Goal: Task Accomplishment & Management: Manage account settings

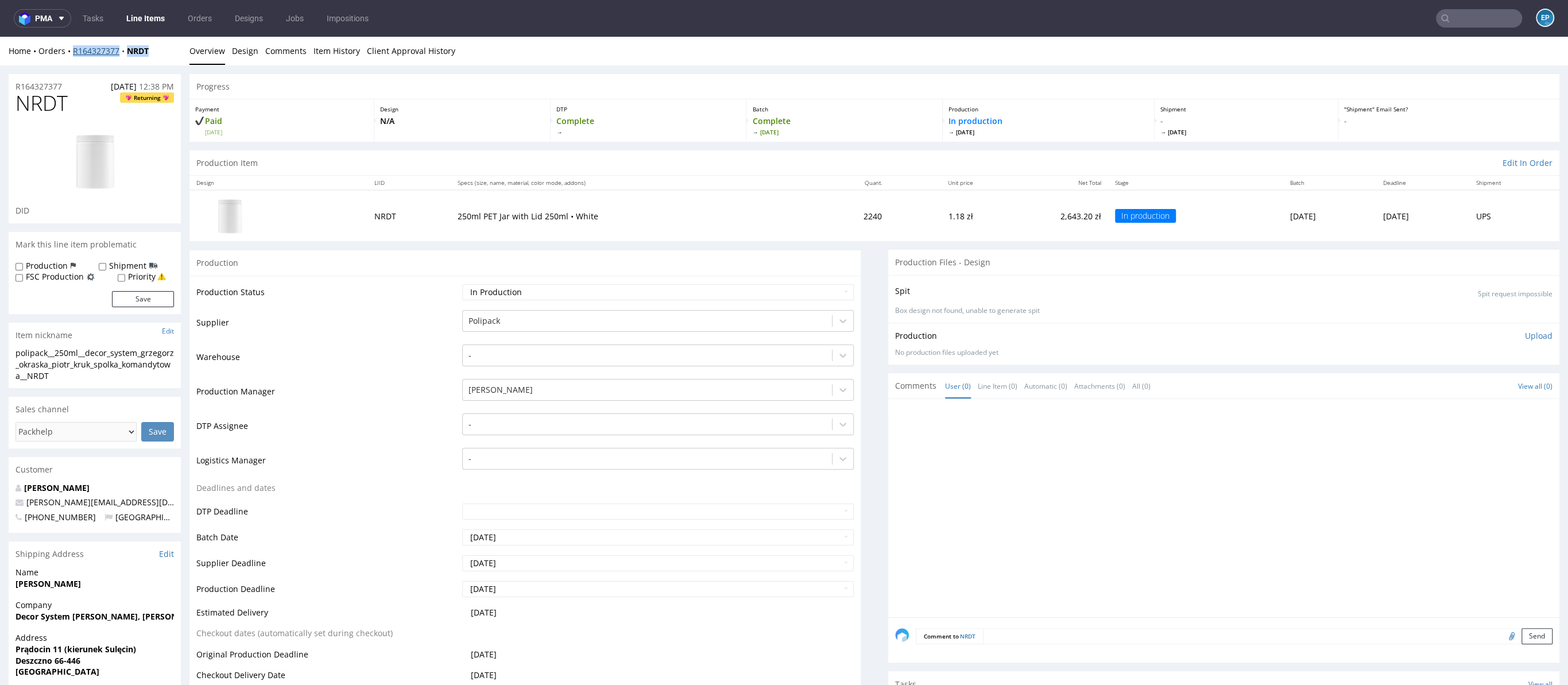
drag, startPoint x: 158, startPoint y: 54, endPoint x: 73, endPoint y: 55, distance: 85.0
click at [73, 55] on div "Home Orders R164327377 NRDT" at bounding box center [95, 51] width 172 height 11
copy div "R164327377 NRDT"
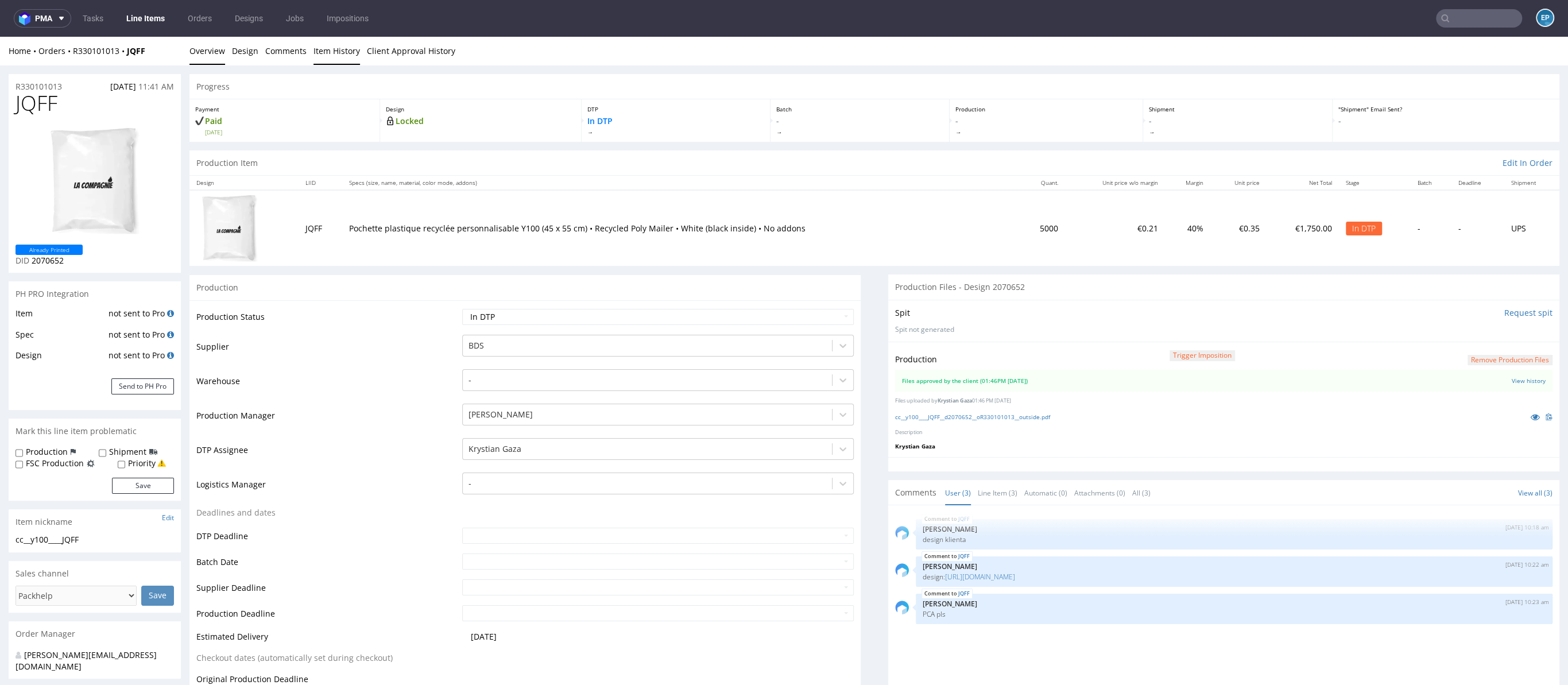
click at [336, 57] on link "Item History" at bounding box center [336, 51] width 46 height 28
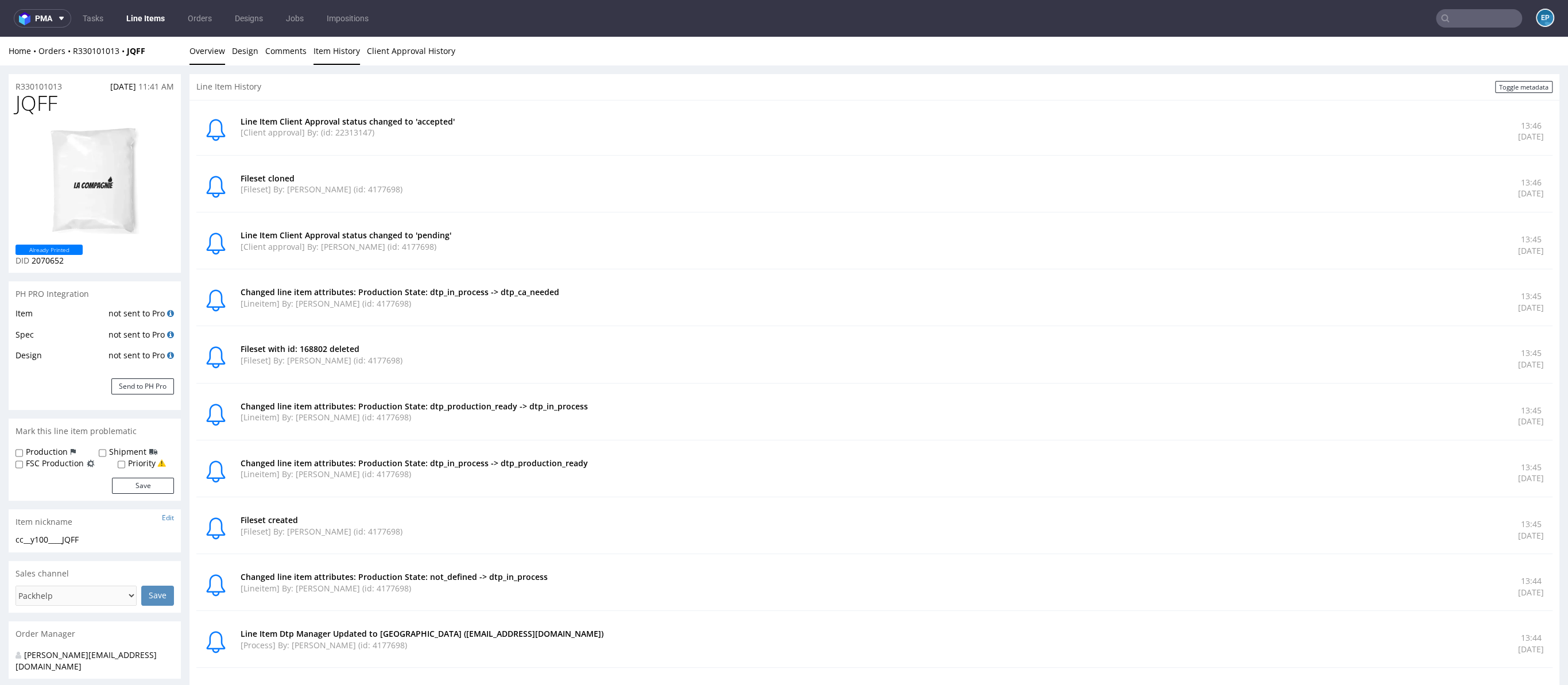
click at [220, 53] on link "Overview" at bounding box center [207, 51] width 36 height 28
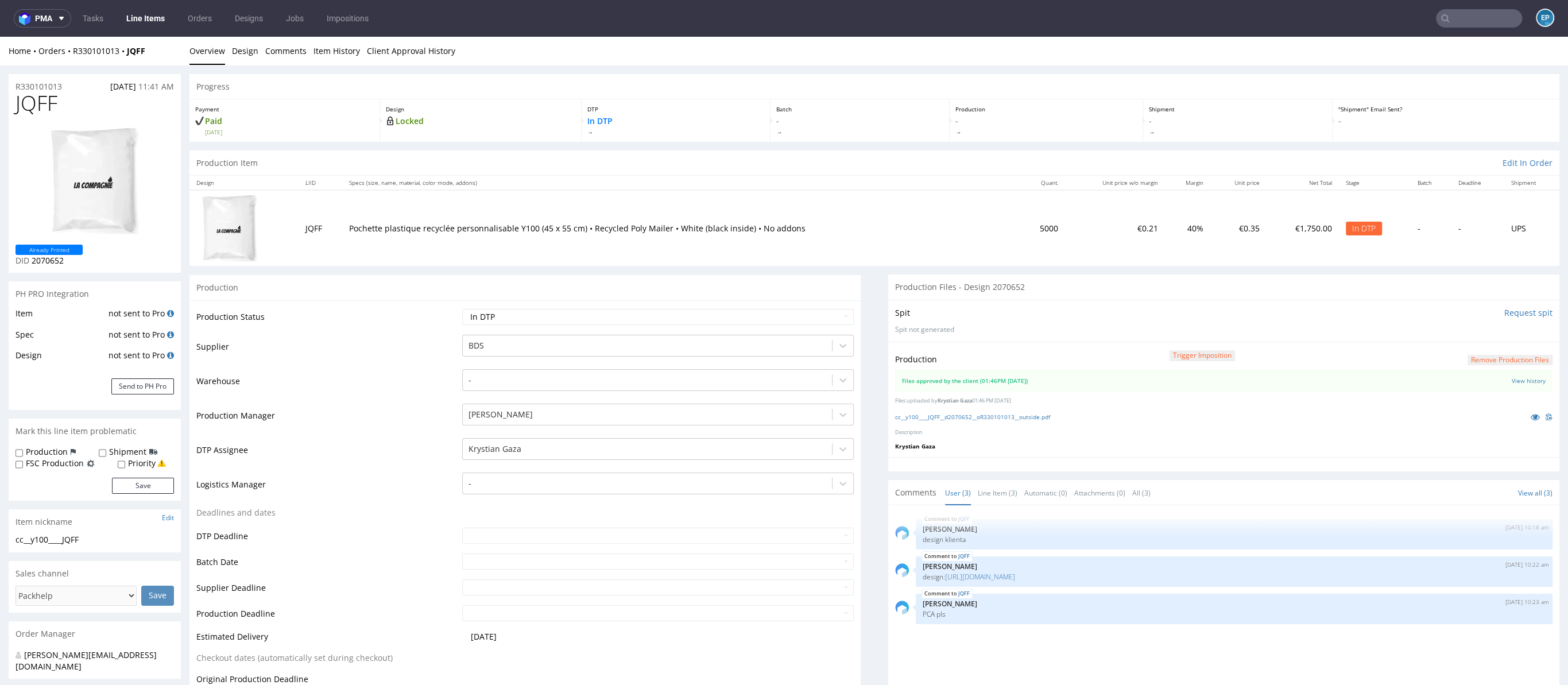
click at [43, 454] on label "Production" at bounding box center [47, 451] width 42 height 11
click at [23, 454] on input "Production" at bounding box center [19, 453] width 8 height 10
checkbox input "true"
click at [140, 487] on button "Save" at bounding box center [143, 485] width 62 height 16
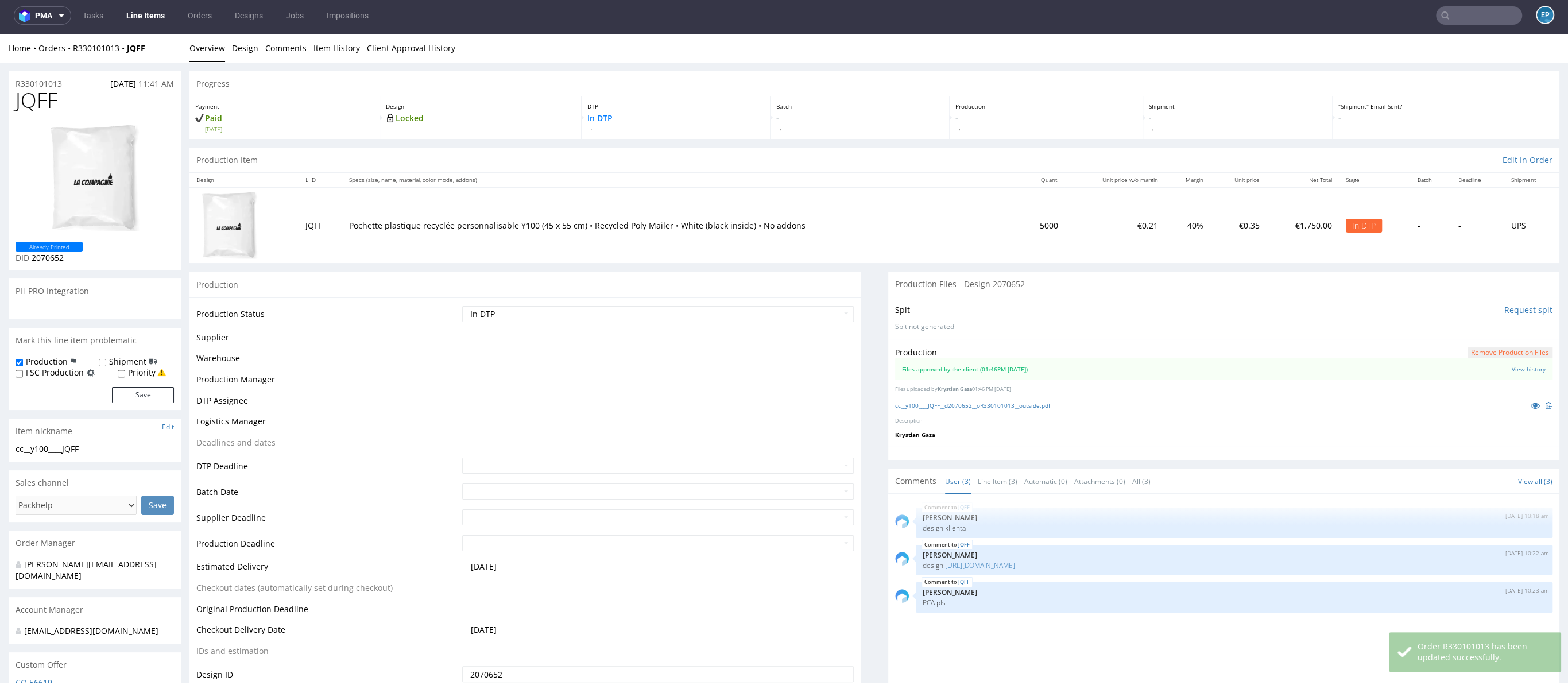
scroll to position [241, 0]
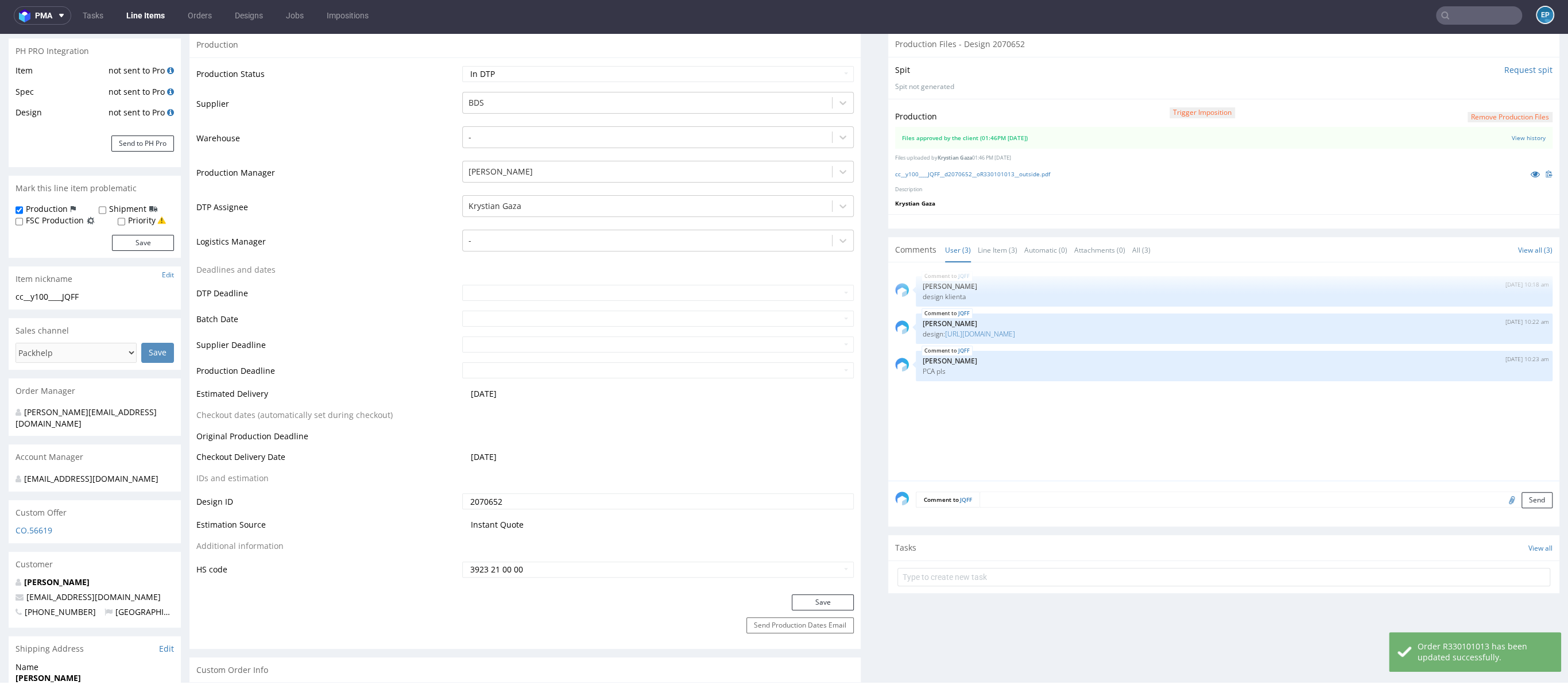
click at [1098, 492] on textarea at bounding box center [1267, 499] width 573 height 16
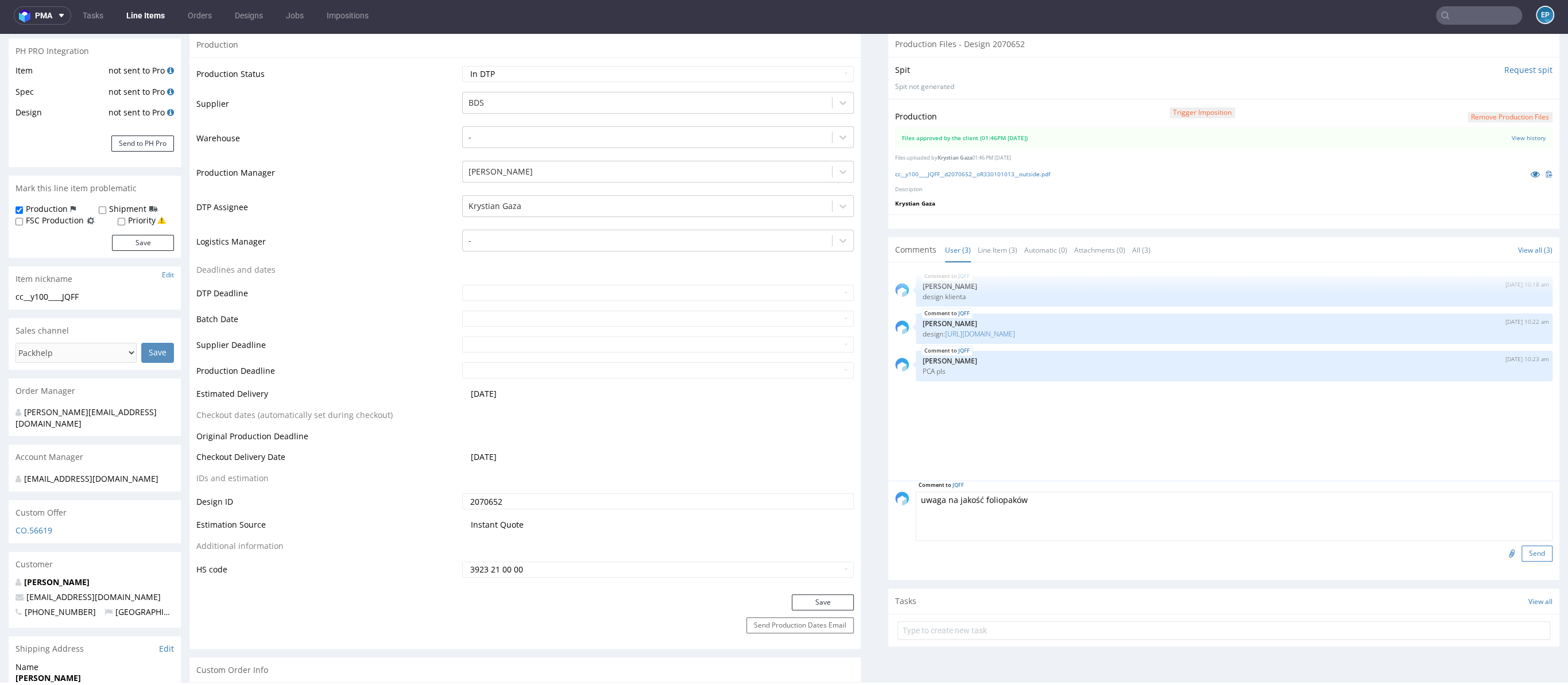
type textarea "uwaga na jakość foliopaków"
click at [1522, 553] on button "Send" at bounding box center [1538, 553] width 31 height 16
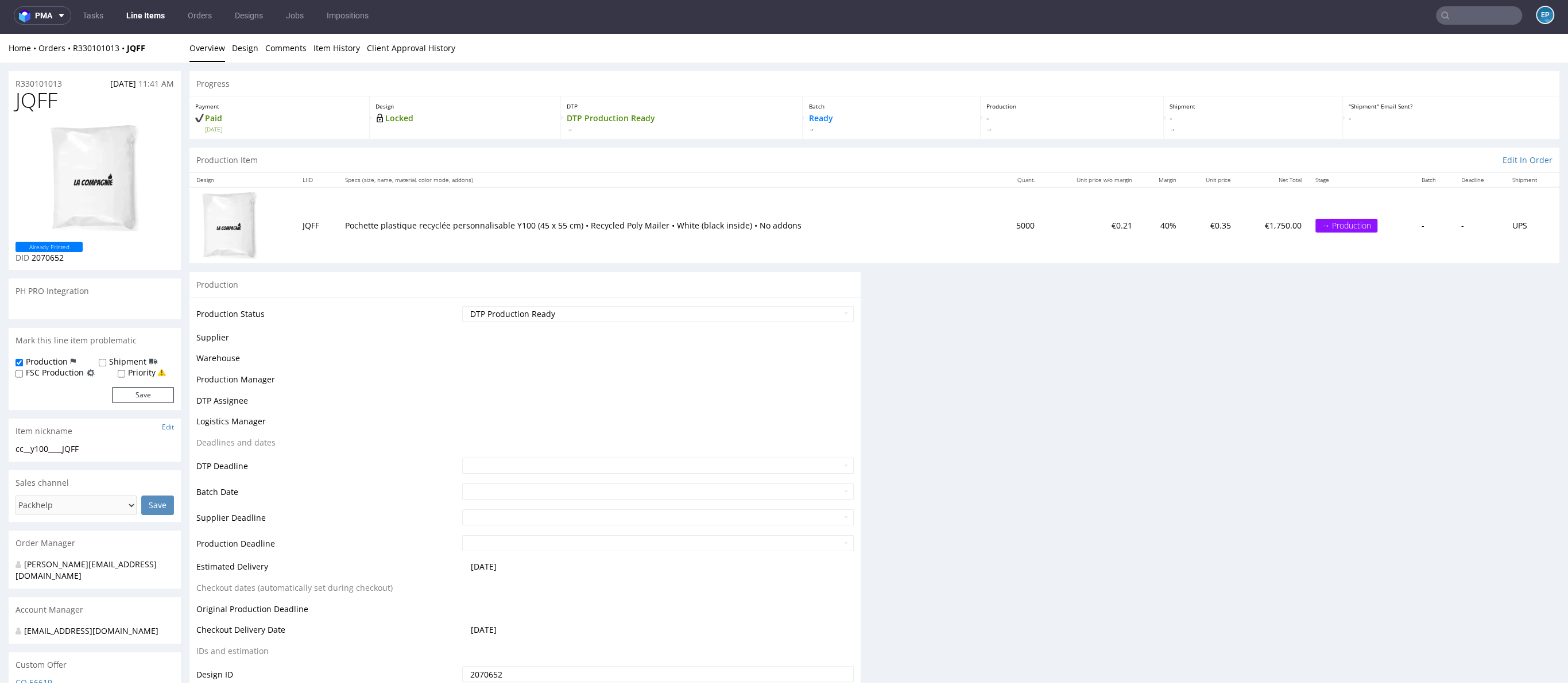
scroll to position [0, 0]
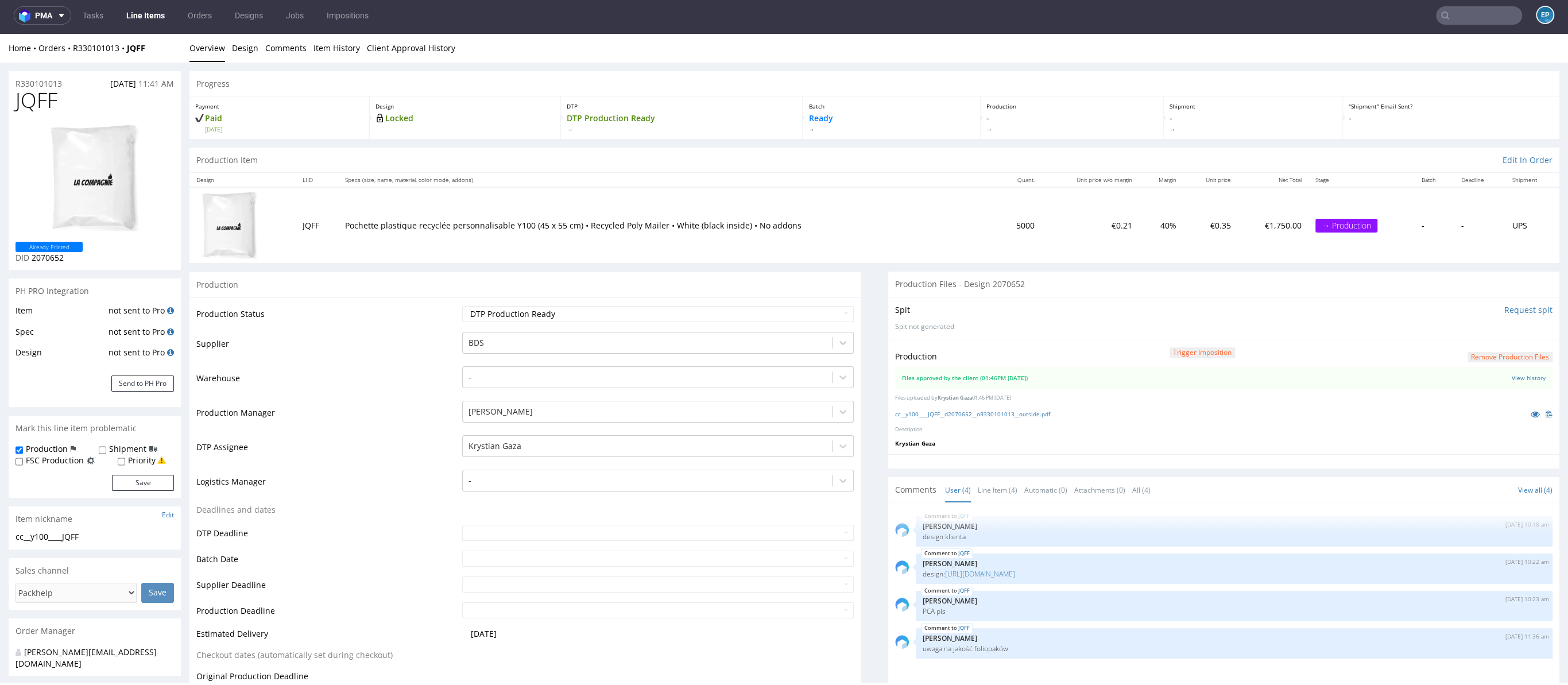
click at [154, 15] on link "Line Items" at bounding box center [145, 15] width 52 height 18
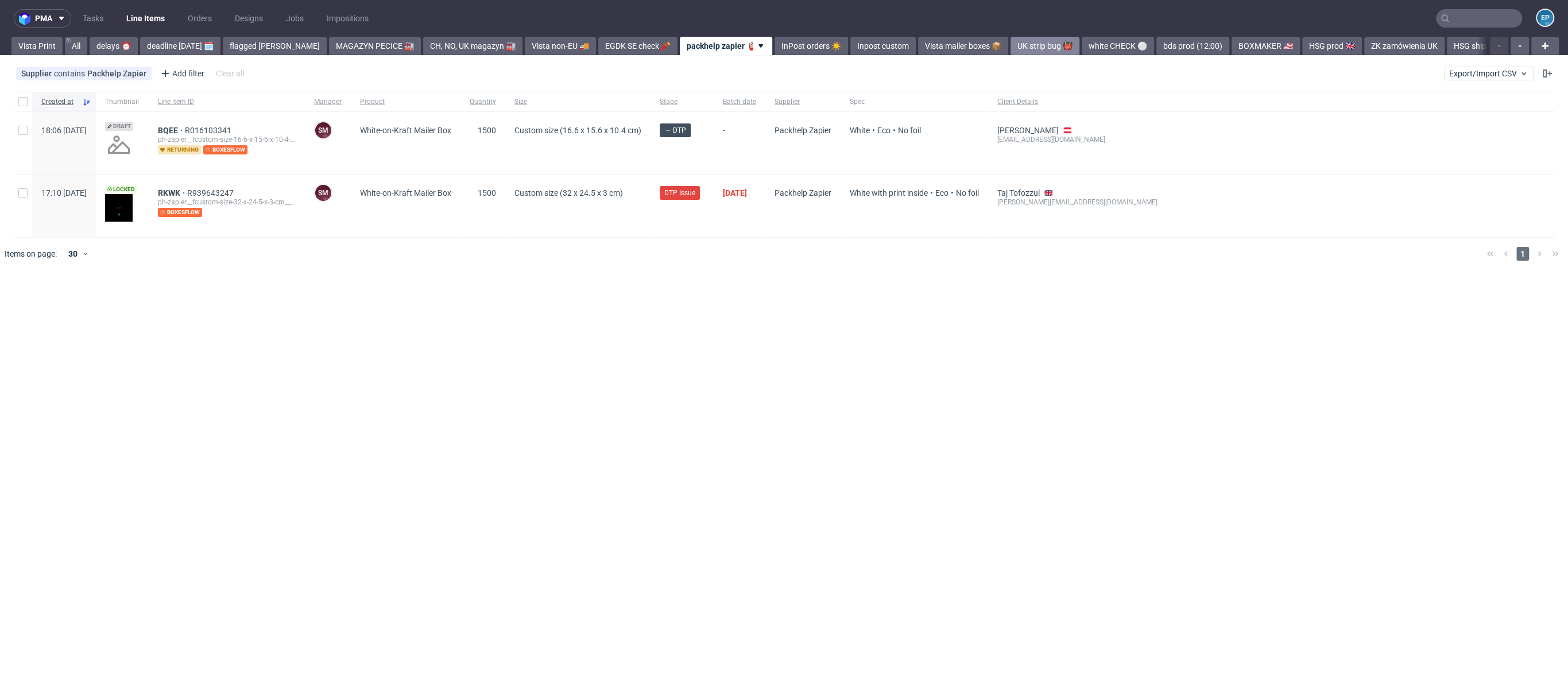
click at [1019, 44] on link "UK strip bug 👹" at bounding box center [1044, 45] width 69 height 18
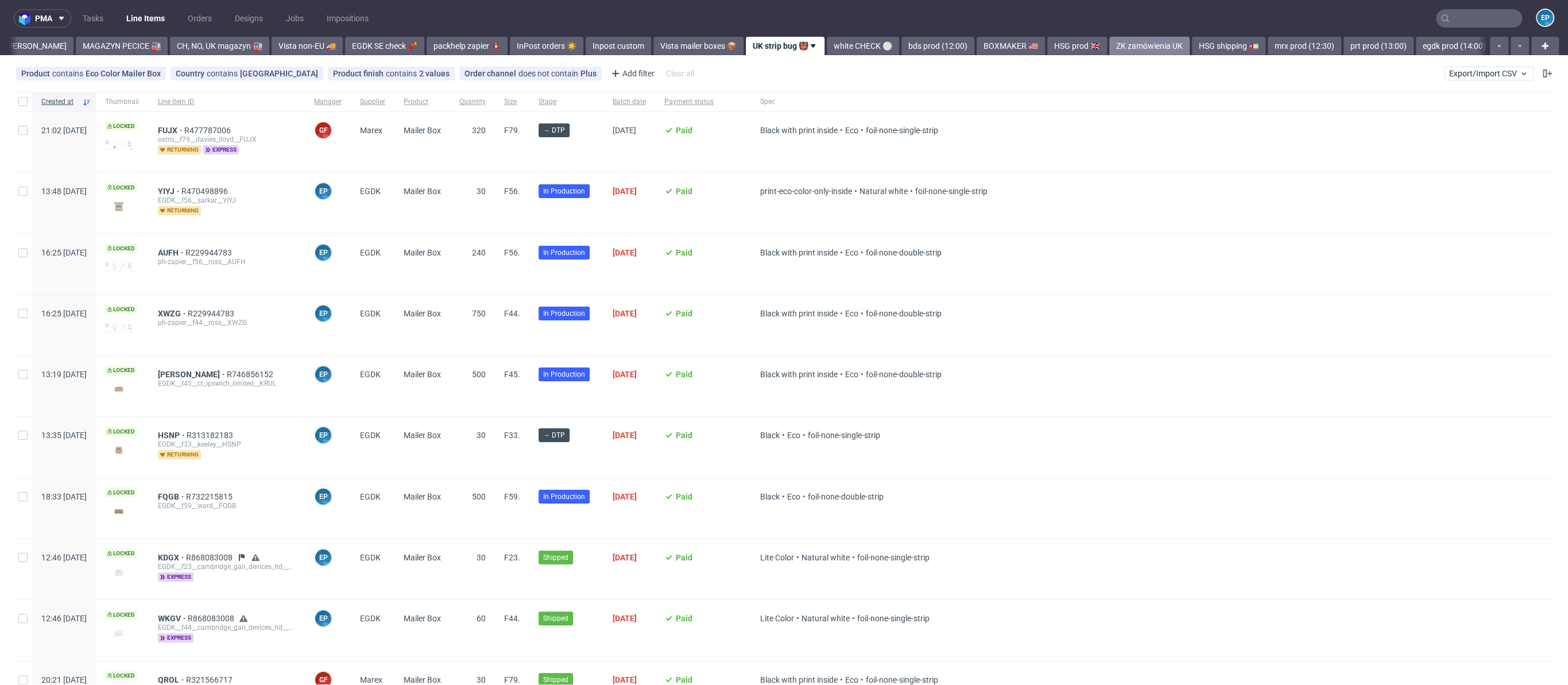
click at [1126, 49] on link "ZK zamówienia UK" at bounding box center [1150, 45] width 80 height 18
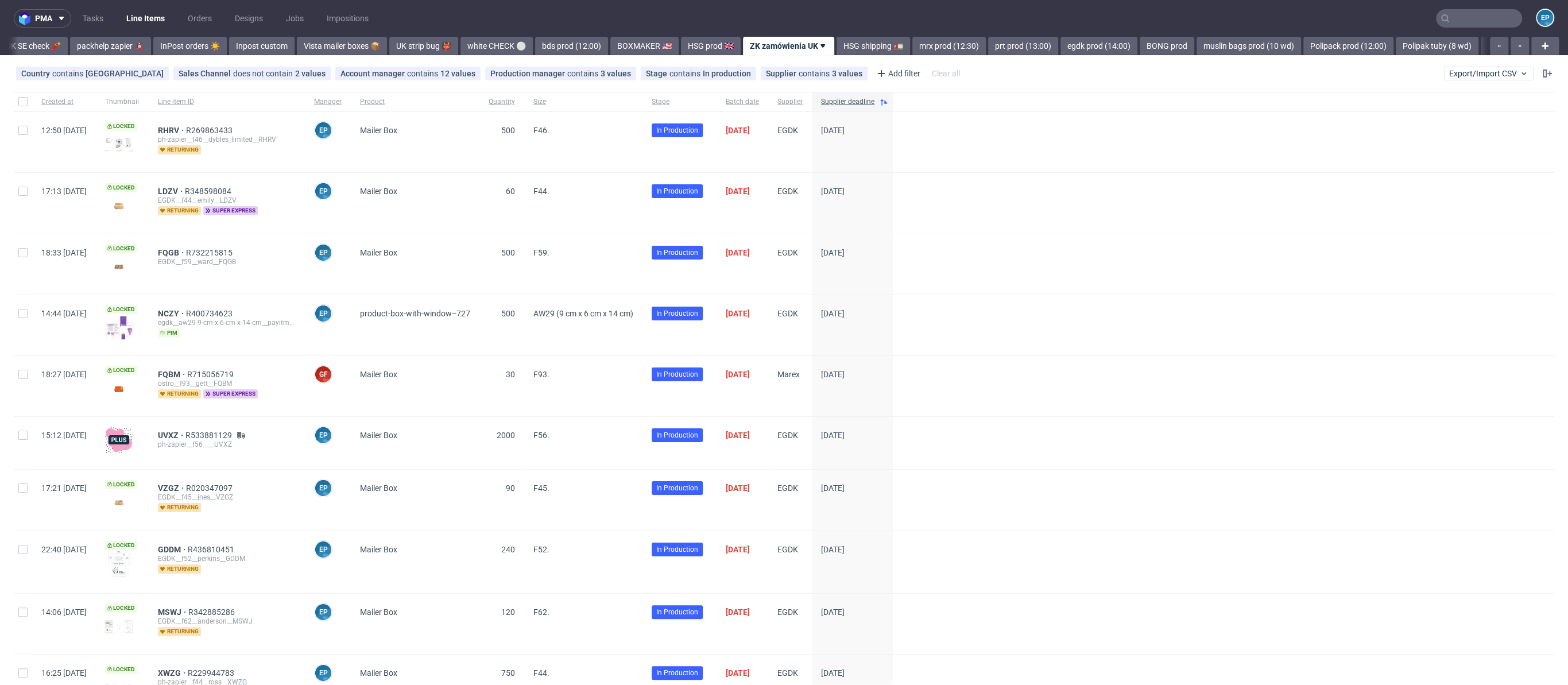
click at [1139, 49] on link "BONG prod" at bounding box center [1166, 45] width 55 height 18
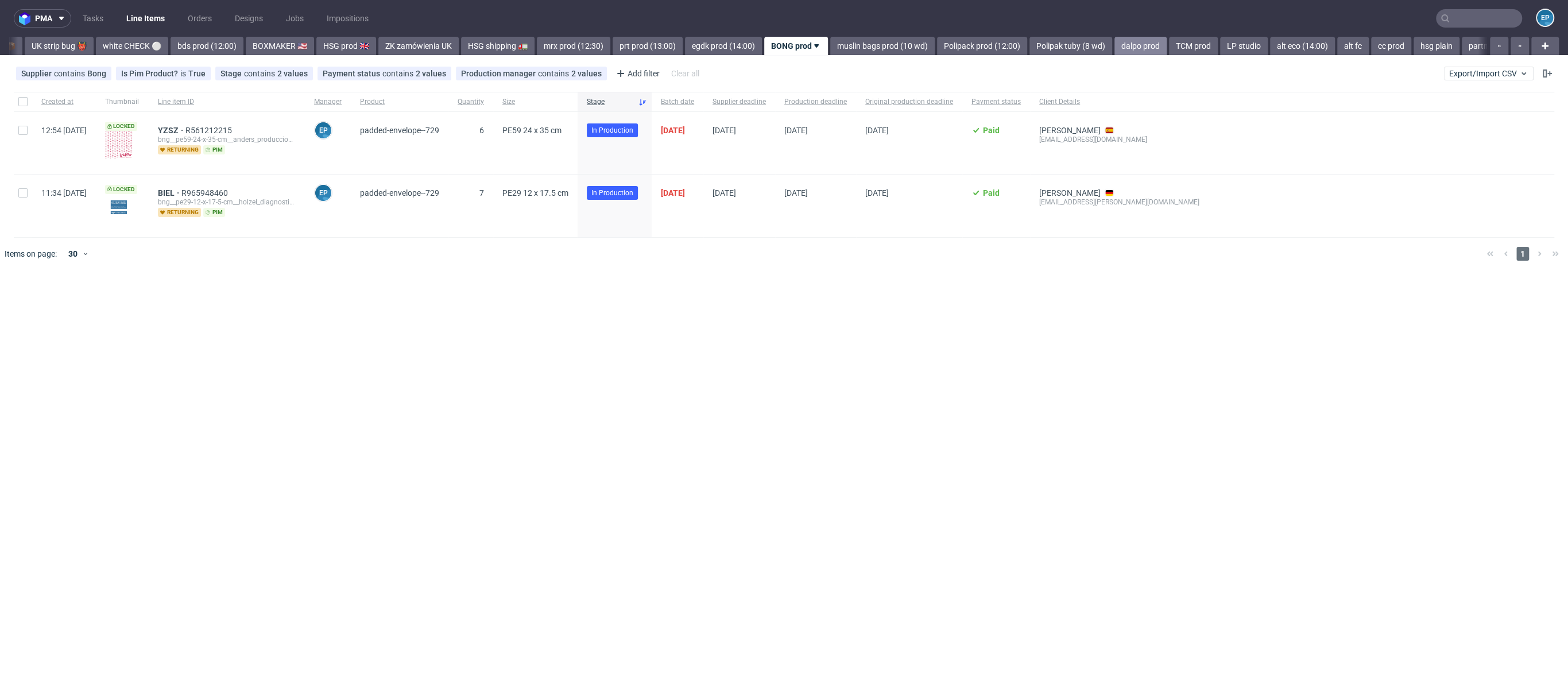
scroll to position [0, 976]
click at [178, 43] on link "bds prod (12:00)" at bounding box center [206, 45] width 73 height 18
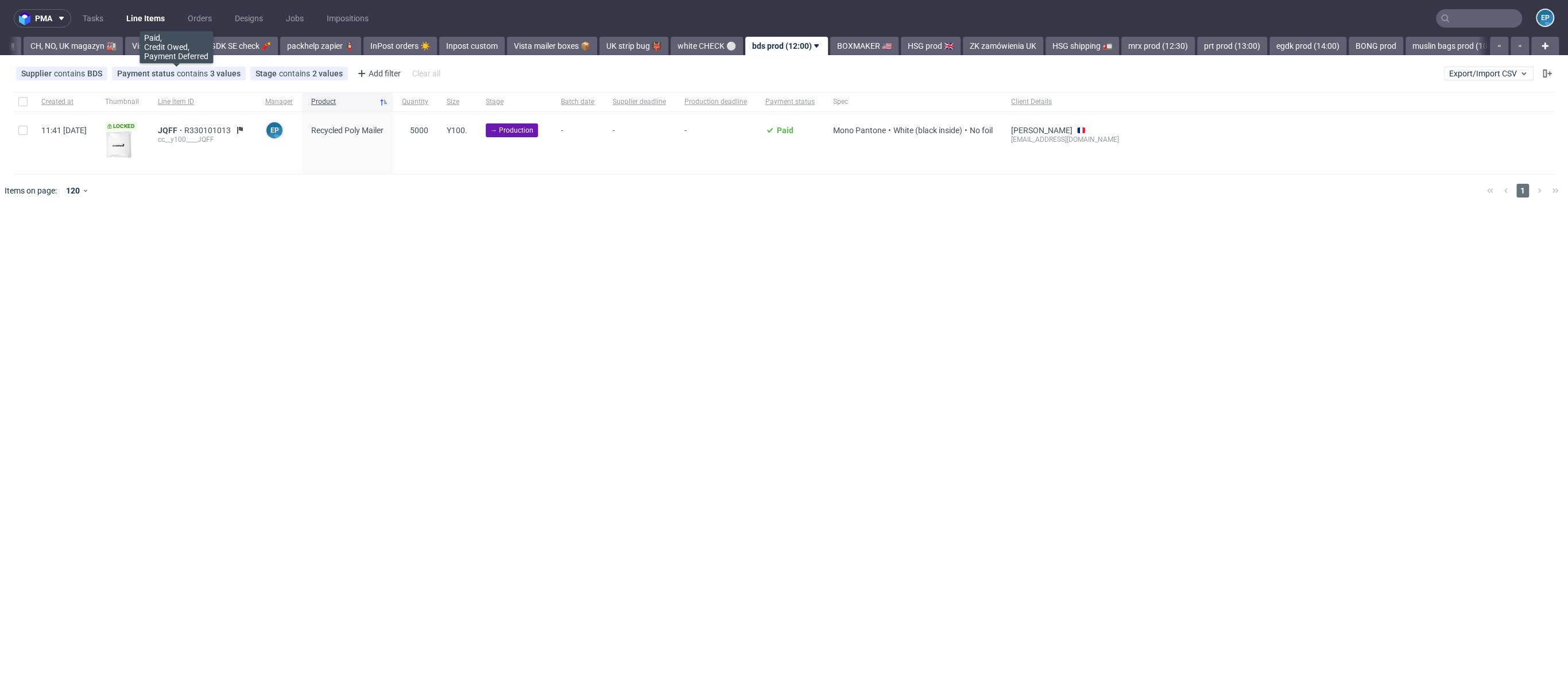
scroll to position [0, 395]
click at [23, 104] on input "checkbox" at bounding box center [23, 101] width 10 height 10
checkbox input "true"
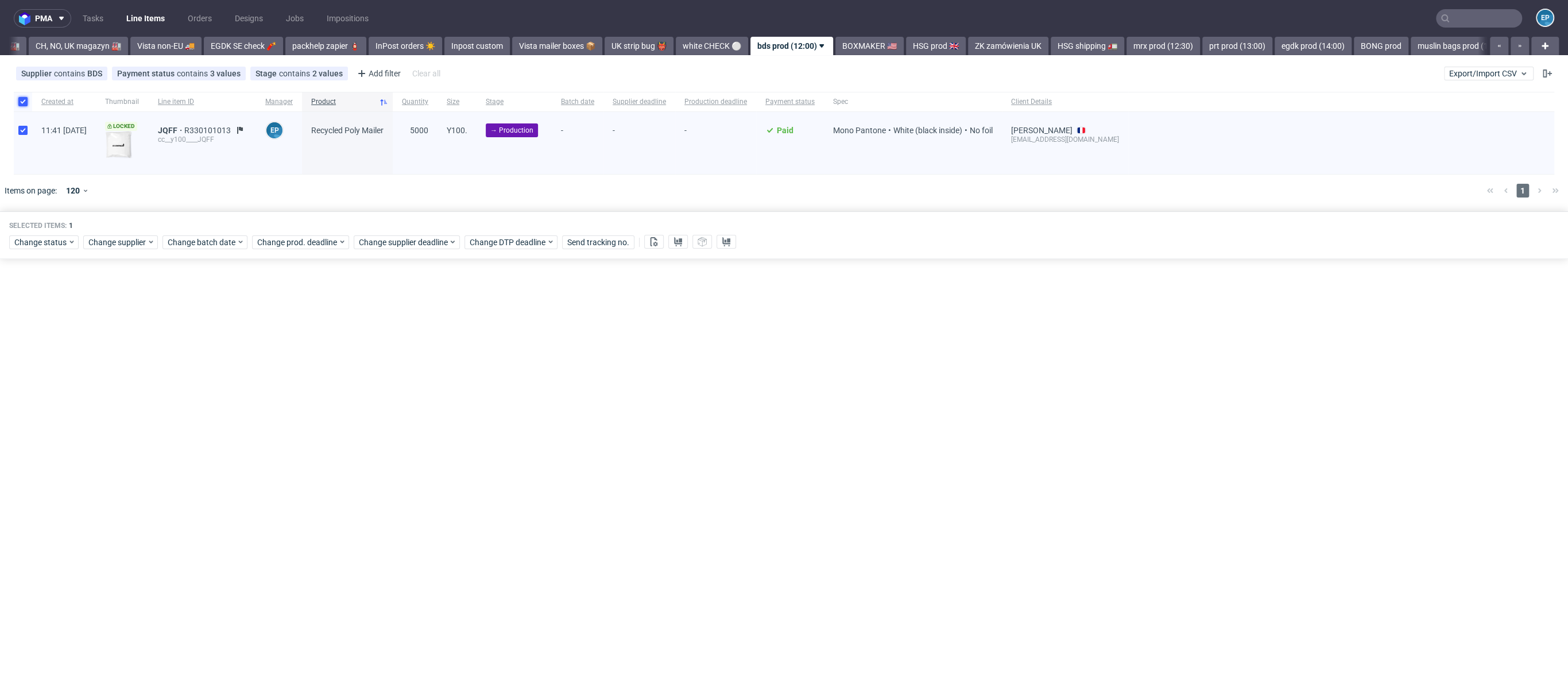
click at [23, 104] on input "checkbox" at bounding box center [23, 101] width 10 height 10
checkbox input "false"
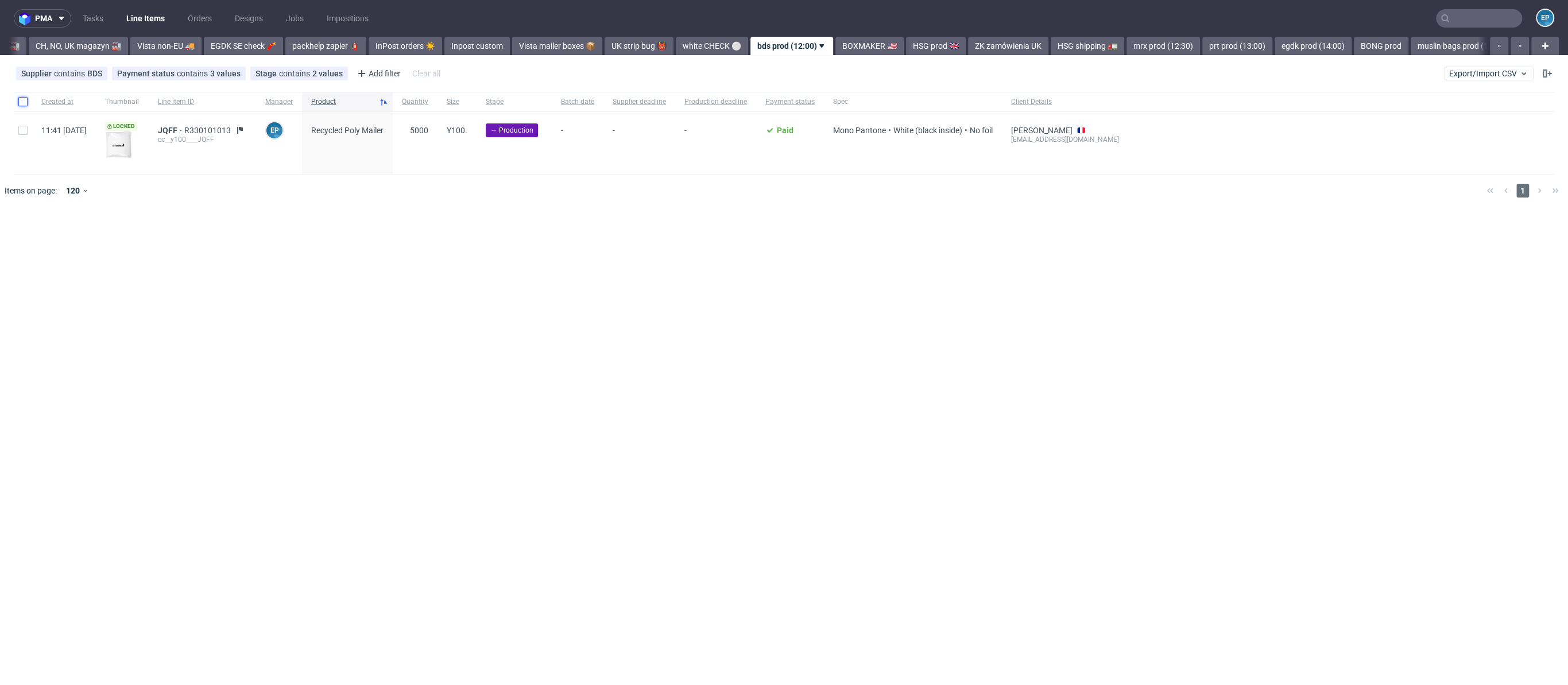
click at [23, 104] on input "checkbox" at bounding box center [23, 101] width 10 height 10
checkbox input "true"
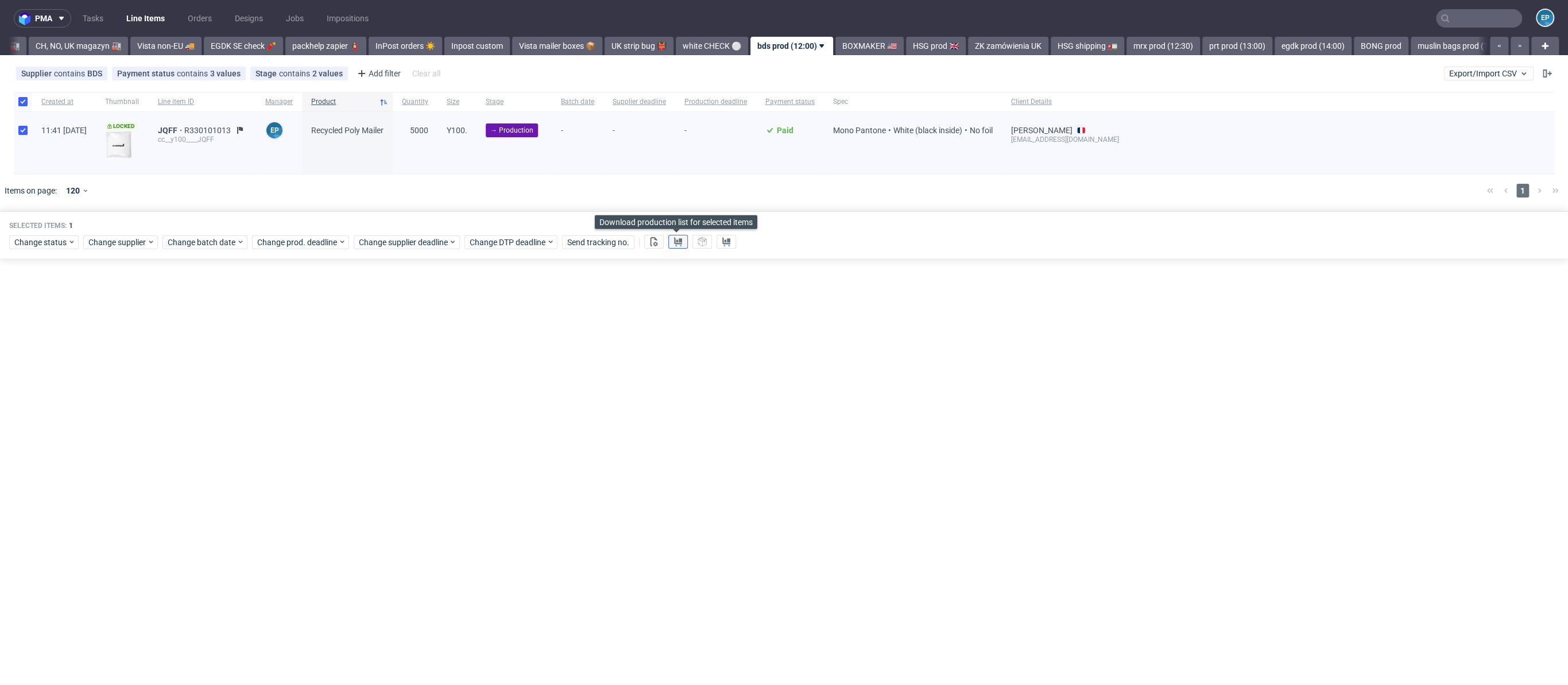
click at [674, 245] on use at bounding box center [678, 241] width 8 height 10
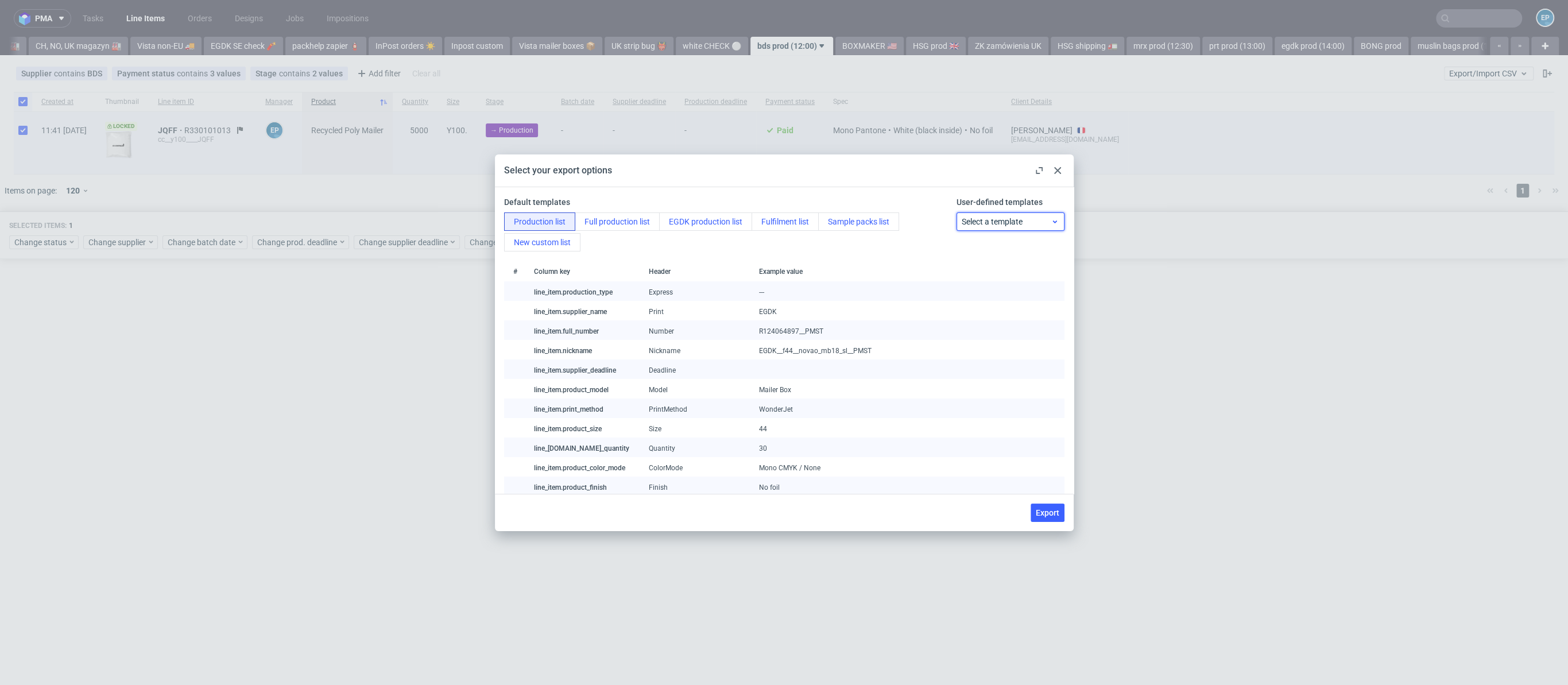
click at [1020, 229] on div "Select a template" at bounding box center [1010, 221] width 107 height 18
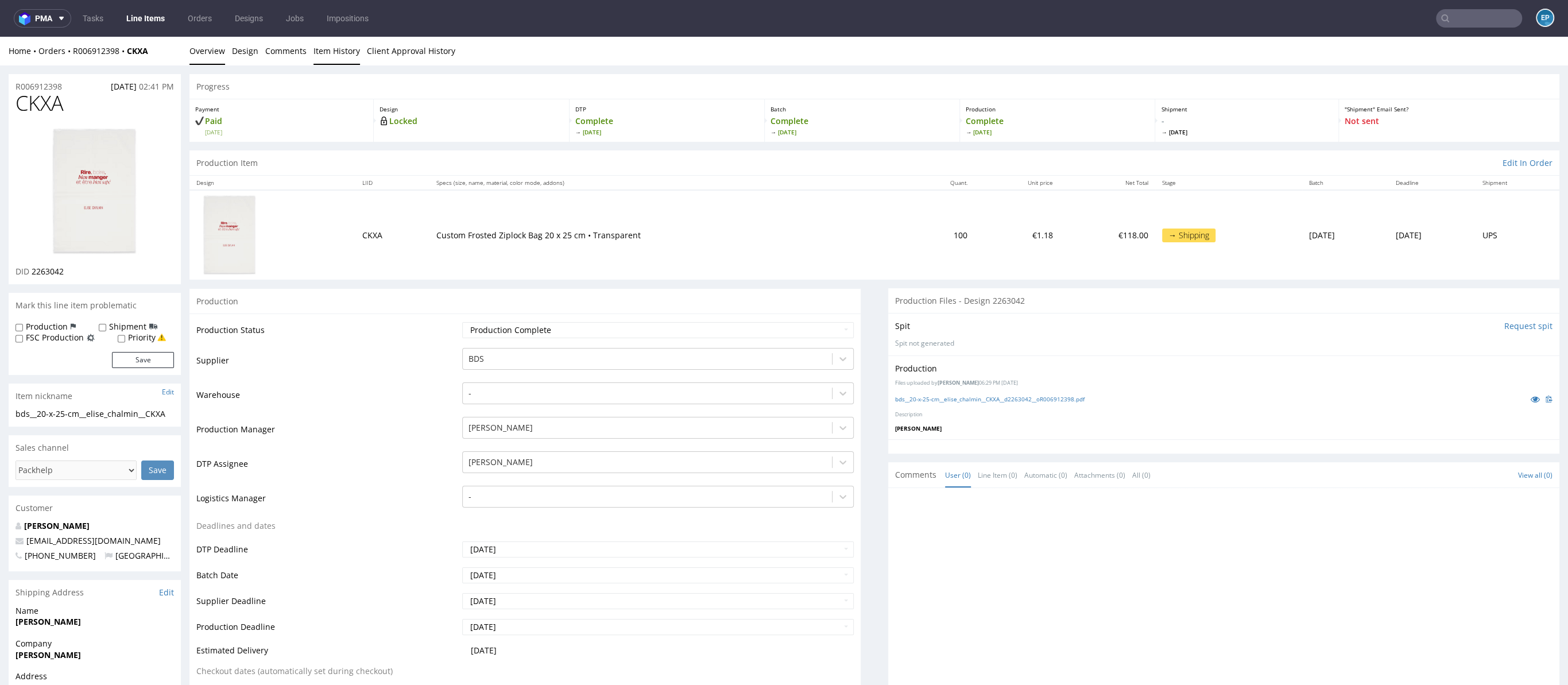
click at [343, 60] on link "Item History" at bounding box center [336, 51] width 46 height 28
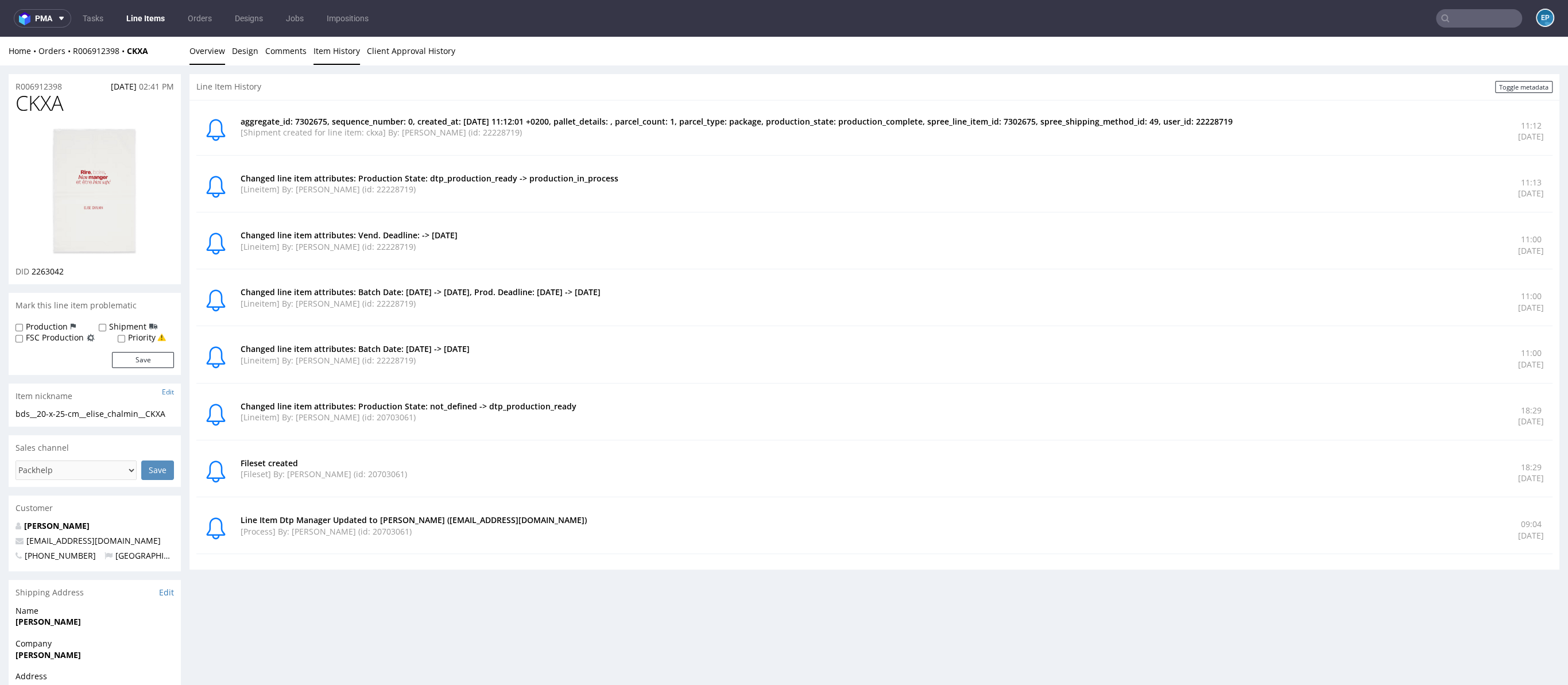
click at [205, 60] on link "Overview" at bounding box center [207, 51] width 36 height 28
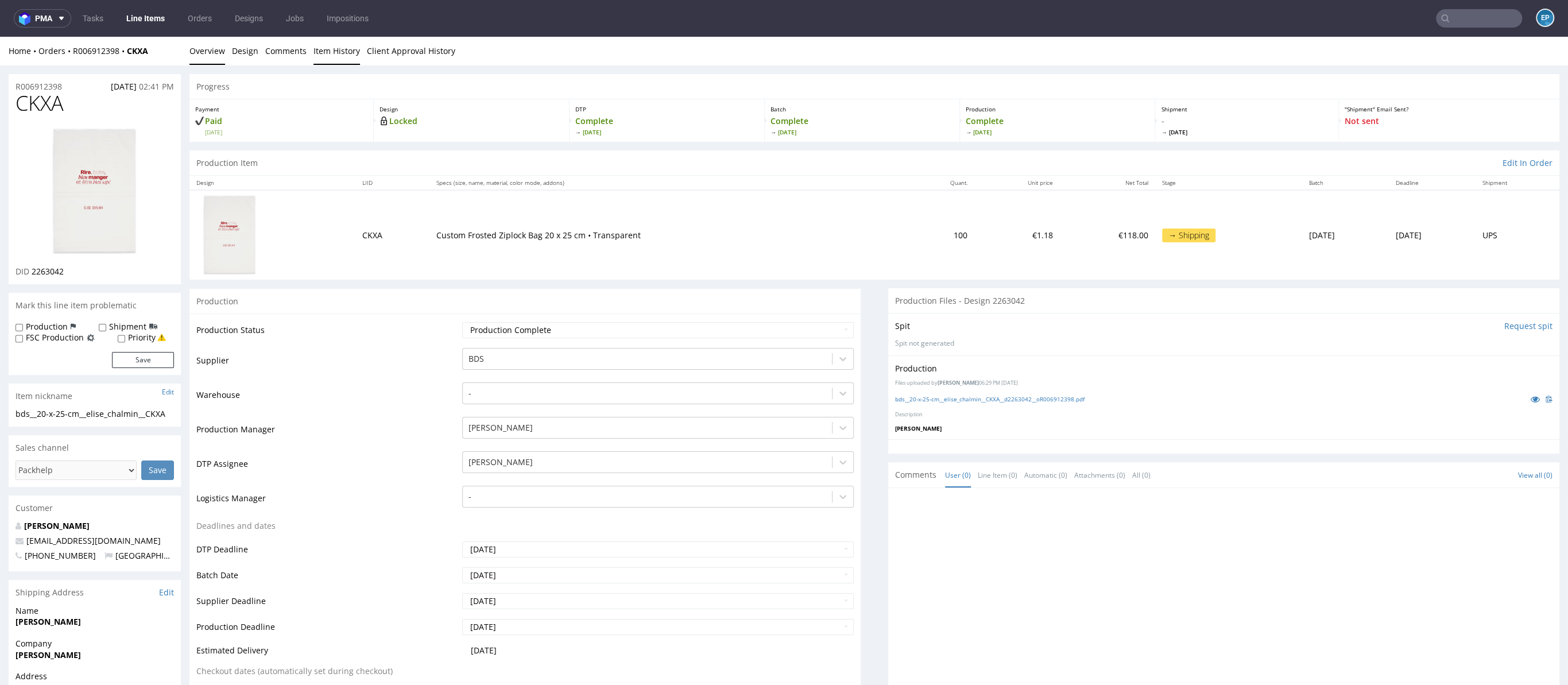
click at [314, 55] on link "Item History" at bounding box center [336, 51] width 46 height 28
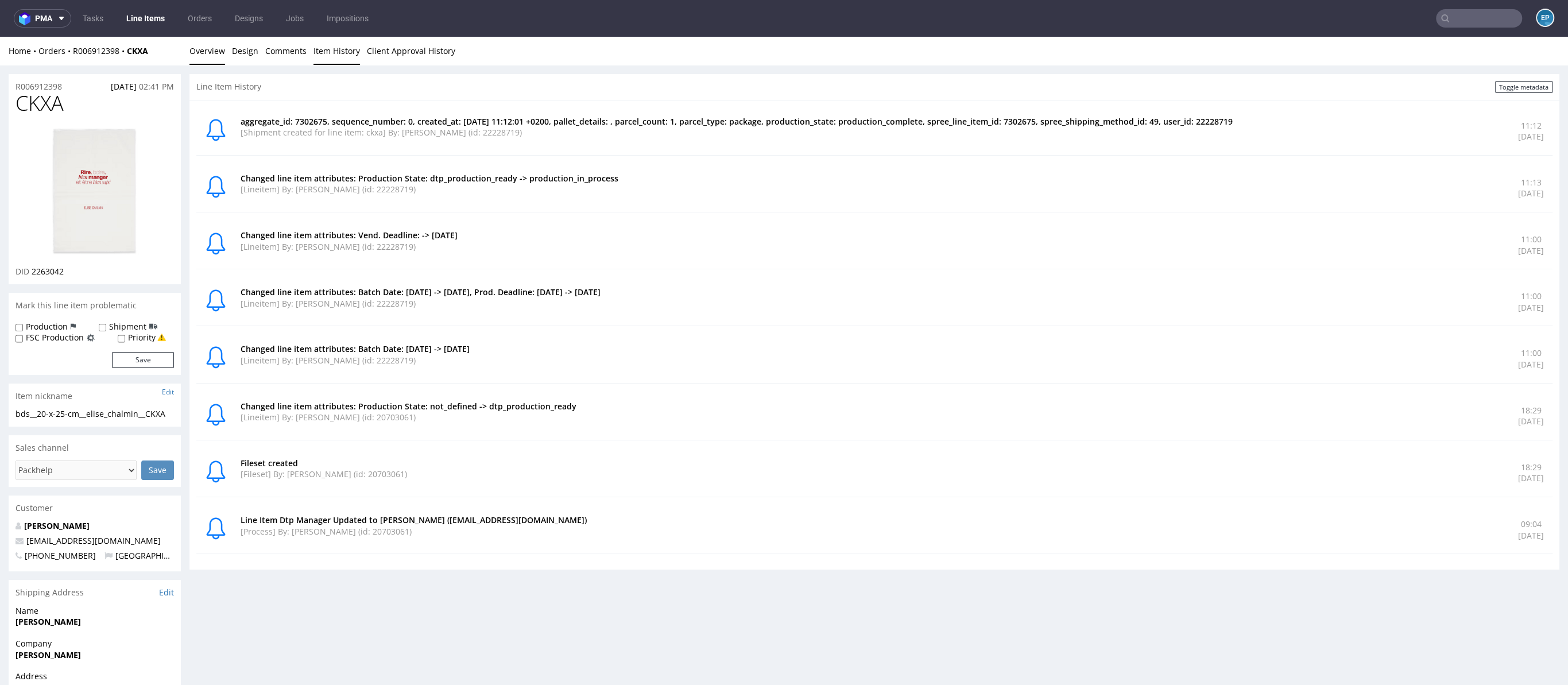
click at [208, 60] on link "Overview" at bounding box center [207, 51] width 36 height 28
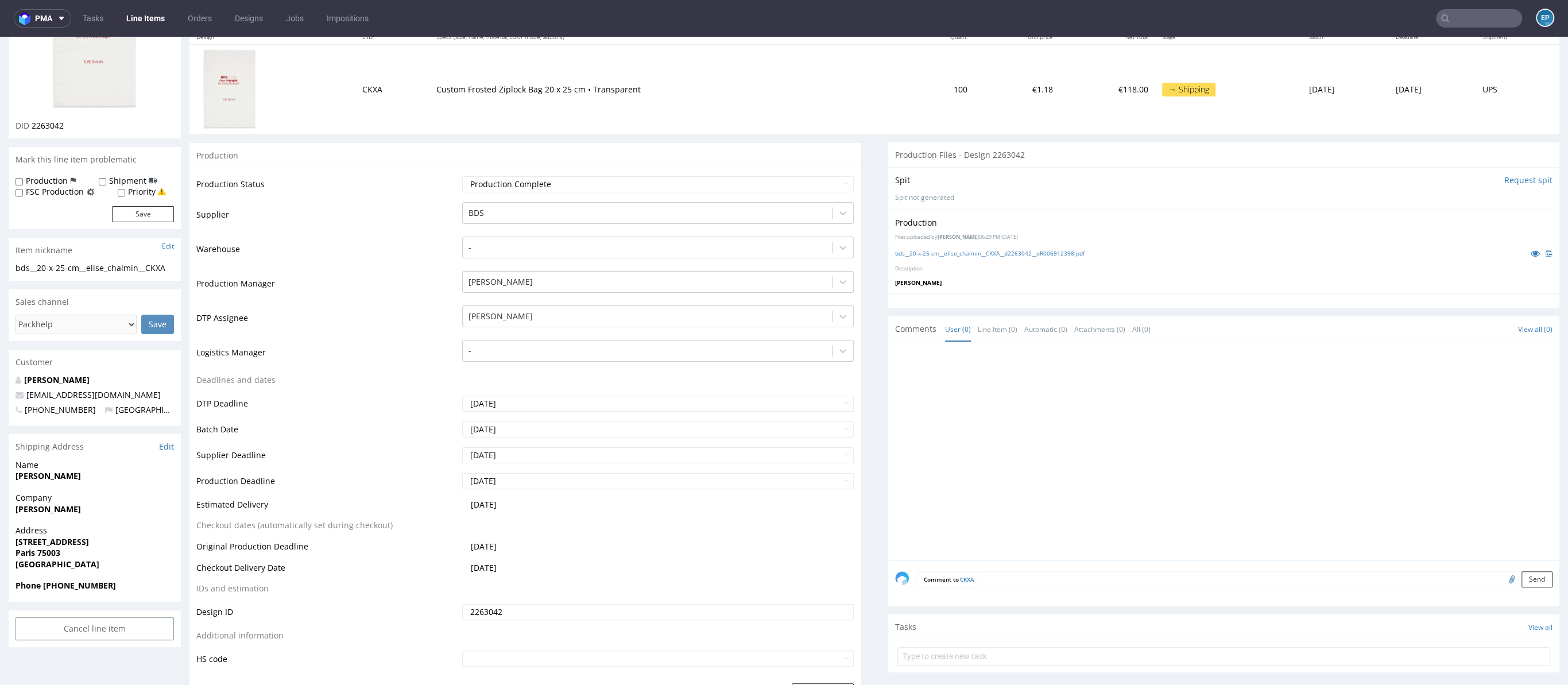
scroll to position [176, 0]
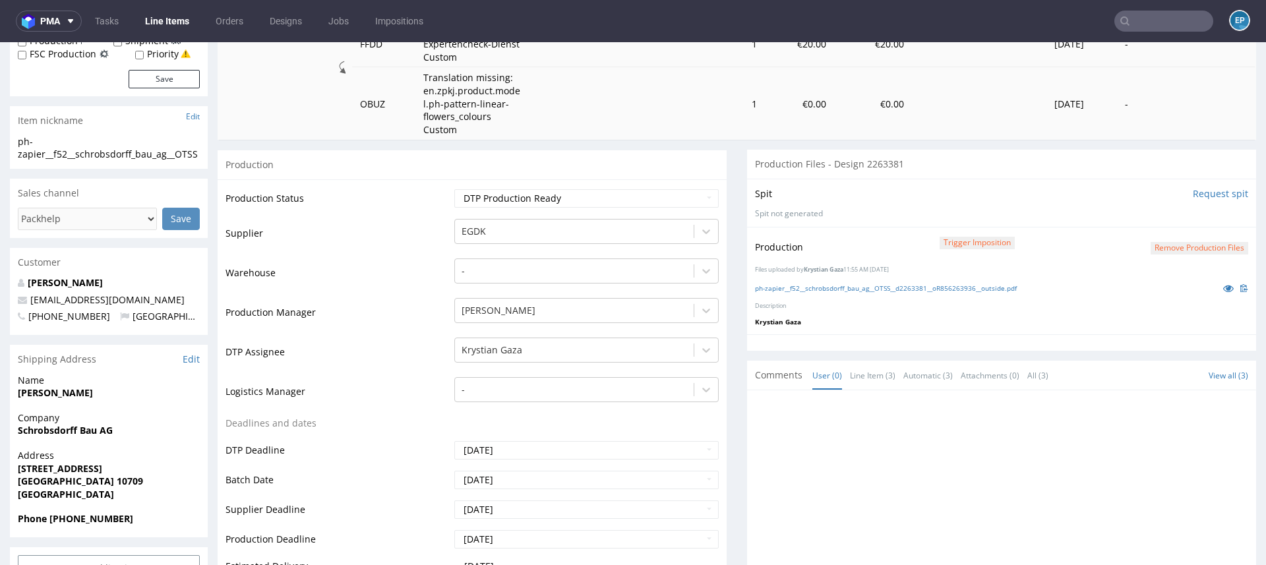
scroll to position [343, 0]
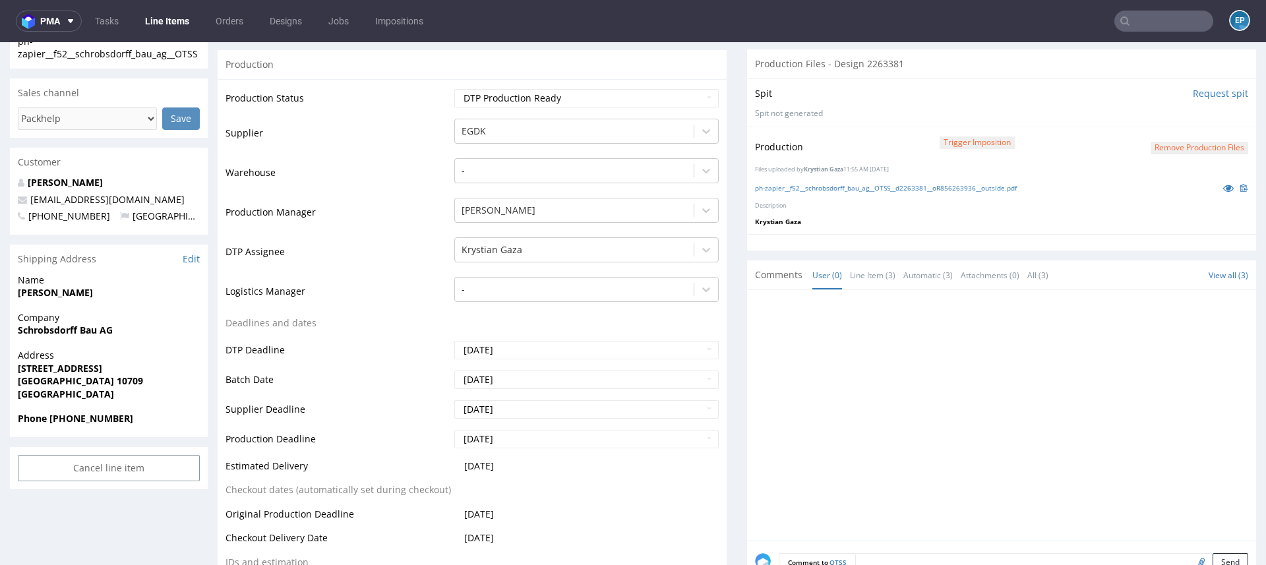
click at [921, 286] on div "Comments User (0) Line Item (3) Automatic (3) Attachments (0) All (3) View all …" at bounding box center [1001, 274] width 509 height 29
click at [920, 279] on link "Automatic (3)" at bounding box center [927, 275] width 49 height 28
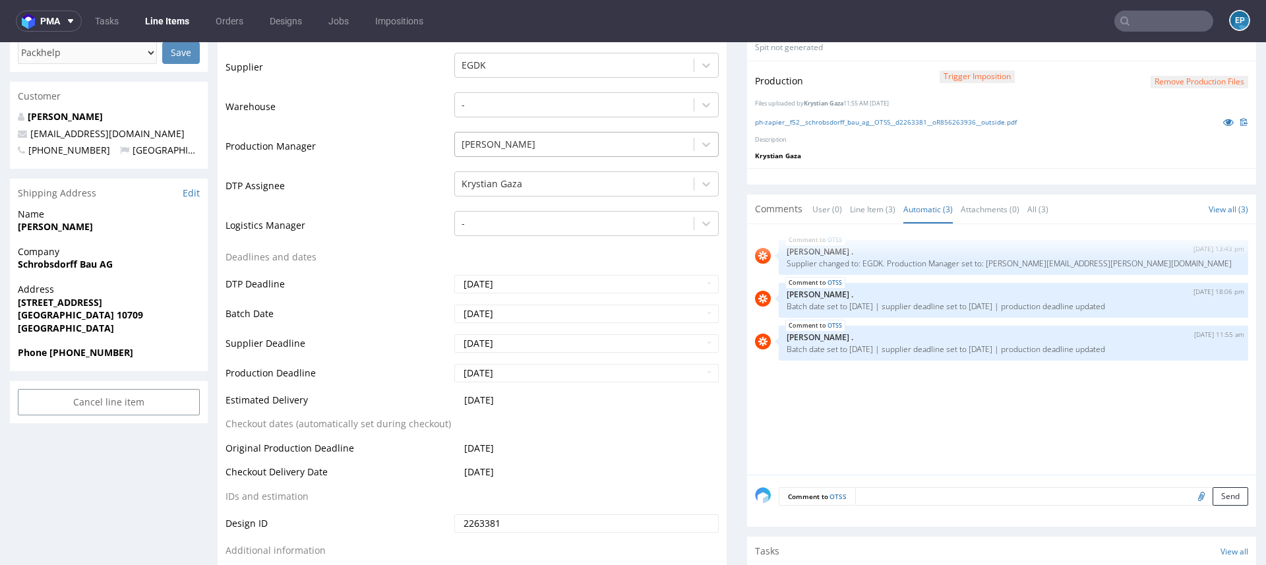
scroll to position [419, 0]
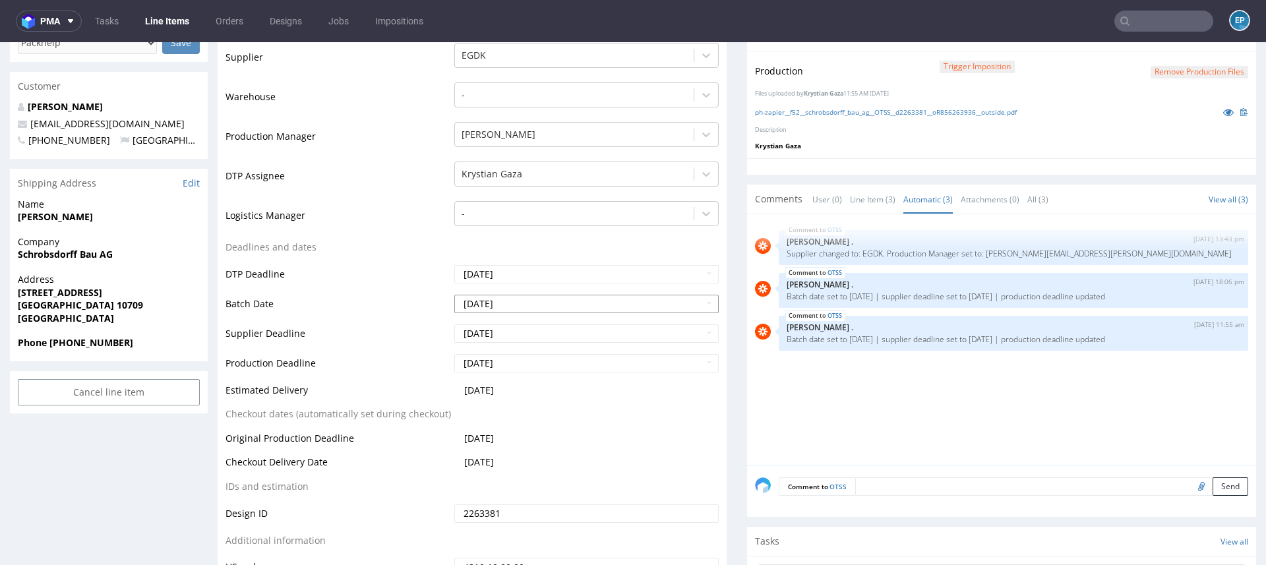
click at [523, 304] on input "2025-10-01" at bounding box center [586, 304] width 264 height 18
click at [486, 181] on td "29" at bounding box center [483, 185] width 20 height 20
type input "[DATE]"
click at [509, 331] on input "[DATE]" at bounding box center [586, 333] width 264 height 18
click at [529, 235] on td "8" at bounding box center [523, 234] width 20 height 20
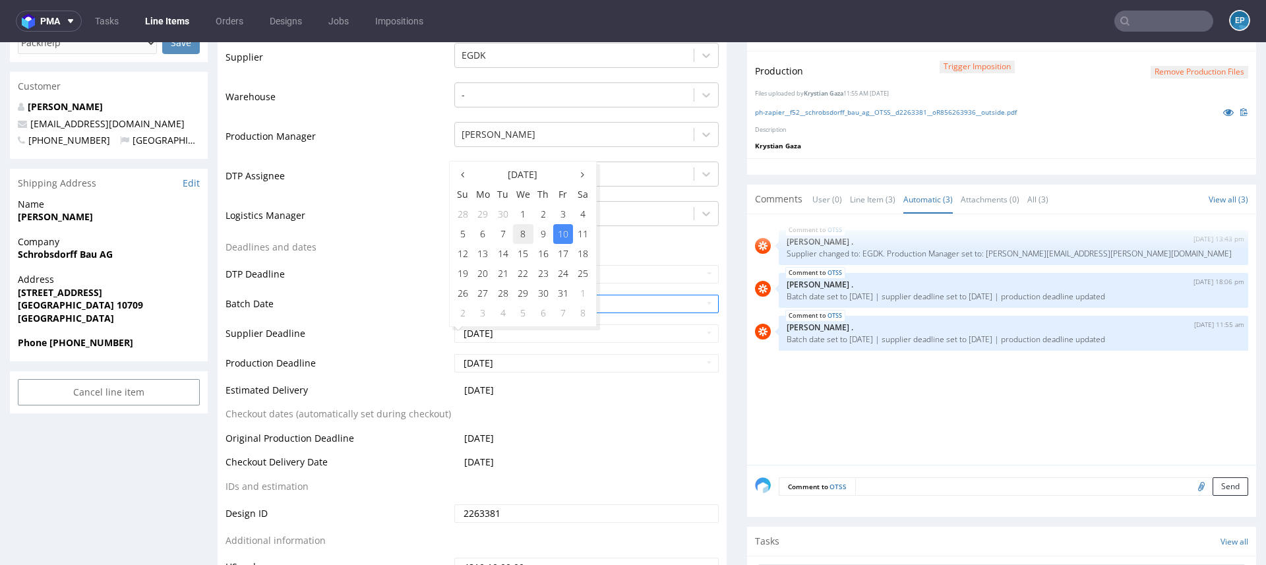
type input "2025-10-08"
click at [523, 364] on input "2025-10-10" at bounding box center [586, 363] width 264 height 18
click at [524, 268] on td "8" at bounding box center [523, 264] width 20 height 20
type input "2025-10-08"
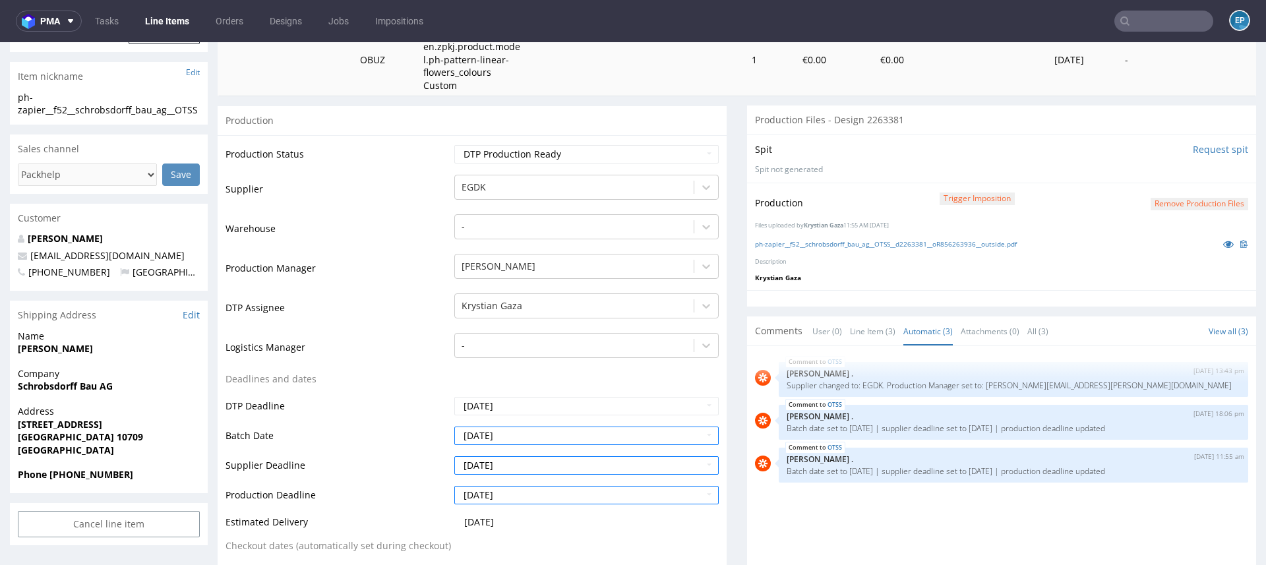
scroll to position [29, 0]
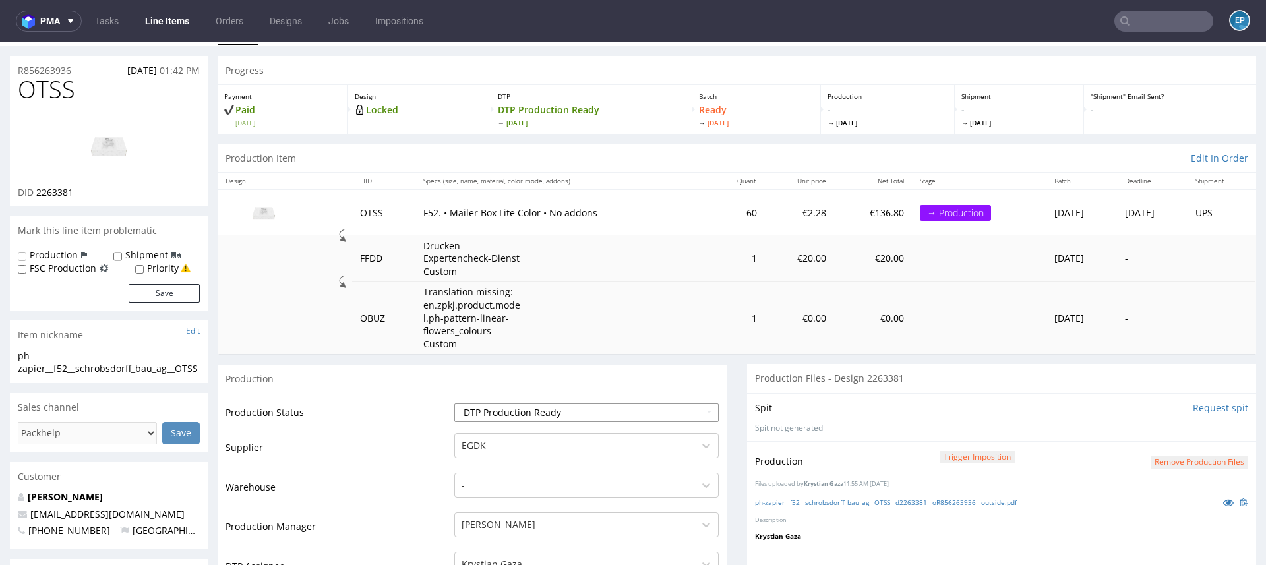
click at [522, 406] on select "Waiting for Artwork Waiting for Diecut Waiting for Mockup Waiting for DTP Waiti…" at bounding box center [586, 412] width 264 height 18
select select "production_in_process"
click at [454, 403] on select "Waiting for Artwork Waiting for Diecut Waiting for Mockup Waiting for DTP Waiti…" at bounding box center [586, 412] width 264 height 18
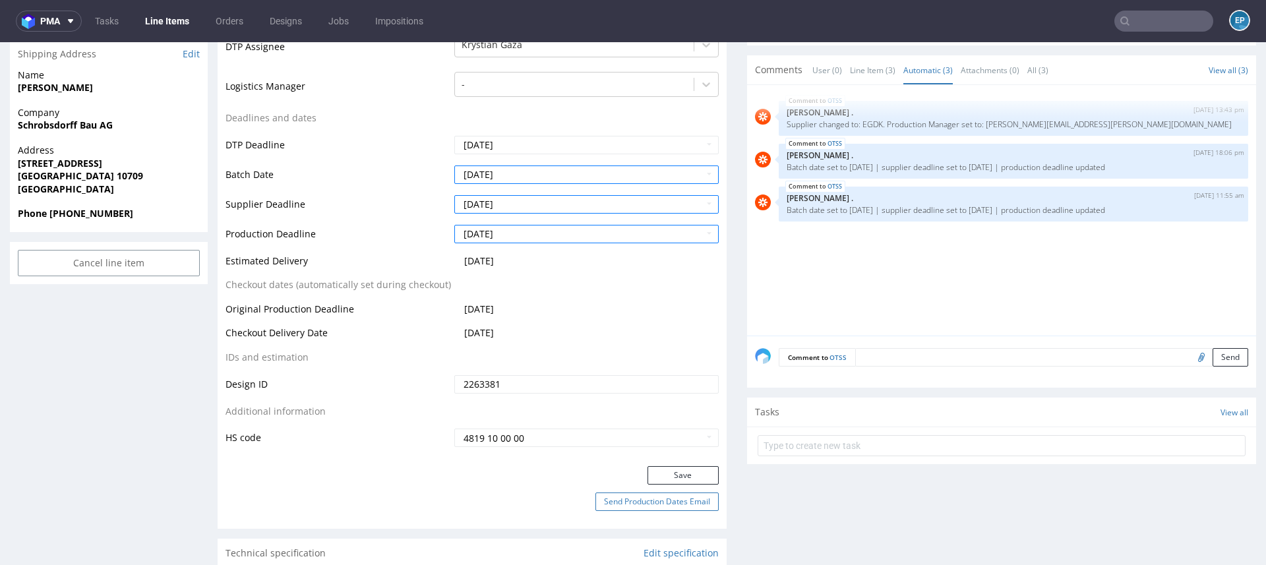
scroll to position [555, 0]
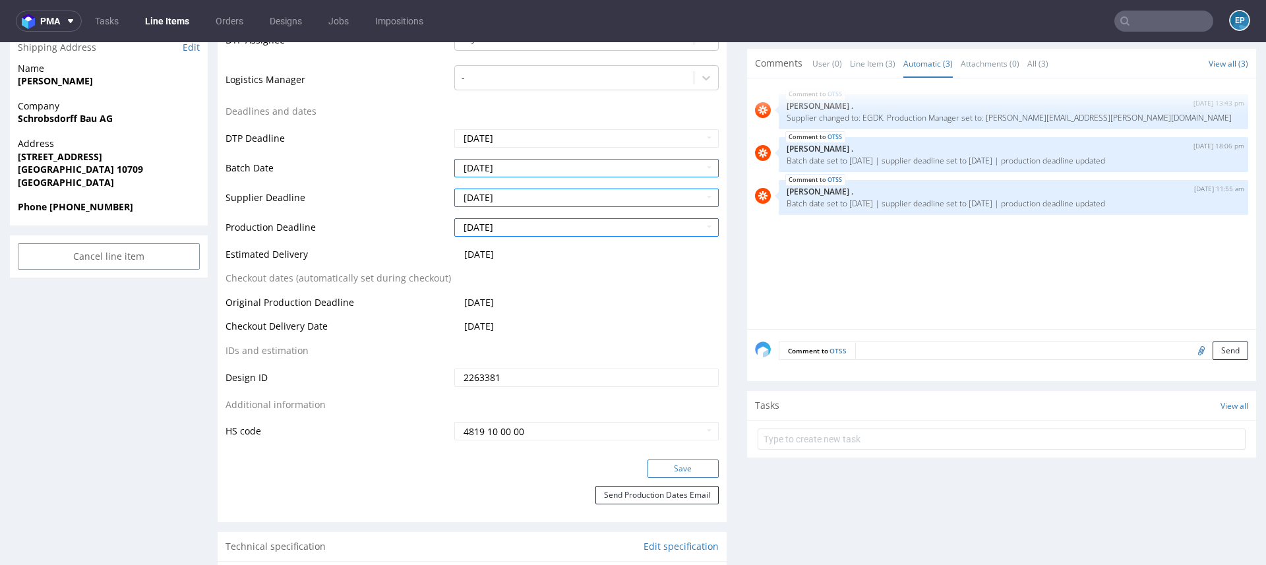
click at [670, 461] on button "Save" at bounding box center [682, 468] width 71 height 18
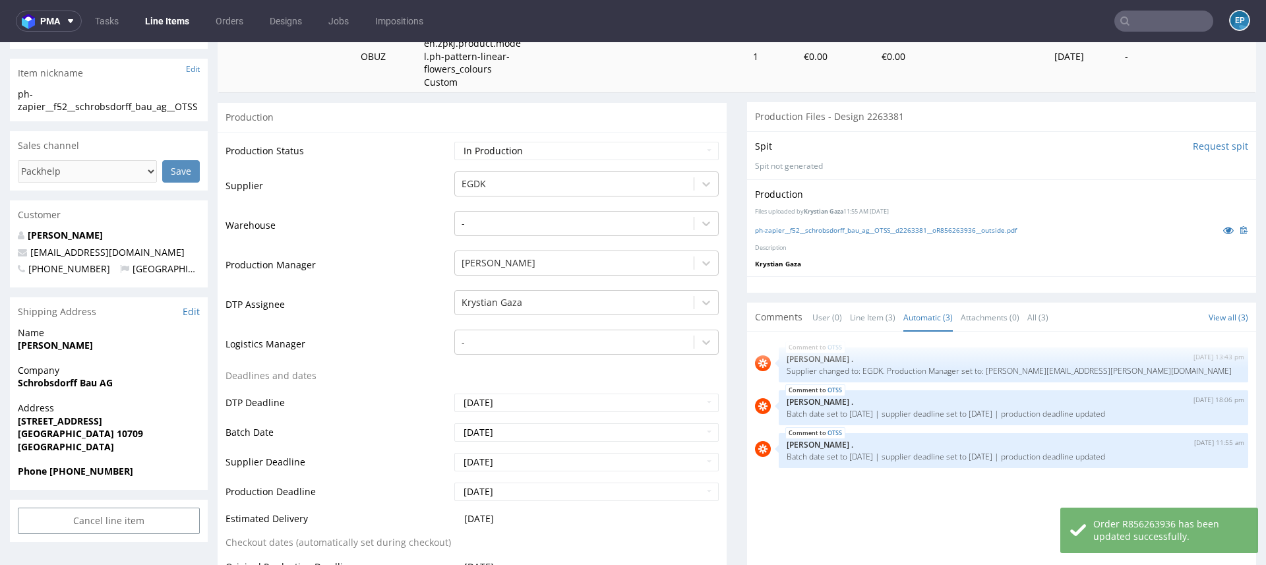
scroll to position [286, 0]
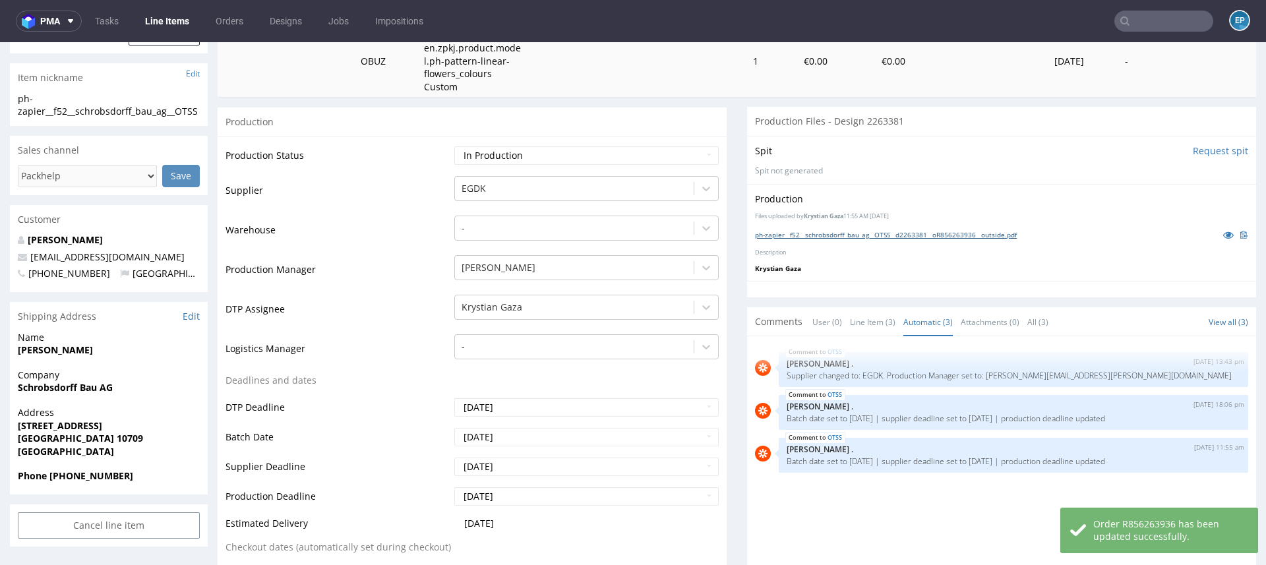
click at [972, 233] on link "ph-zapier__f52__schrobsdorff_bau_ag__OTSS__d2263381__oR856263936__outside.pdf" at bounding box center [886, 234] width 262 height 9
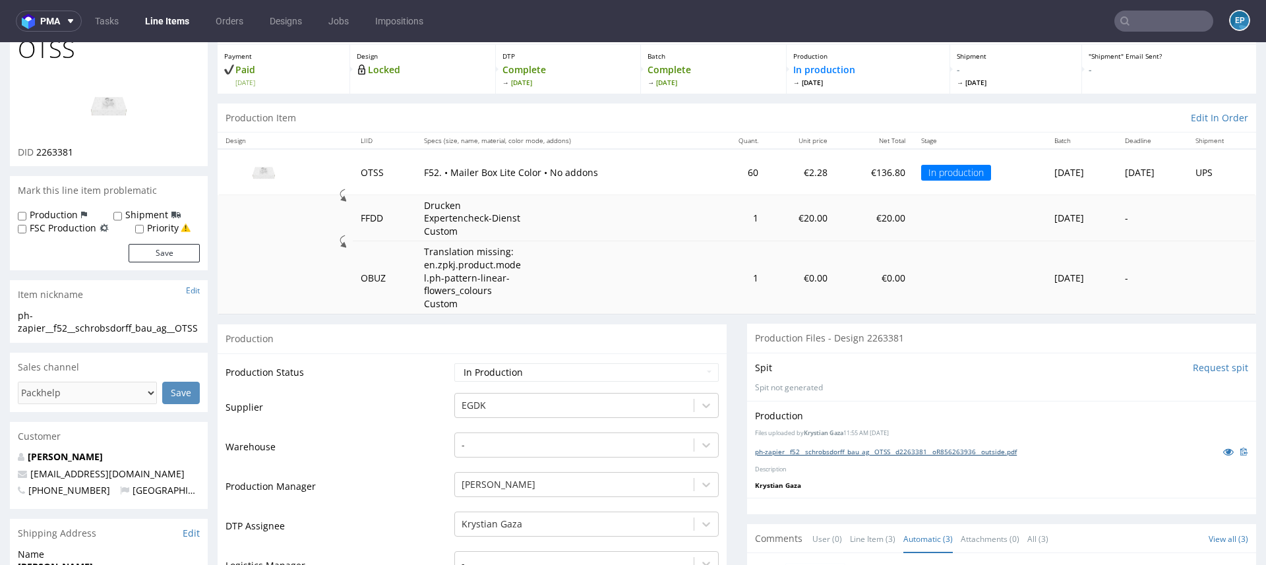
scroll to position [0, 0]
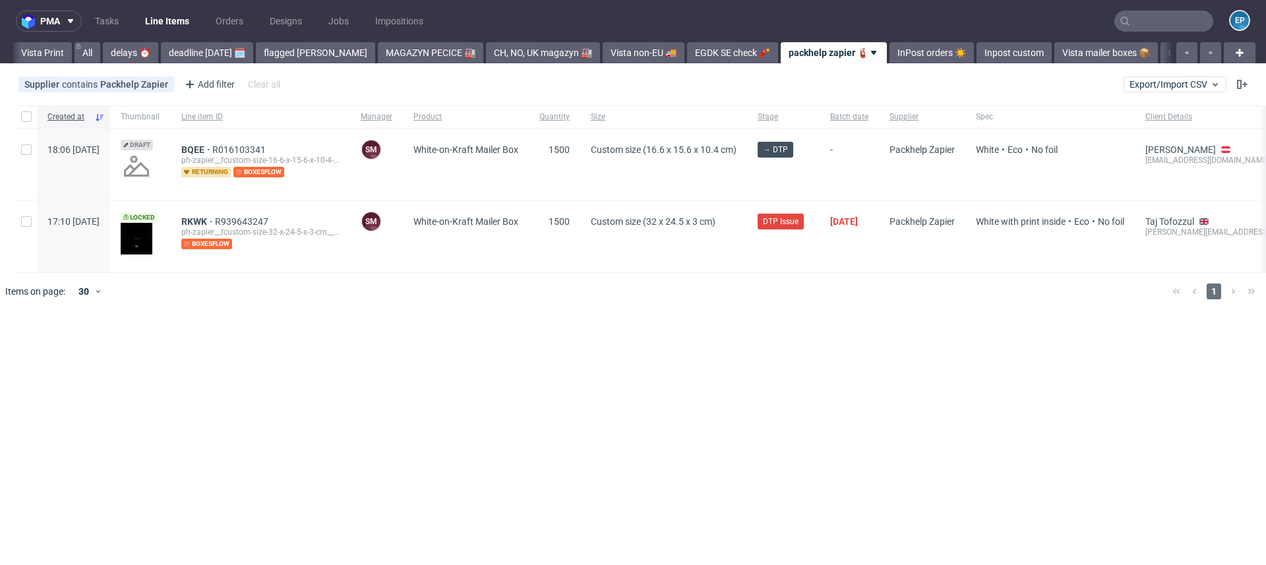
scroll to position [27, 0]
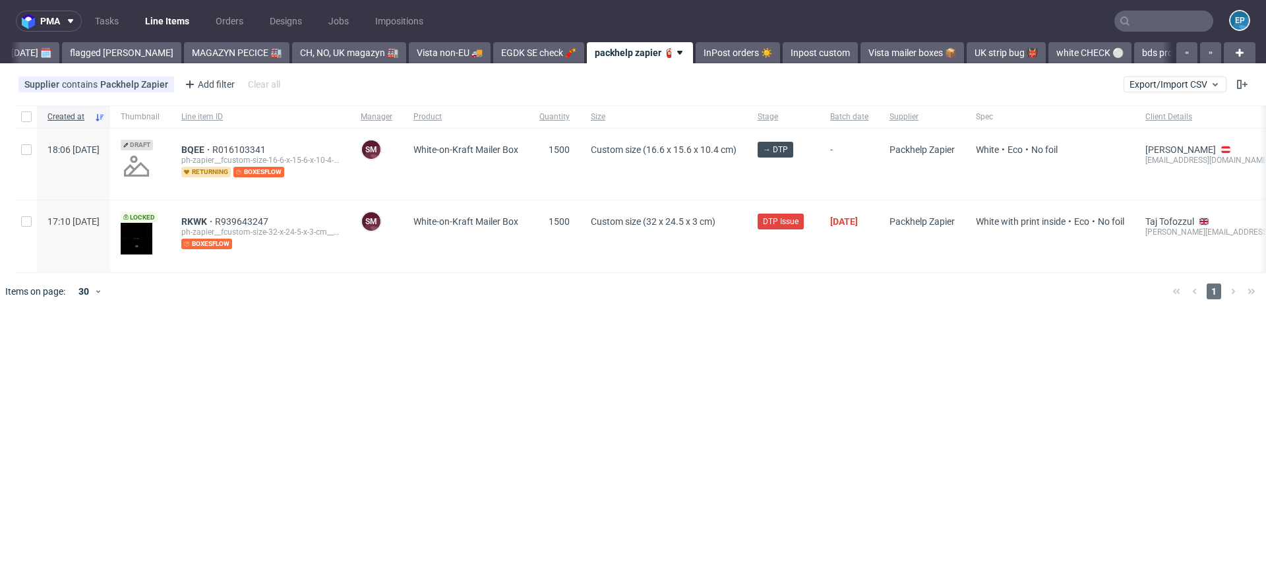
click at [1181, 19] on input "text" at bounding box center [1163, 21] width 99 height 21
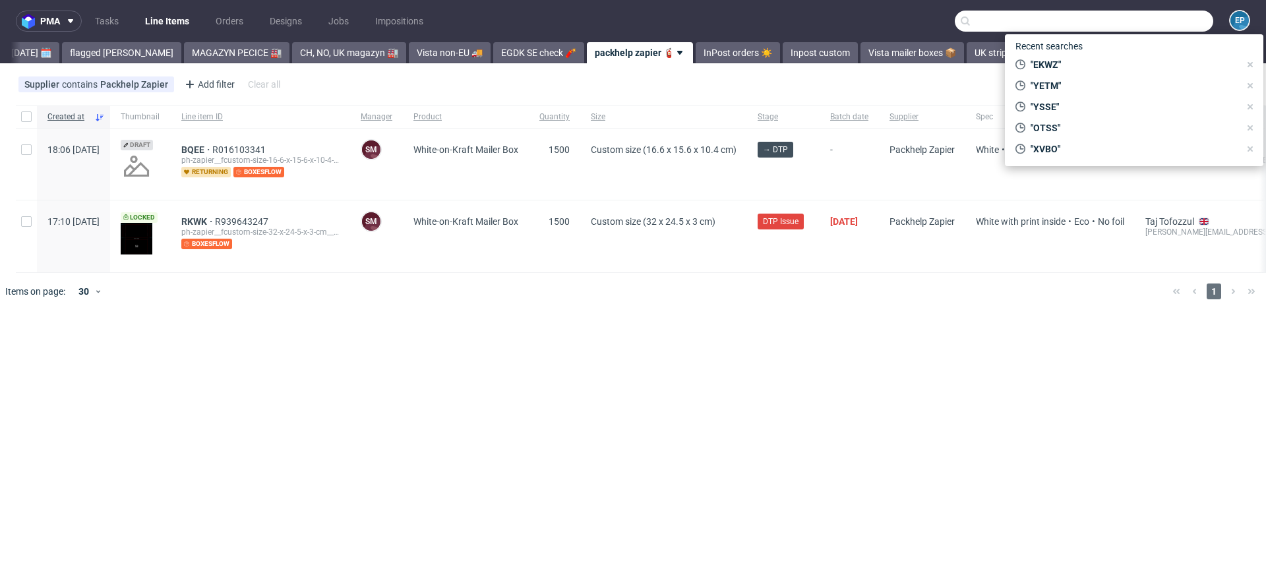
paste input "CRGA"
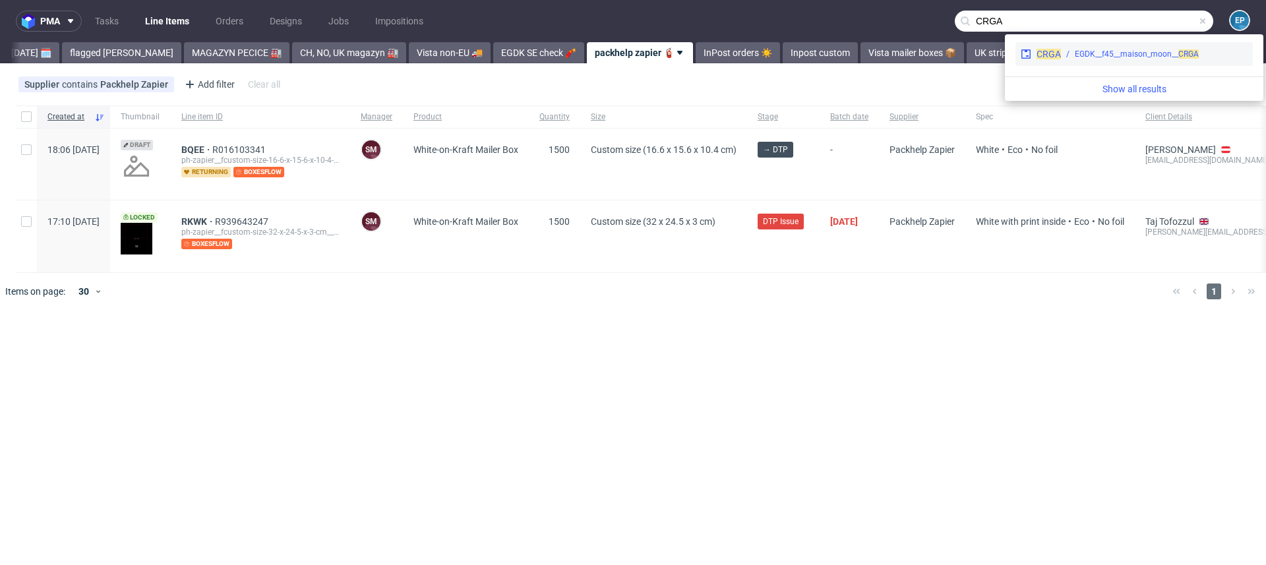
type input "CRGA"
click at [1072, 58] on div "EGDK__f45__maison_moon__ CRGA" at bounding box center [1154, 54] width 187 height 12
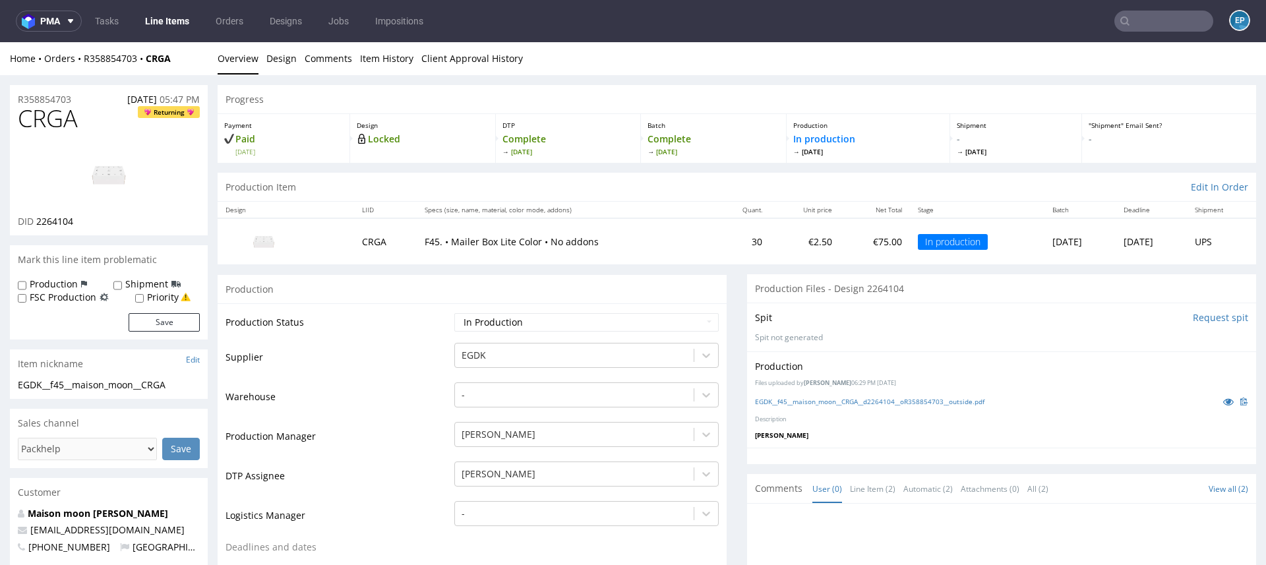
click at [1165, 19] on input "text" at bounding box center [1163, 21] width 99 height 21
paste input "HTQP"
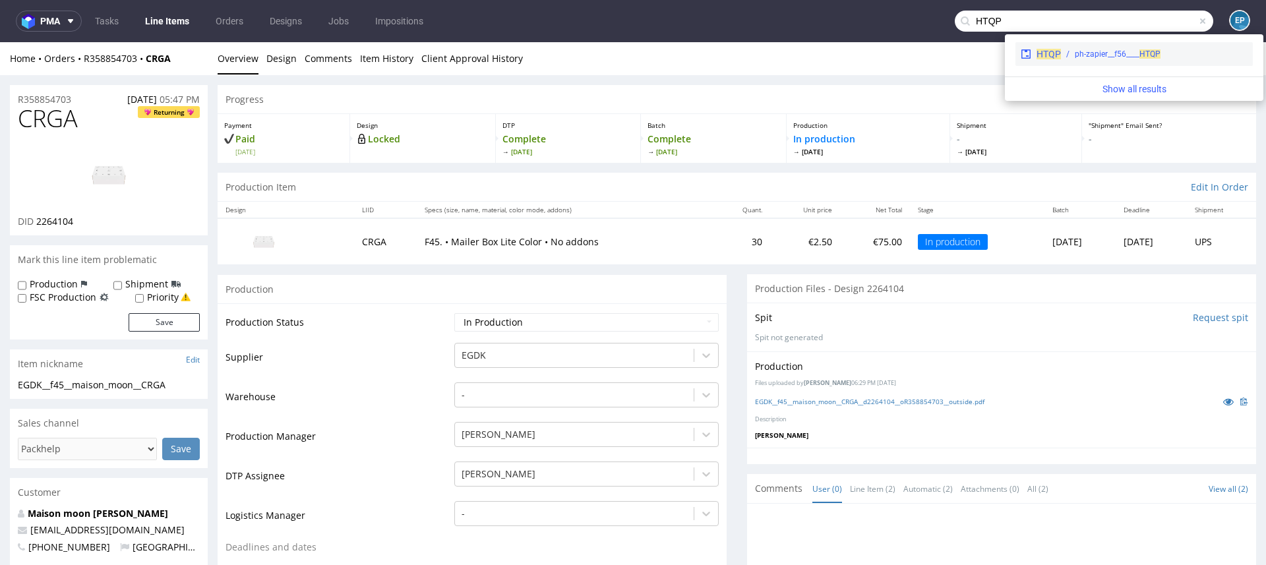
type input "HTQP"
click at [1082, 52] on div "ph-zapier__f56____ HTQP" at bounding box center [1117, 54] width 86 height 12
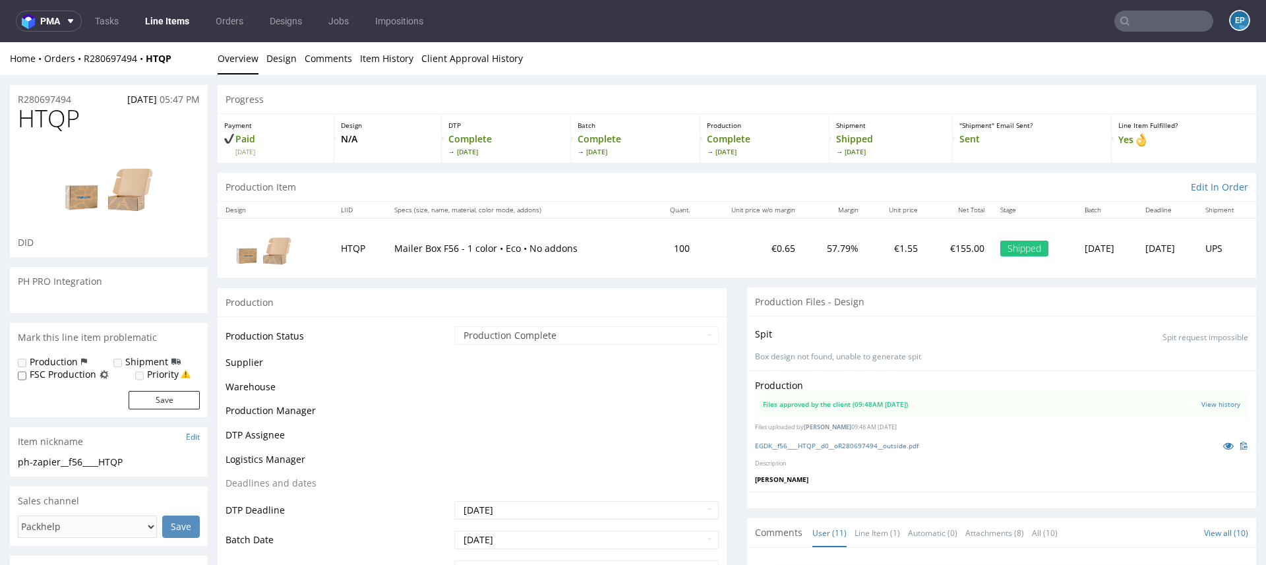
scroll to position [619, 0]
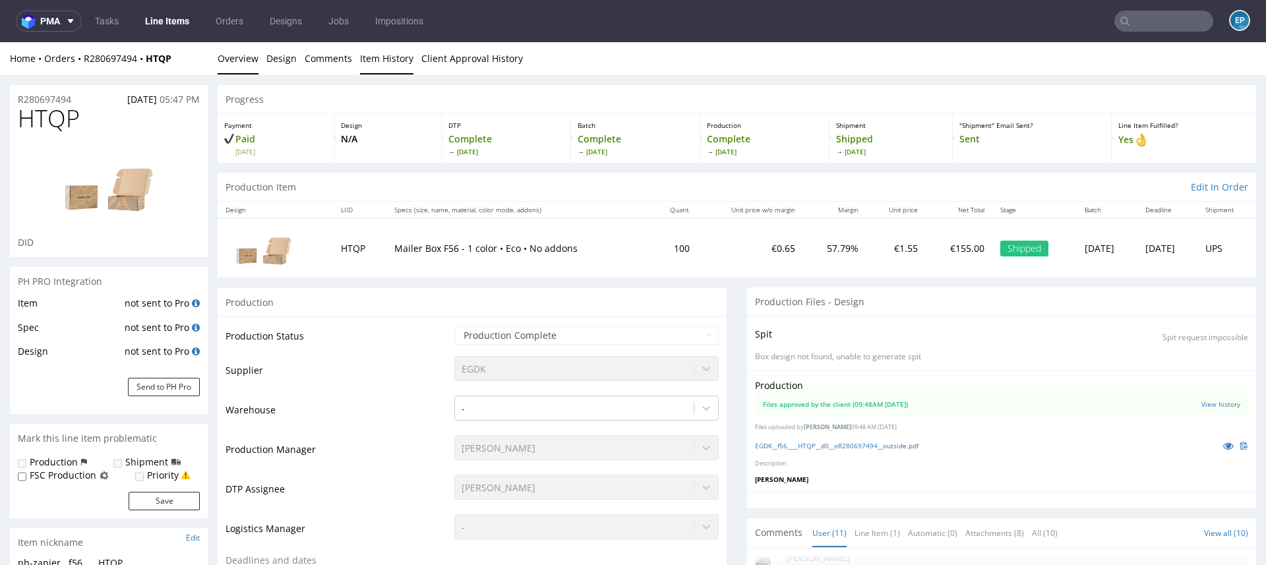
click at [389, 63] on link "Item History" at bounding box center [386, 58] width 53 height 32
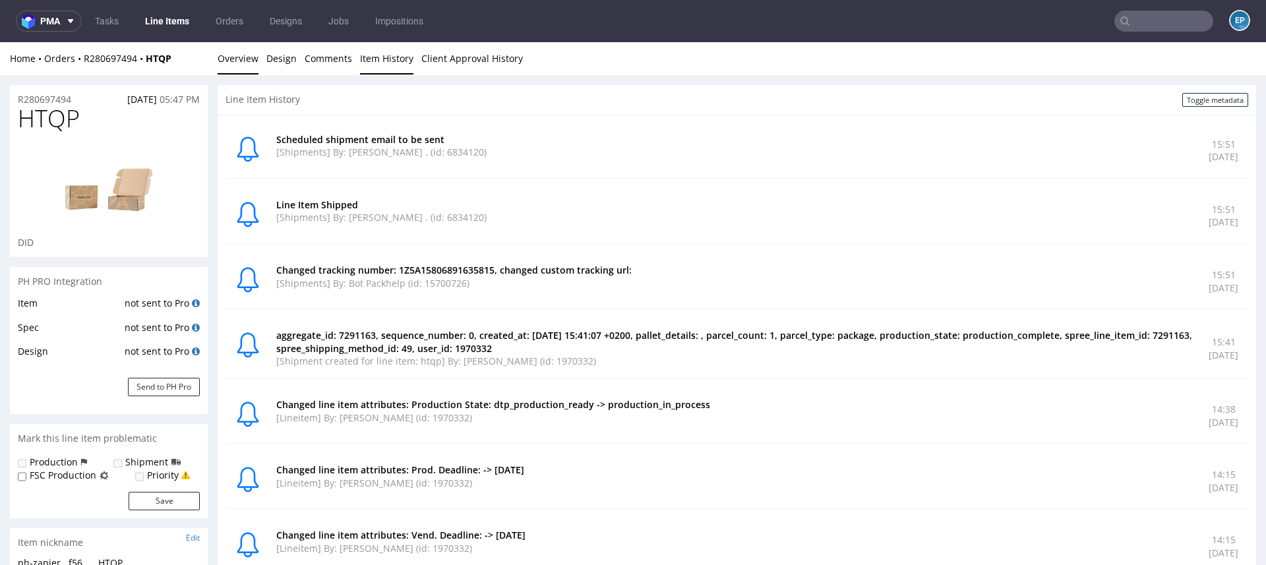
click at [250, 63] on link "Overview" at bounding box center [238, 58] width 41 height 32
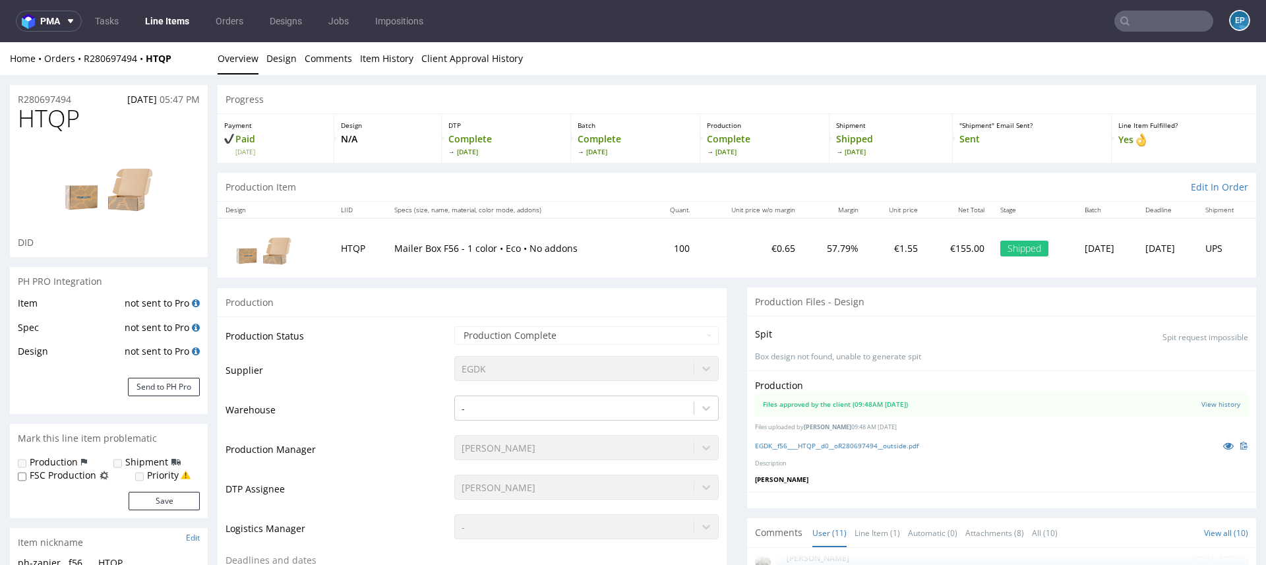
scroll to position [33, 0]
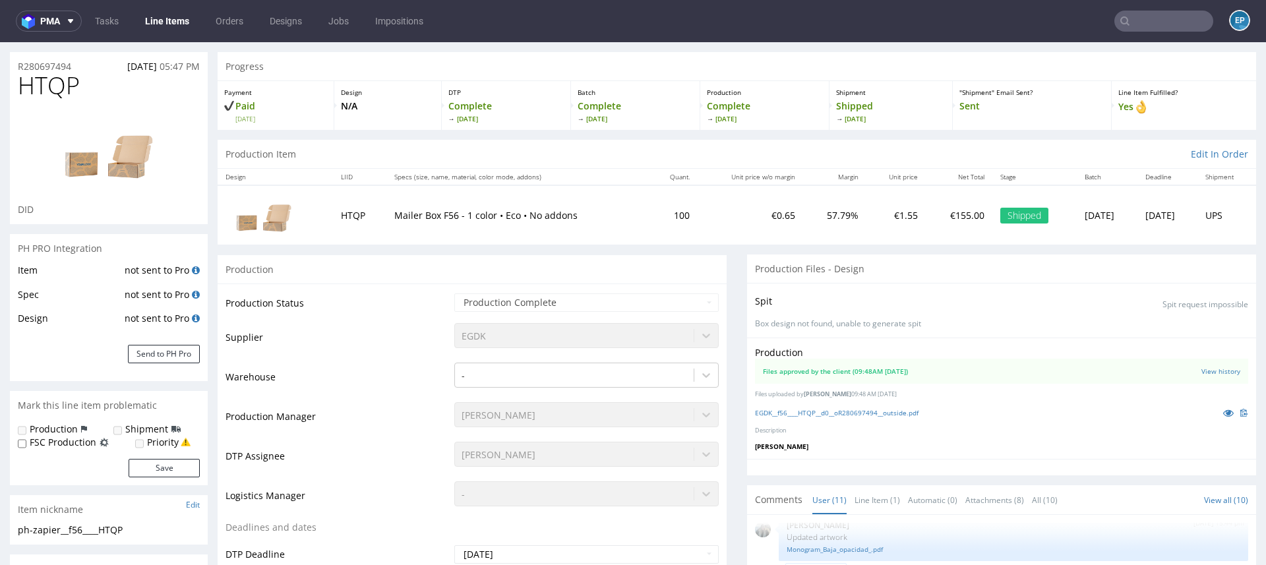
click at [167, 15] on link "Line Items" at bounding box center [167, 21] width 60 height 21
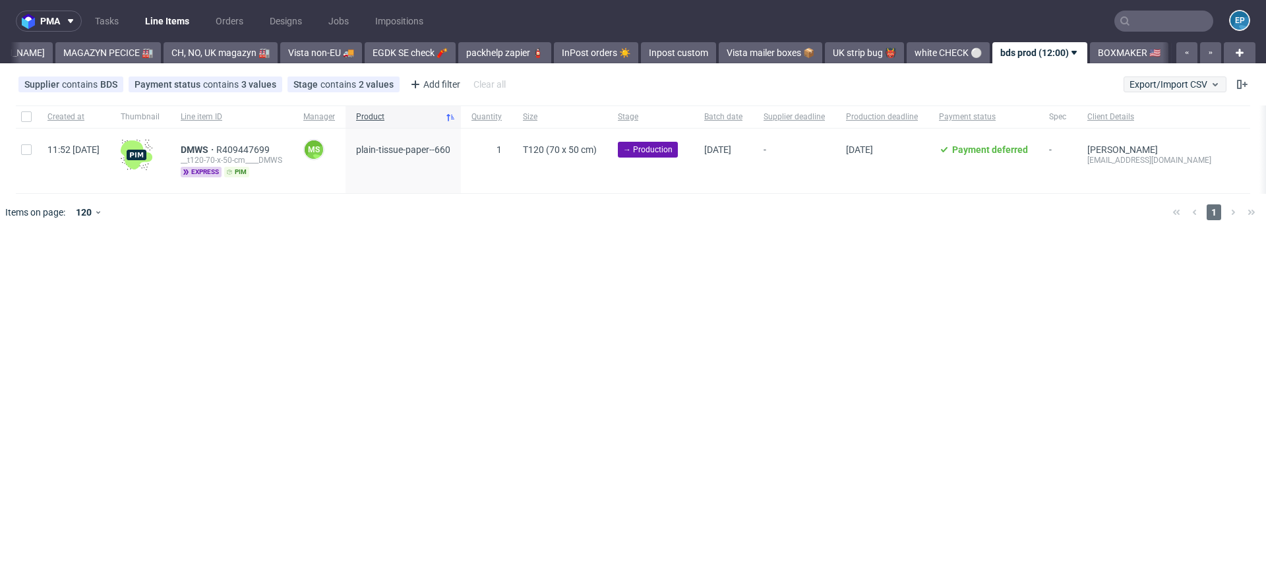
click at [1154, 76] on button "Export/Import CSV" at bounding box center [1174, 84] width 103 height 16
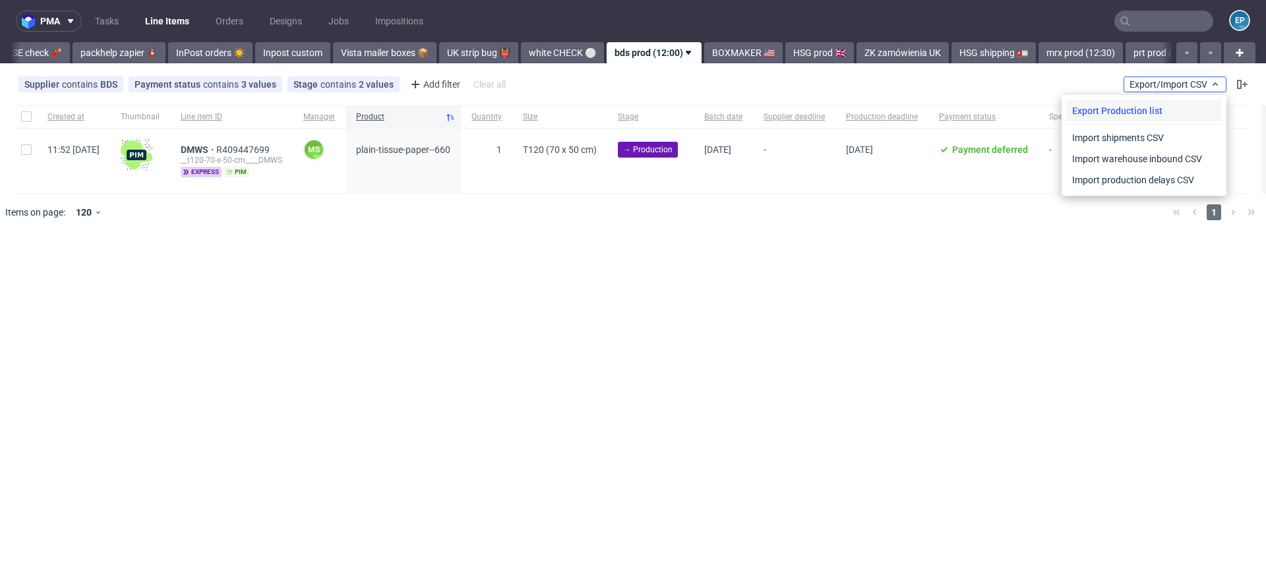
scroll to position [0, 720]
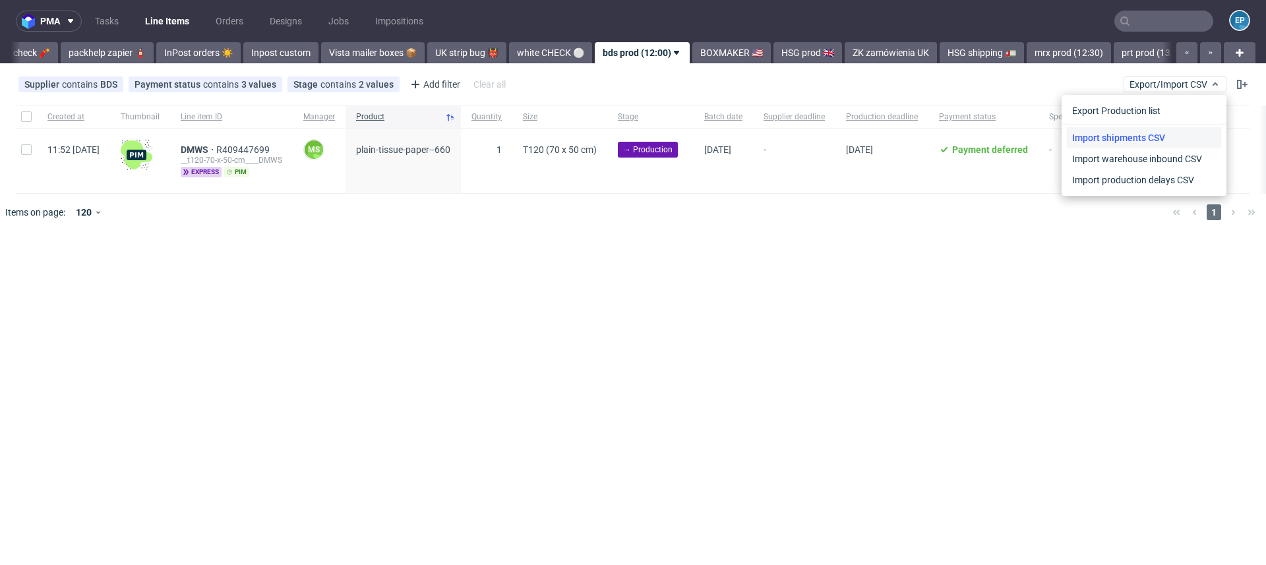
click at [1125, 144] on link "Import shipments CSV" at bounding box center [1144, 137] width 154 height 21
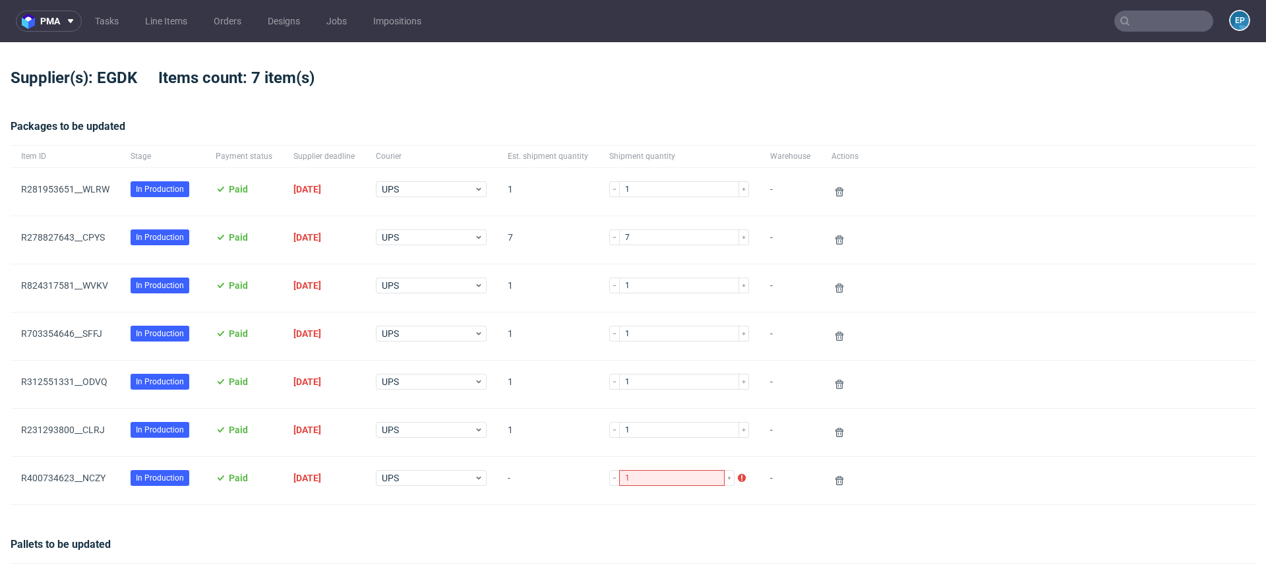
scroll to position [228, 0]
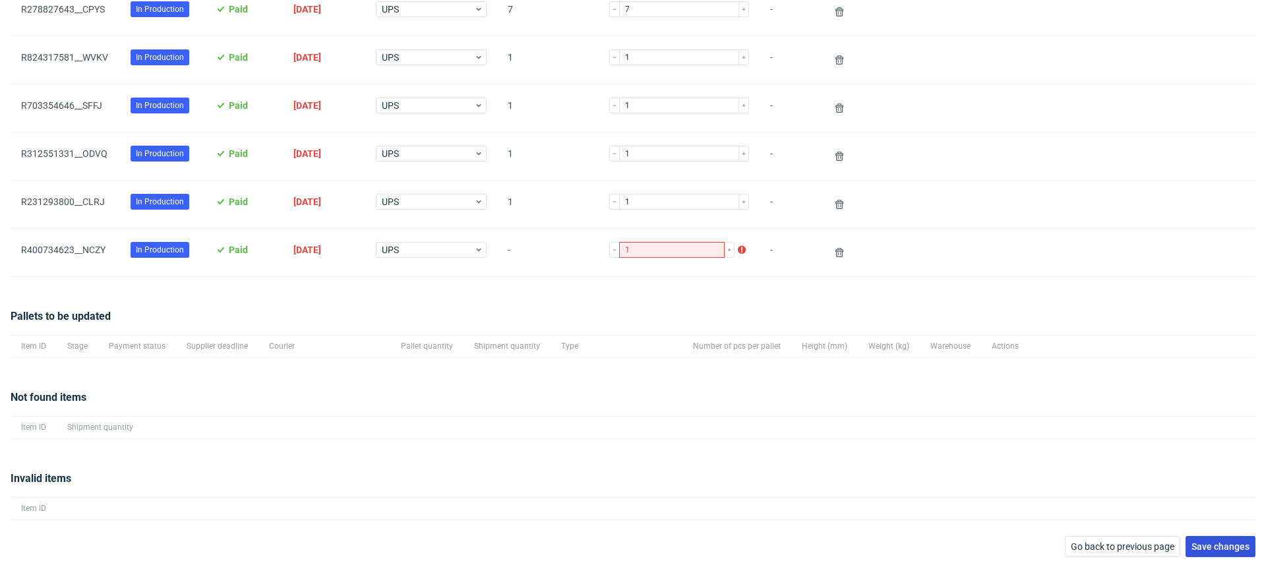
click at [1208, 542] on span "Save changes" at bounding box center [1220, 546] width 58 height 9
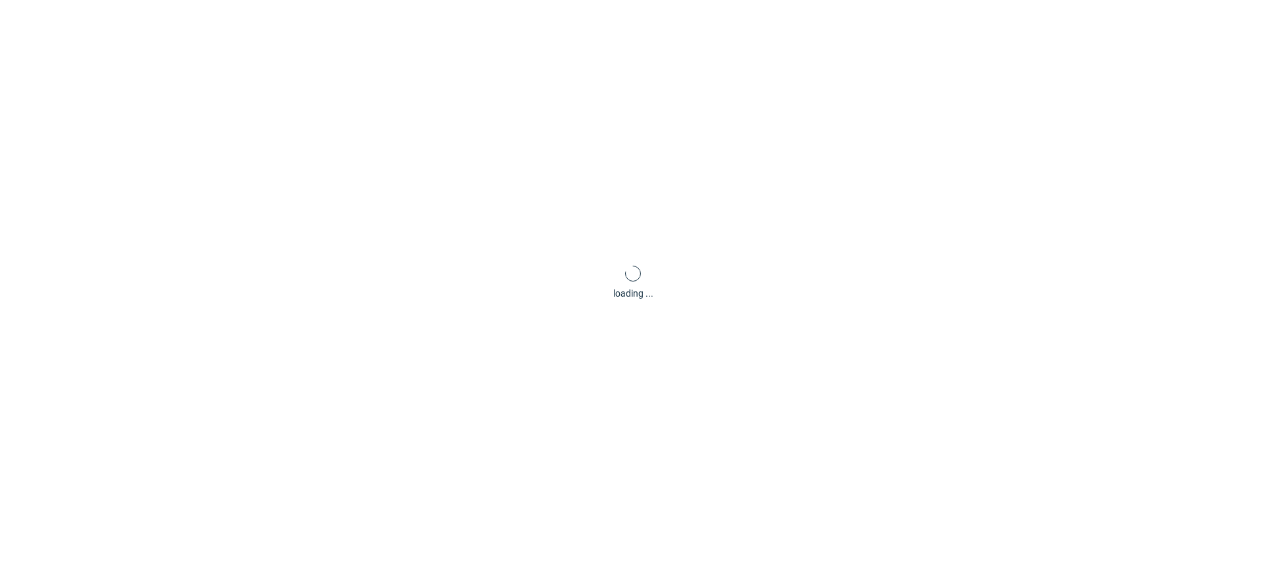
scroll to position [63, 0]
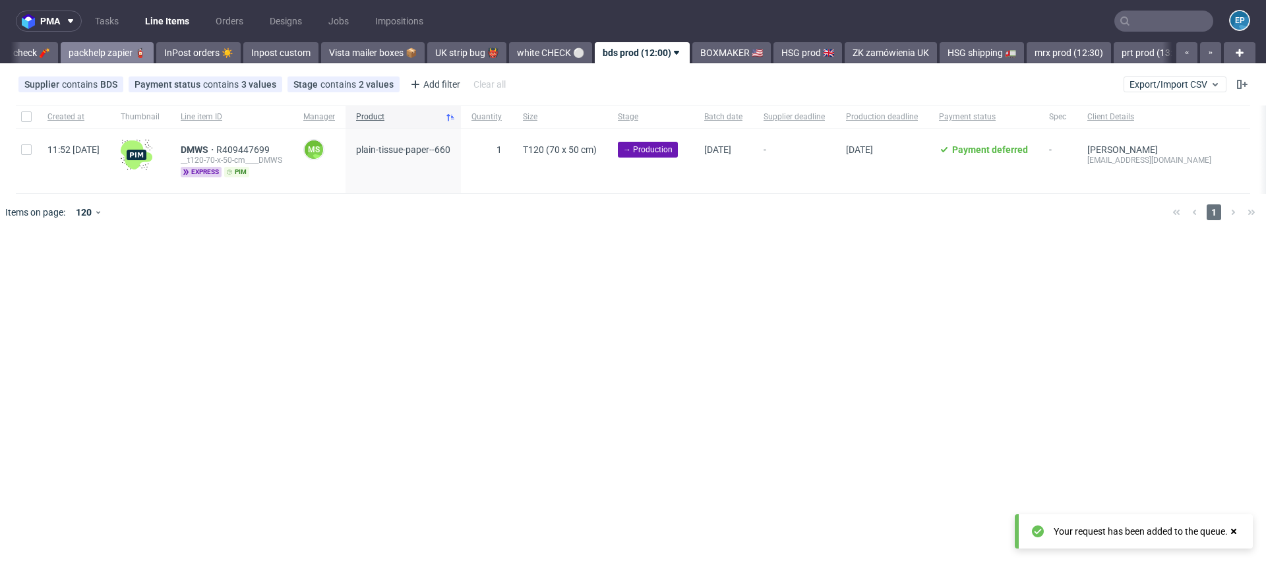
click at [61, 58] on link "packhelp zapier 🧯" at bounding box center [107, 52] width 93 height 21
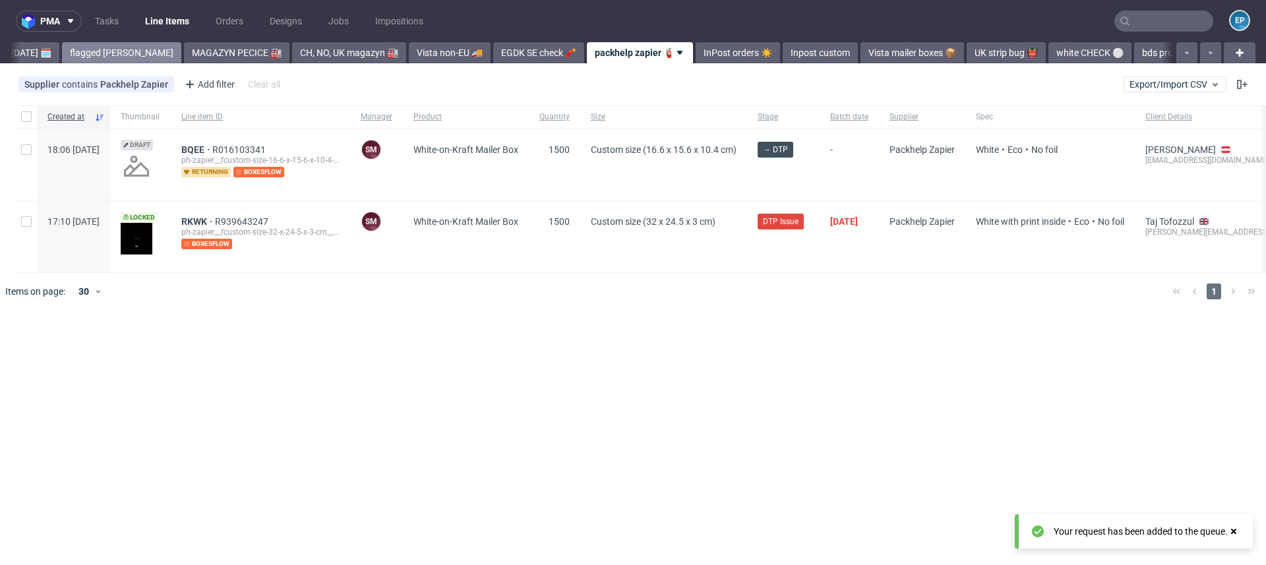
click at [118, 57] on link "flagged [PERSON_NAME]" at bounding box center [121, 52] width 119 height 21
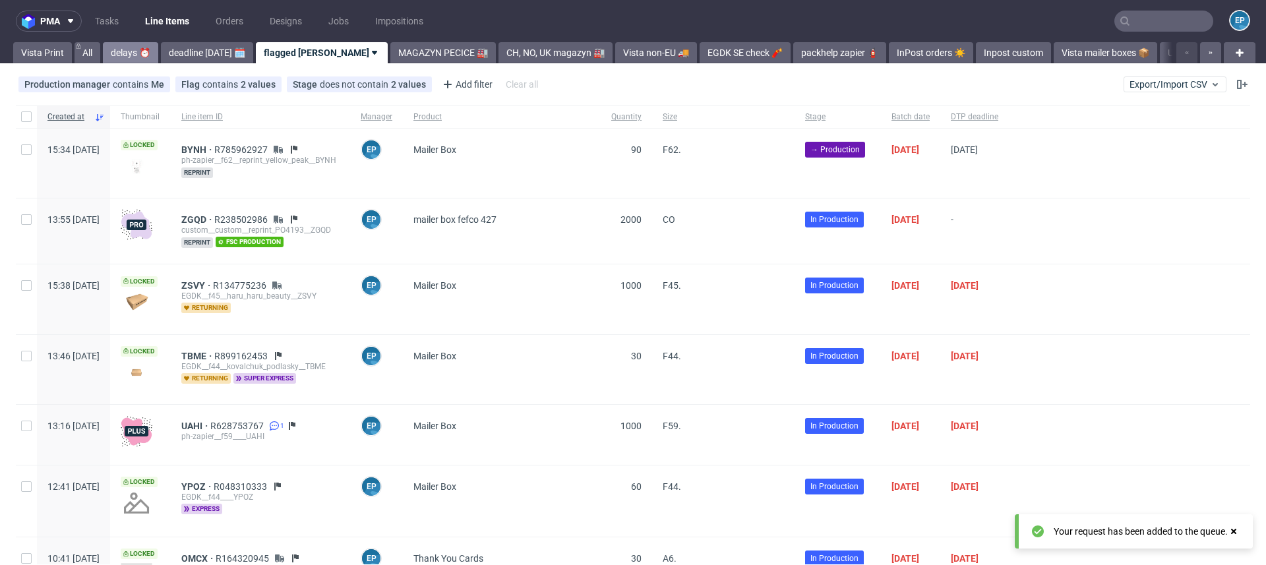
click at [133, 55] on link "delays ⏰" at bounding box center [130, 52] width 55 height 21
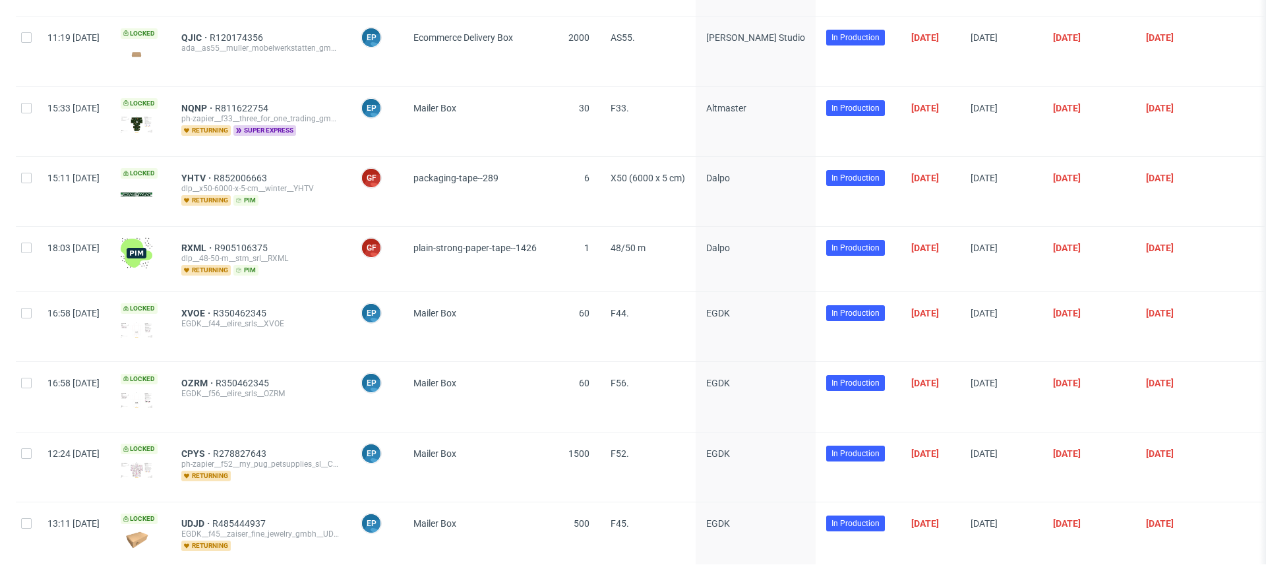
scroll to position [177, 0]
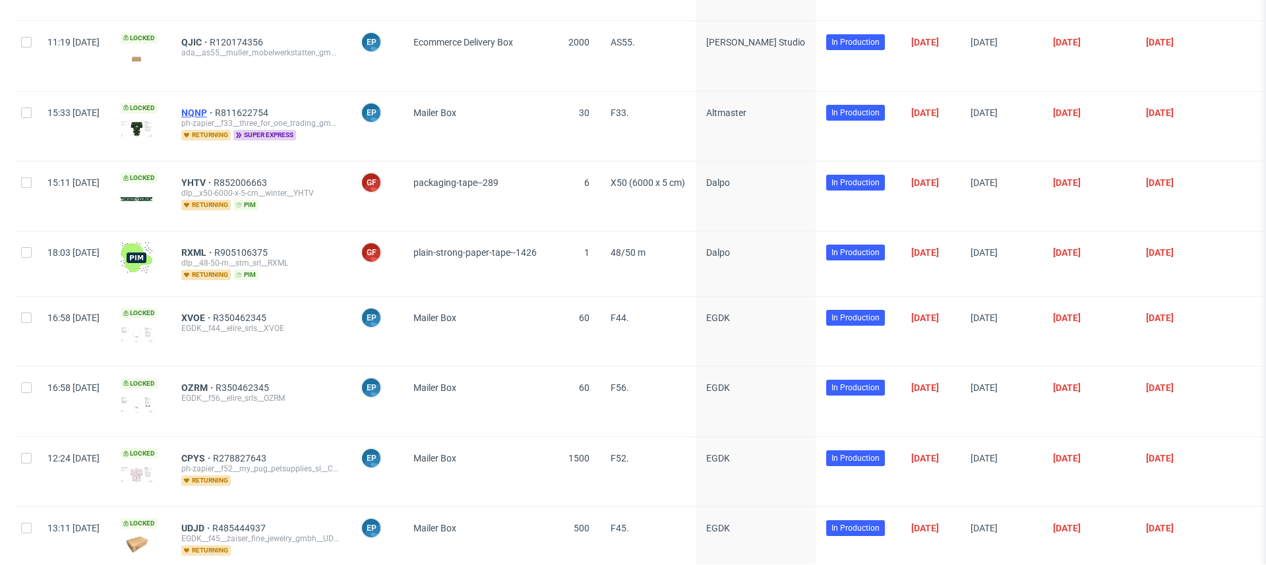
click at [215, 111] on span "NQNP" at bounding box center [198, 112] width 34 height 11
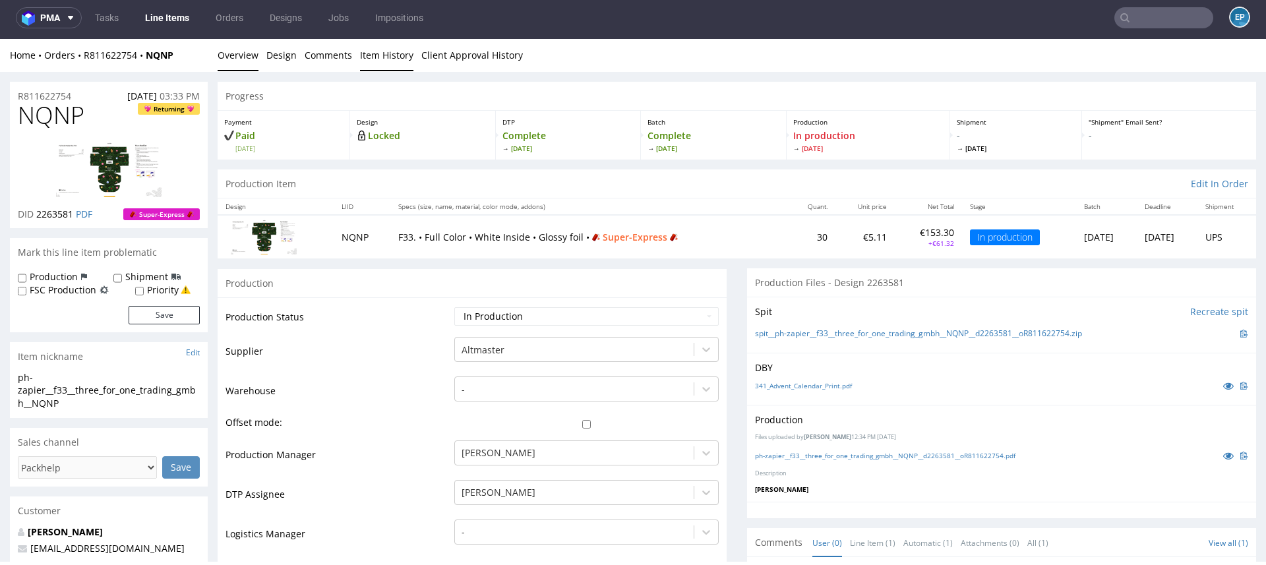
click at [397, 66] on link "Item History" at bounding box center [386, 55] width 53 height 32
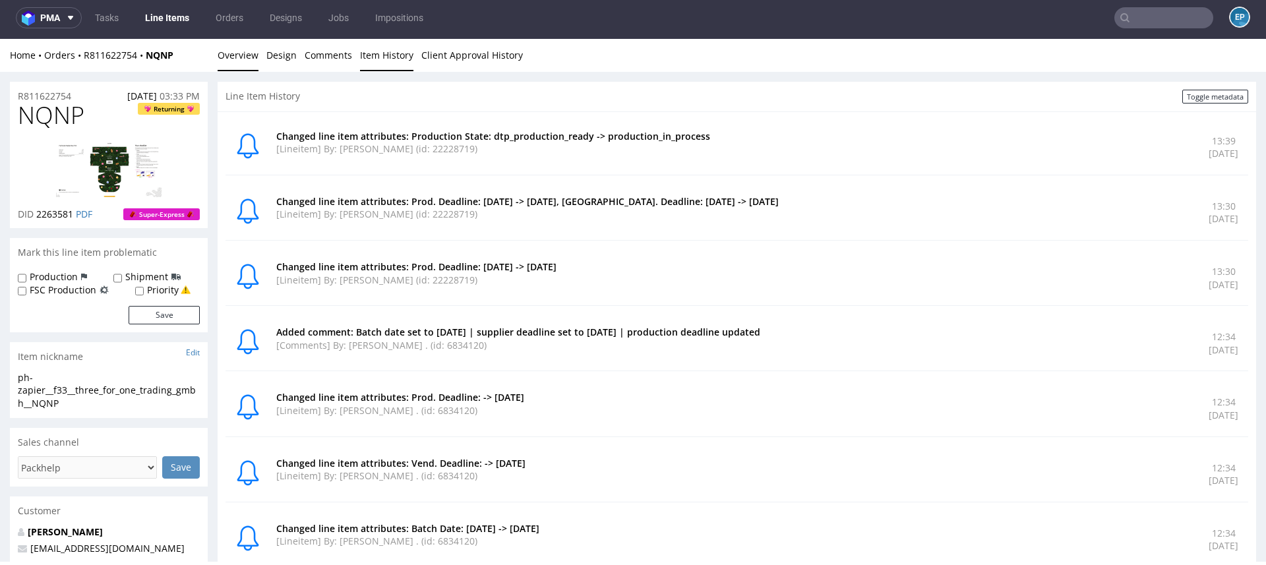
click at [221, 53] on link "Overview" at bounding box center [238, 55] width 41 height 32
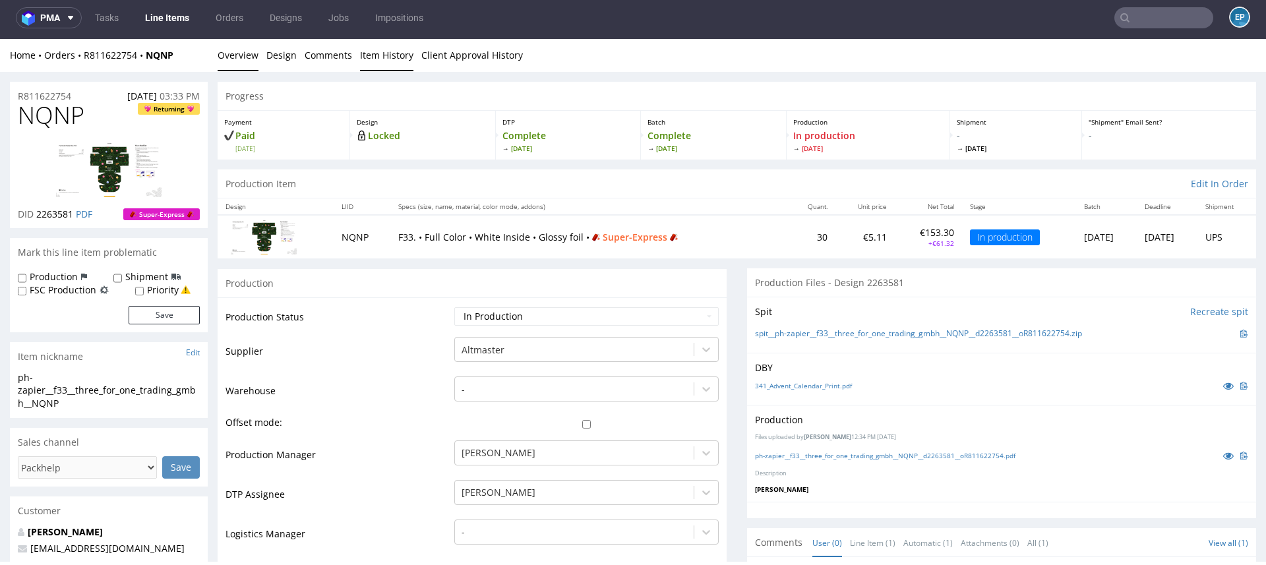
click at [399, 61] on link "Item History" at bounding box center [386, 55] width 53 height 32
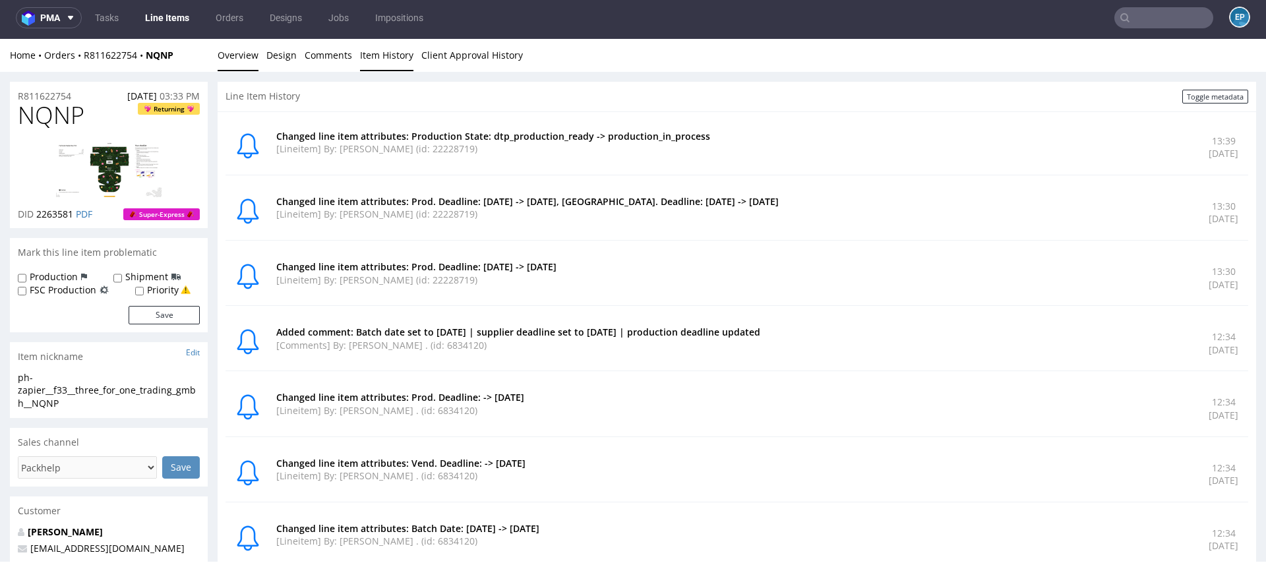
click at [227, 49] on link "Overview" at bounding box center [238, 55] width 41 height 32
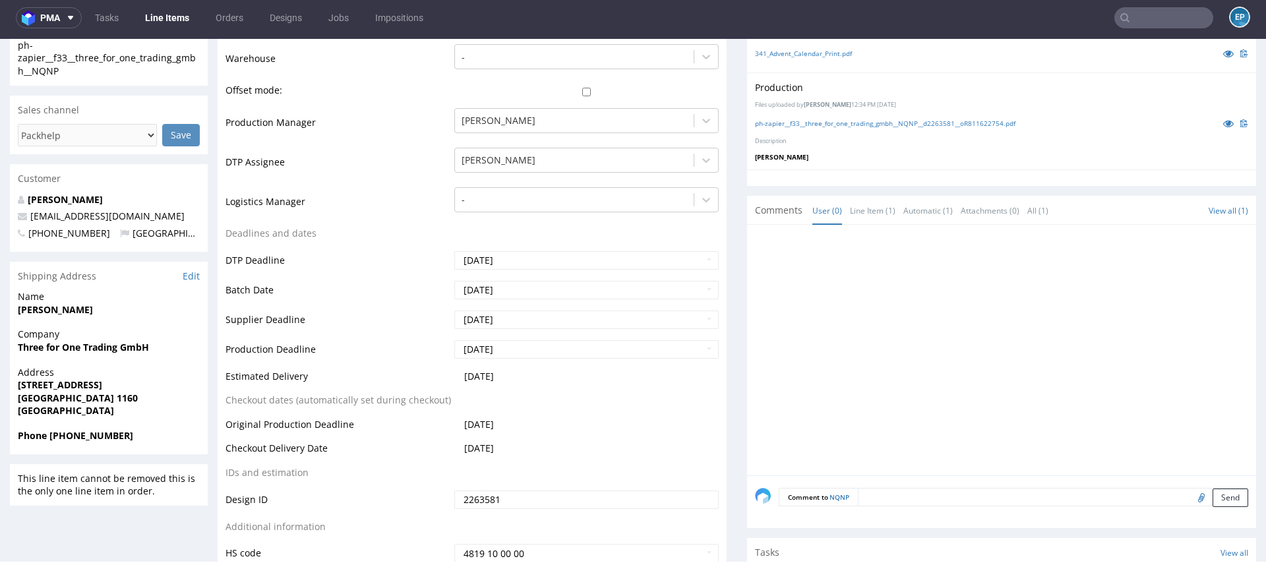
scroll to position [337, 0]
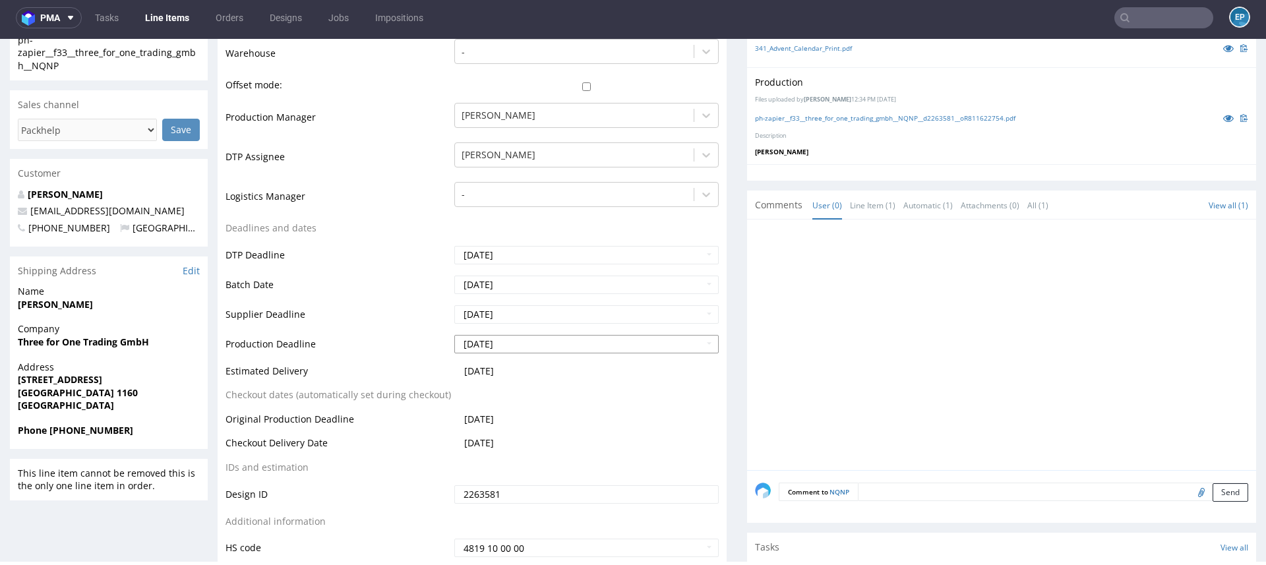
click at [518, 343] on input "[DATE]" at bounding box center [586, 344] width 264 height 18
click at [556, 305] on td "3" at bounding box center [563, 304] width 20 height 20
type input "[DATE]"
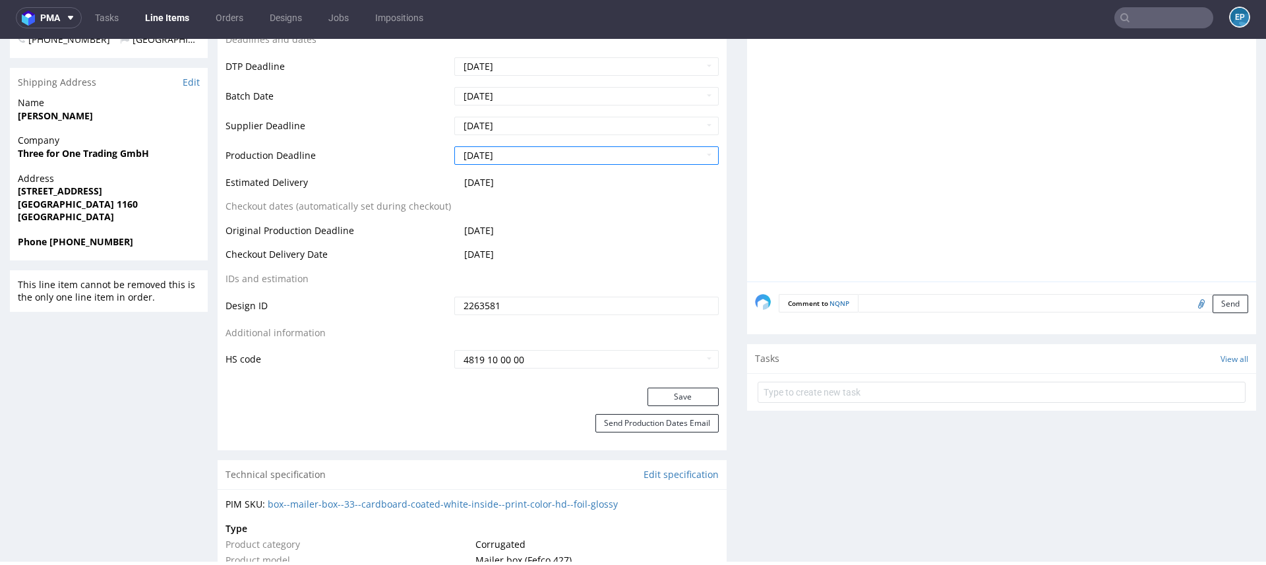
scroll to position [584, 0]
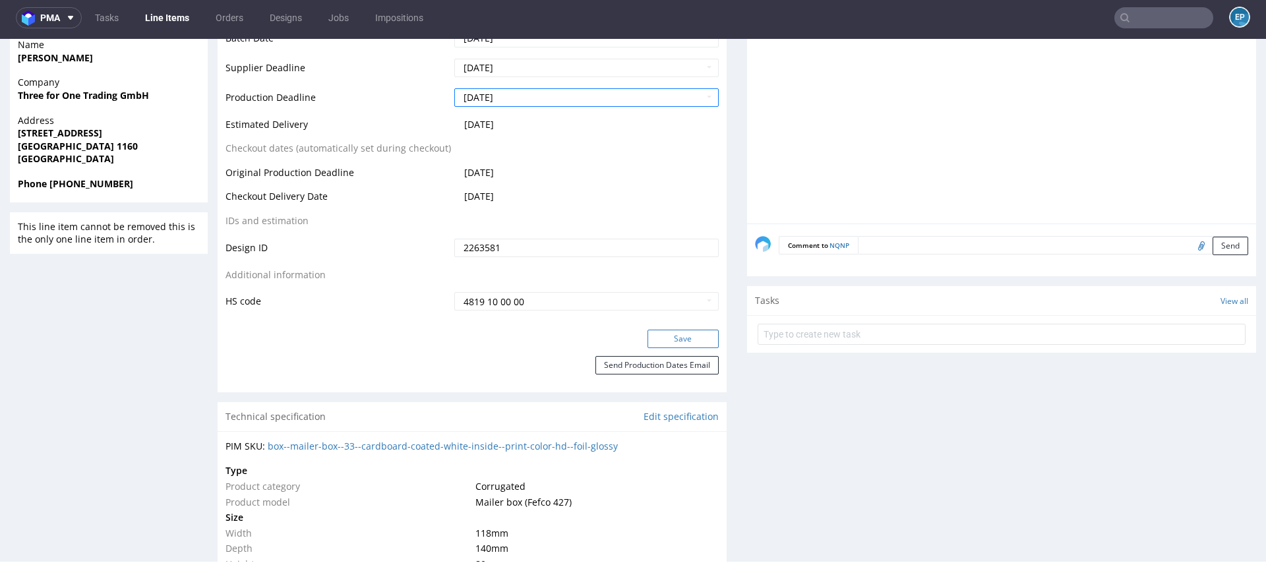
click at [654, 335] on button "Save" at bounding box center [682, 339] width 71 height 18
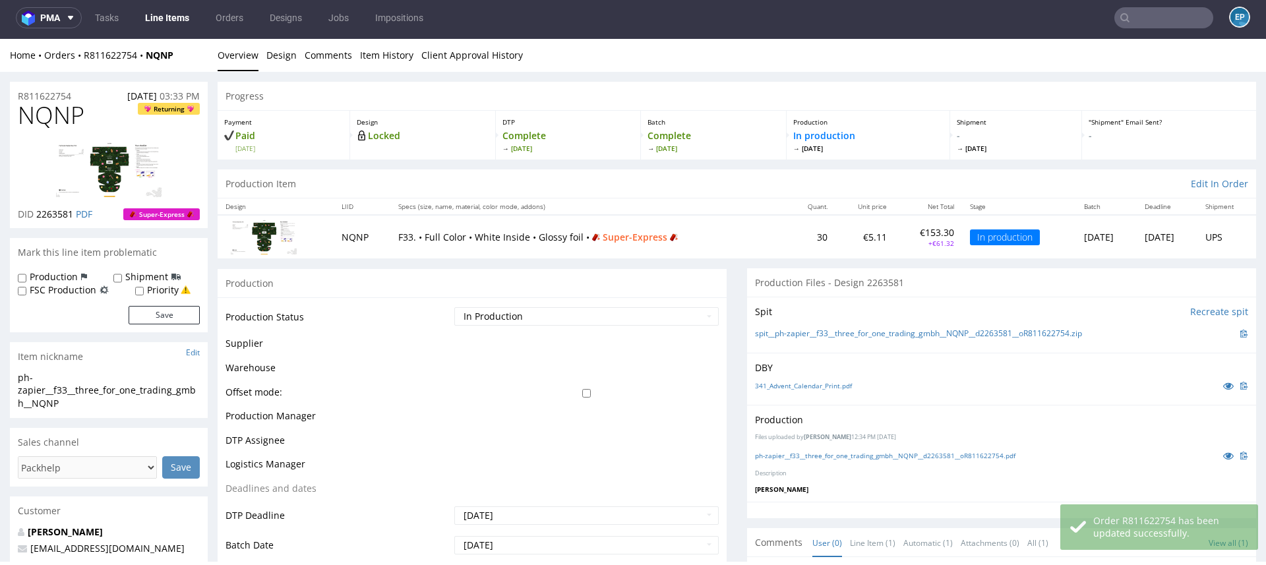
scroll to position [583, 0]
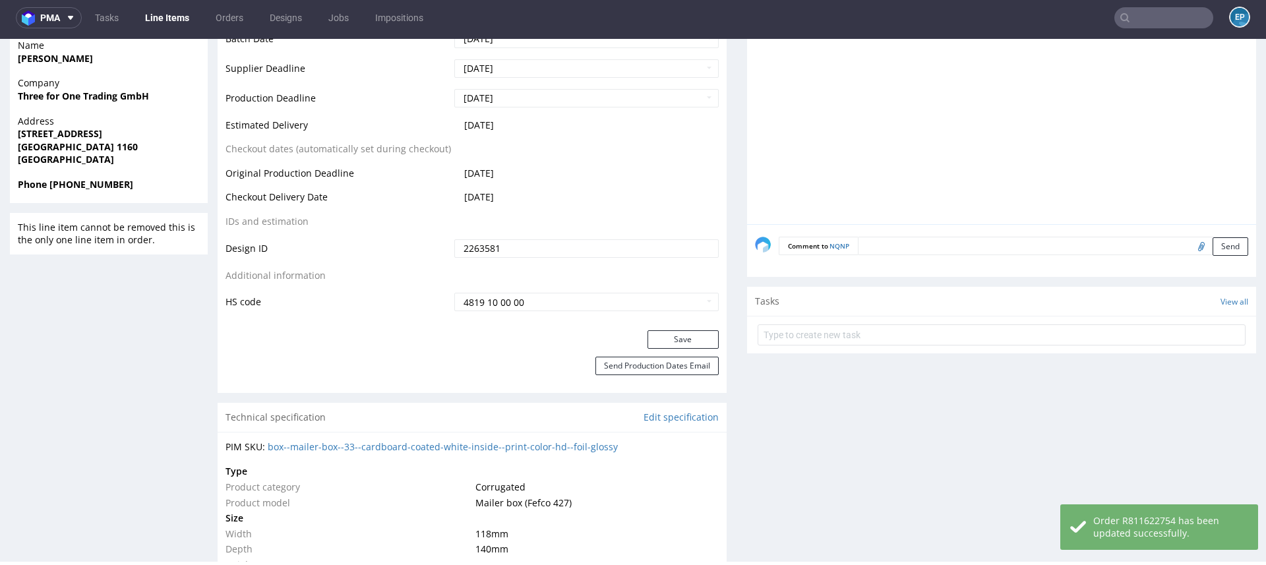
click at [156, 16] on link "Line Items" at bounding box center [167, 17] width 60 height 21
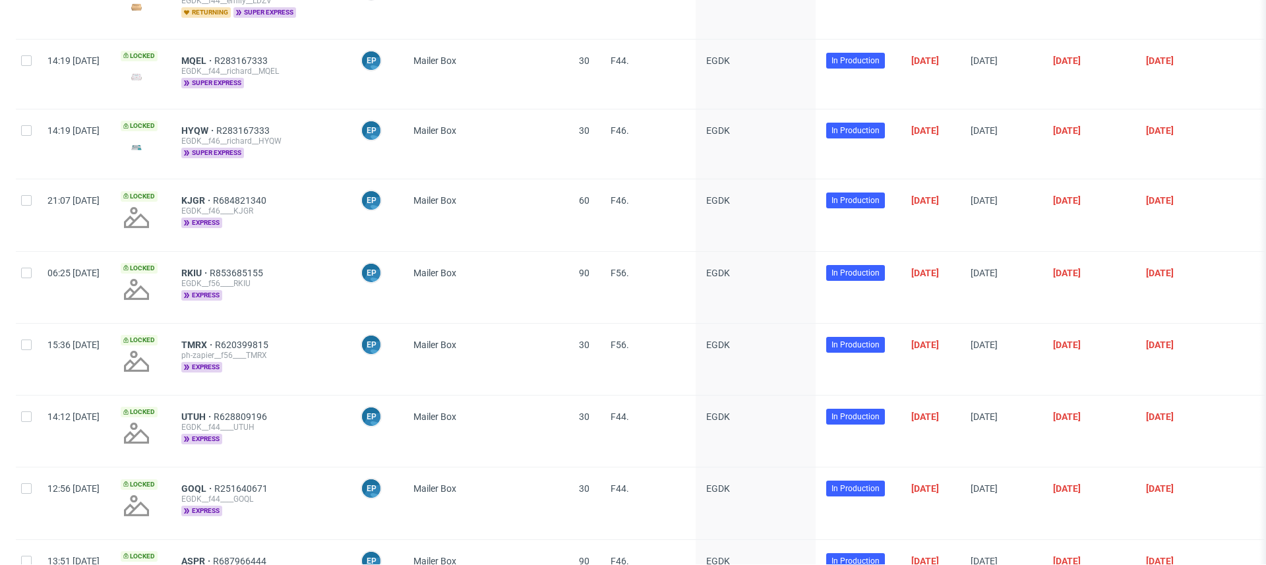
scroll to position [2747, 0]
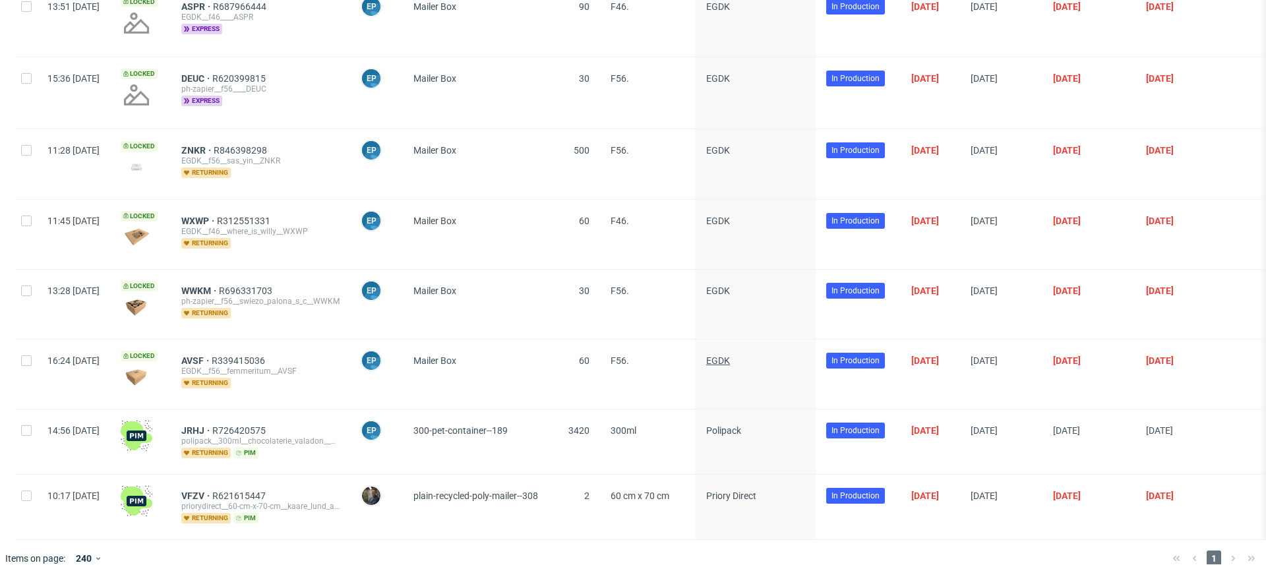
click at [730, 355] on span "EGDK" at bounding box center [718, 360] width 24 height 11
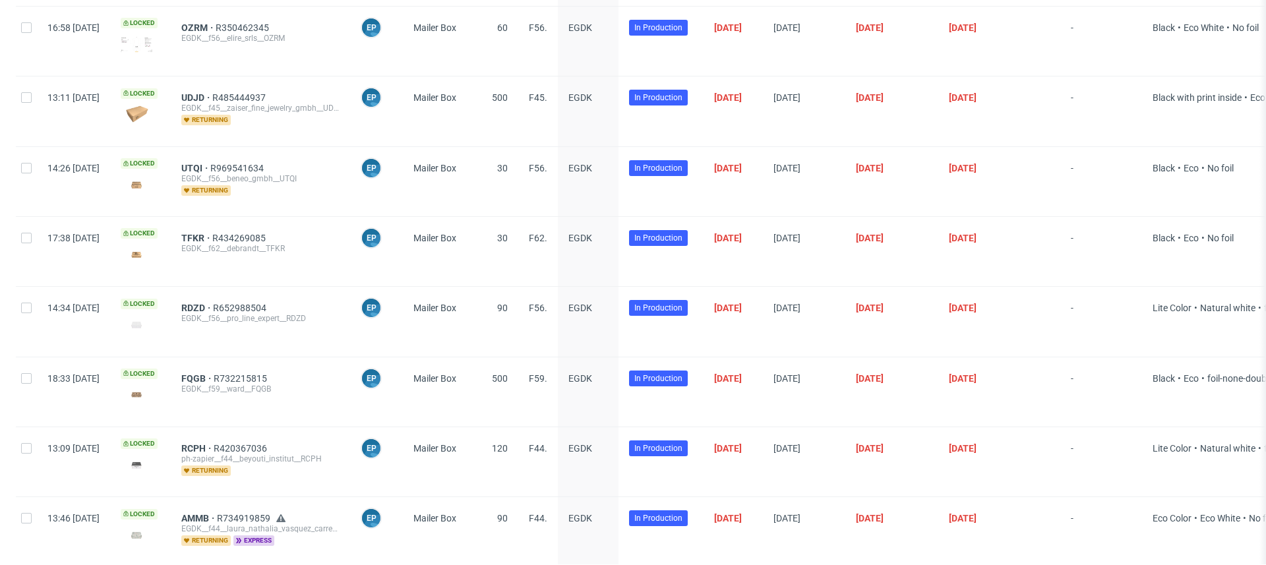
scroll to position [0, 0]
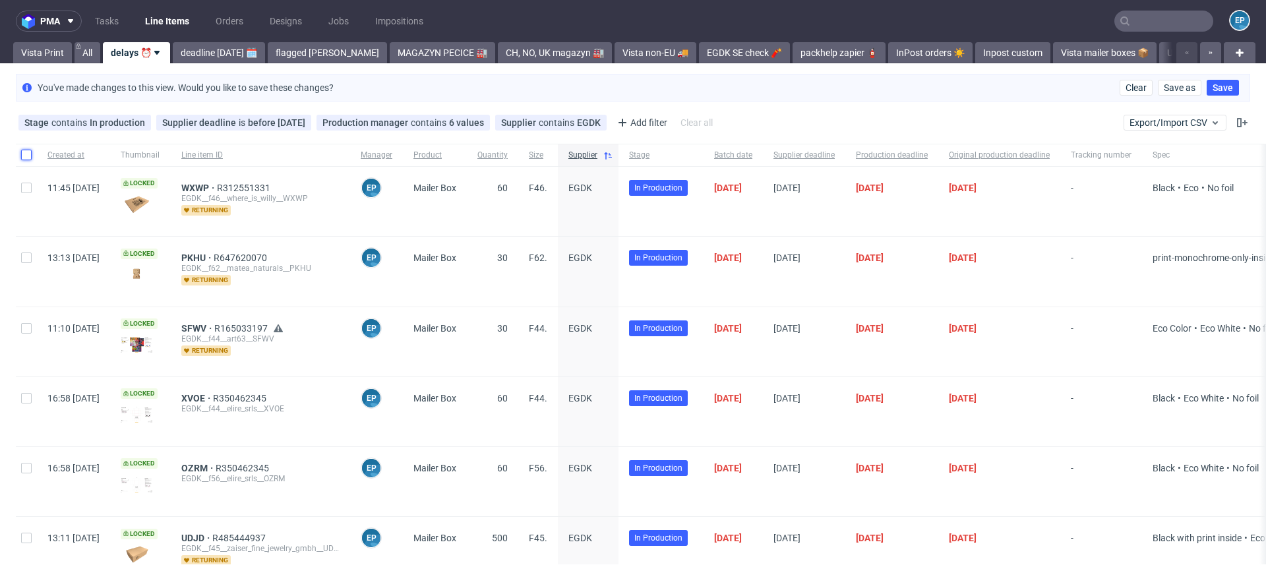
click at [25, 150] on input "checkbox" at bounding box center [26, 155] width 11 height 11
checkbox input "true"
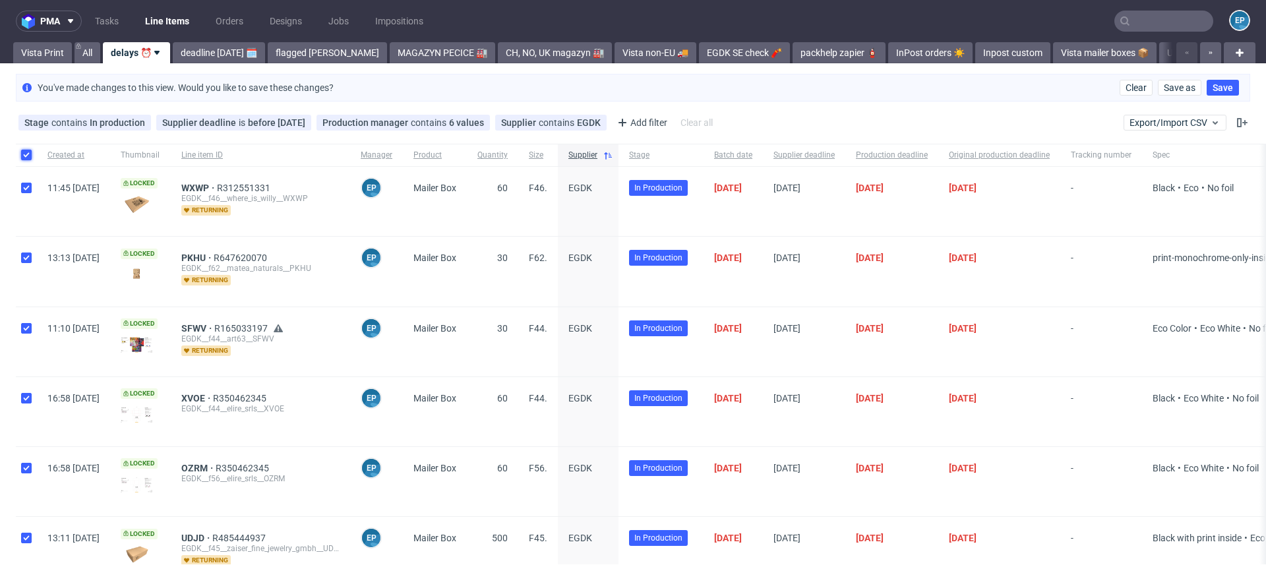
checkbox input "true"
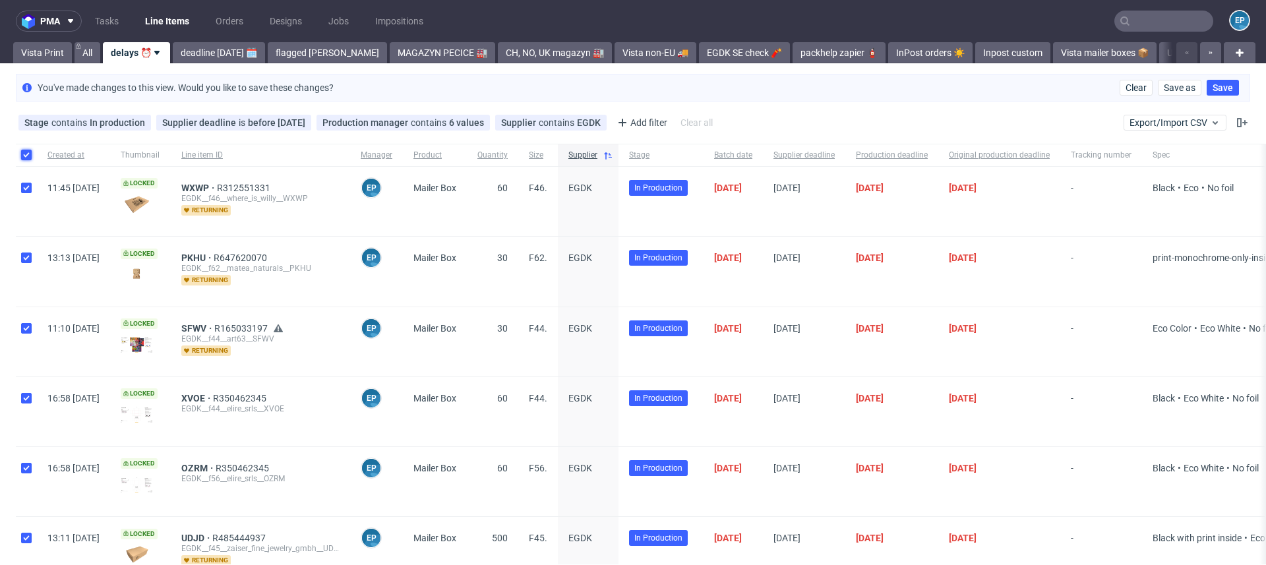
checkbox input "true"
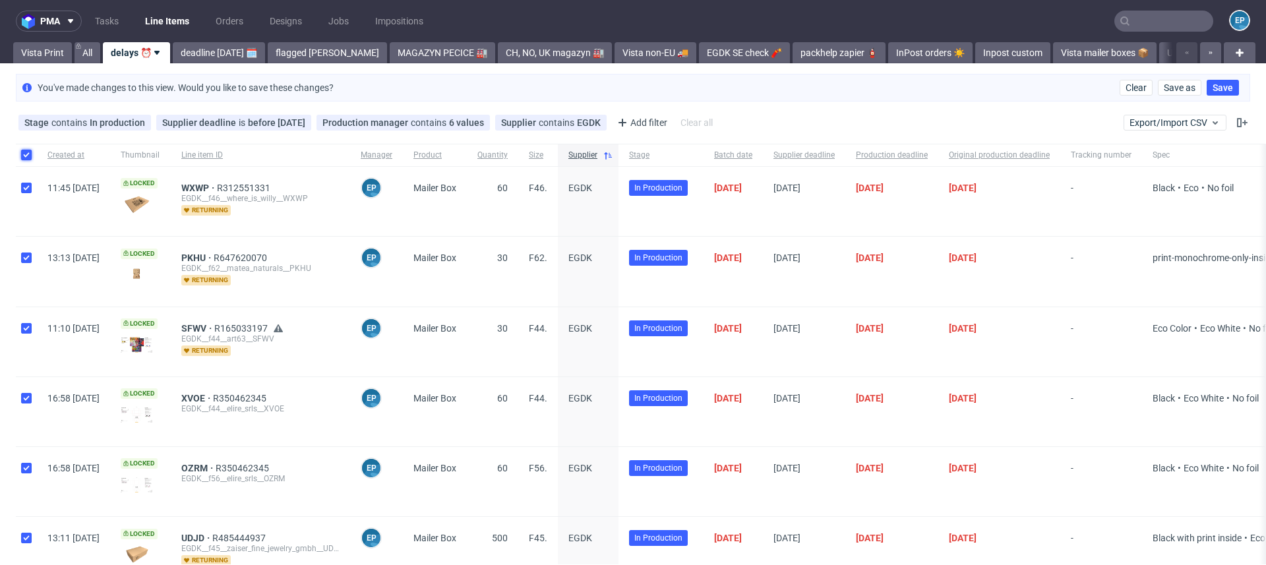
checkbox input "true"
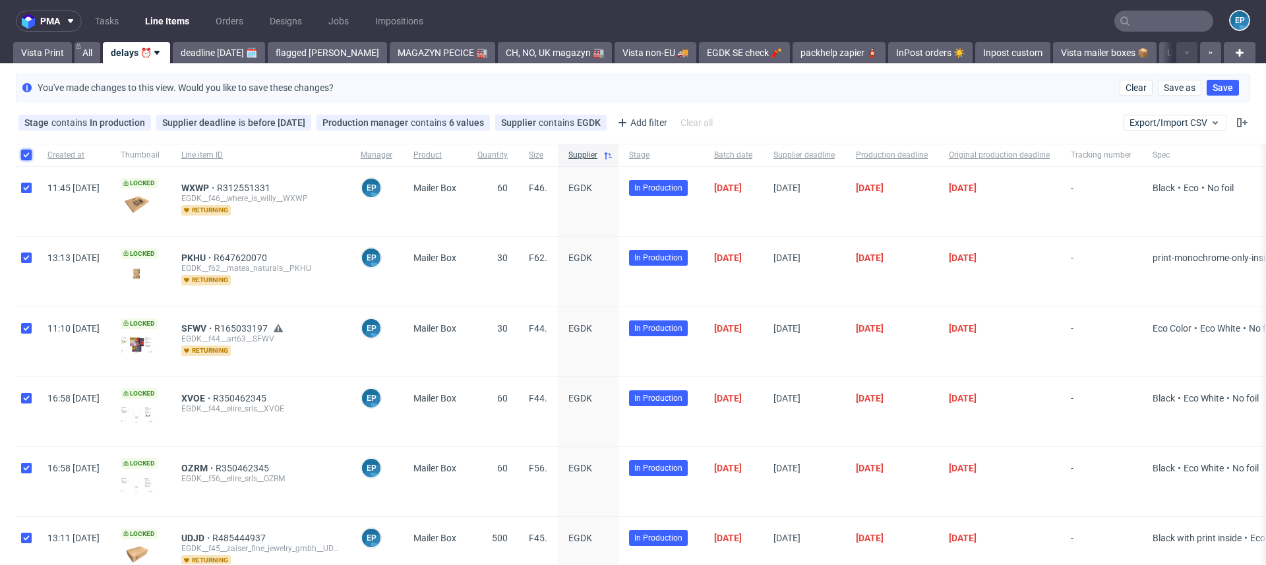
checkbox input "true"
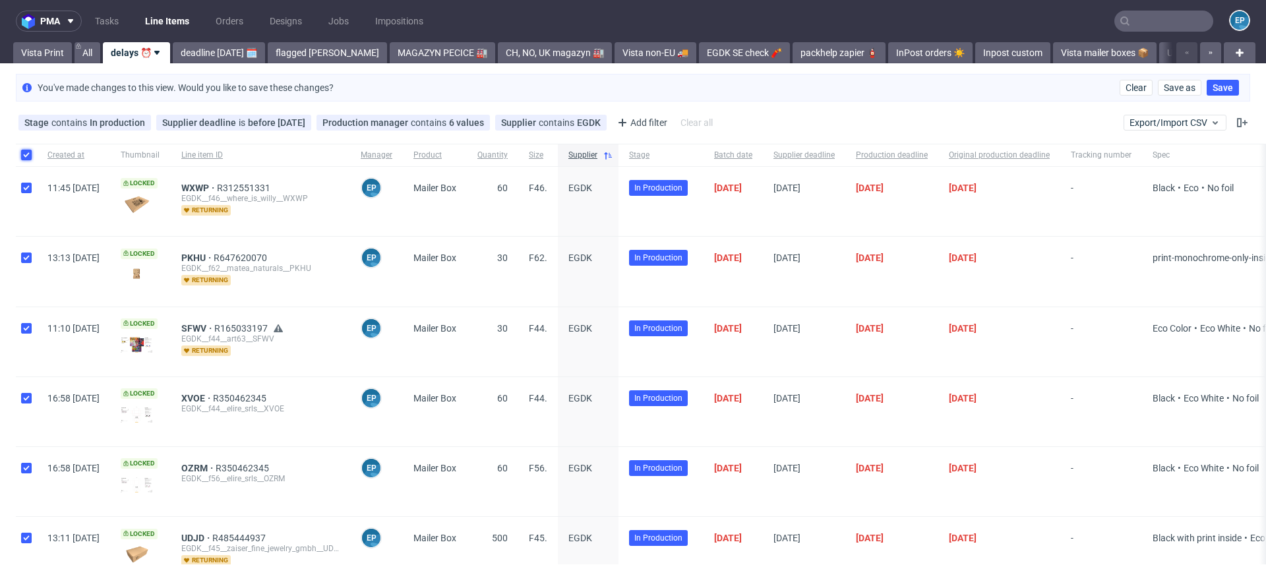
checkbox input "true"
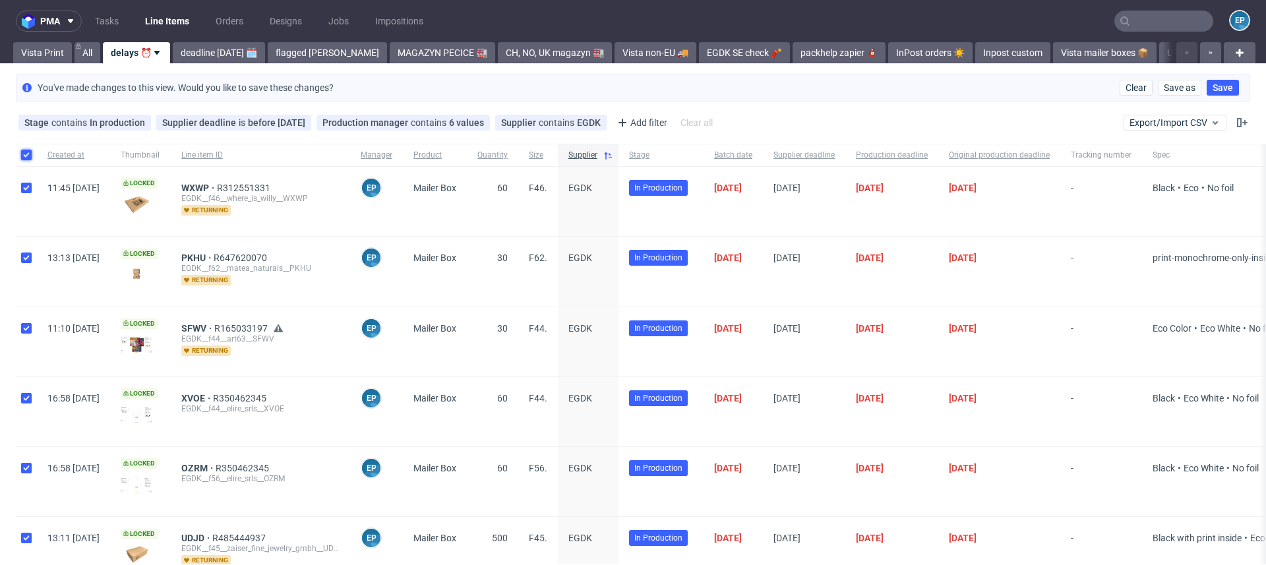
checkbox input "true"
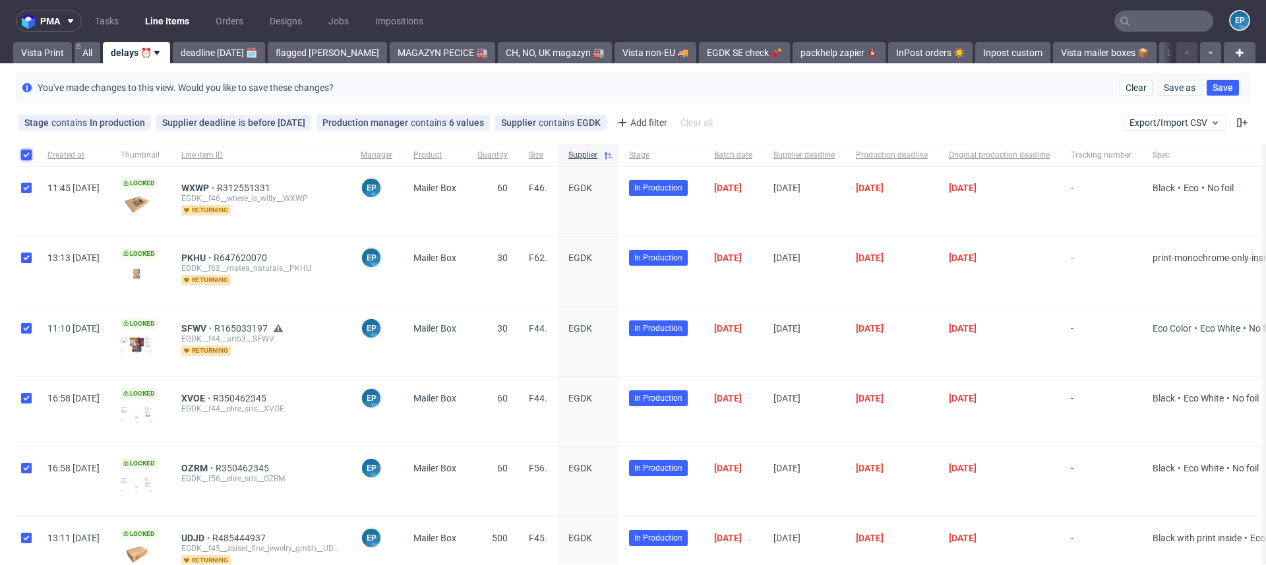
checkbox input "true"
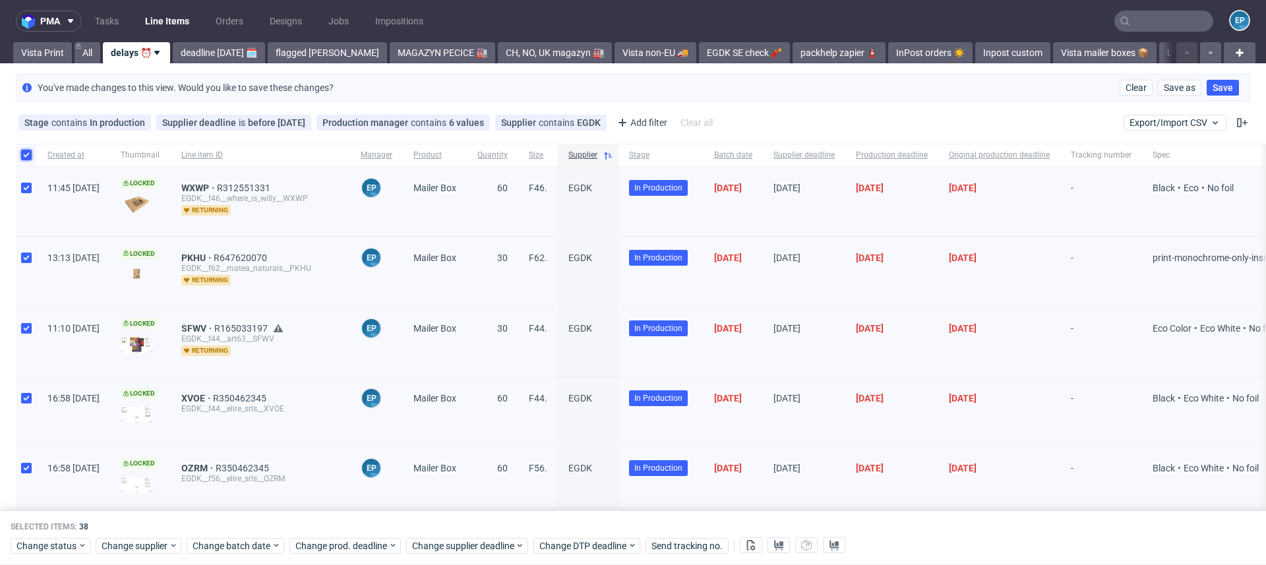
click at [27, 150] on input "checkbox" at bounding box center [26, 155] width 11 height 11
checkbox input "false"
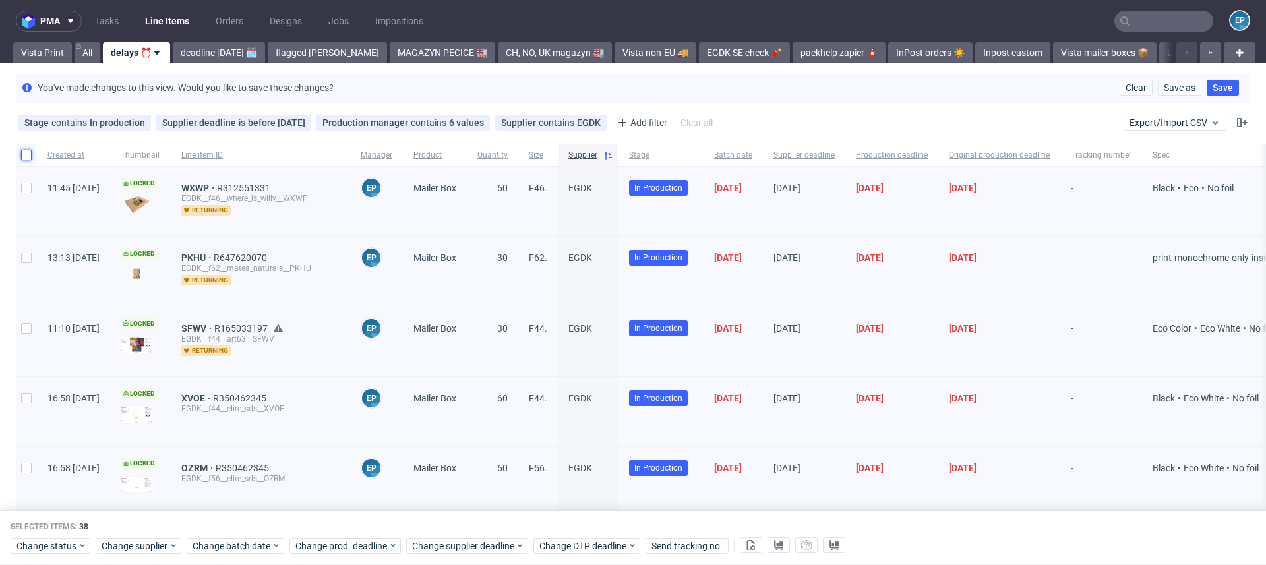
checkbox input "false"
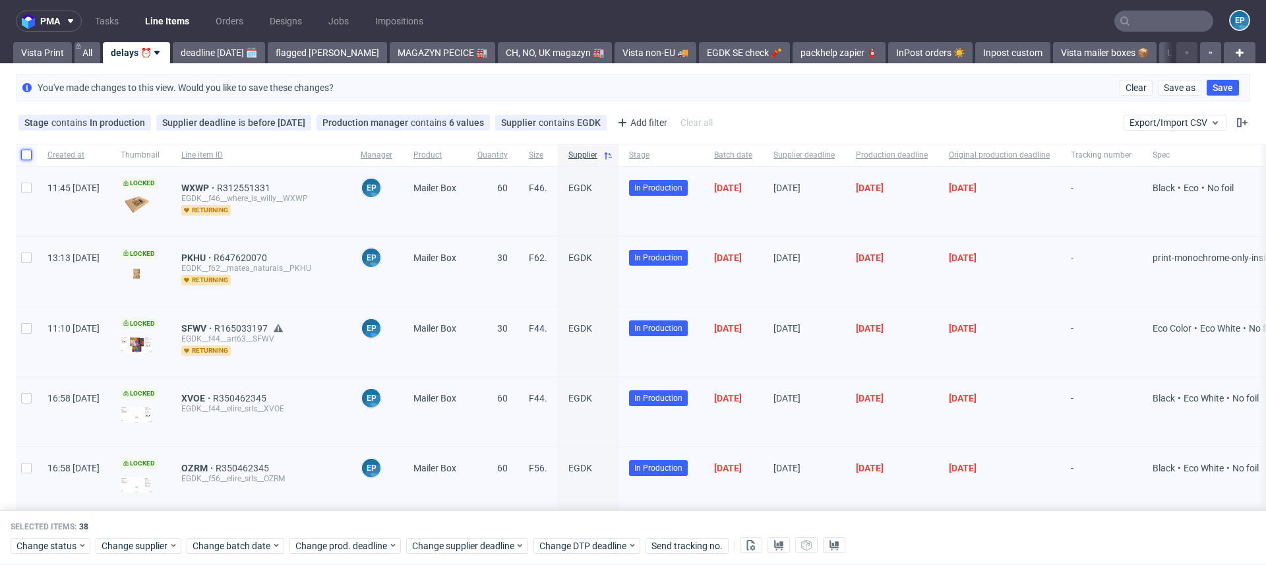
checkbox input "false"
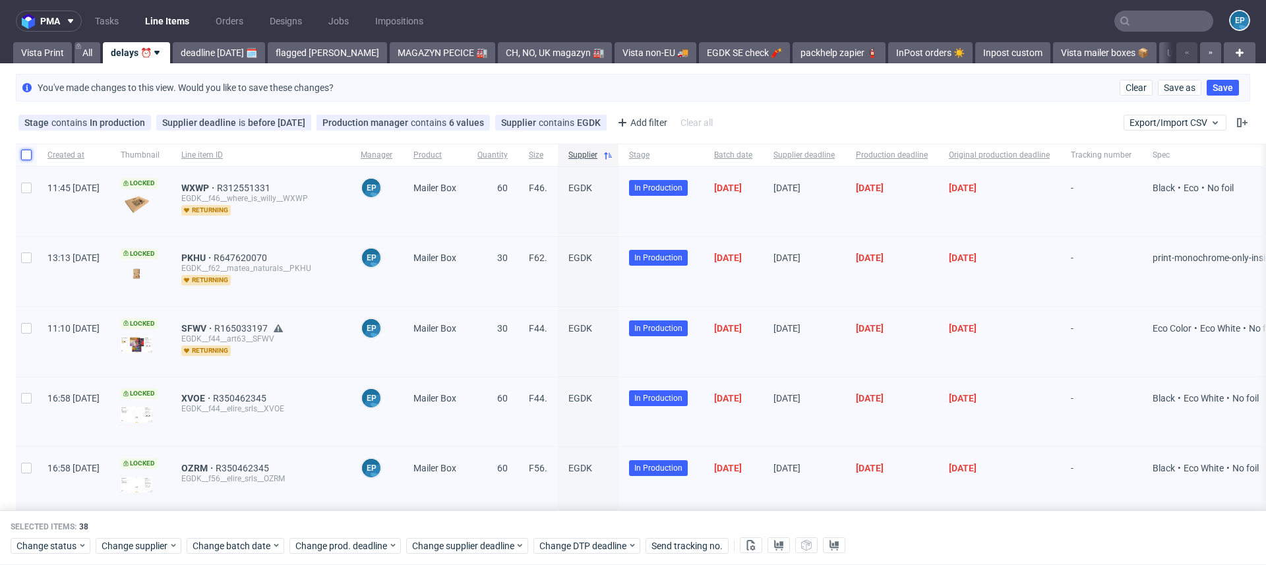
checkbox input "false"
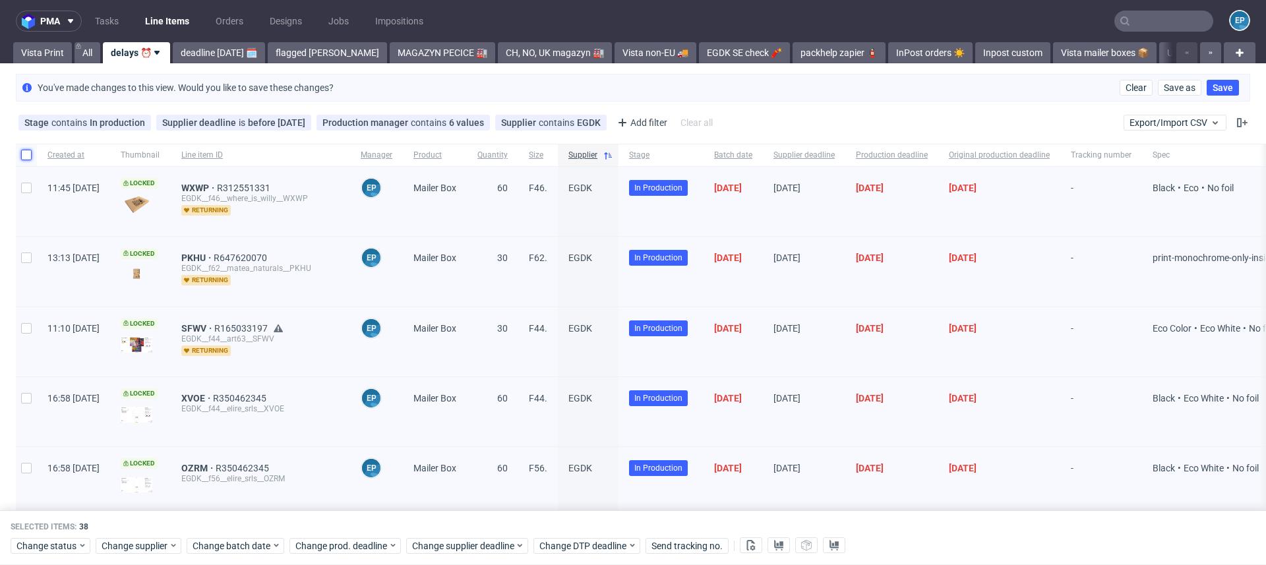
checkbox input "false"
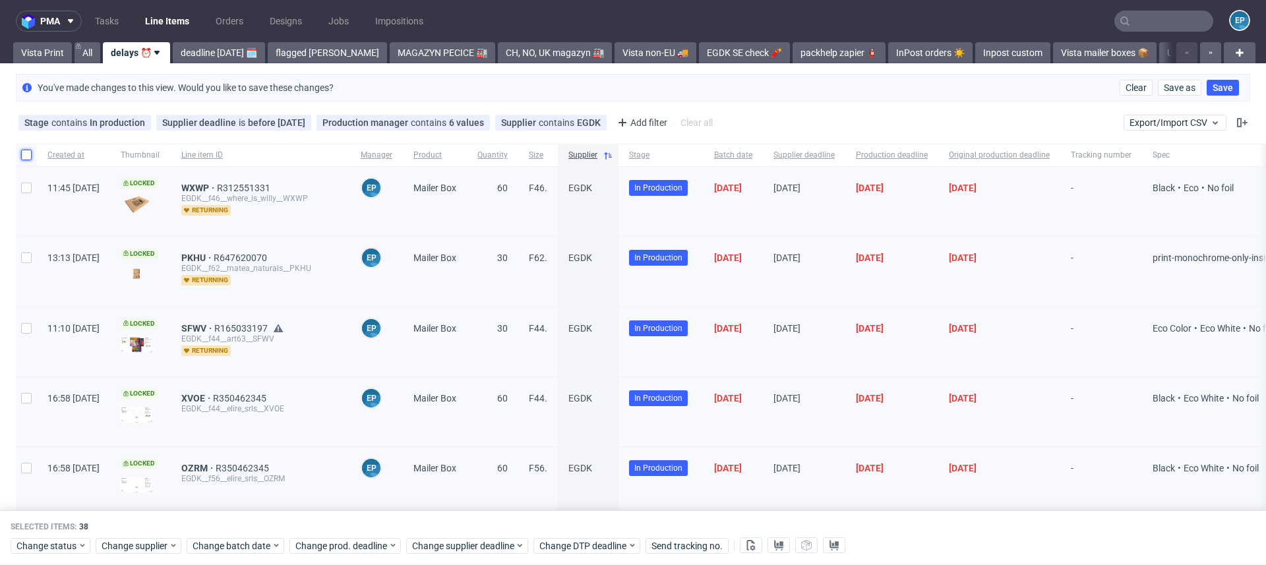
checkbox input "false"
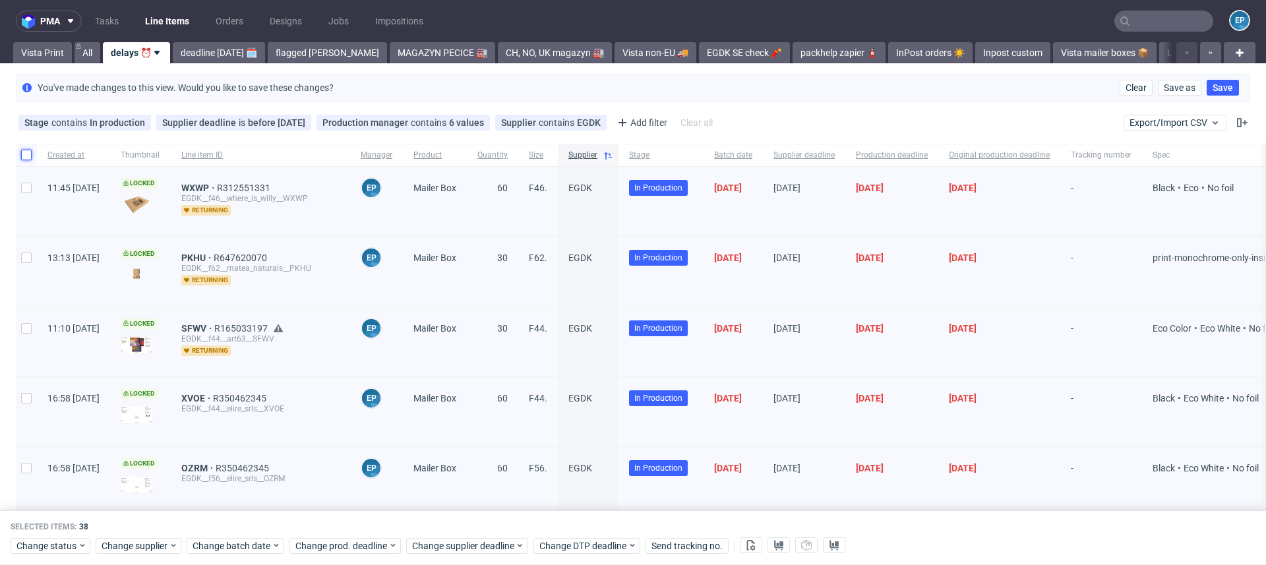
checkbox input "false"
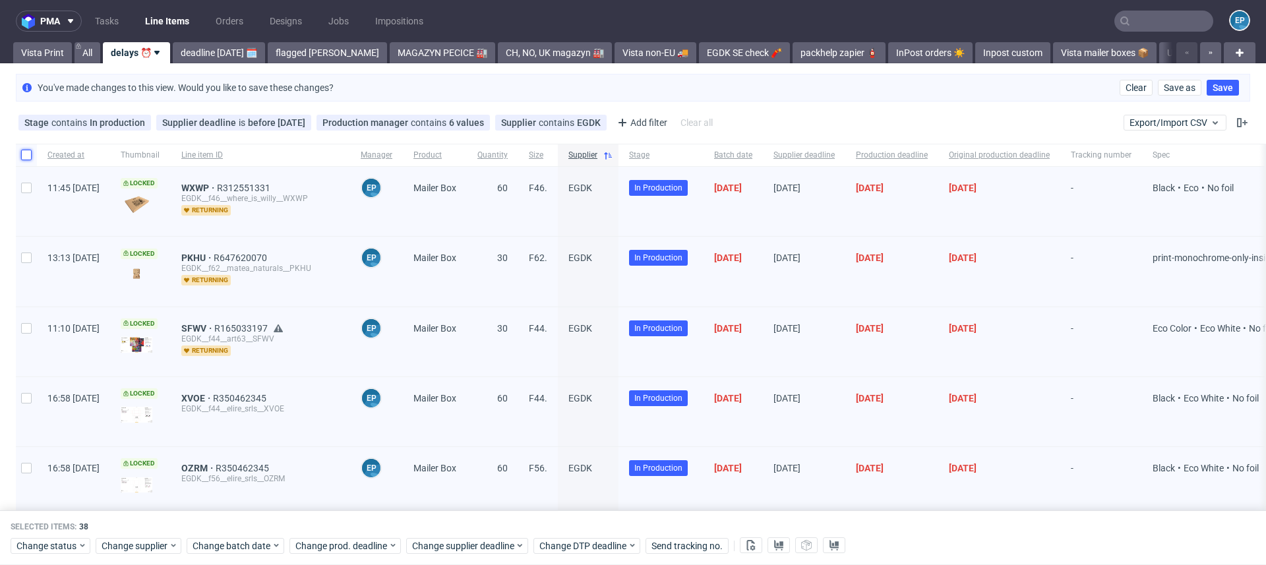
checkbox input "false"
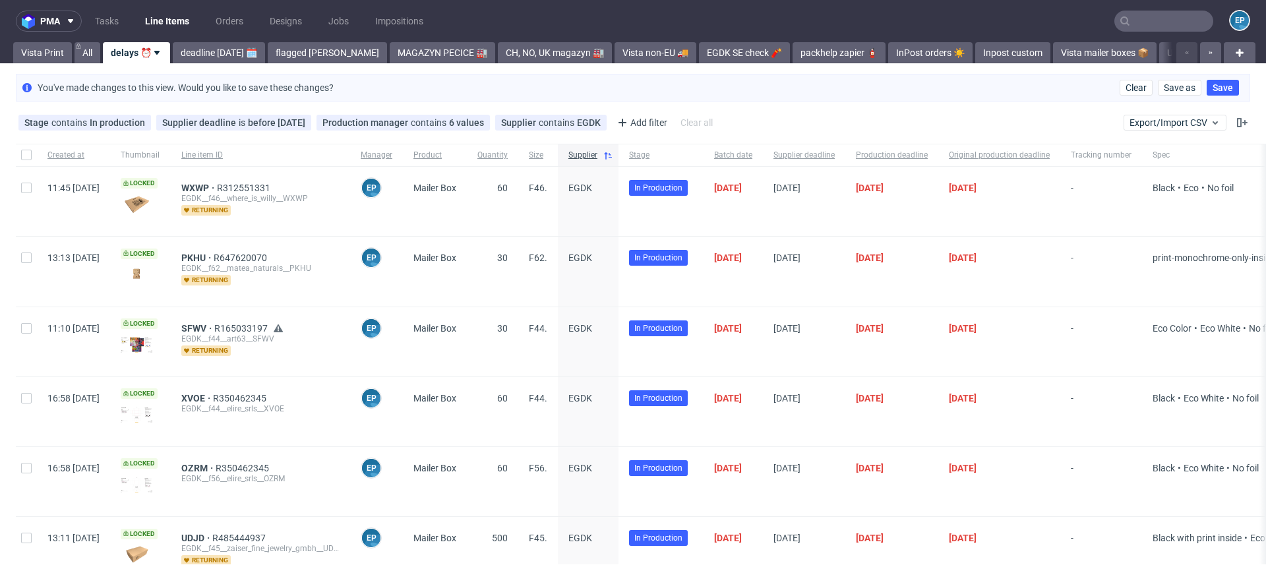
click at [1133, 20] on input "text" at bounding box center [1163, 21] width 99 height 21
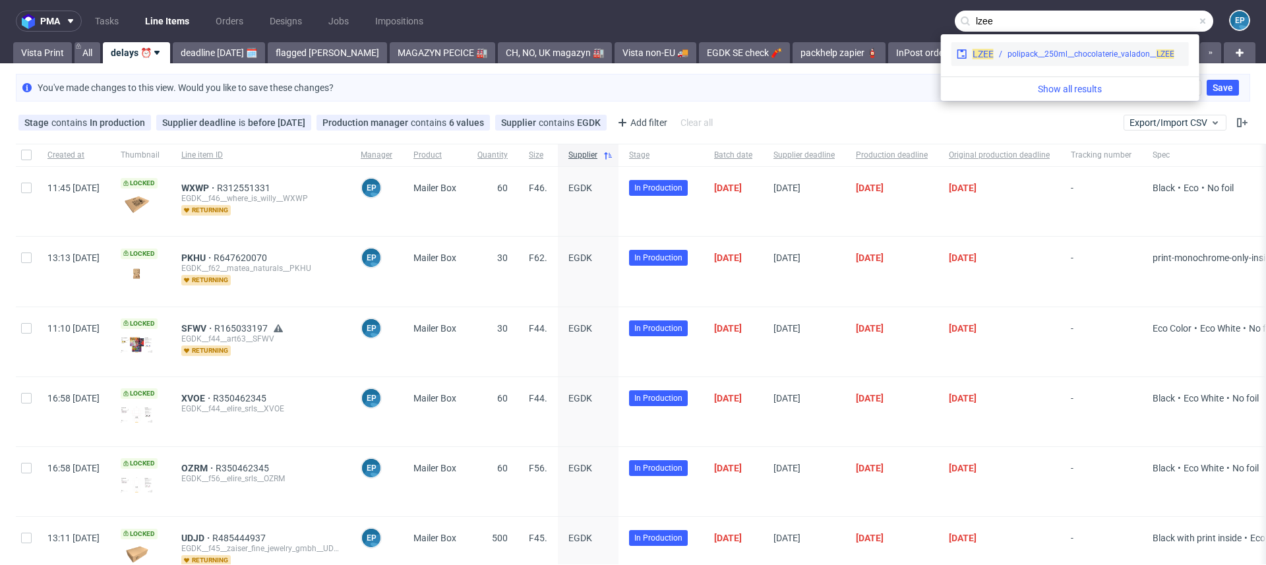
type input "lzee"
click at [1012, 60] on div "LZEE polipack__250ml__chocolaterie_valadon__ LZEE" at bounding box center [1069, 54] width 237 height 24
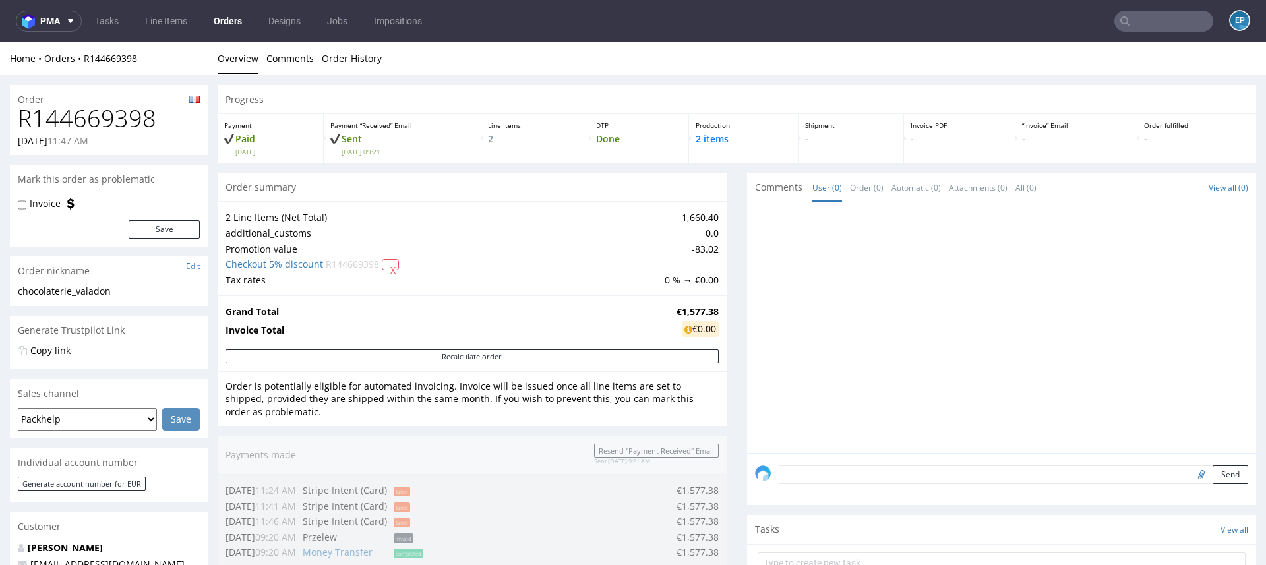
scroll to position [599, 0]
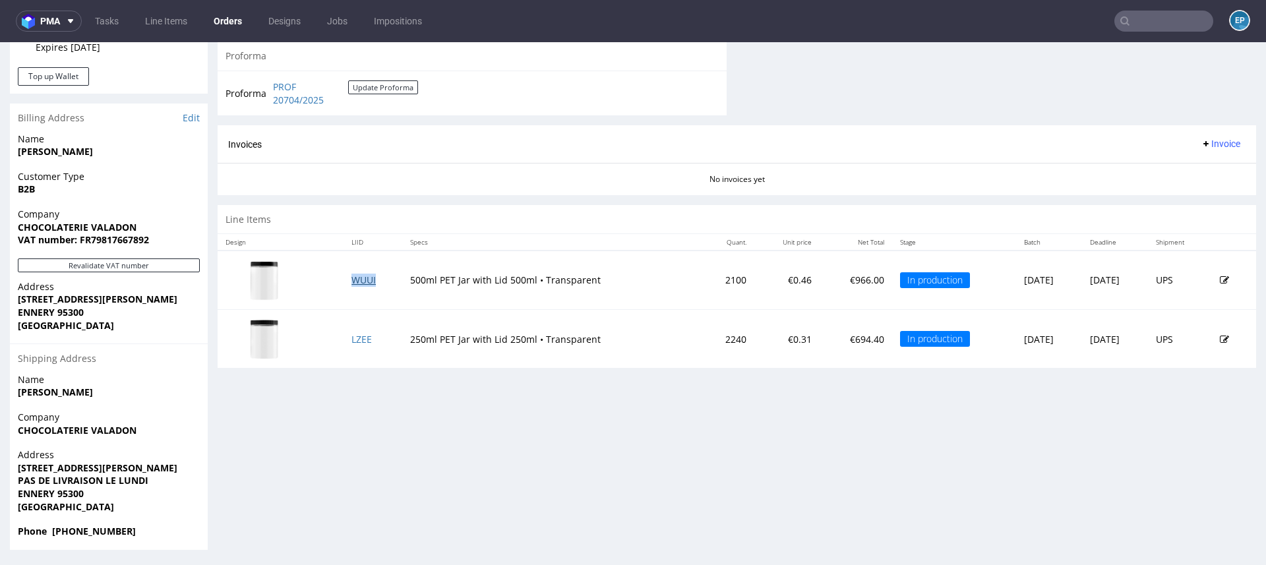
click at [359, 279] on link "WUUI" at bounding box center [363, 280] width 24 height 13
click at [361, 337] on link "LZEE" at bounding box center [361, 339] width 20 height 13
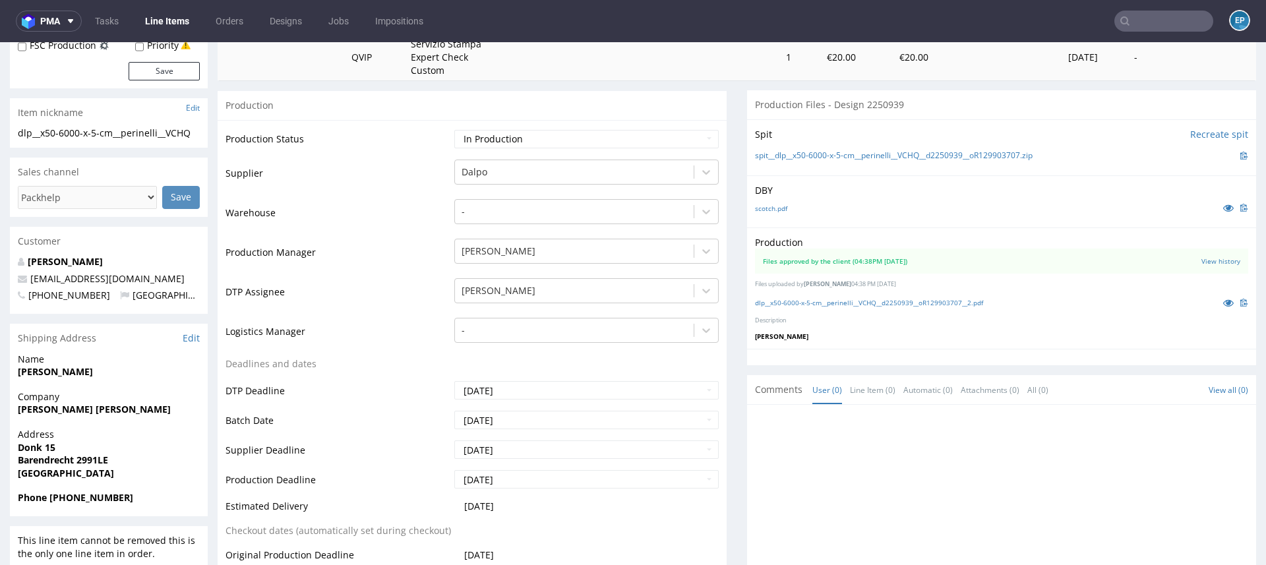
scroll to position [208, 0]
click at [564, 187] on td "Dalpo" at bounding box center [585, 179] width 268 height 40
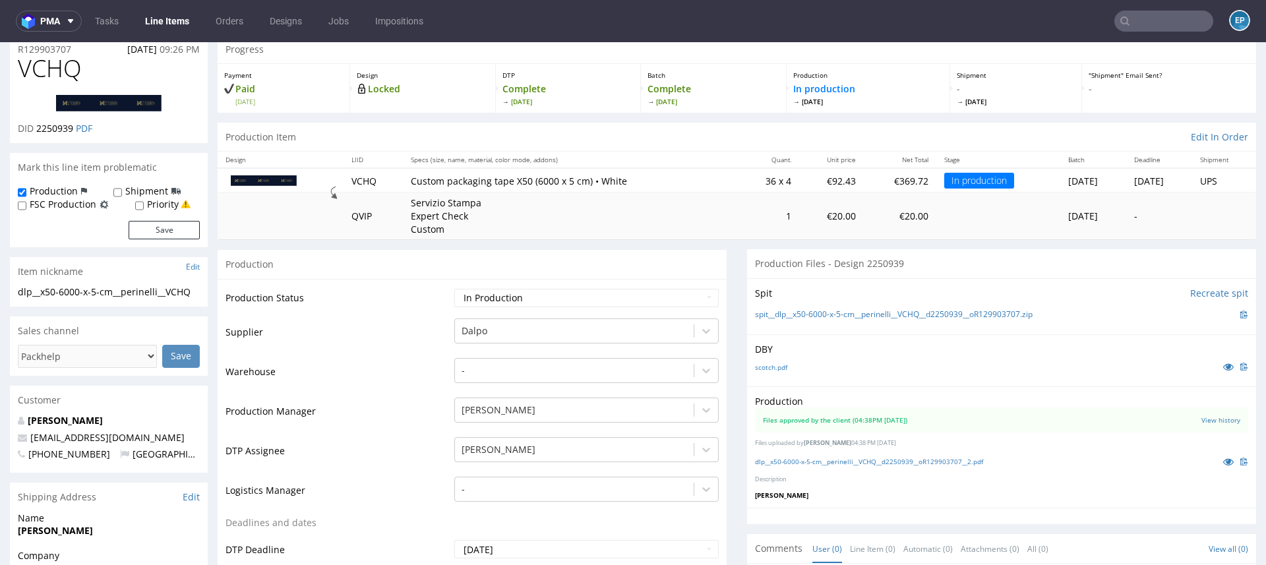
scroll to position [0, 0]
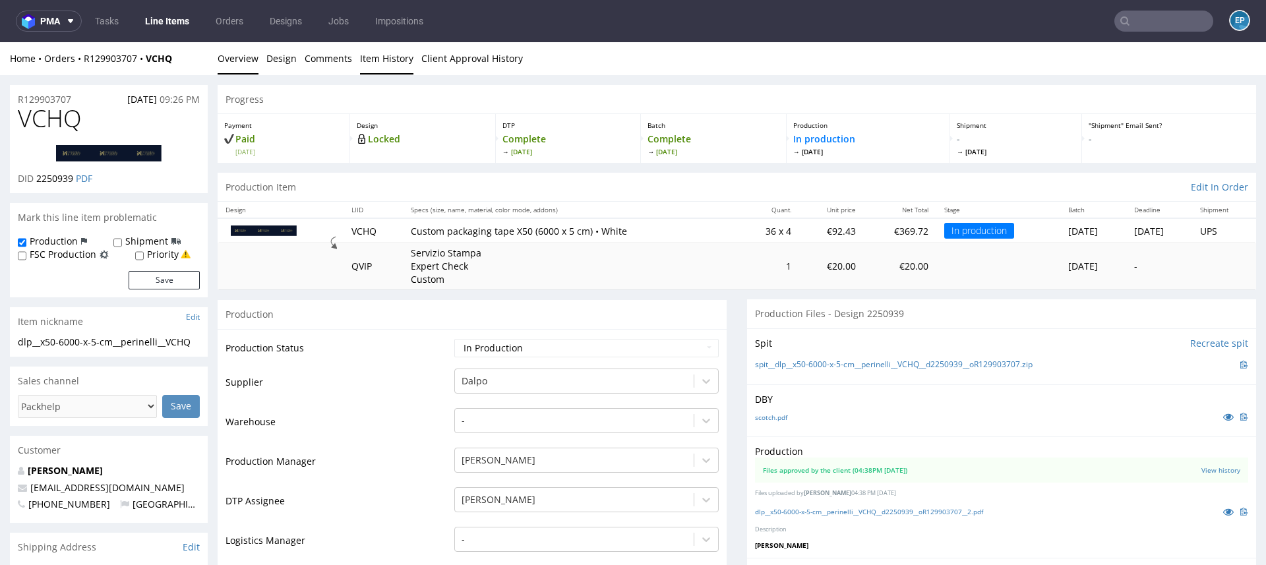
click at [378, 47] on link "Item History" at bounding box center [386, 58] width 53 height 32
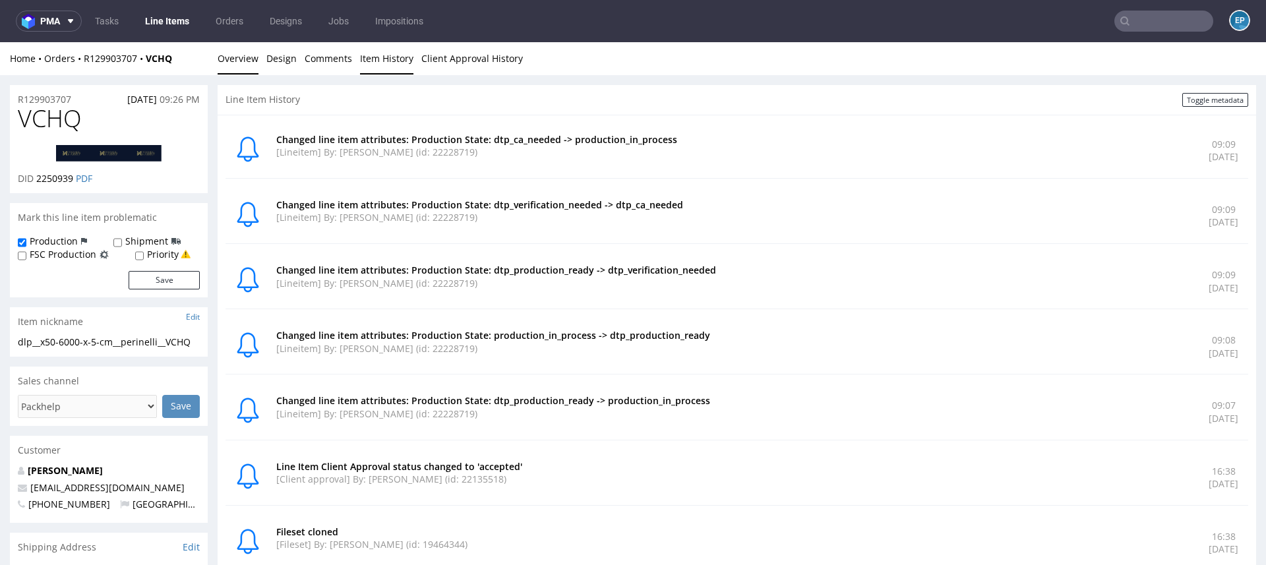
click at [245, 55] on link "Overview" at bounding box center [238, 58] width 41 height 32
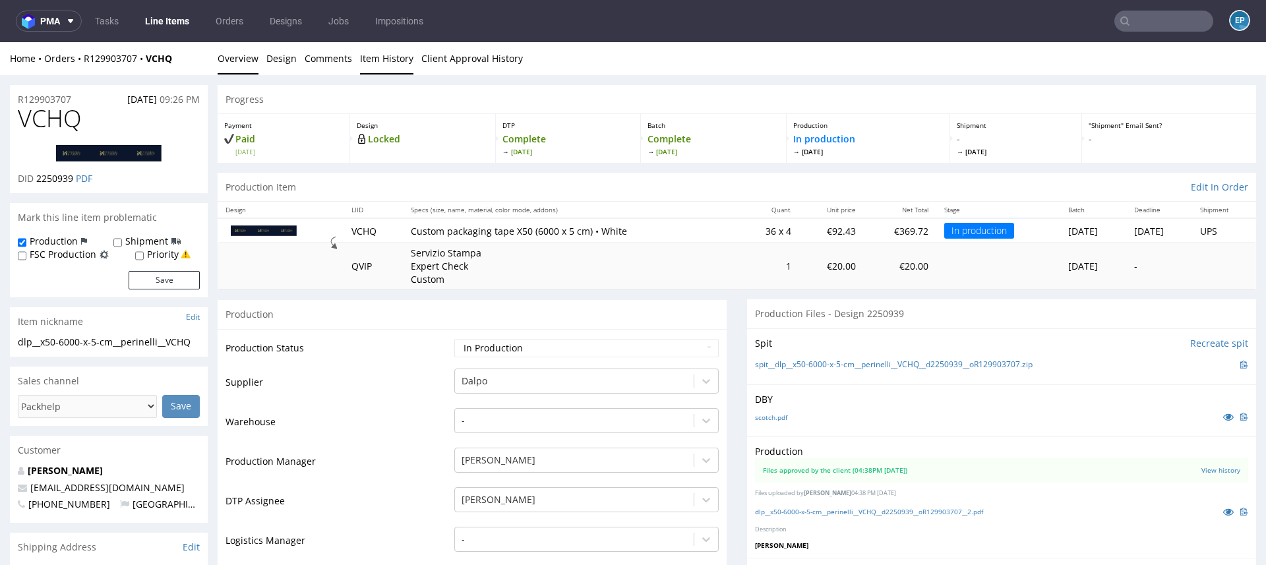
click at [378, 59] on link "Item History" at bounding box center [386, 58] width 53 height 32
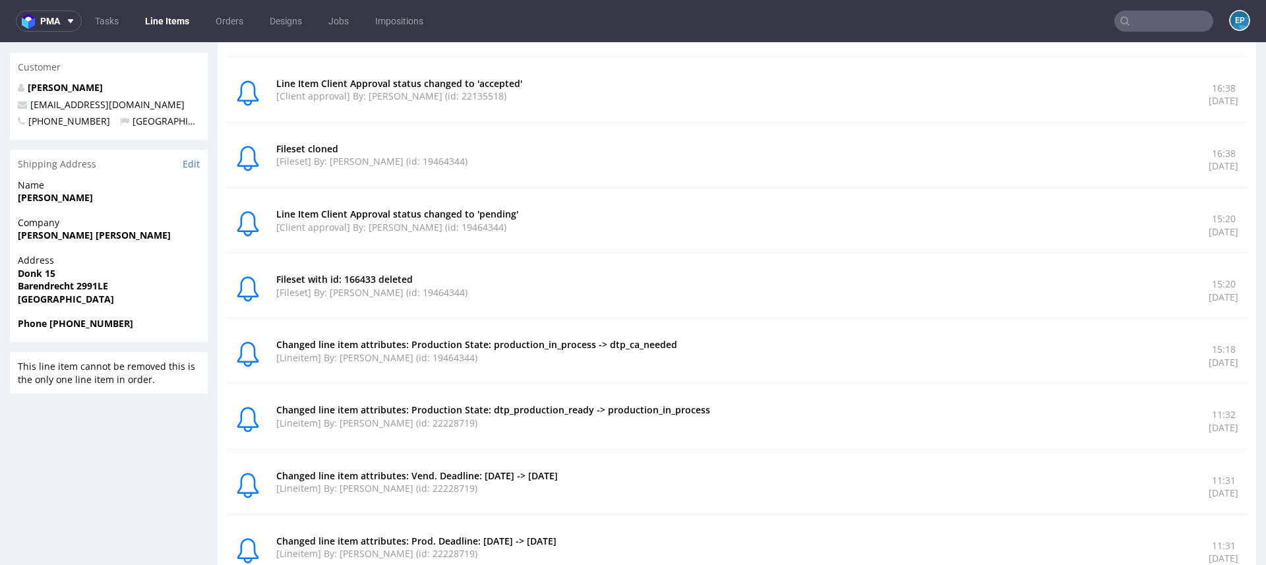
scroll to position [389, 0]
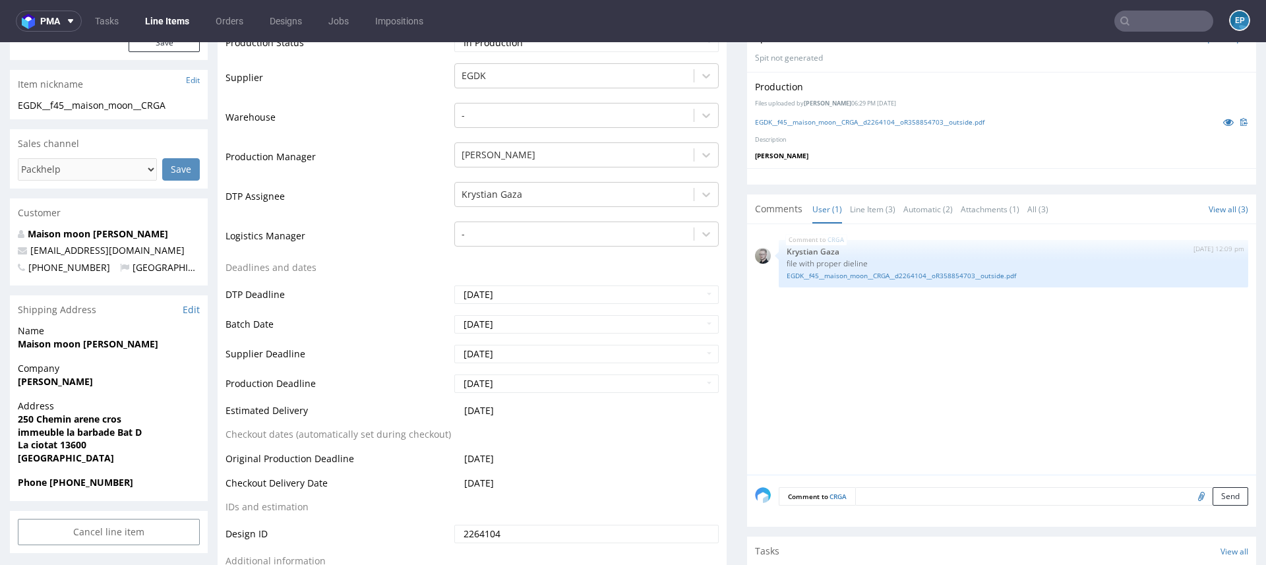
scroll to position [285, 0]
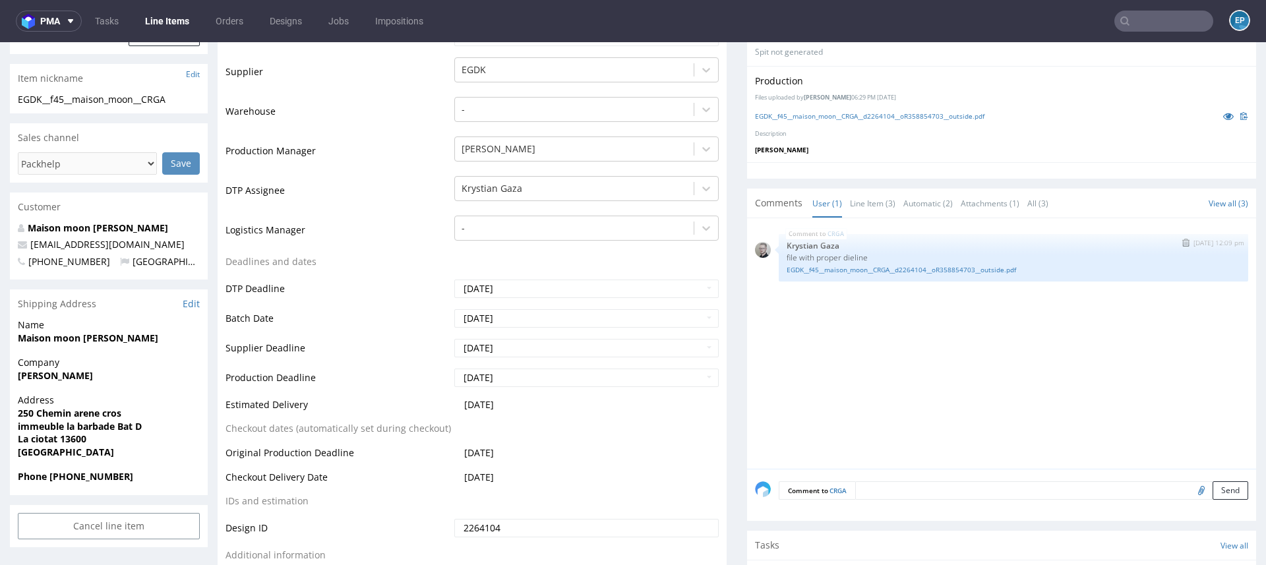
click at [845, 262] on div "EGDK__f45__maison_moon__CRGA__d2264104__oR358854703__outside.pdf" at bounding box center [1013, 268] width 454 height 13
click at [838, 270] on link "EGDK__f45__maison_moon__CRGA__d2264104__oR358854703__outside.pdf" at bounding box center [1013, 270] width 454 height 10
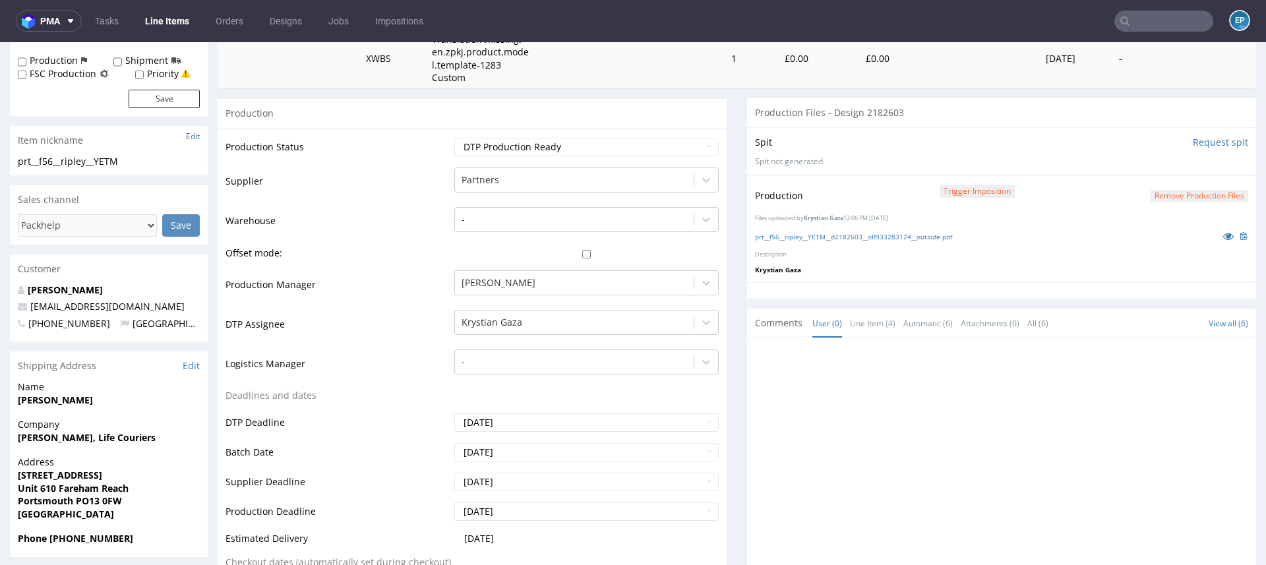
scroll to position [304, 0]
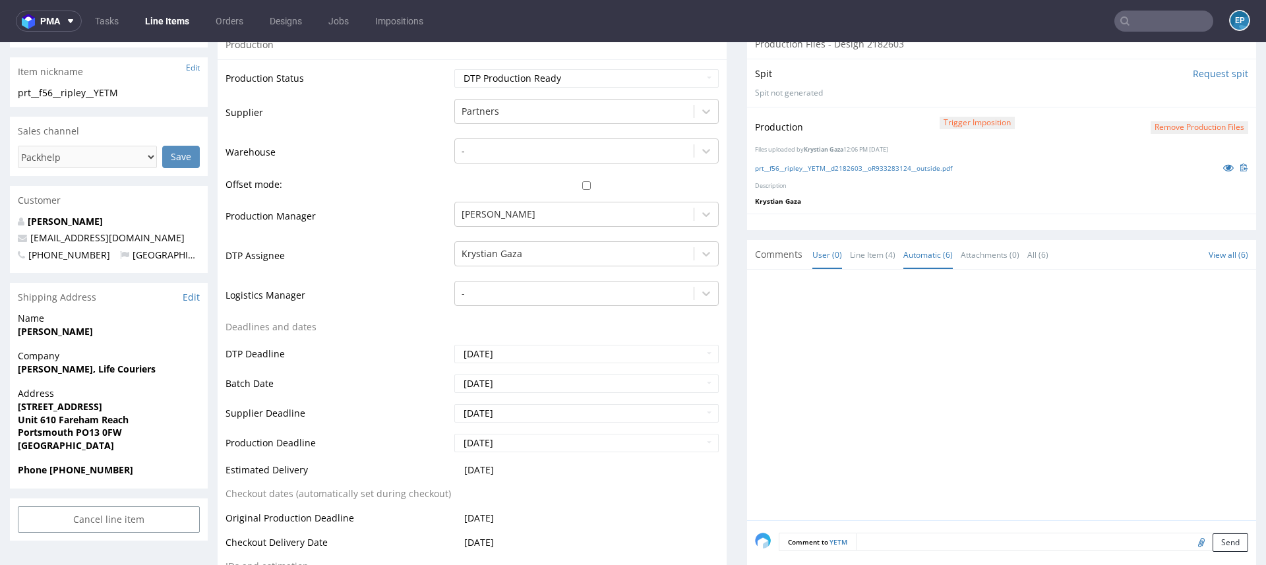
click at [920, 260] on link "Automatic (6)" at bounding box center [927, 255] width 49 height 28
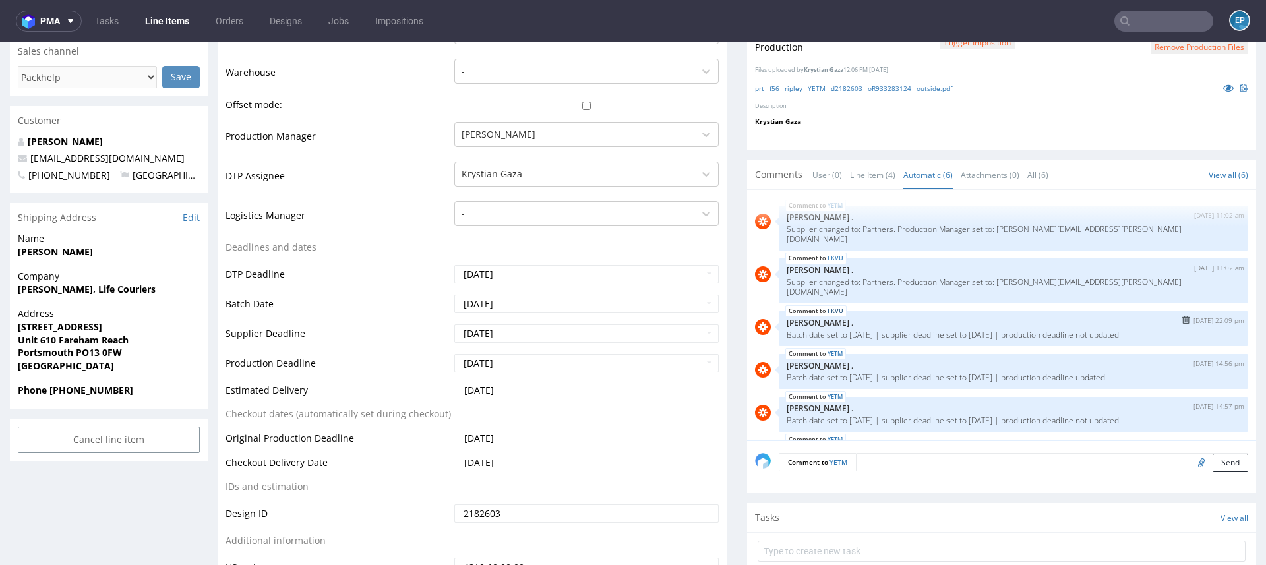
scroll to position [22, 0]
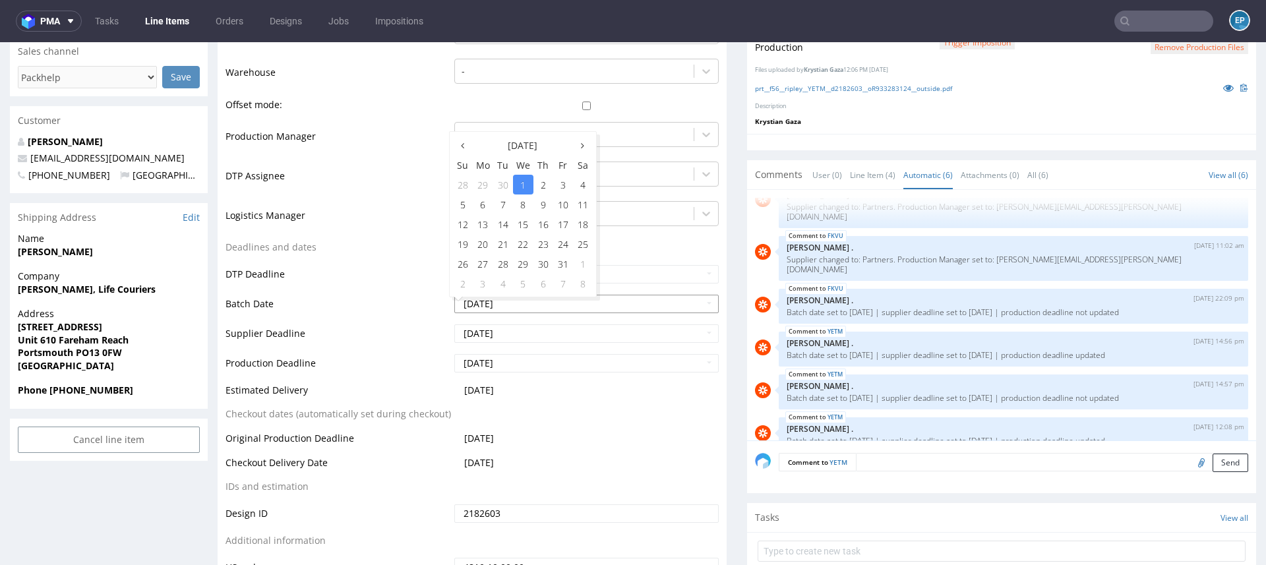
click at [503, 181] on td "30" at bounding box center [503, 185] width 20 height 20
type input "[DATE]"
click at [533, 336] on input "2025-10-10" at bounding box center [586, 333] width 264 height 18
click at [542, 234] on td "9" at bounding box center [543, 234] width 20 height 20
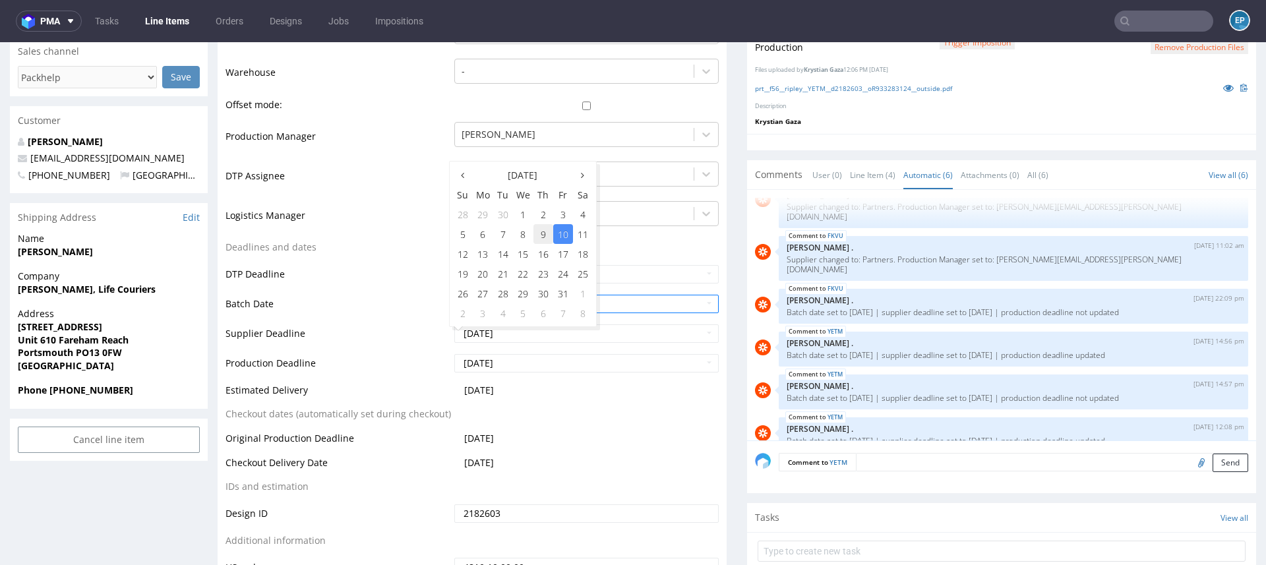
type input "2025-10-09"
click at [539, 363] on input "2025-10-10" at bounding box center [586, 363] width 264 height 18
click at [547, 258] on td "9" at bounding box center [543, 264] width 20 height 20
type input "2025-10-09"
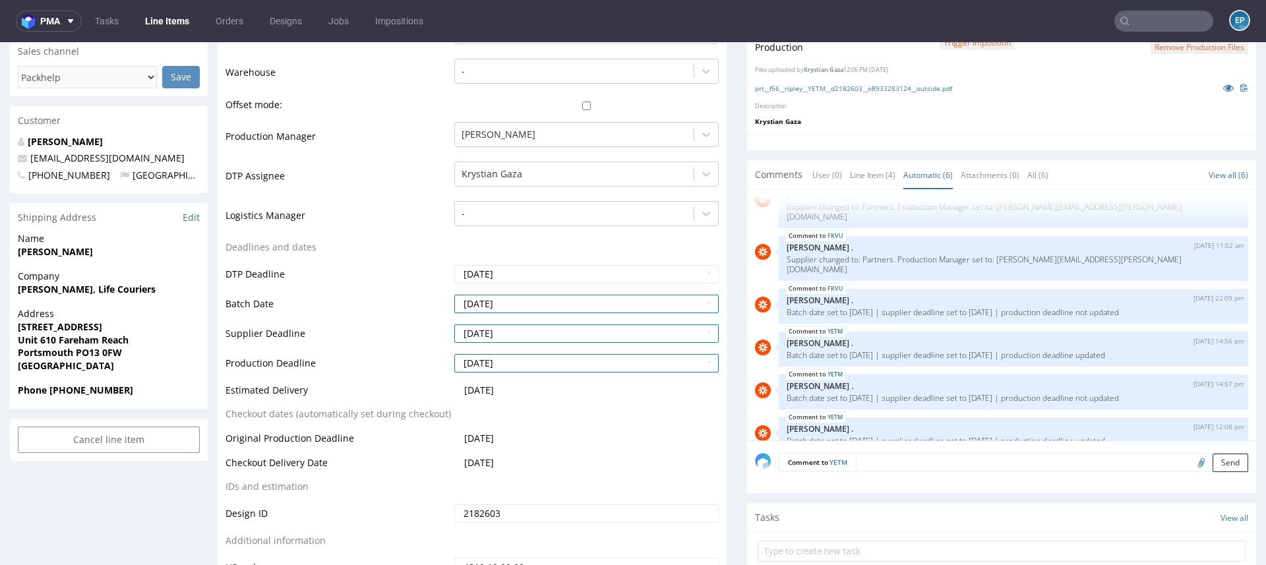
scroll to position [256, 0]
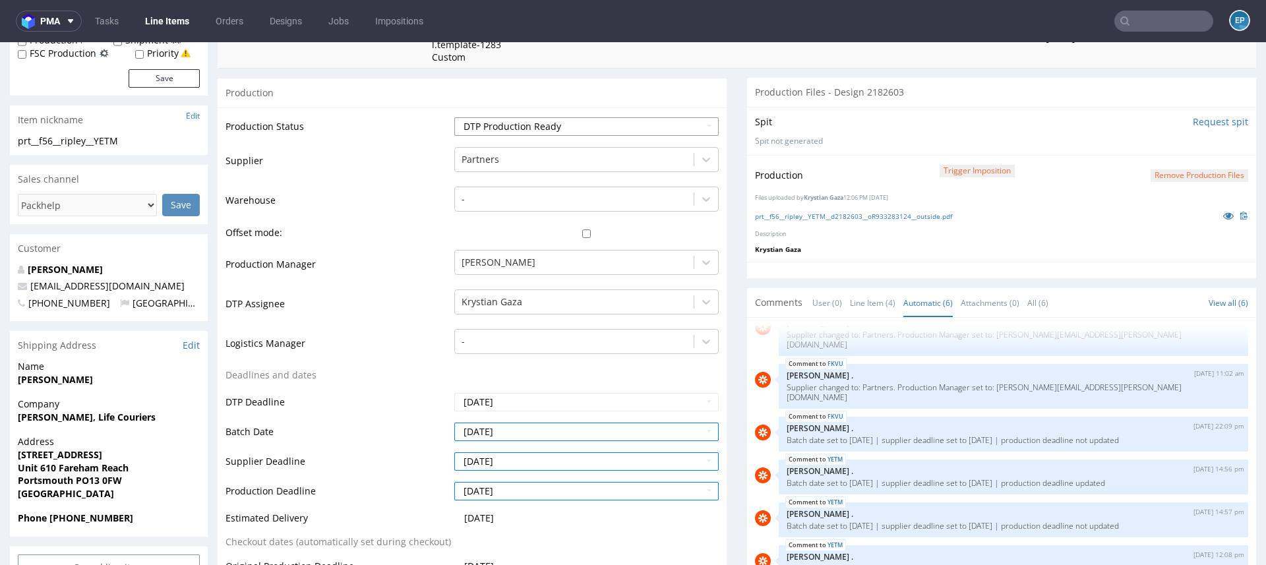
click at [521, 125] on select "Waiting for Artwork Waiting for Diecut Waiting for Mockup Waiting for DTP Waiti…" at bounding box center [586, 126] width 264 height 18
select select "production_in_process"
click at [454, 117] on select "Waiting for Artwork Waiting for Diecut Waiting for Mockup Waiting for DTP Waiti…" at bounding box center [586, 126] width 264 height 18
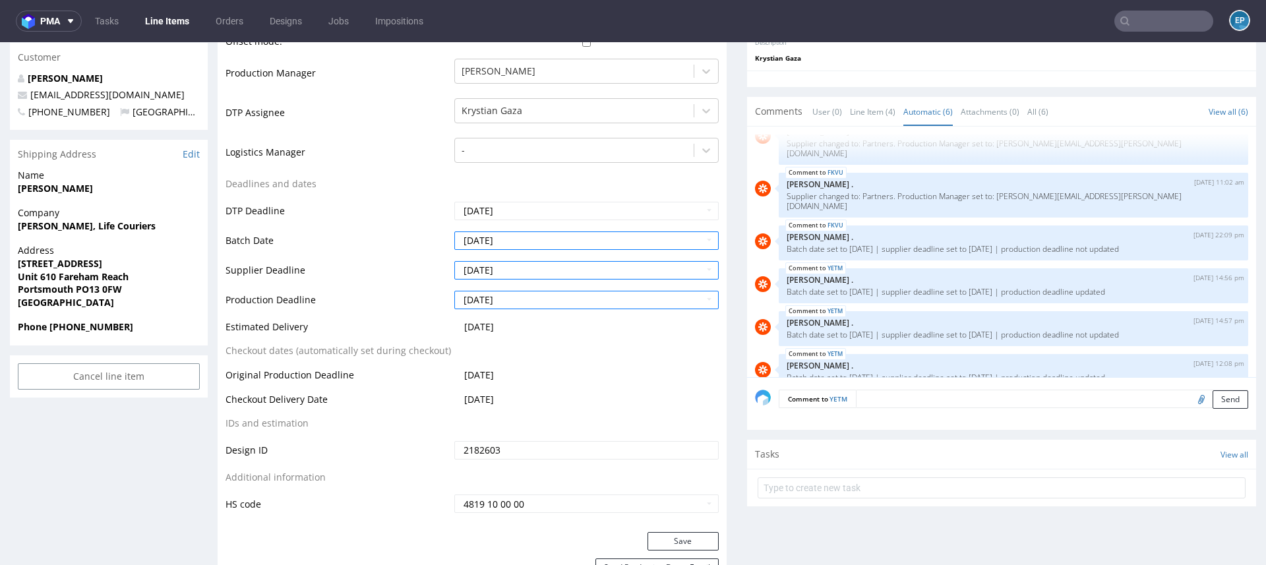
scroll to position [579, 0]
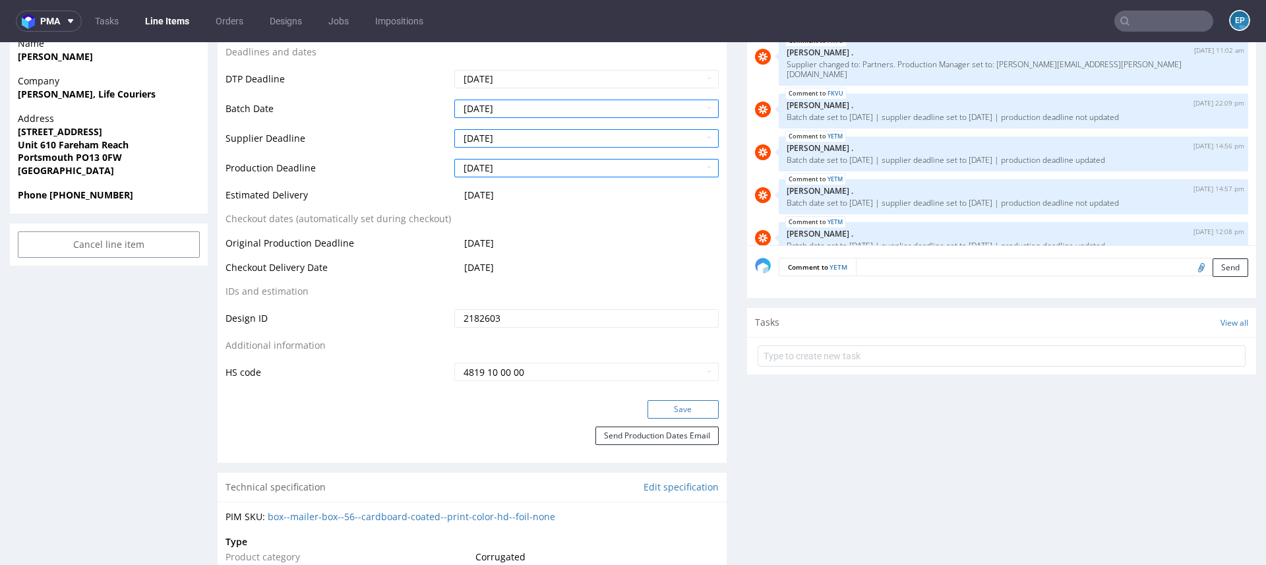
click at [660, 411] on button "Save" at bounding box center [682, 409] width 71 height 18
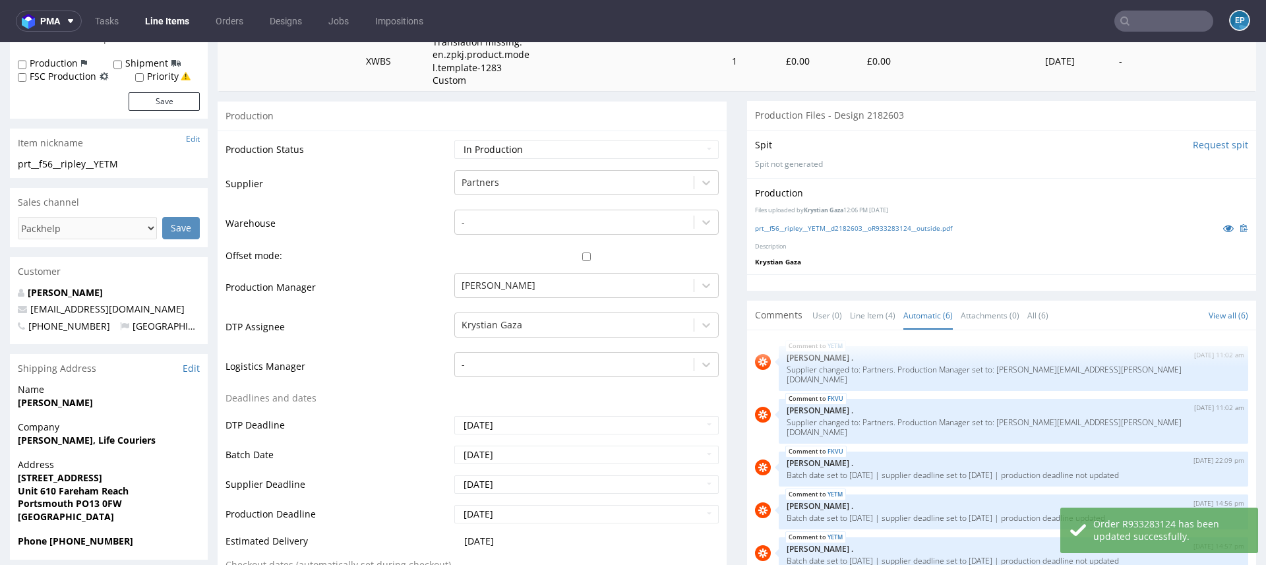
scroll to position [191, 0]
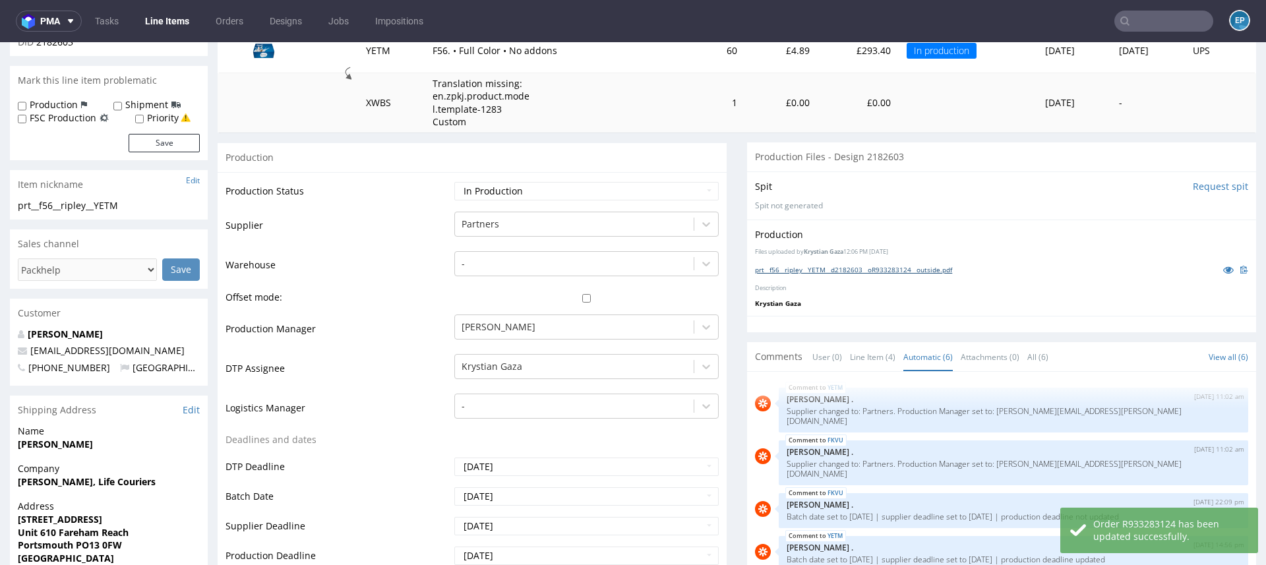
click at [906, 267] on link "prt__f56__ripley__YETM__d2182603__oR933283124__outside.pdf" at bounding box center [853, 269] width 197 height 9
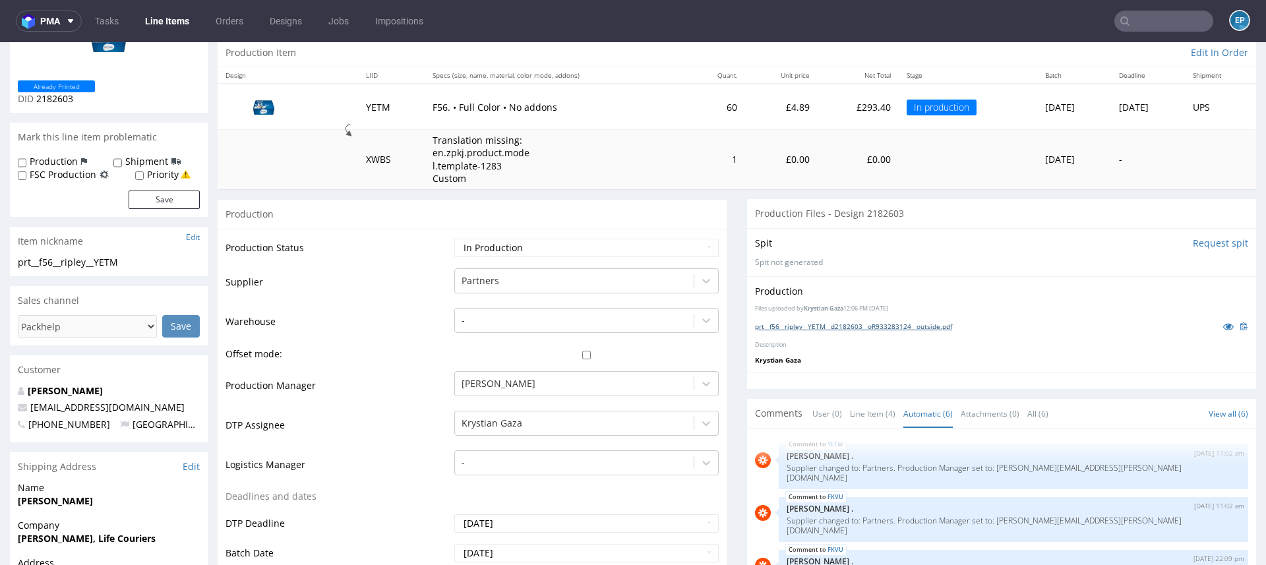
scroll to position [133, 0]
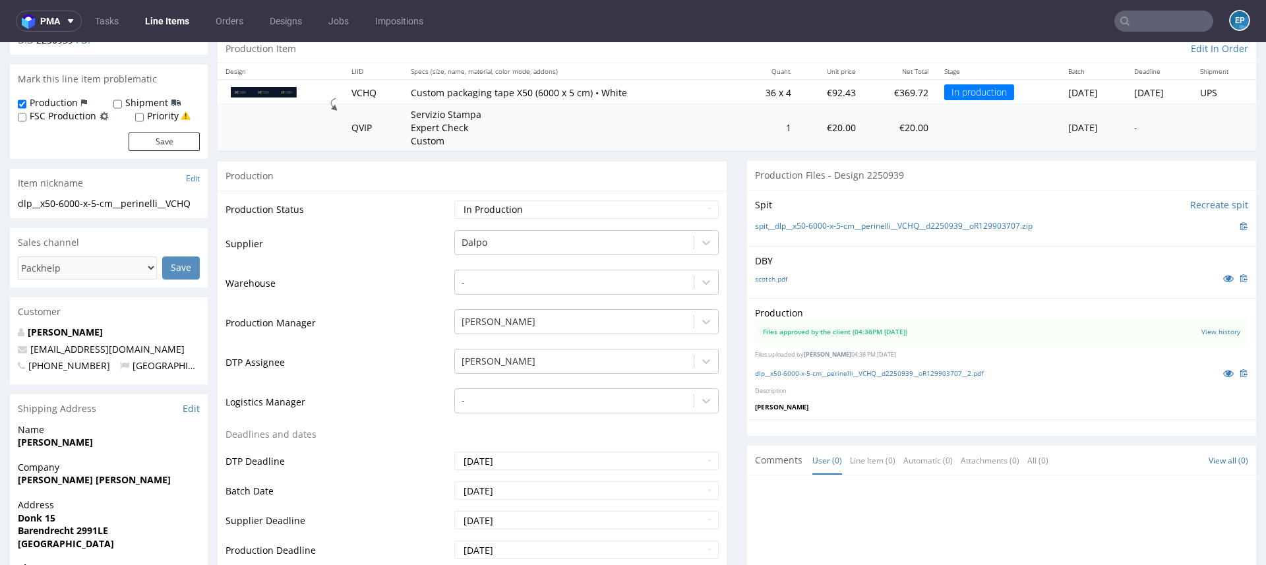
scroll to position [151, 0]
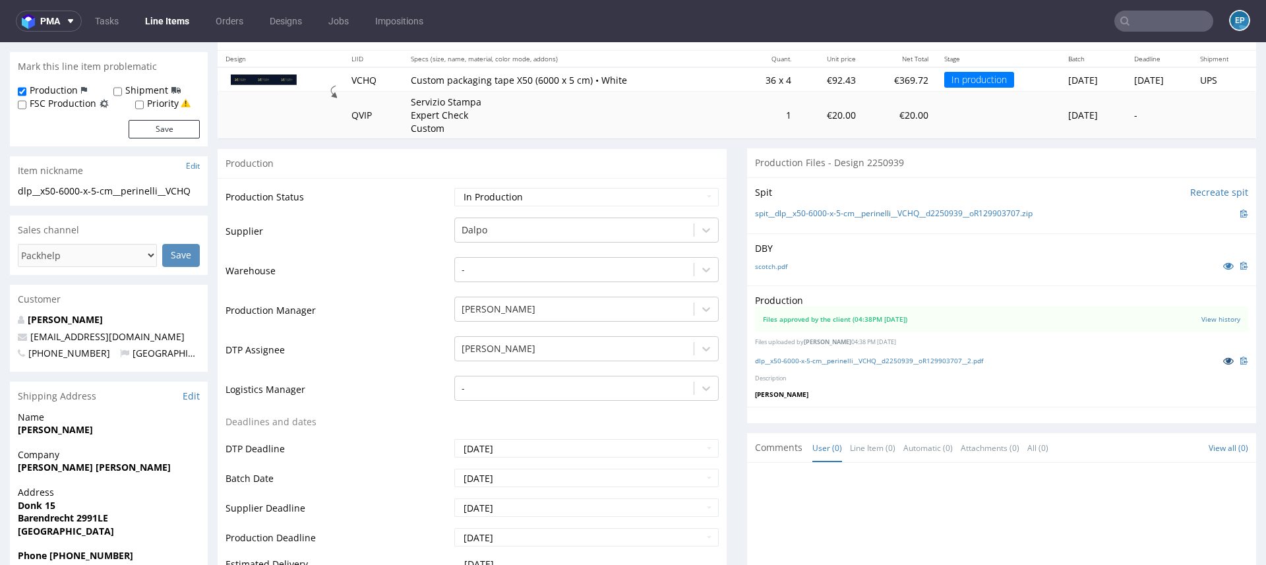
click at [1221, 358] on link at bounding box center [1228, 360] width 24 height 15
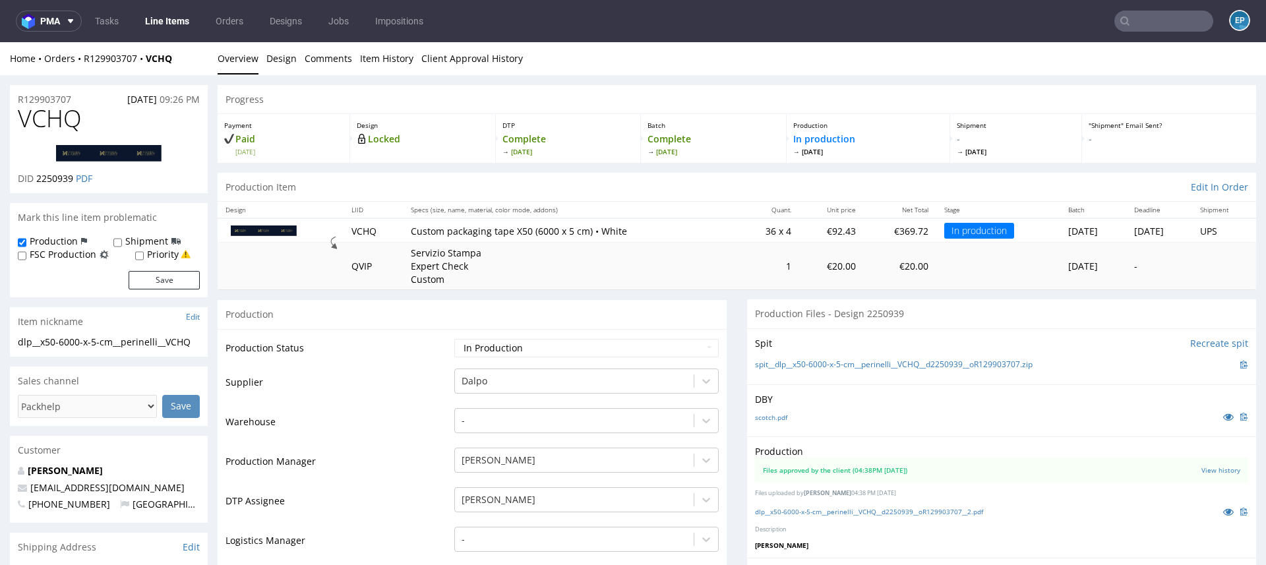
click at [62, 123] on span "VCHQ" at bounding box center [50, 118] width 64 height 26
copy span "VCHQ"
drag, startPoint x: 725, startPoint y: 229, endPoint x: 749, endPoint y: 229, distance: 23.7
click at [749, 229] on td "36 x 4" at bounding box center [768, 230] width 60 height 24
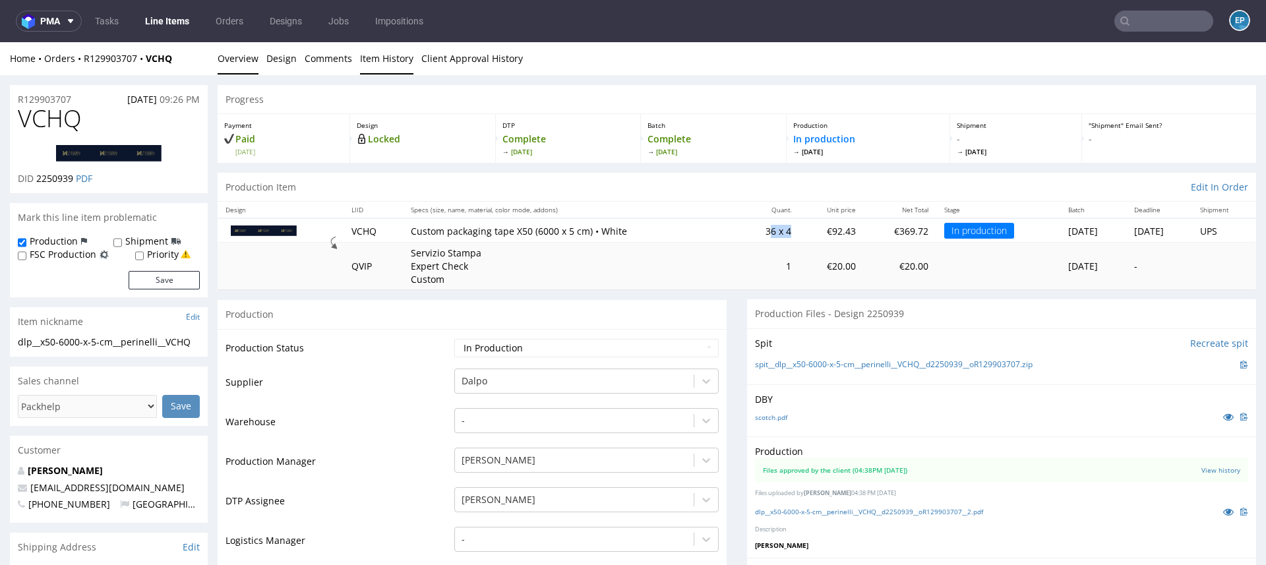
click at [384, 70] on link "Item History" at bounding box center [386, 58] width 53 height 32
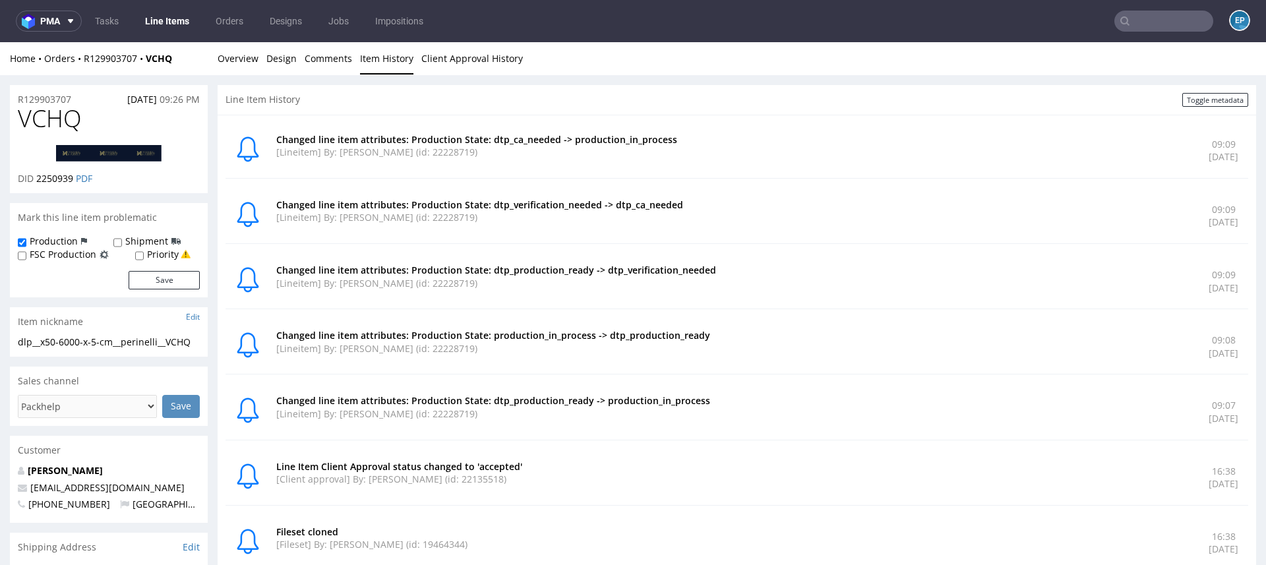
scroll to position [41, 0]
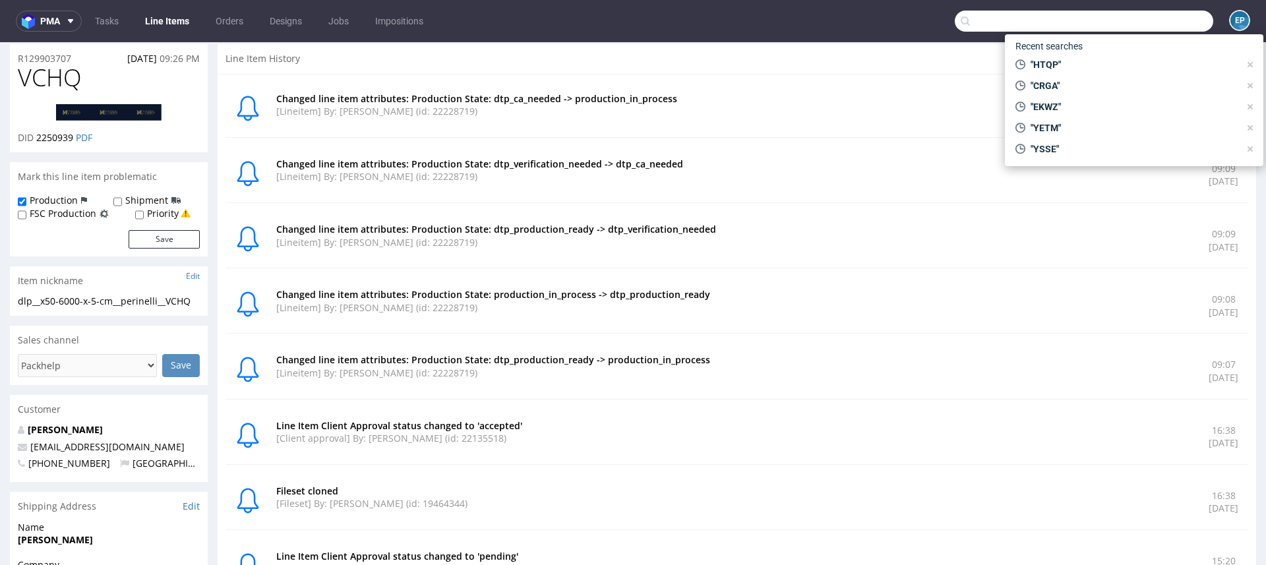
click at [1148, 11] on input "text" at bounding box center [1083, 21] width 258 height 21
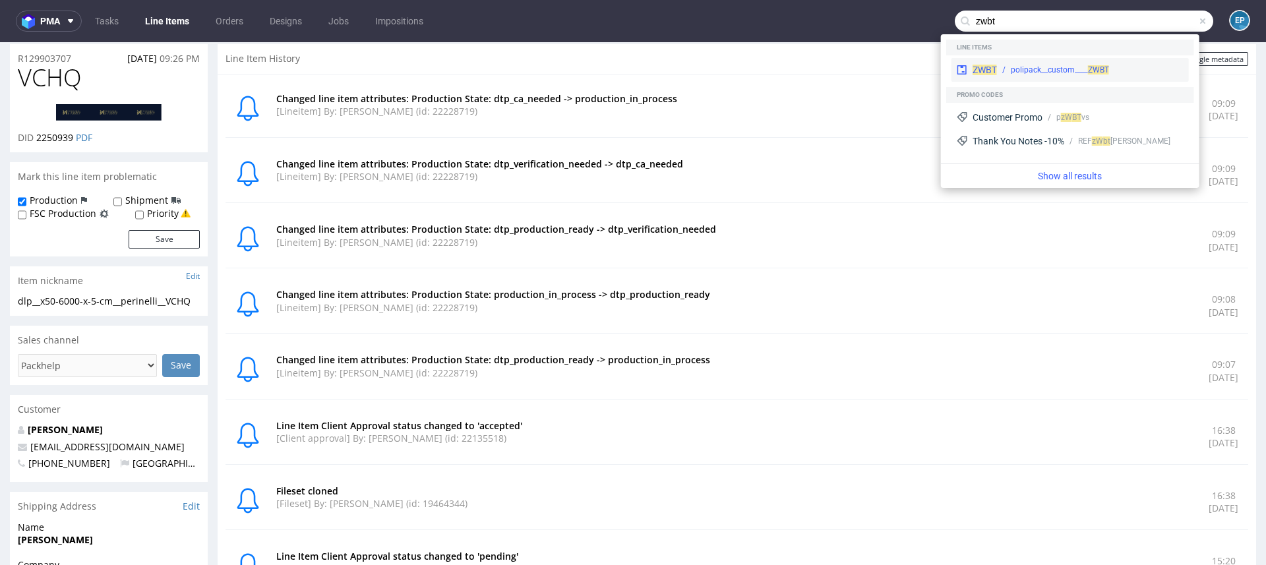
type input "zwbt"
click at [1020, 63] on div "ZWBT polipack__custom____ ZWBT" at bounding box center [1069, 70] width 237 height 24
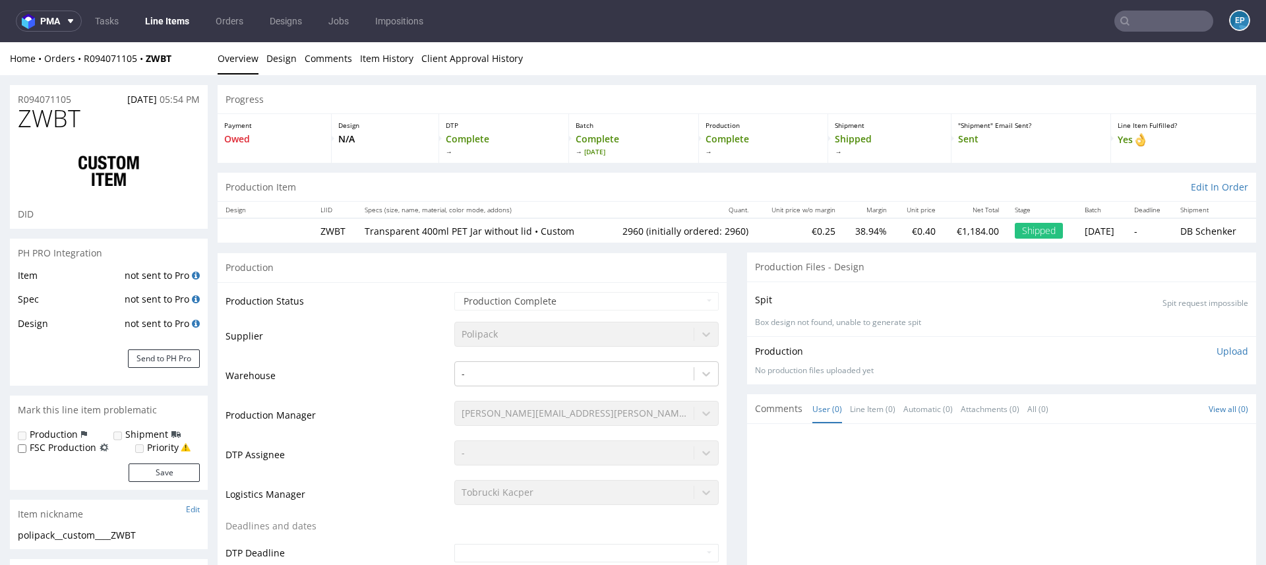
click at [47, 106] on span "ZWBT" at bounding box center [49, 118] width 63 height 26
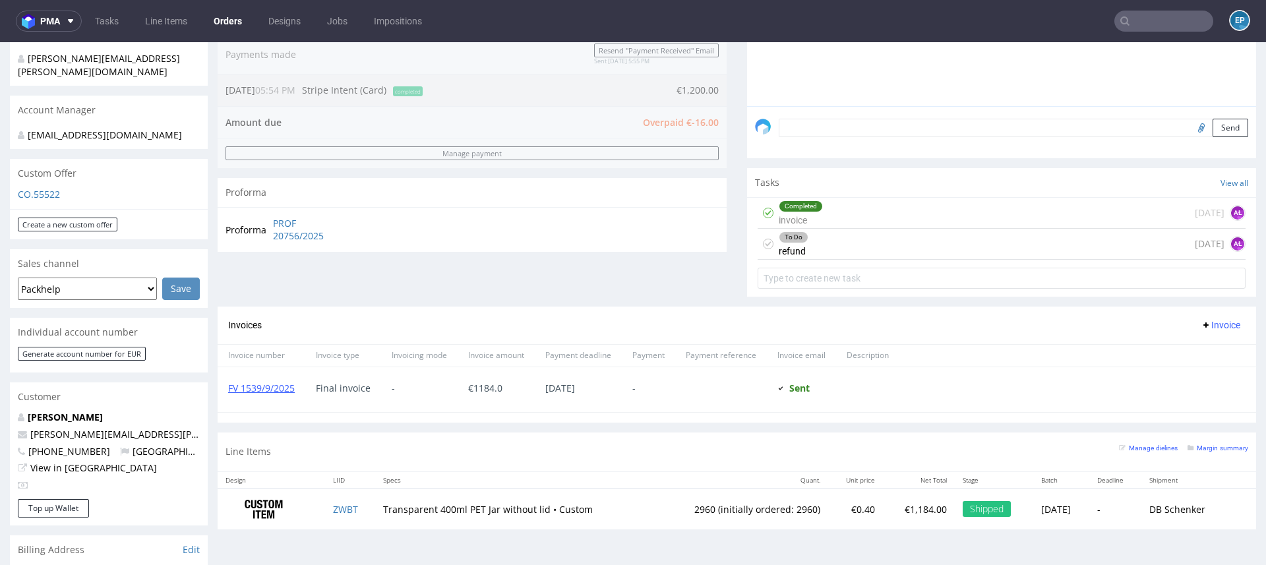
scroll to position [355, 0]
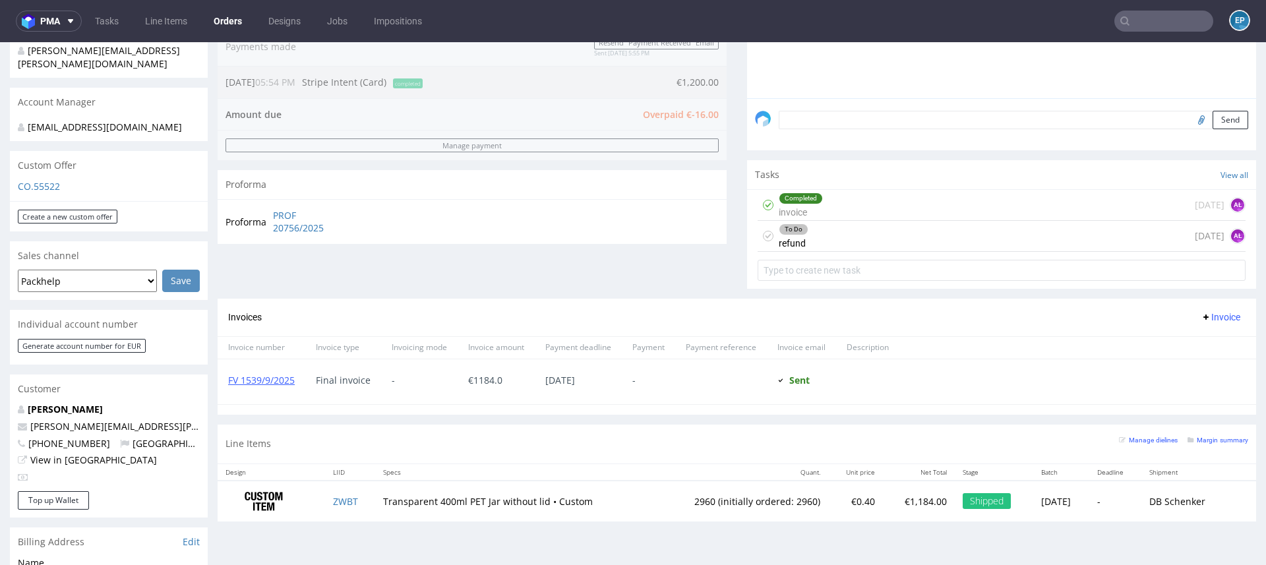
click at [879, 237] on div "To Do refund [DATE] AŁ" at bounding box center [1001, 236] width 488 height 31
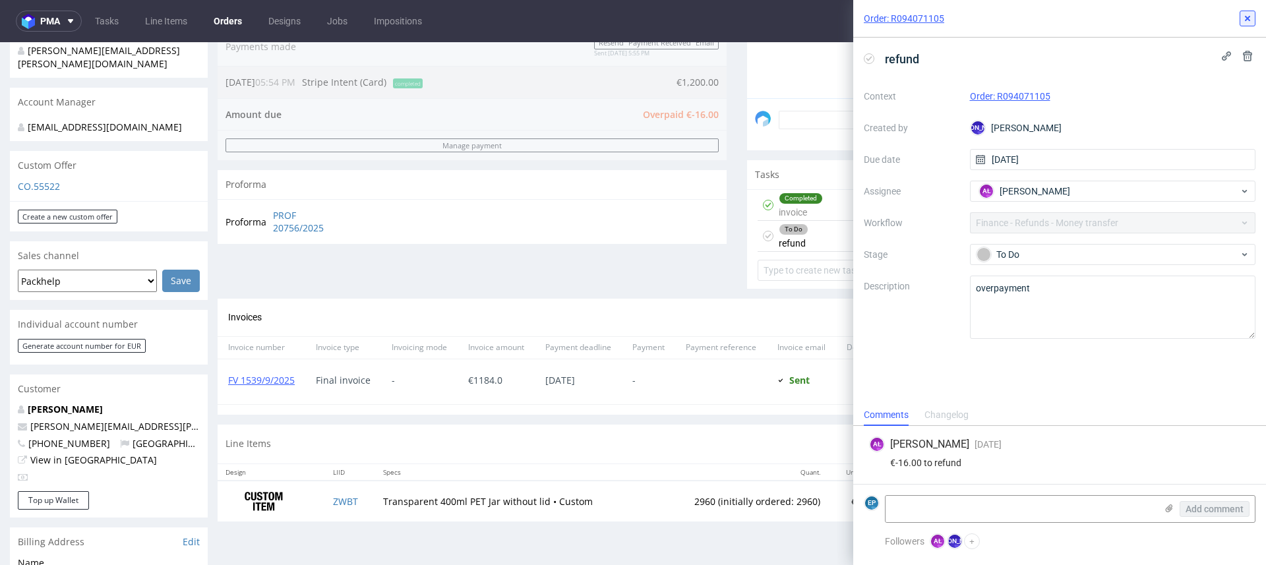
click at [1251, 20] on icon at bounding box center [1247, 18] width 11 height 11
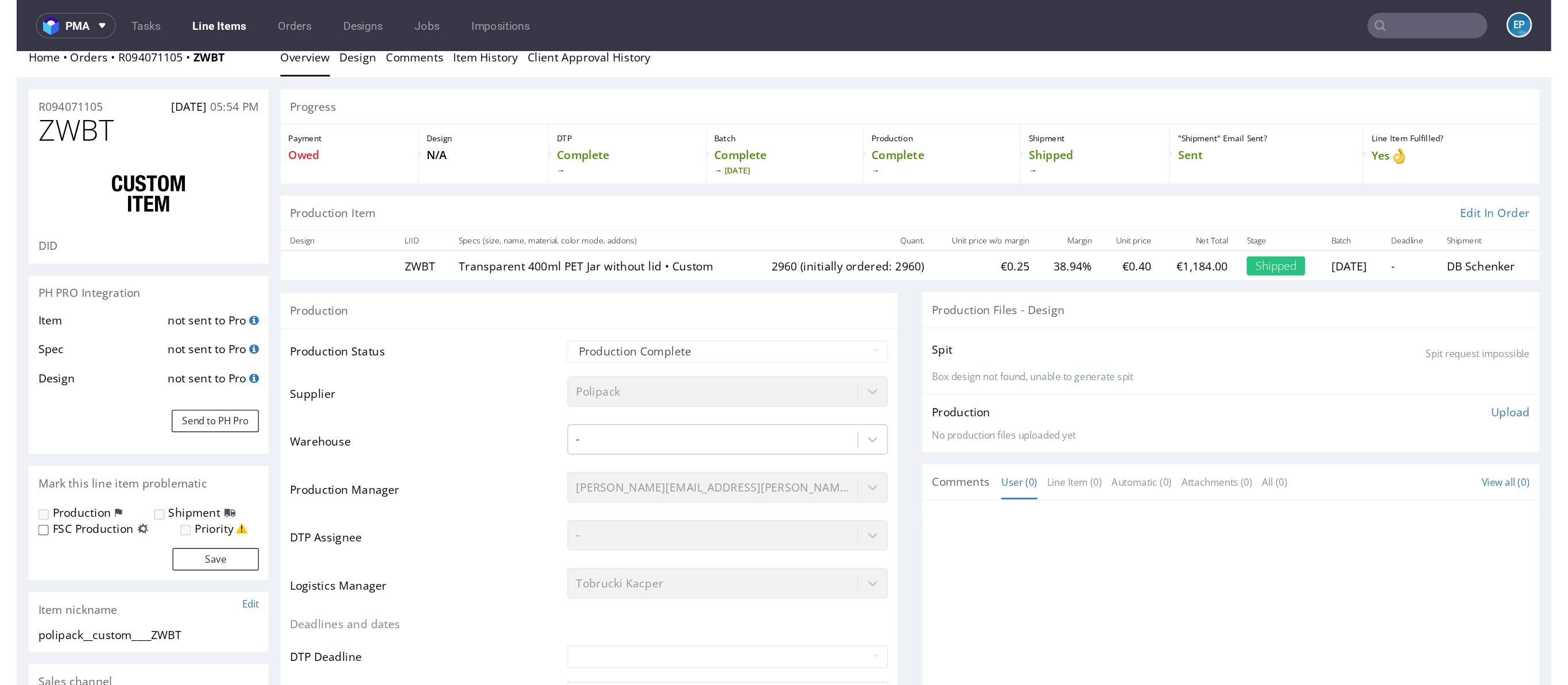
scroll to position [10, 0]
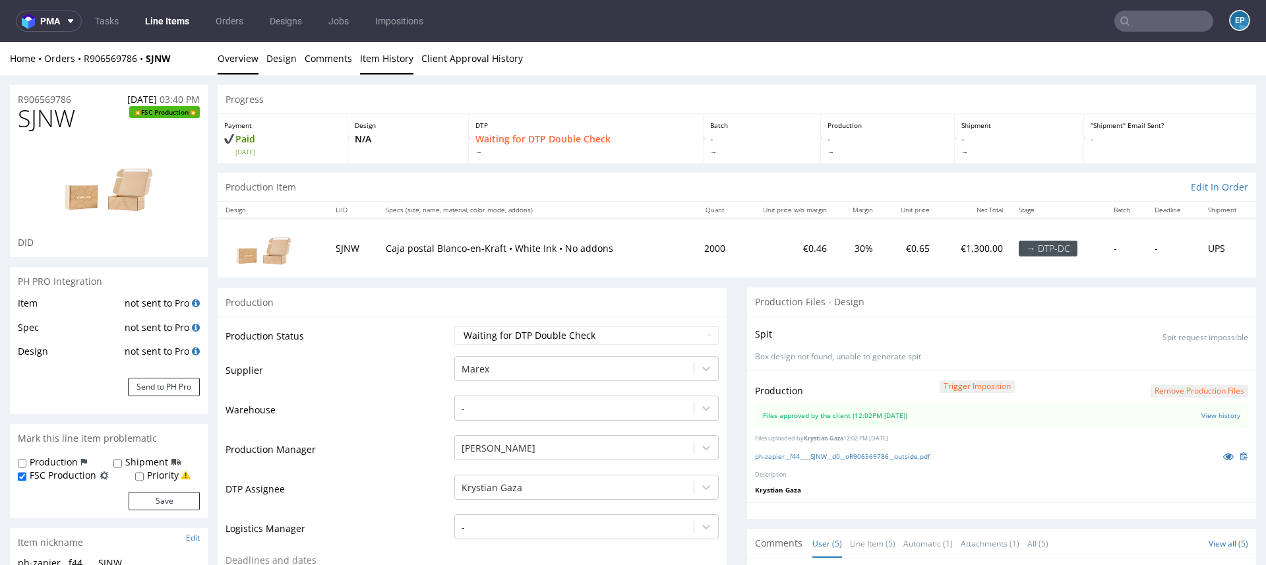
click at [391, 50] on link "Item History" at bounding box center [386, 58] width 53 height 32
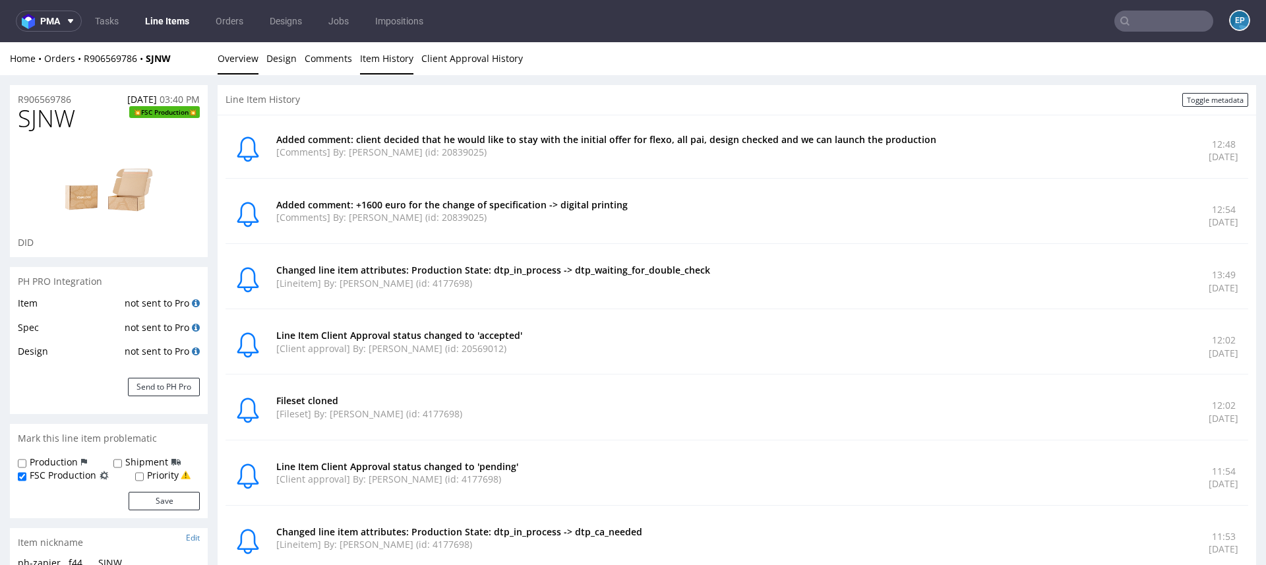
click at [226, 61] on link "Overview" at bounding box center [238, 58] width 41 height 32
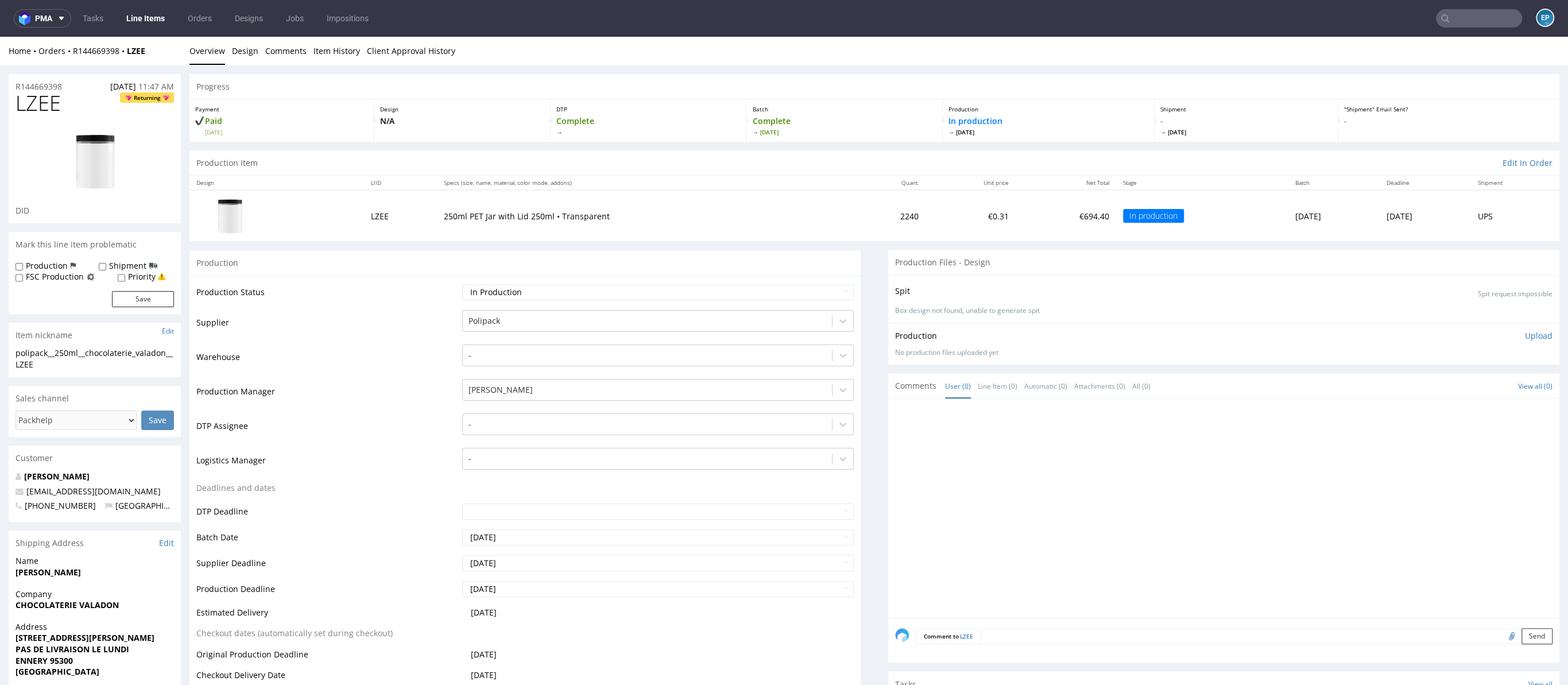
click at [1469, 18] on input "text" at bounding box center [1479, 18] width 86 height 18
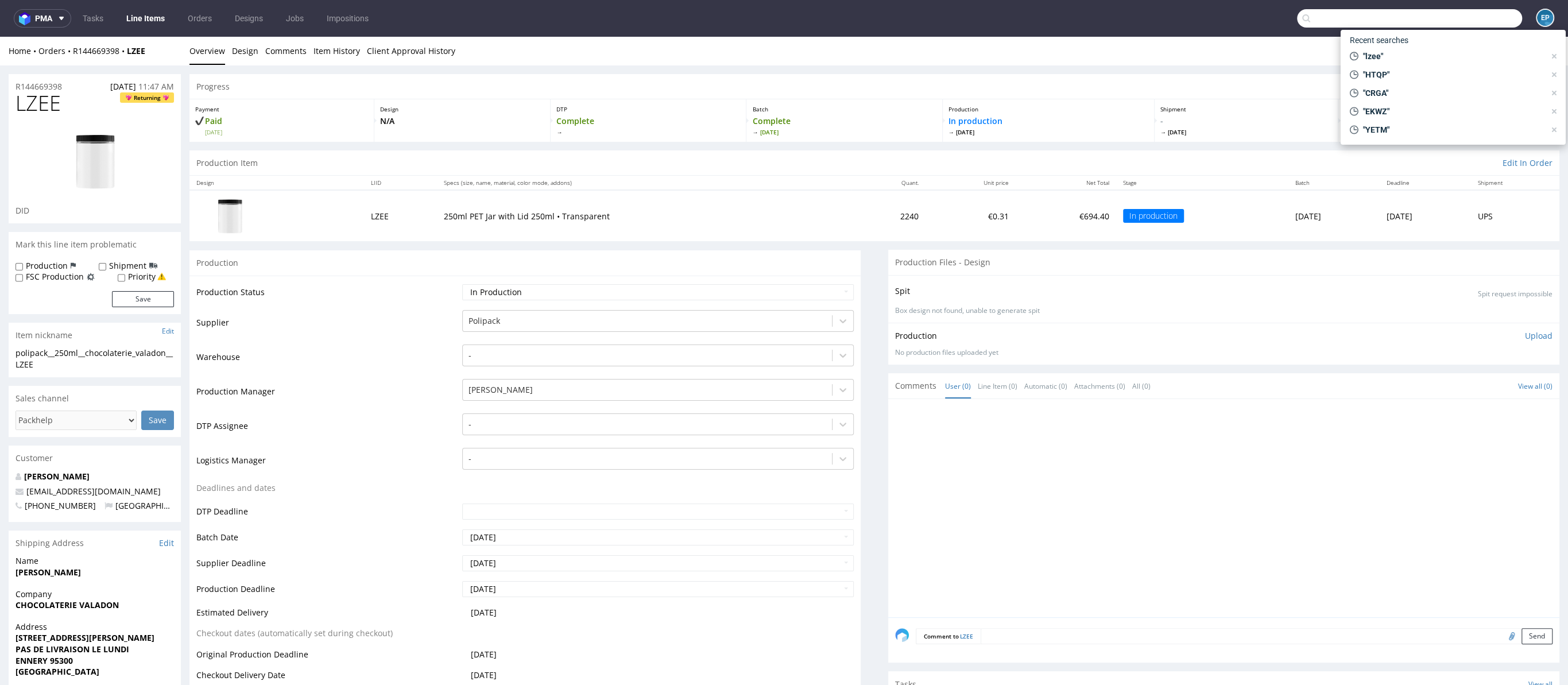
paste input "WJAY"
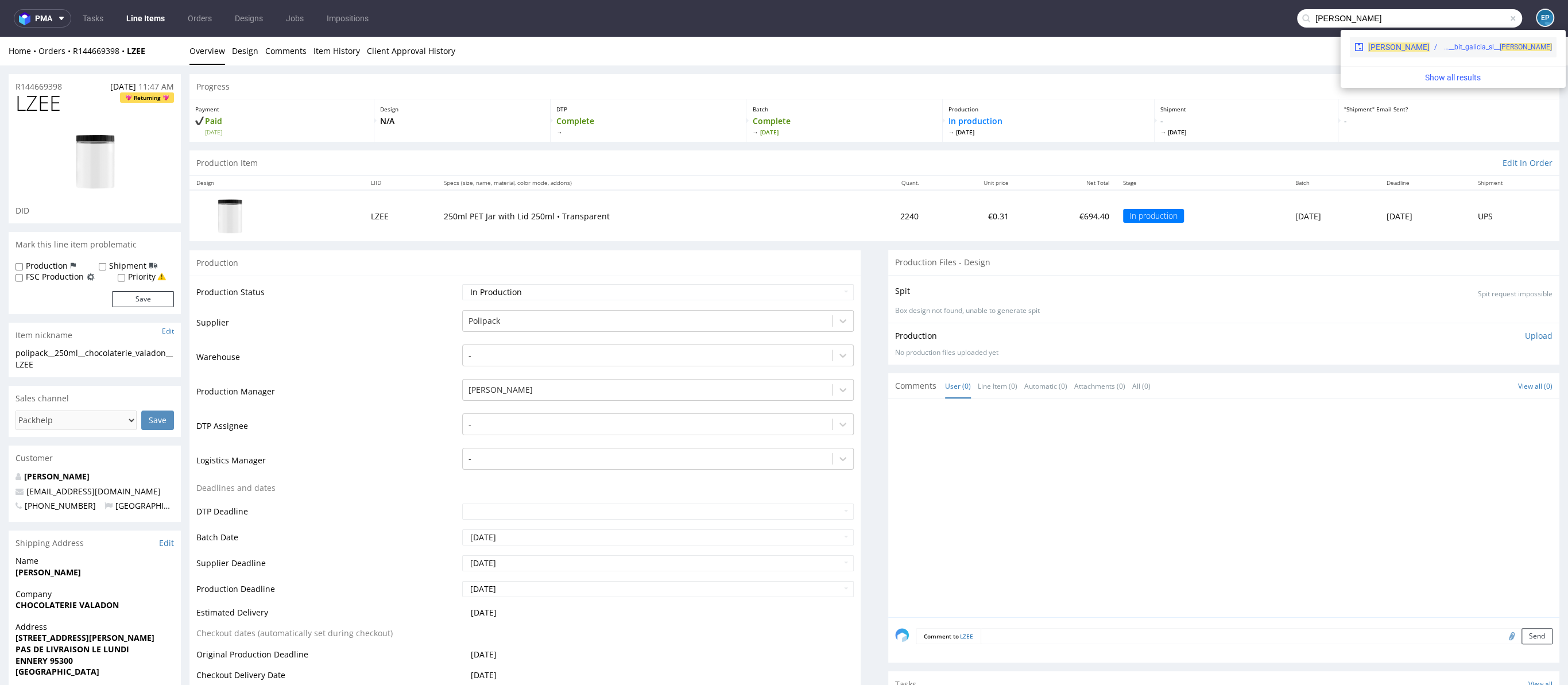
type input "WJAY"
click at [1447, 44] on div "EGDK__f52__bit_galicia_sl__ WJAY" at bounding box center [1497, 47] width 111 height 10
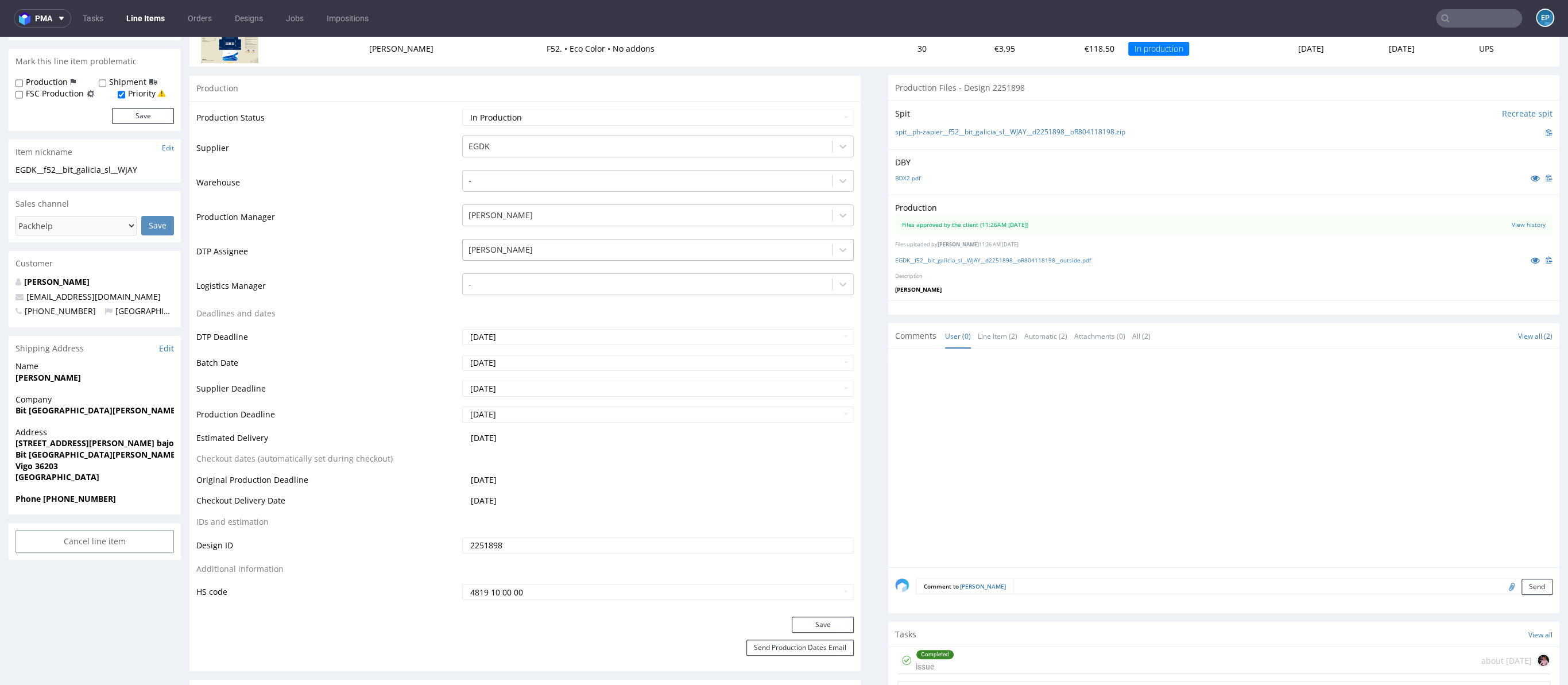
scroll to position [1, 0]
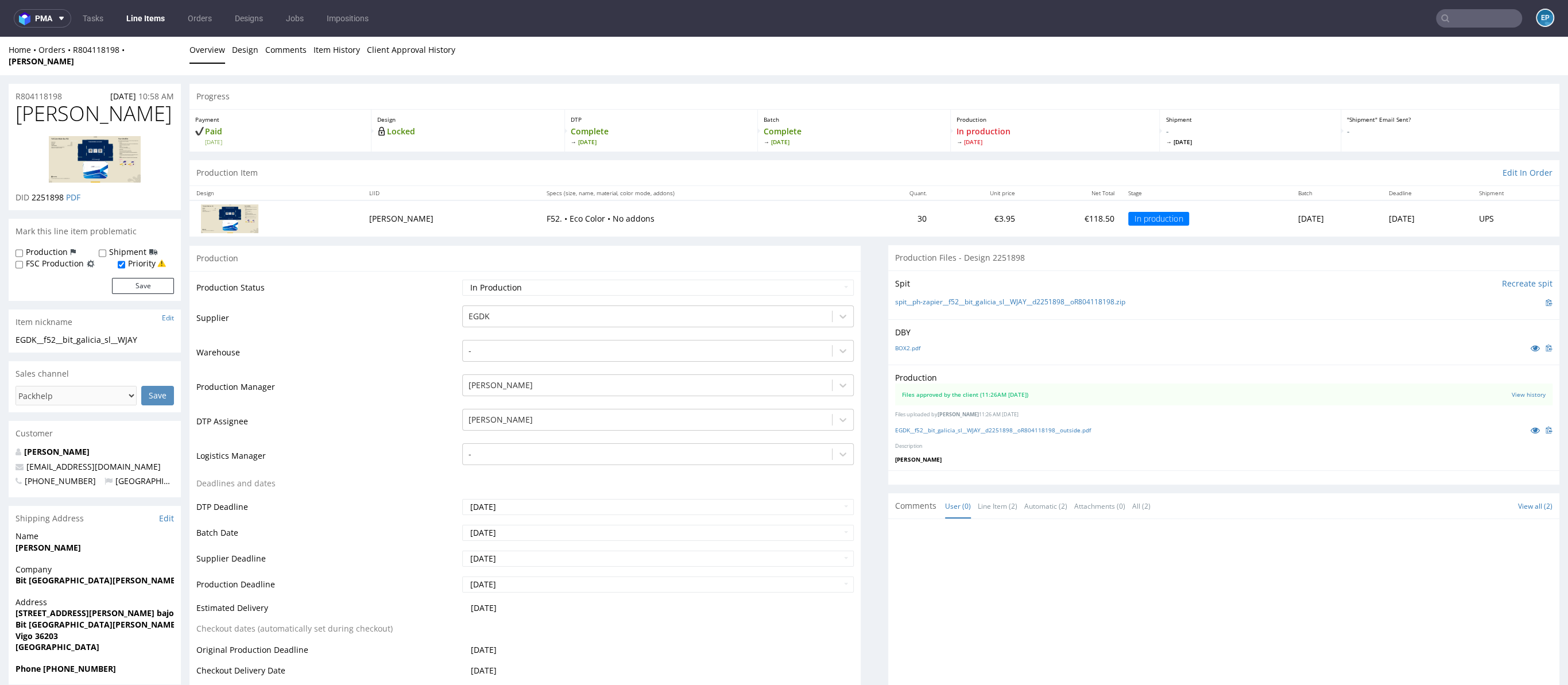
click at [538, 279] on td "Waiting for Artwork Waiting for Diecut Waiting for Mockup Waiting for DTP Waiti…" at bounding box center [656, 292] width 395 height 26
click at [544, 280] on select "Waiting for Artwork Waiting for Diecut Waiting for Mockup Waiting for DTP Waiti…" at bounding box center [659, 288] width 392 height 16
select select "production_complete"
click at [463, 280] on select "Waiting for Artwork Waiting for Diecut Waiting for Mockup Waiting for DTP Waiti…" at bounding box center [659, 288] width 392 height 16
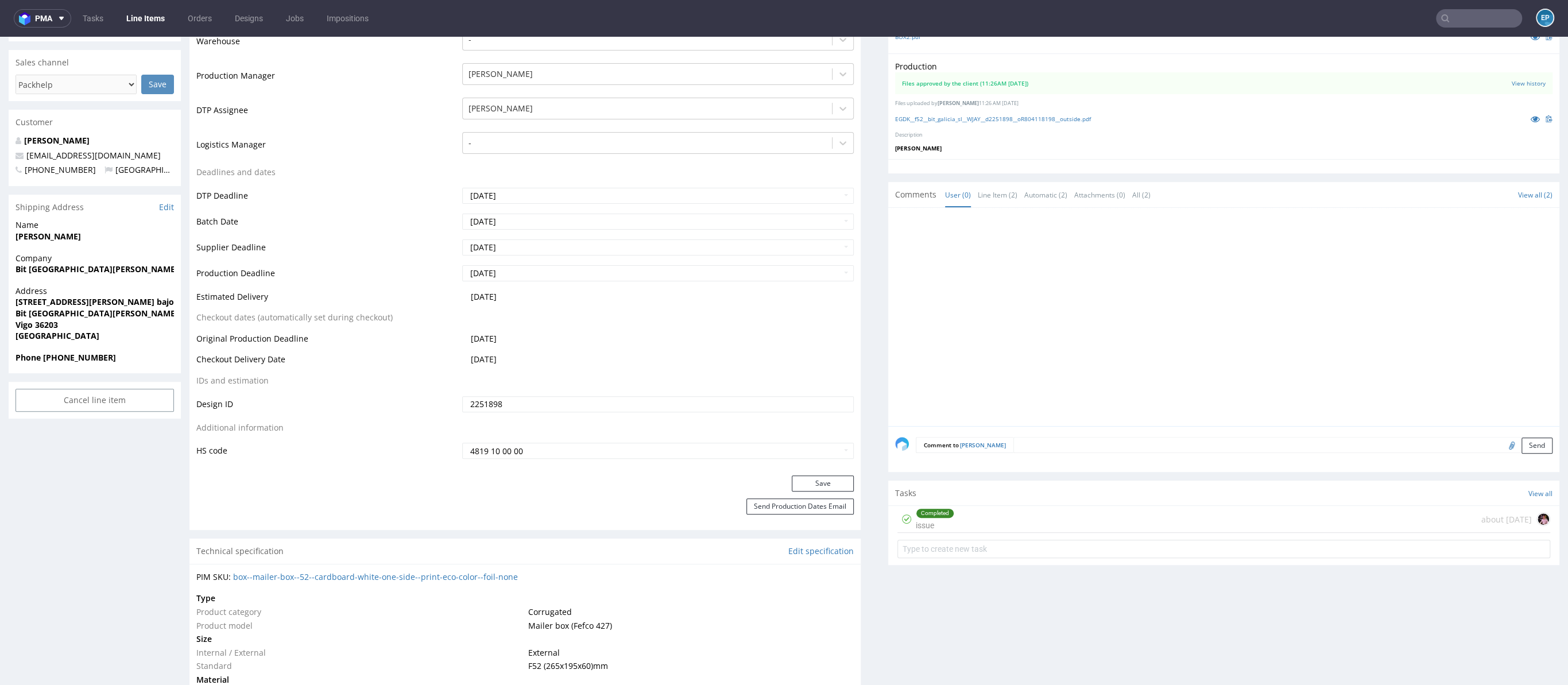
scroll to position [413, 0]
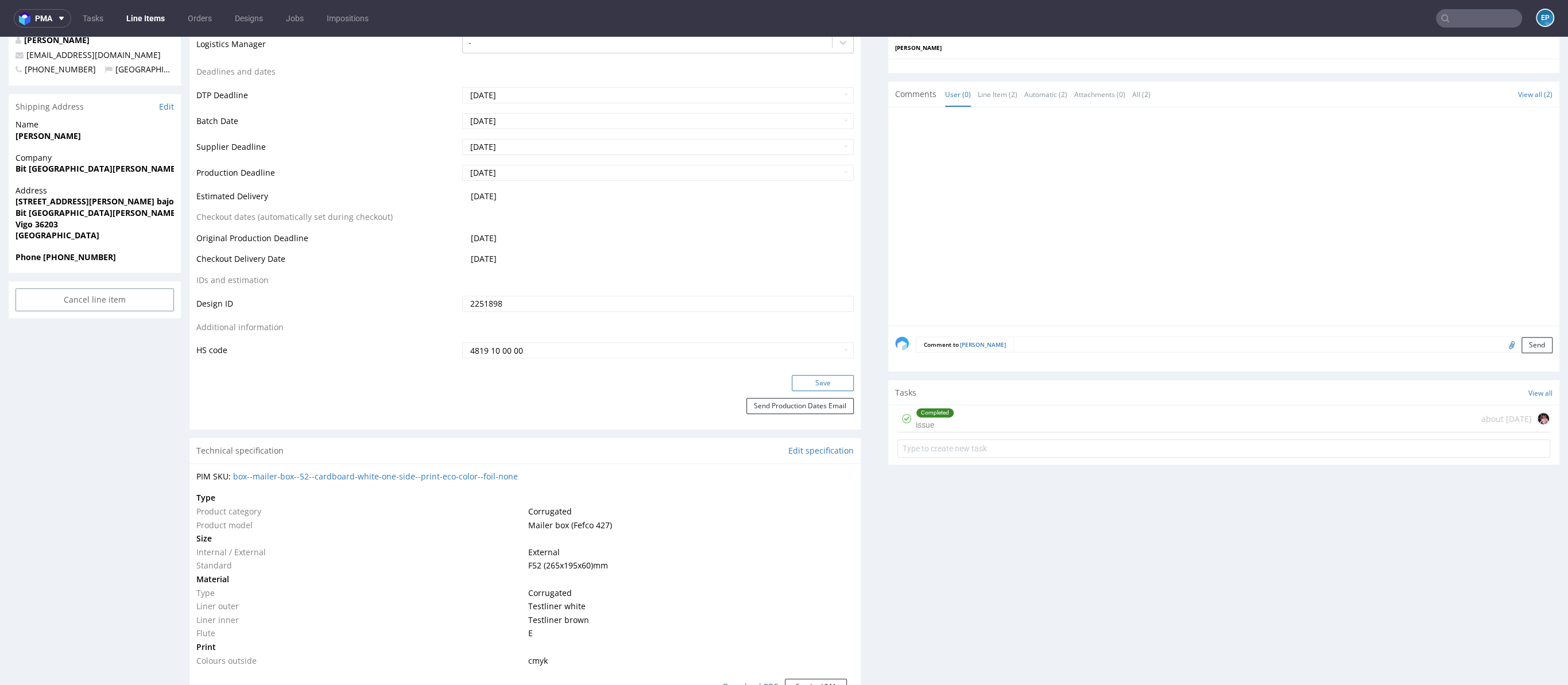
click at [794, 378] on button "Save" at bounding box center [822, 383] width 62 height 16
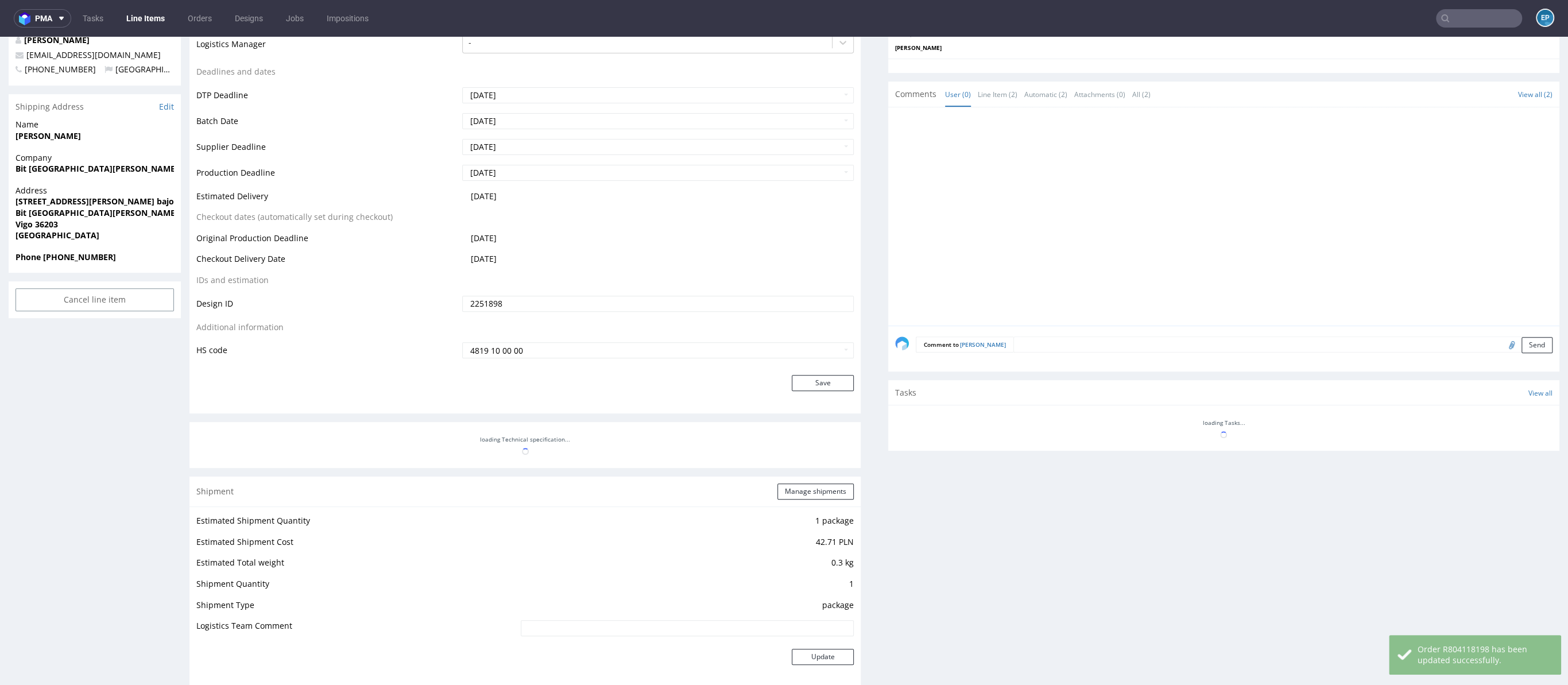
click at [1494, 13] on input "text" at bounding box center [1479, 18] width 86 height 18
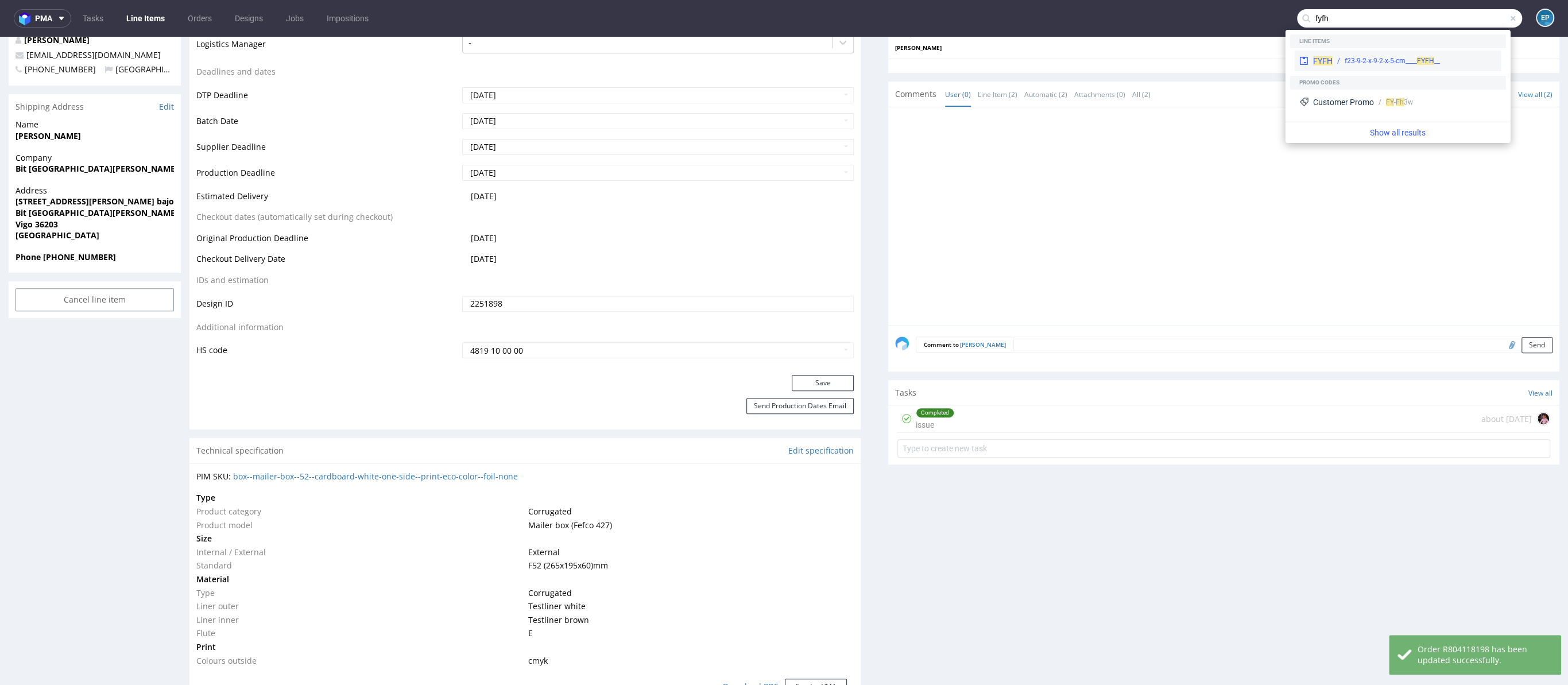
type input "fyfh"
click at [1384, 55] on div "FYFH __f23-9-2-x-9-2-x-5-cm____ FYFH" at bounding box center [1397, 61] width 206 height 21
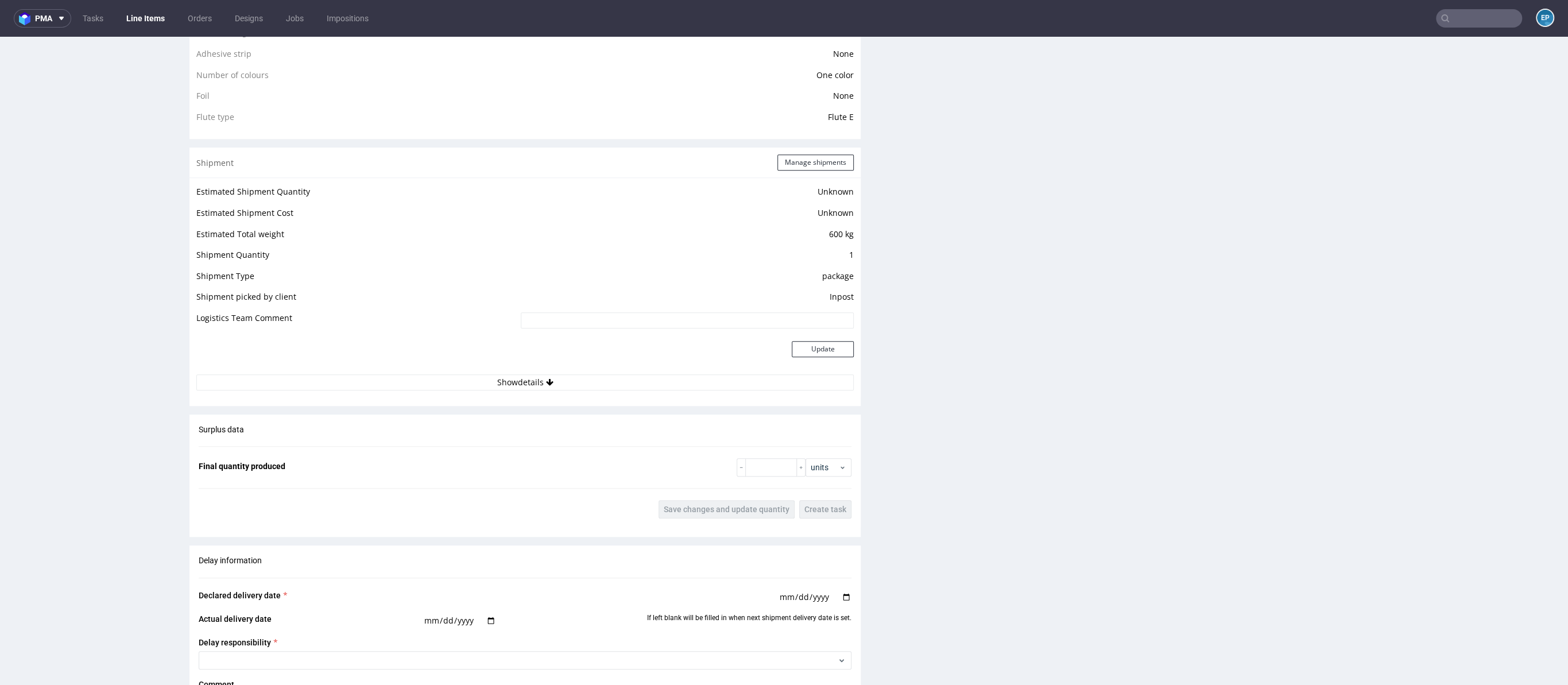
scroll to position [932, 0]
click at [815, 167] on button "Manage shipments" at bounding box center [816, 166] width 77 height 16
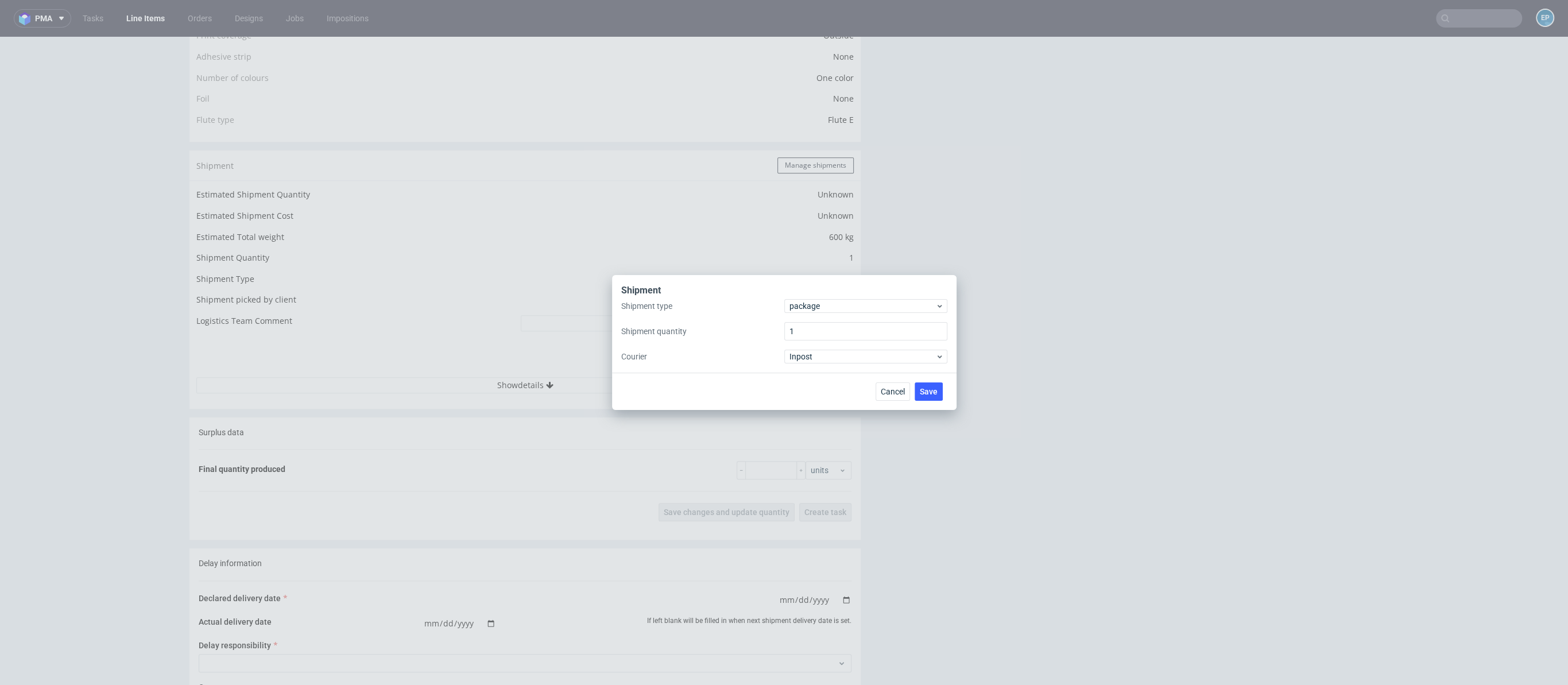
click at [957, 249] on div "Shipment Shipment type package Shipment quantity 1 Courier Inpost Cancel Save" at bounding box center [784, 342] width 1568 height 685
click at [896, 399] on button "Cancel" at bounding box center [893, 391] width 35 height 18
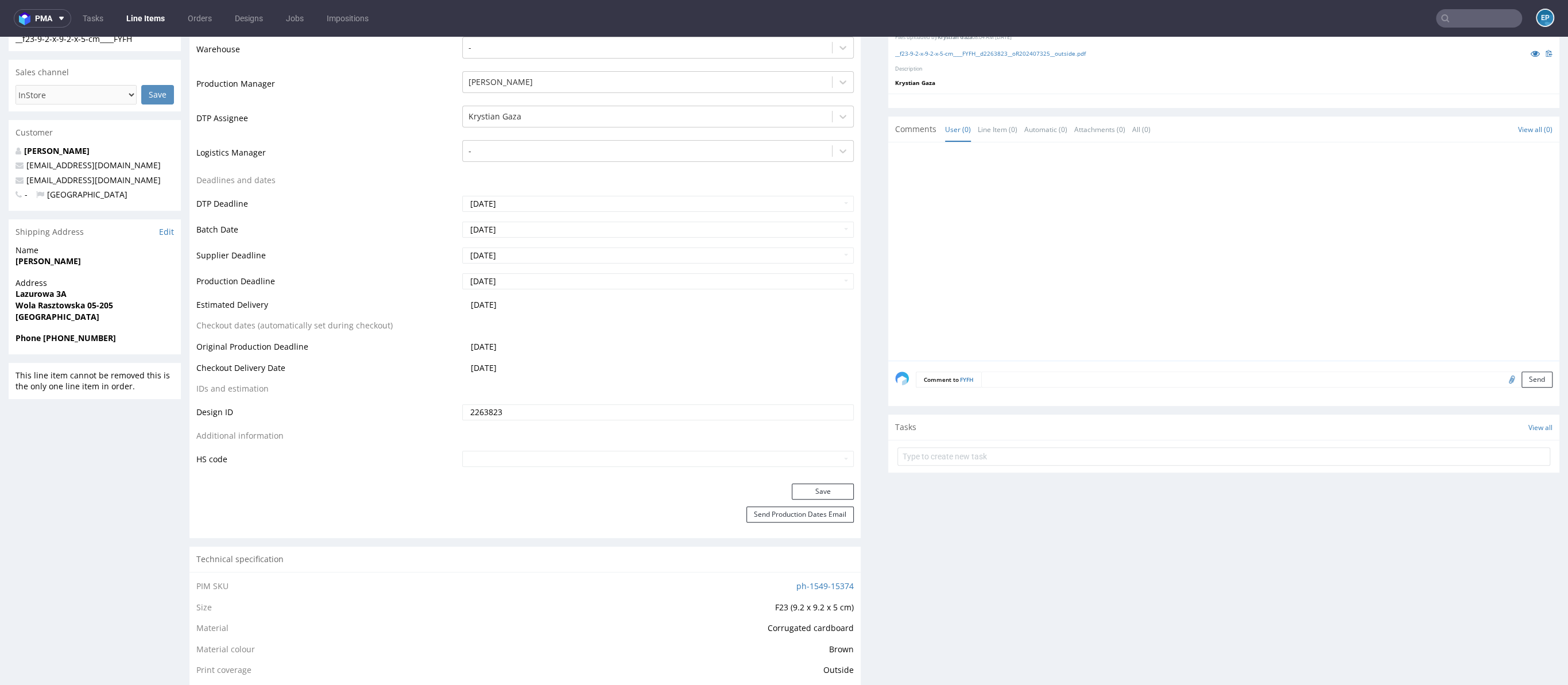
scroll to position [107, 0]
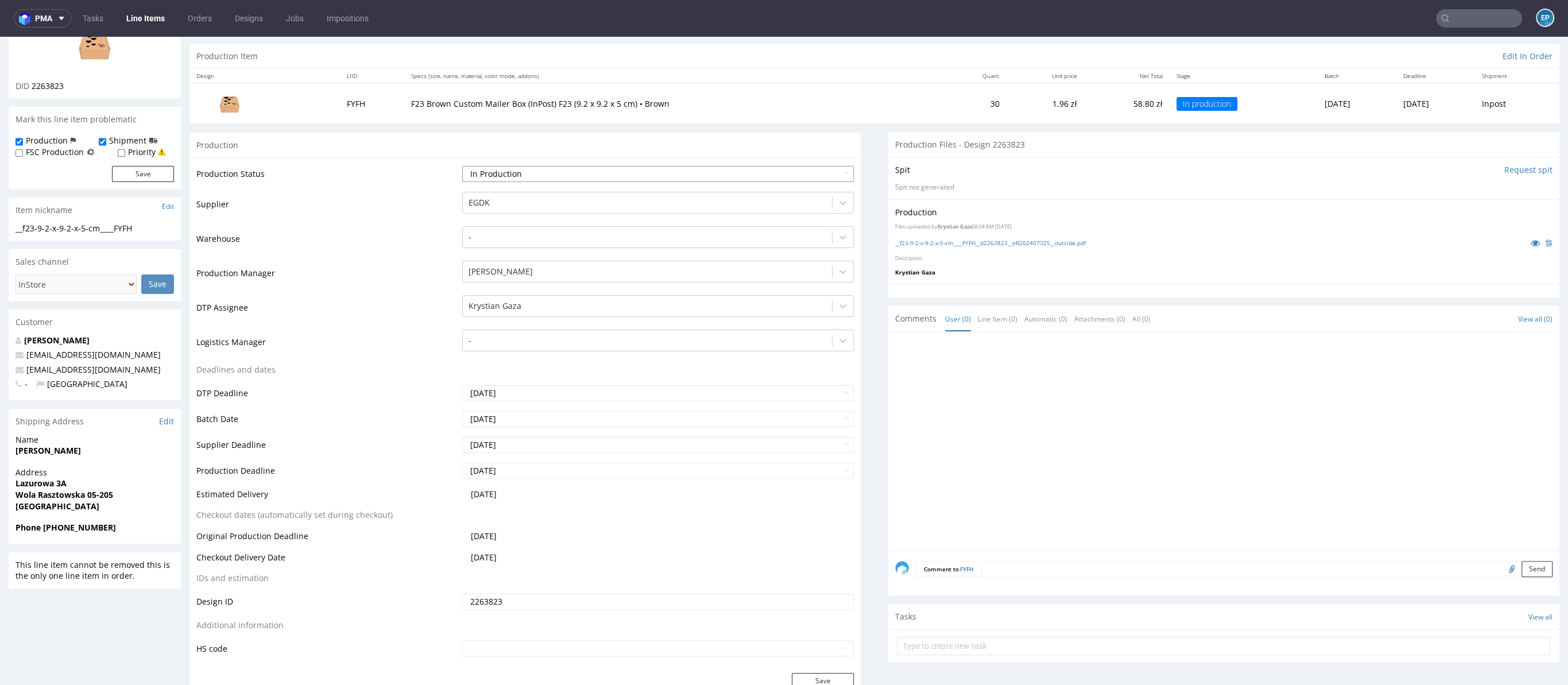
click at [578, 180] on select "Waiting for Artwork Waiting for Diecut Waiting for Mockup Waiting for DTP Waiti…" at bounding box center [659, 174] width 392 height 16
select select "production_complete"
click at [463, 166] on select "Waiting for Artwork Waiting for Diecut Waiting for Mockup Waiting for DTP Waiti…" at bounding box center [659, 174] width 392 height 16
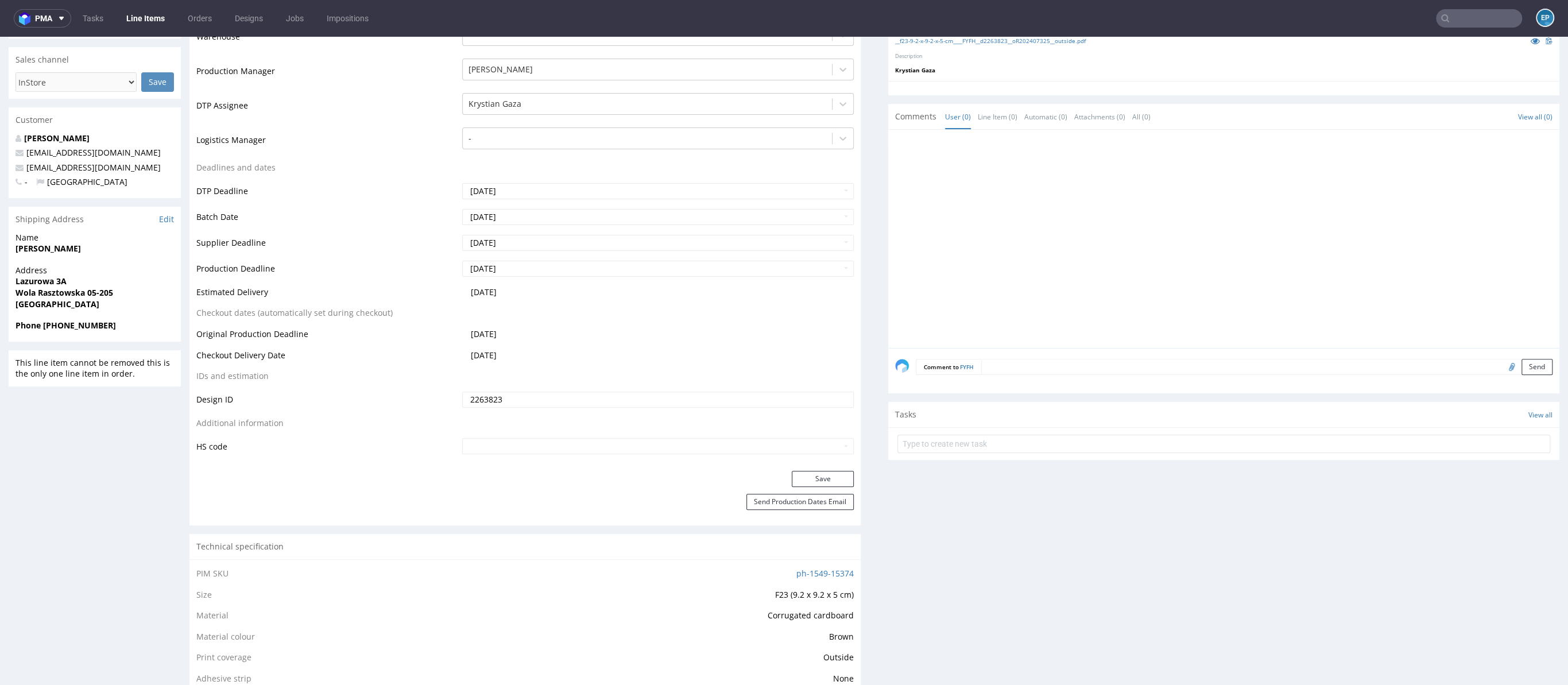
scroll to position [509, 0]
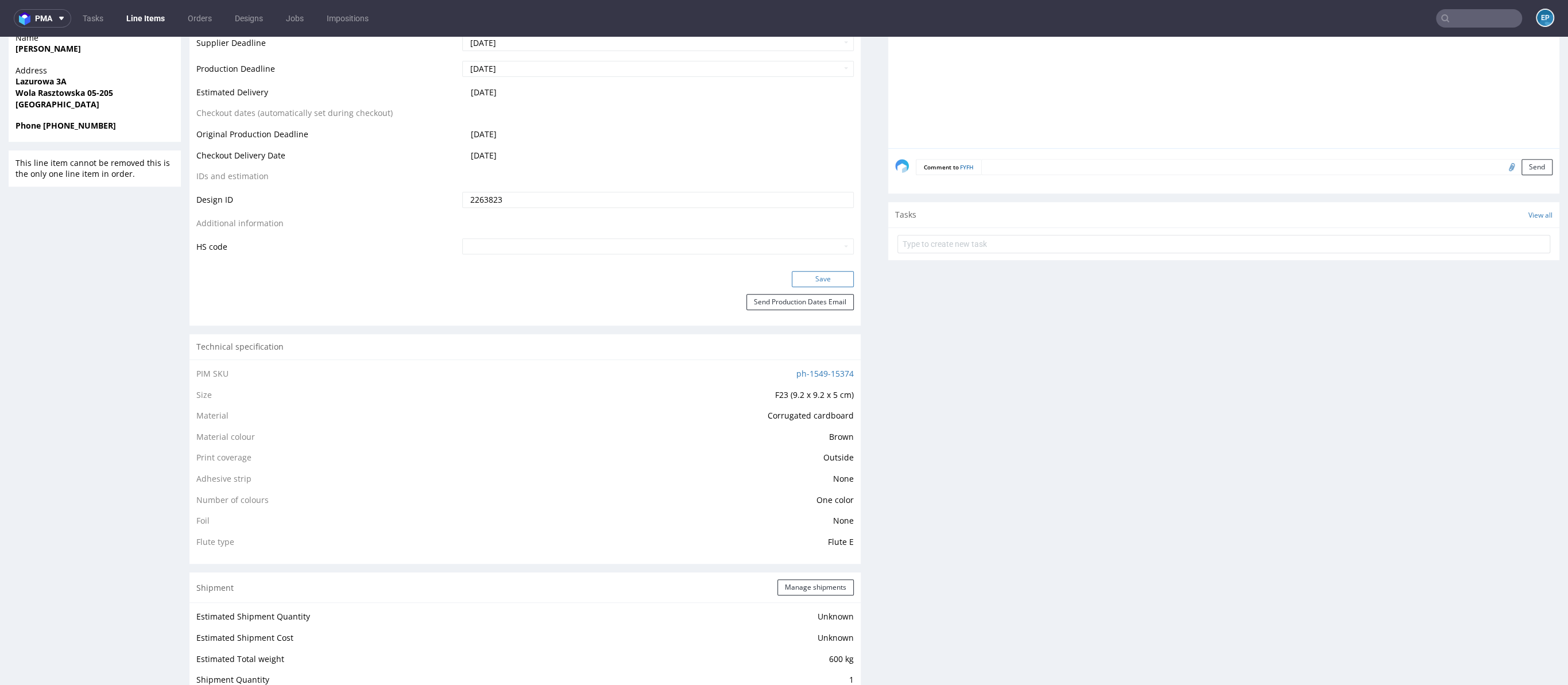
click at [800, 278] on button "Save" at bounding box center [822, 279] width 62 height 16
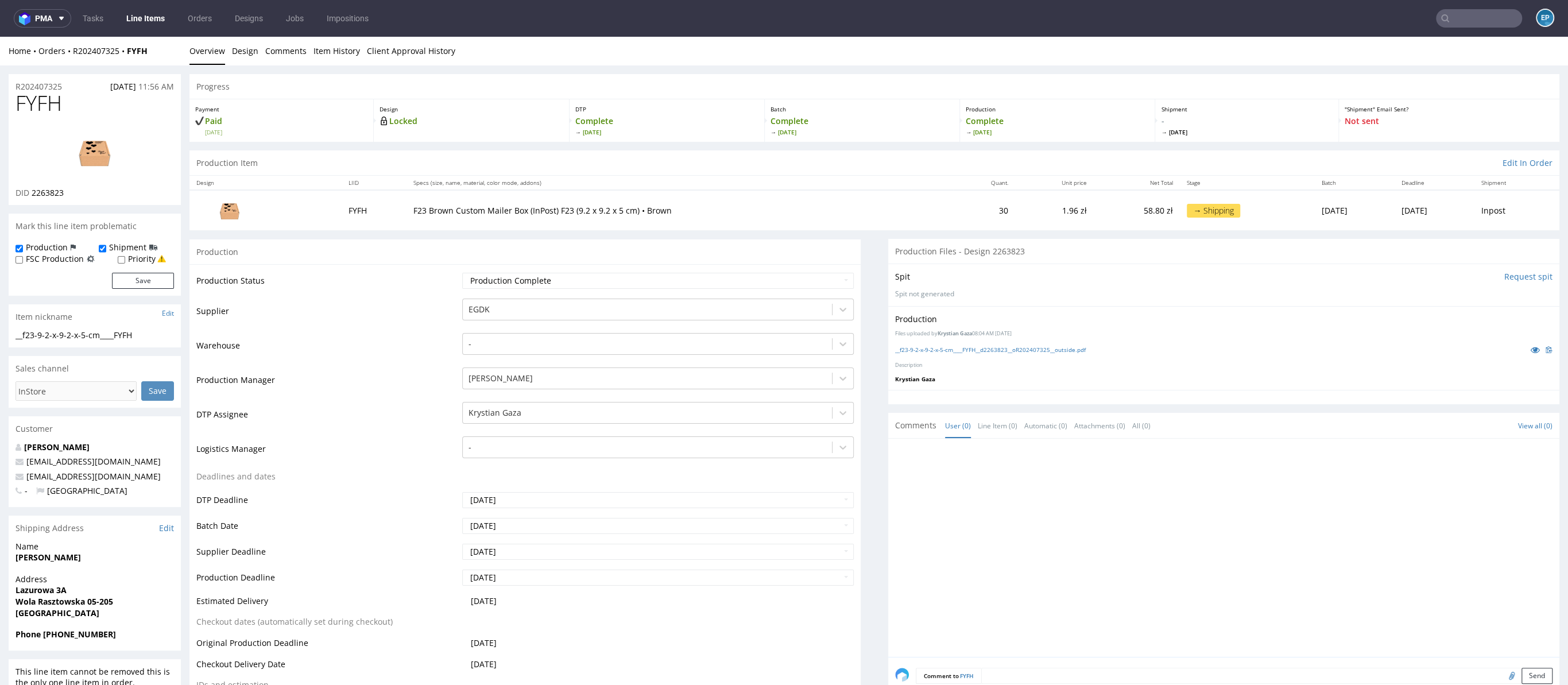
scroll to position [508, 0]
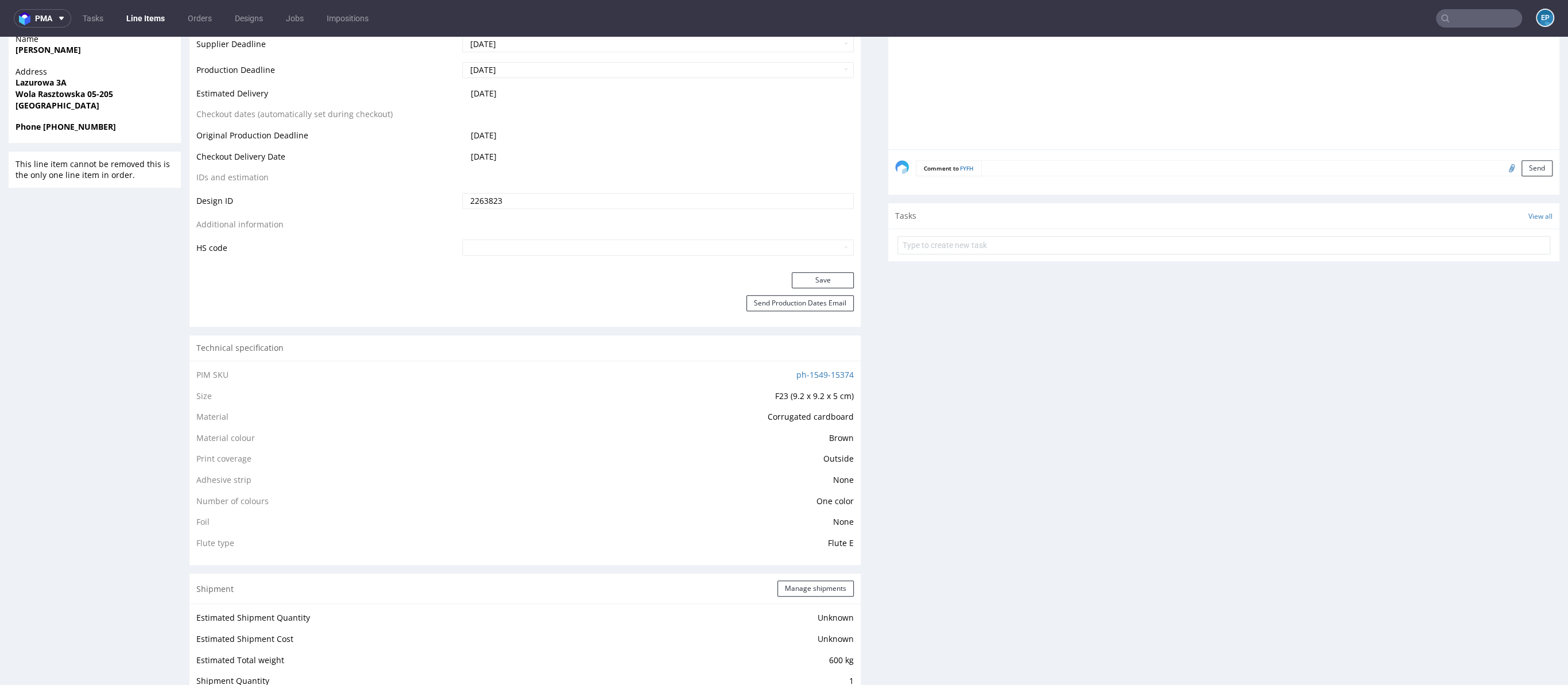
click at [149, 14] on link "Line Items" at bounding box center [145, 18] width 52 height 18
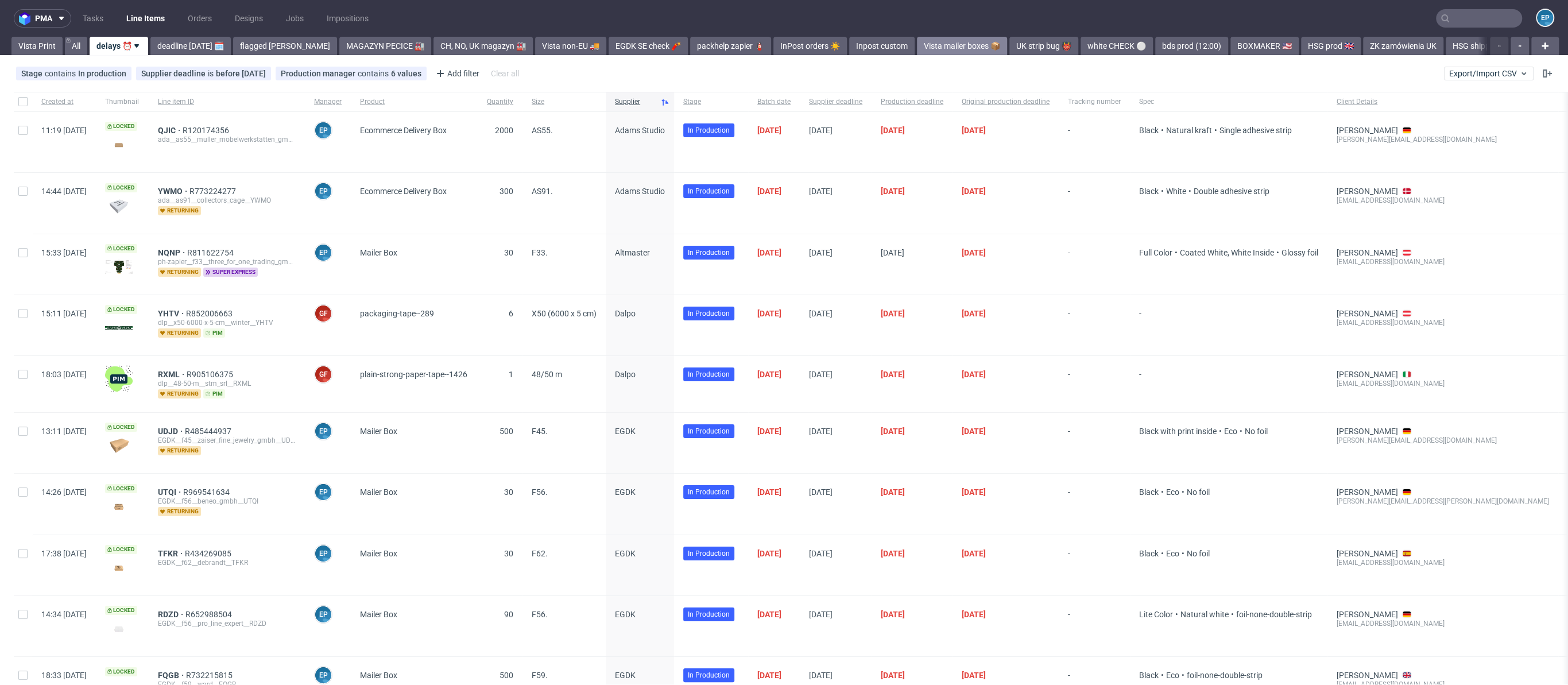
click at [917, 44] on link "Vista mailer boxes 📦" at bounding box center [962, 45] width 90 height 18
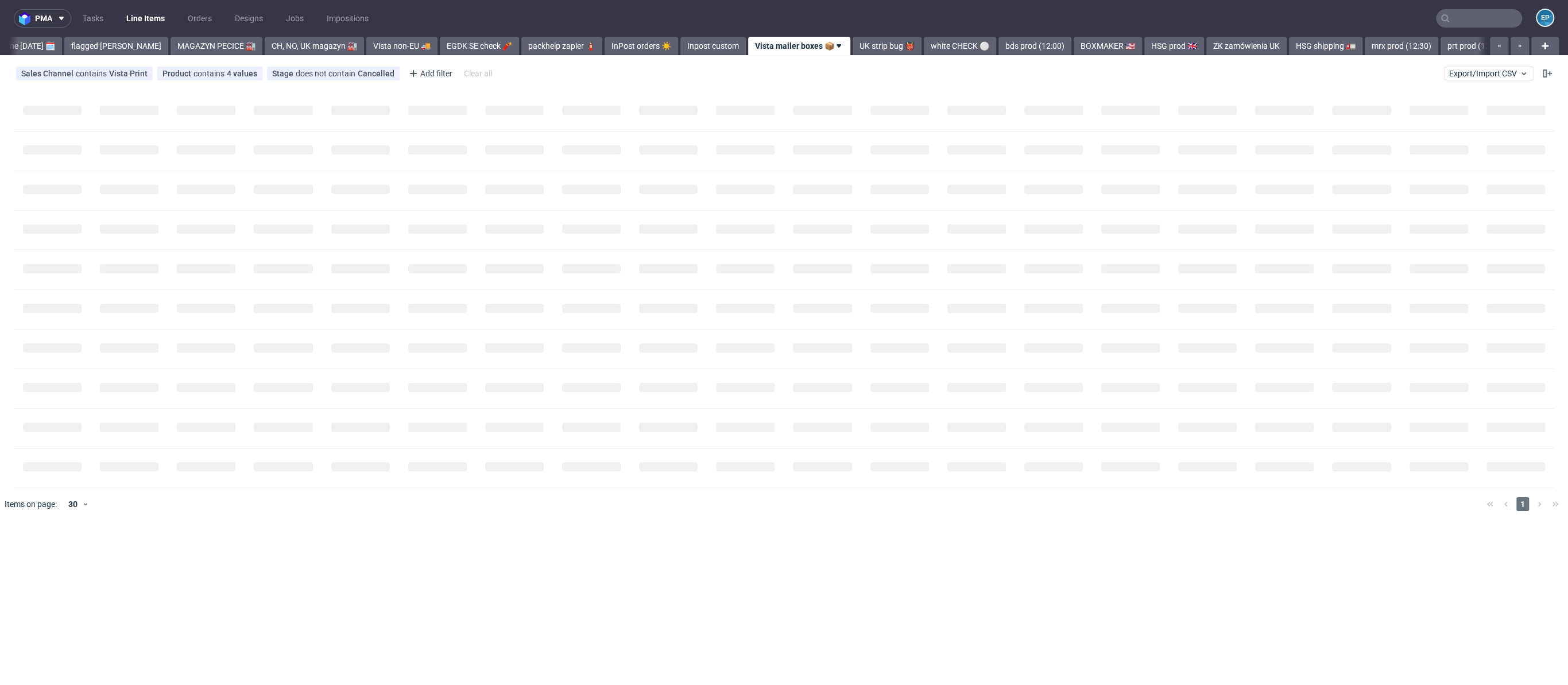
scroll to position [0, 166]
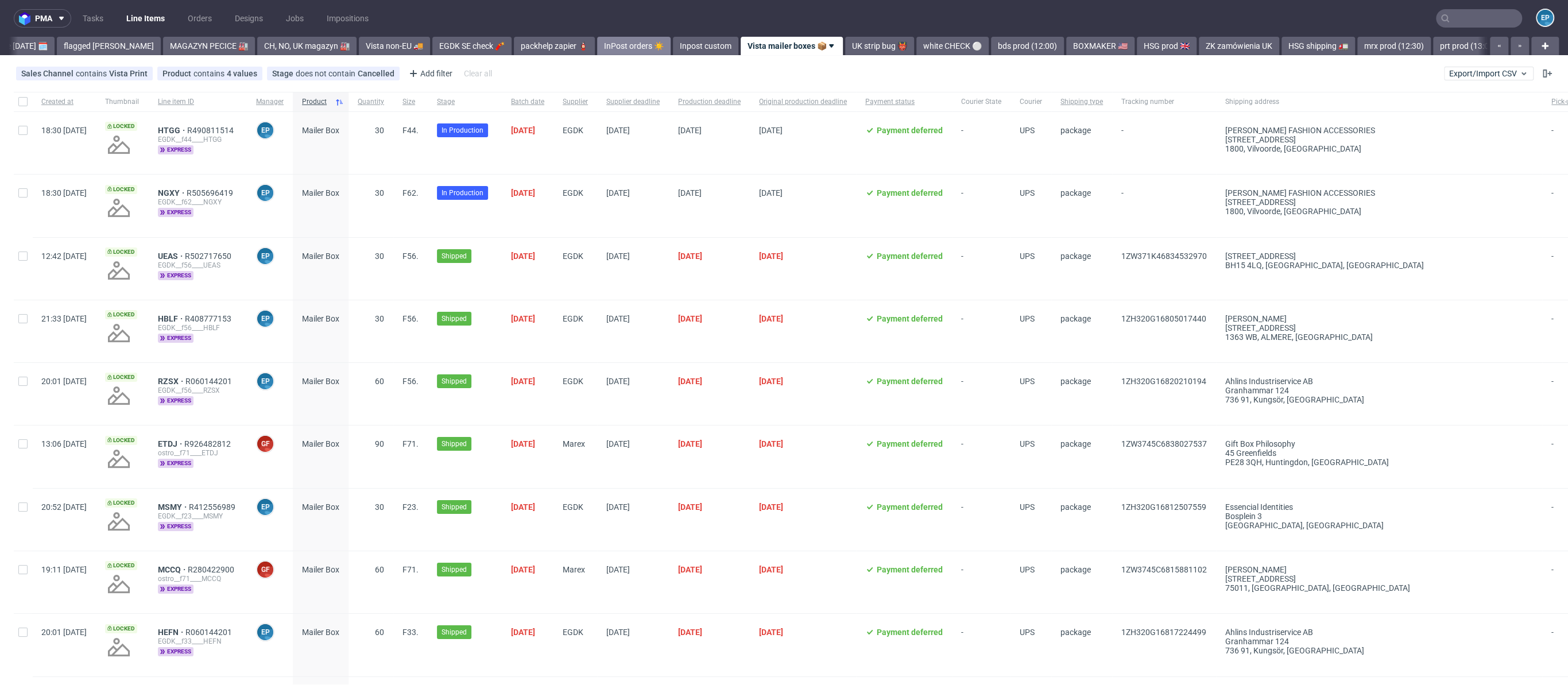
click at [601, 51] on link "InPost orders ☀️" at bounding box center [634, 45] width 73 height 18
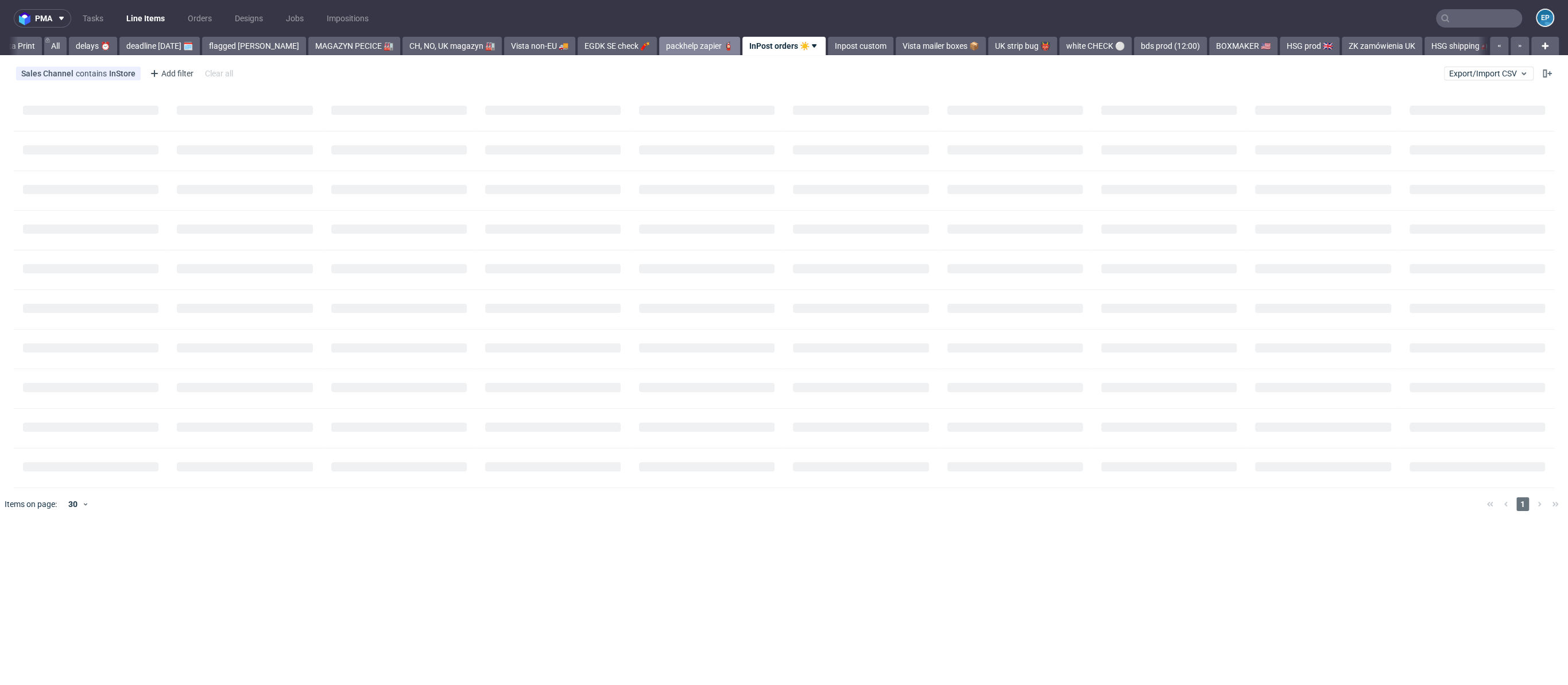
scroll to position [0, 15]
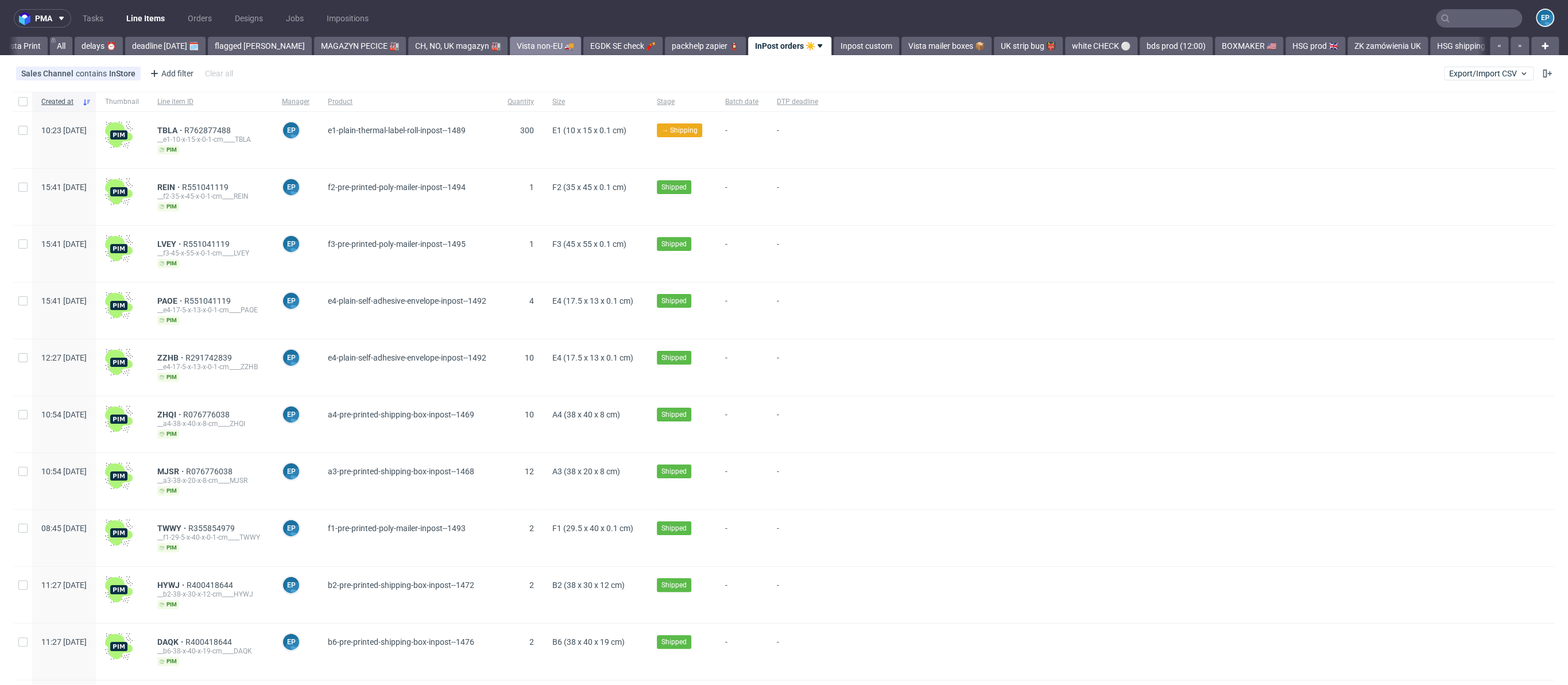
click at [510, 46] on link "Vista non-EU 🚚" at bounding box center [545, 45] width 71 height 18
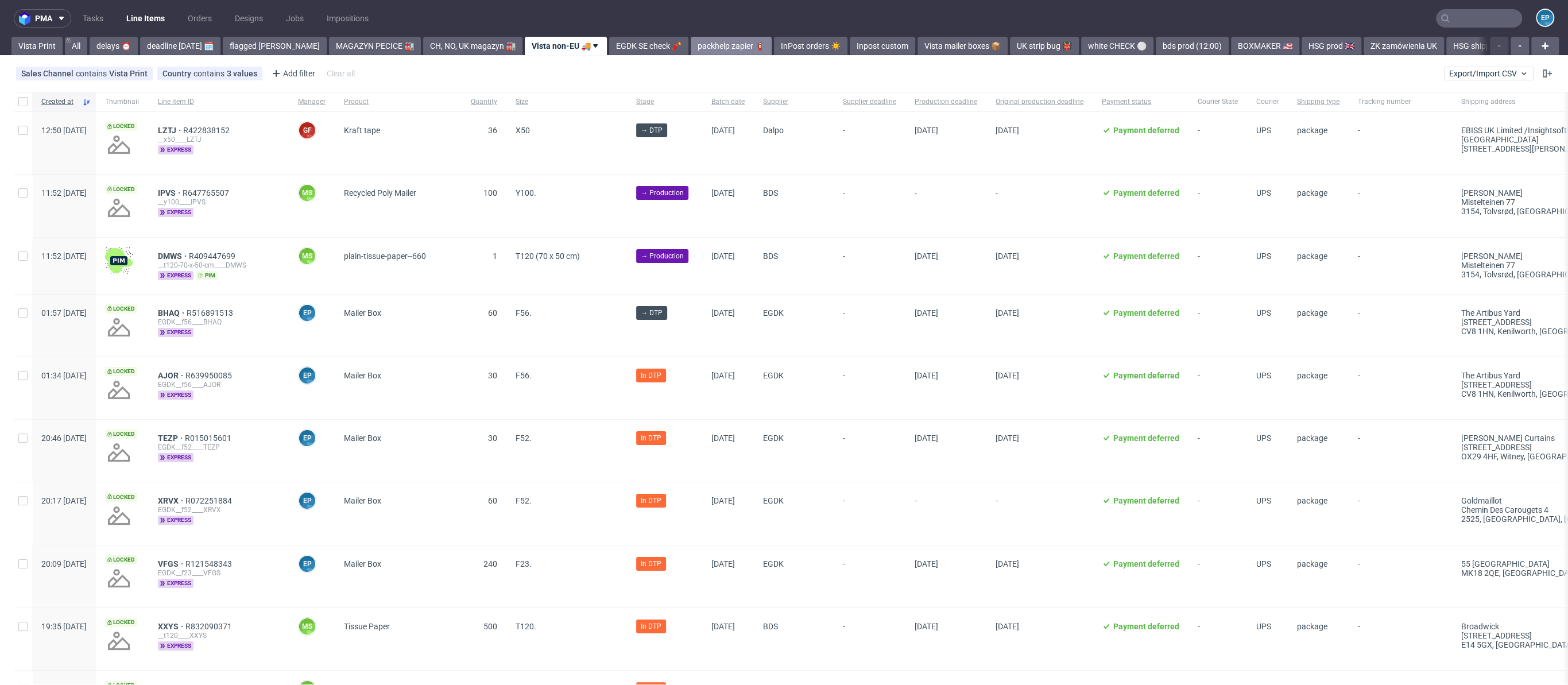
click at [691, 49] on link "packhelp zapier 🧯" at bounding box center [731, 45] width 81 height 18
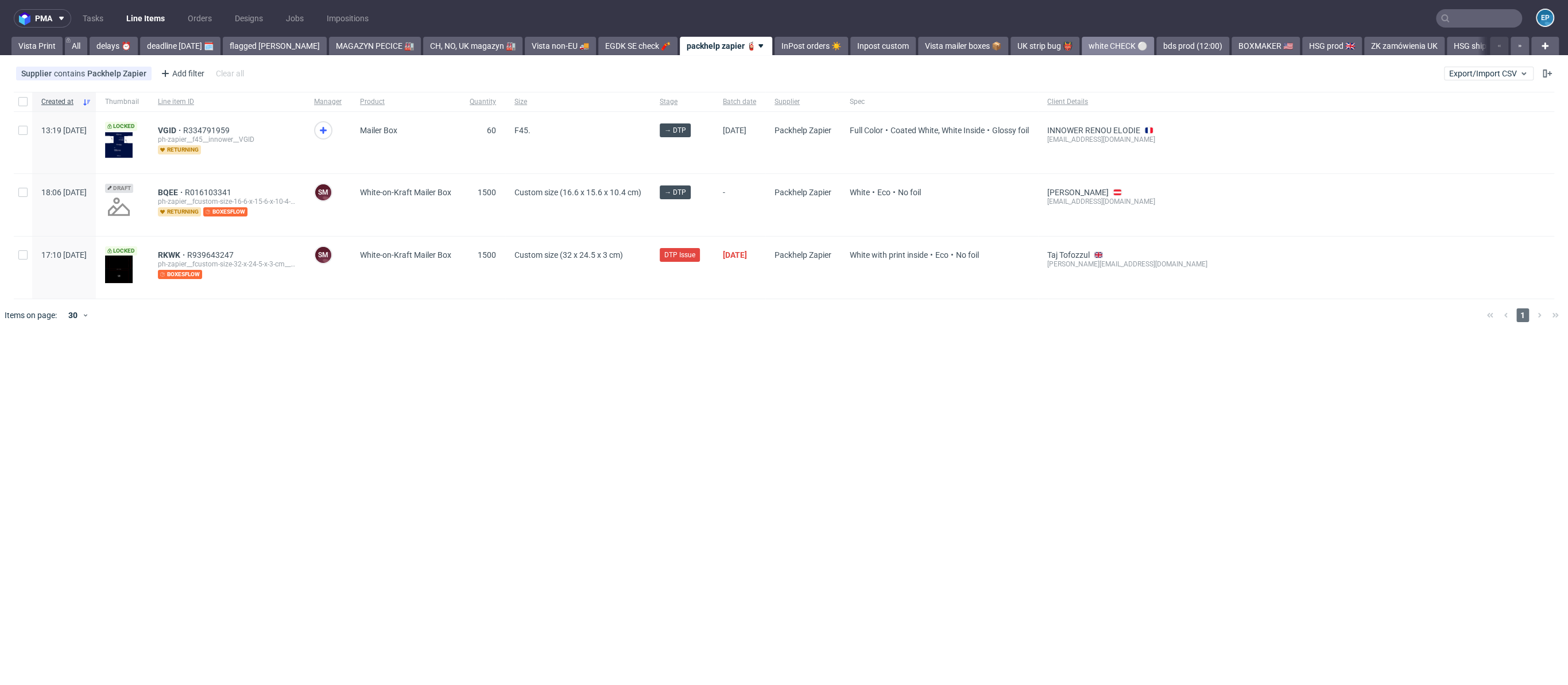
click at [1082, 41] on link "white CHECK ⚪️" at bounding box center [1118, 45] width 72 height 18
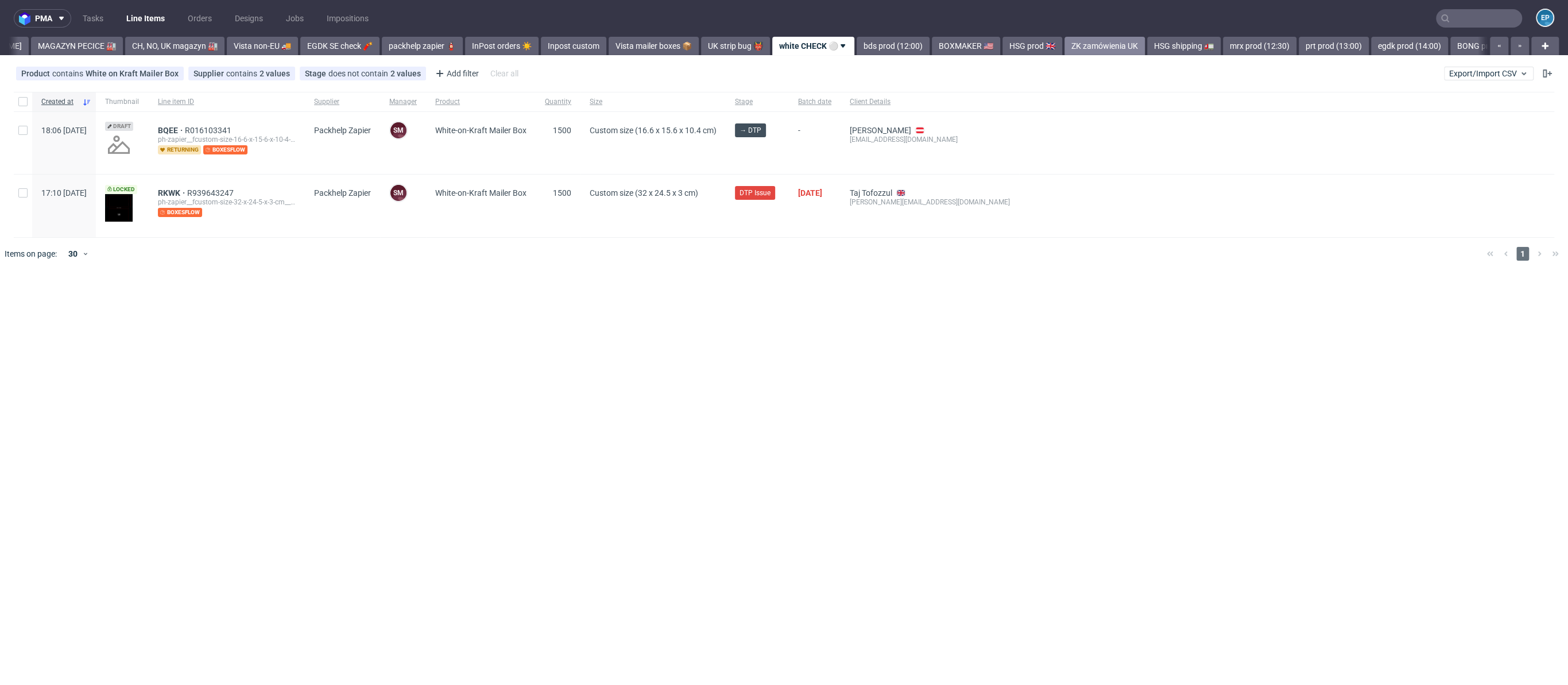
scroll to position [0, 319]
click at [835, 52] on link "bds prod (12:00)" at bounding box center [872, 45] width 73 height 18
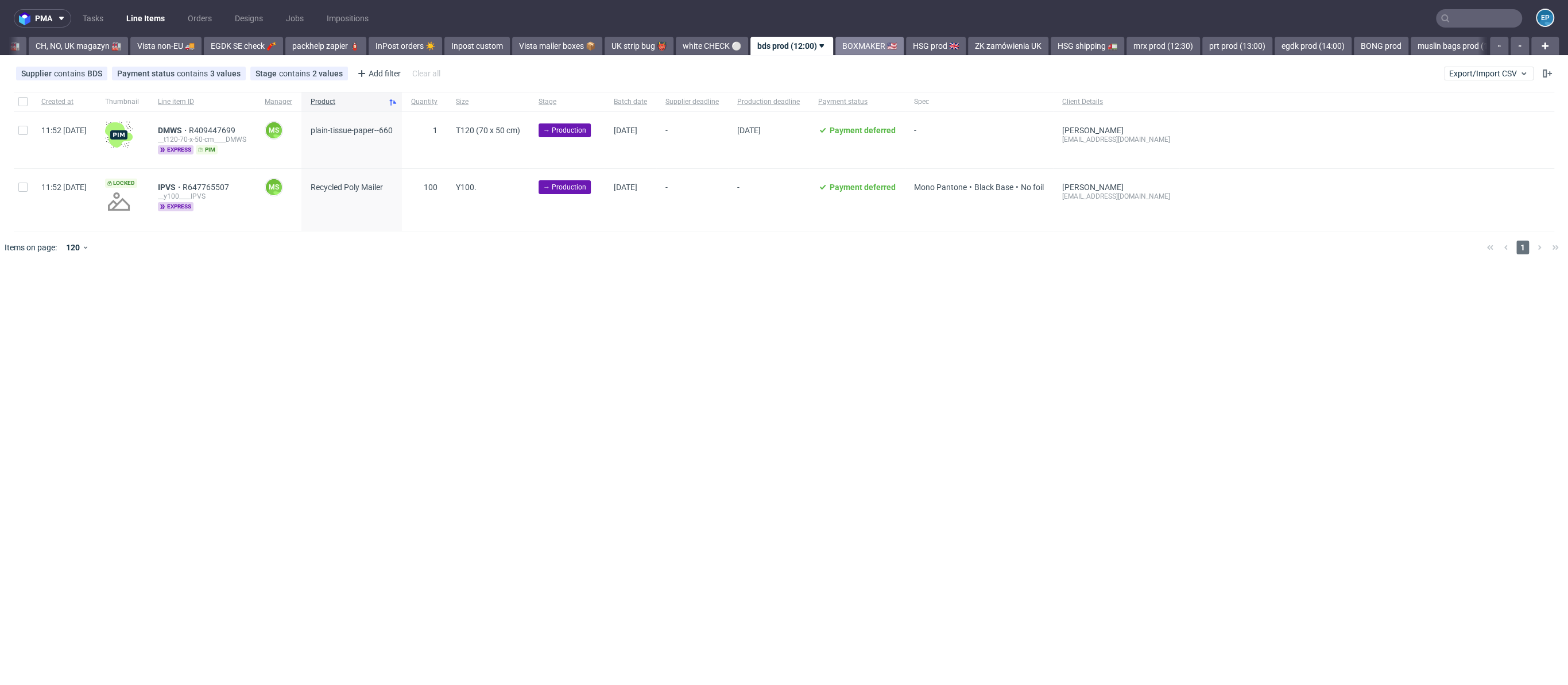
click at [835, 51] on link "BOXMAKER 🇺🇸" at bounding box center [869, 45] width 68 height 18
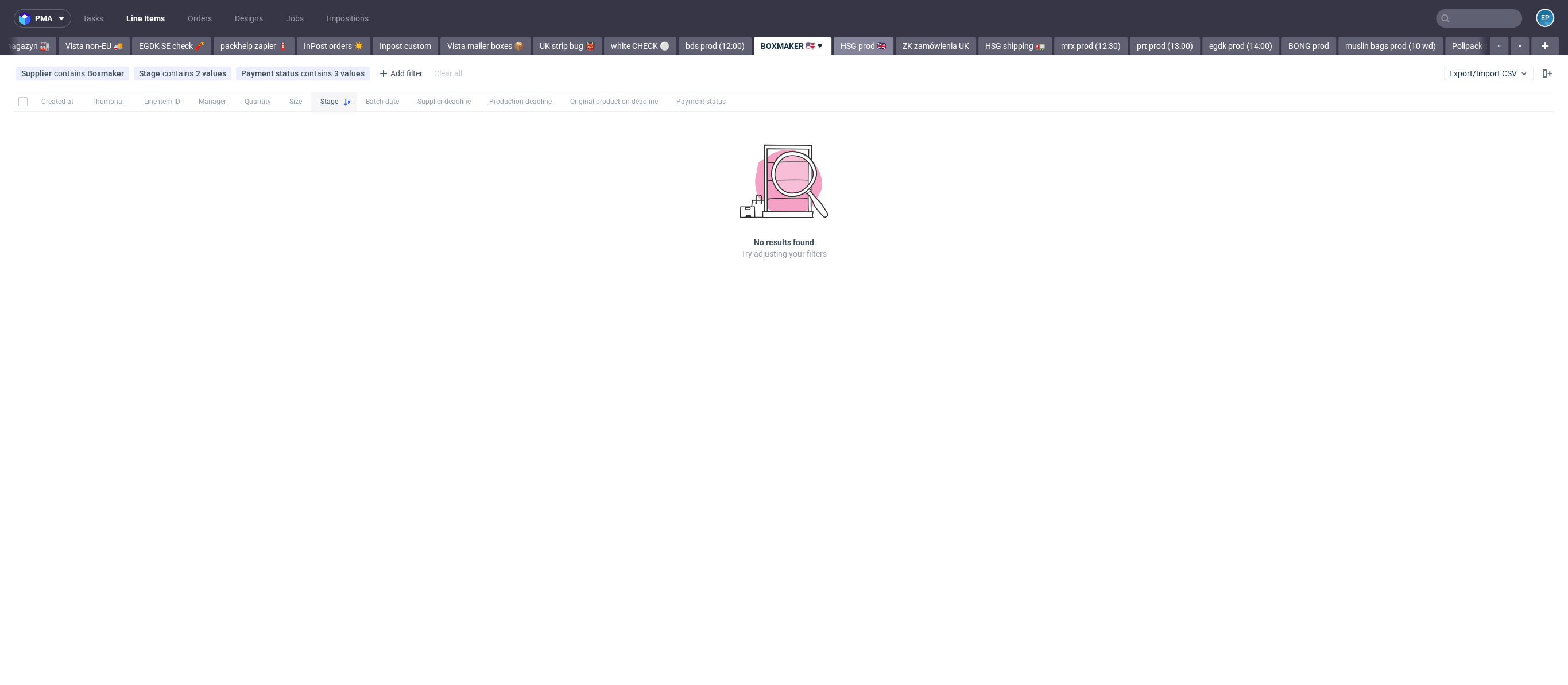
click at [834, 50] on link "HSG prod 🇬🇧" at bounding box center [863, 45] width 60 height 18
click at [831, 50] on link "ZK zamówienia UK" at bounding box center [871, 45] width 80 height 18
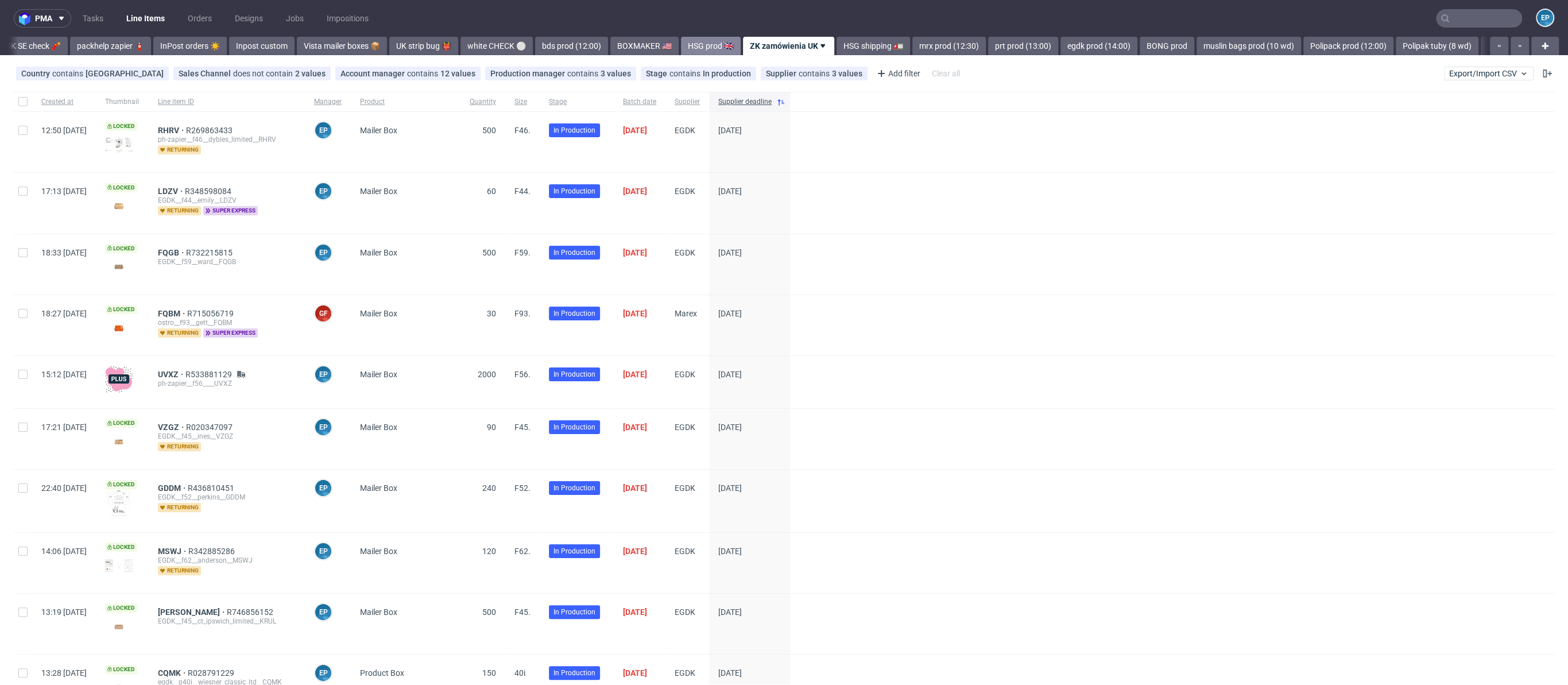
click at [836, 50] on link "HSG shipping 🚛" at bounding box center [873, 45] width 73 height 18
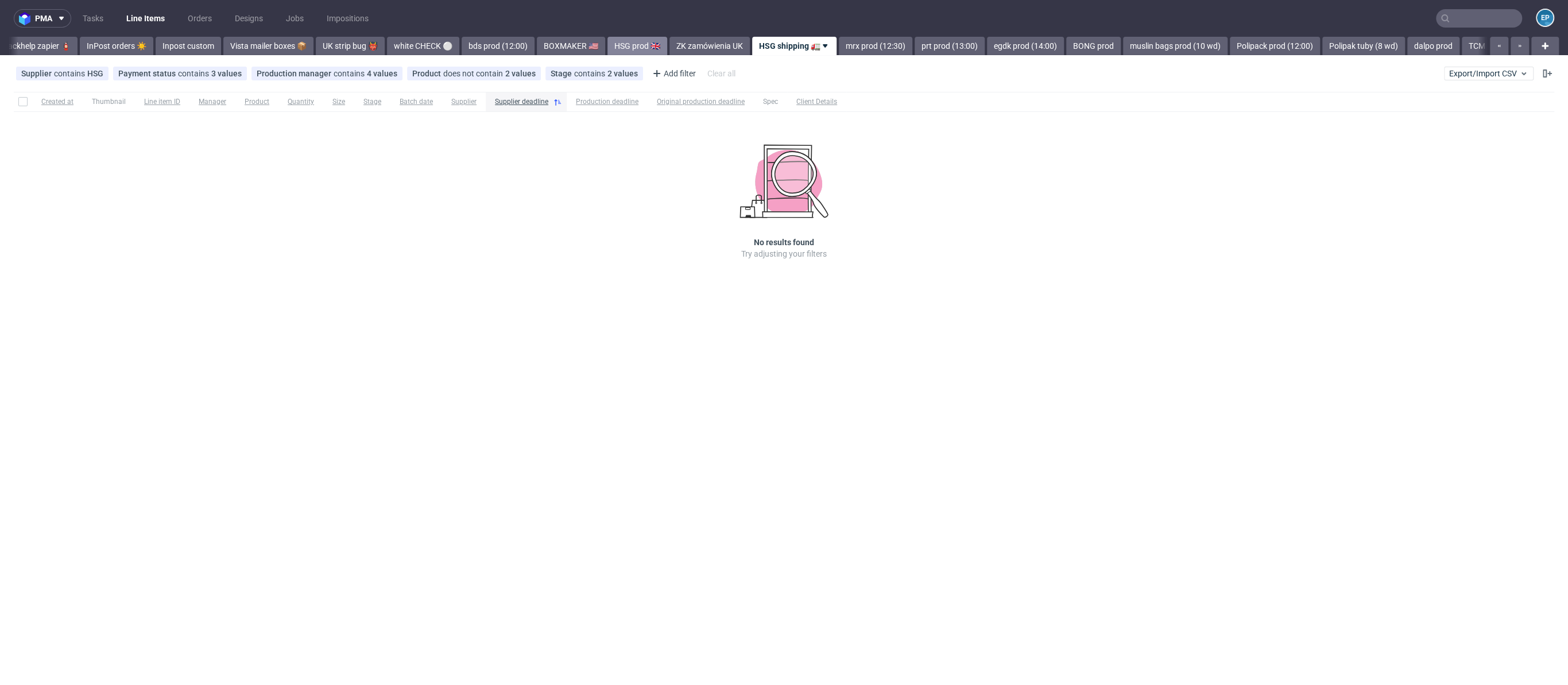
click at [839, 50] on link "mrx prod (12:30)" at bounding box center [875, 45] width 73 height 18
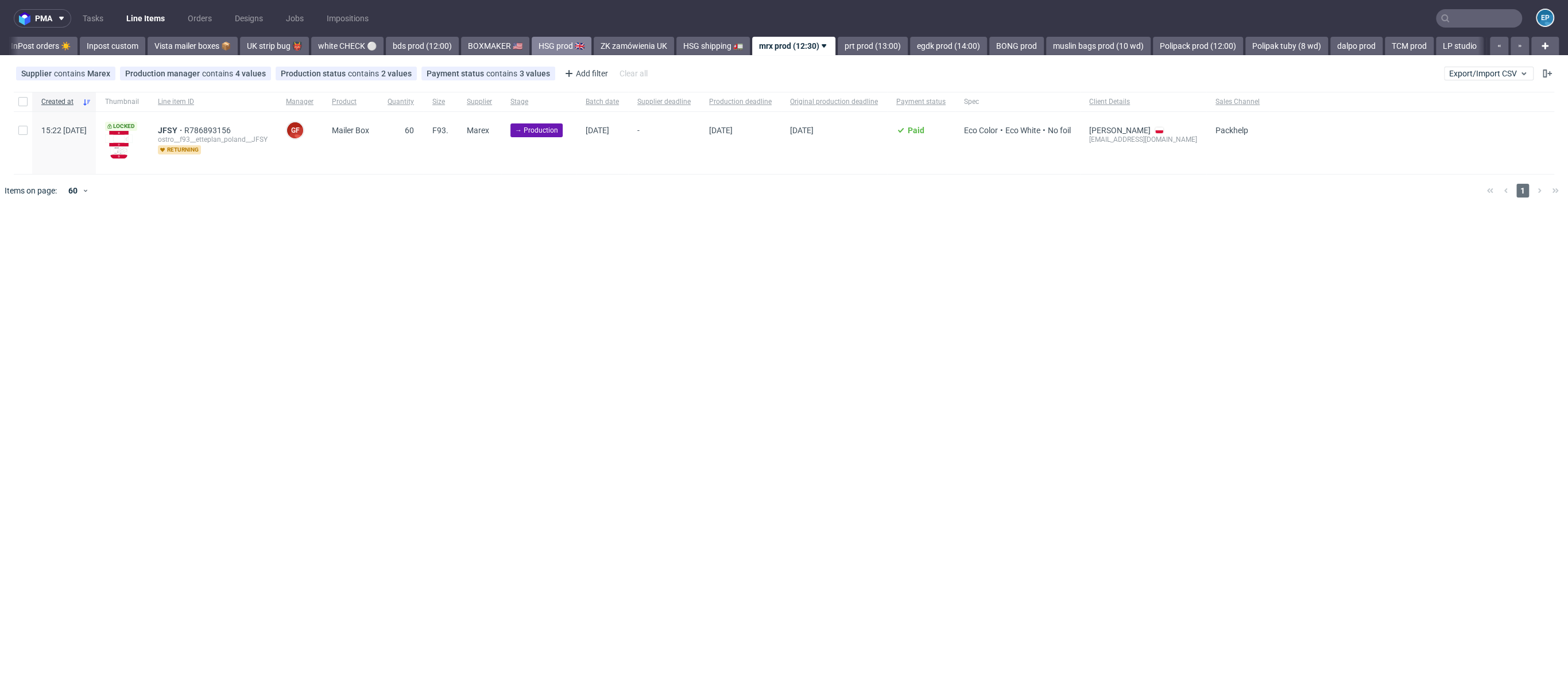
click at [838, 50] on link "prt prod (13:00)" at bounding box center [873, 45] width 70 height 18
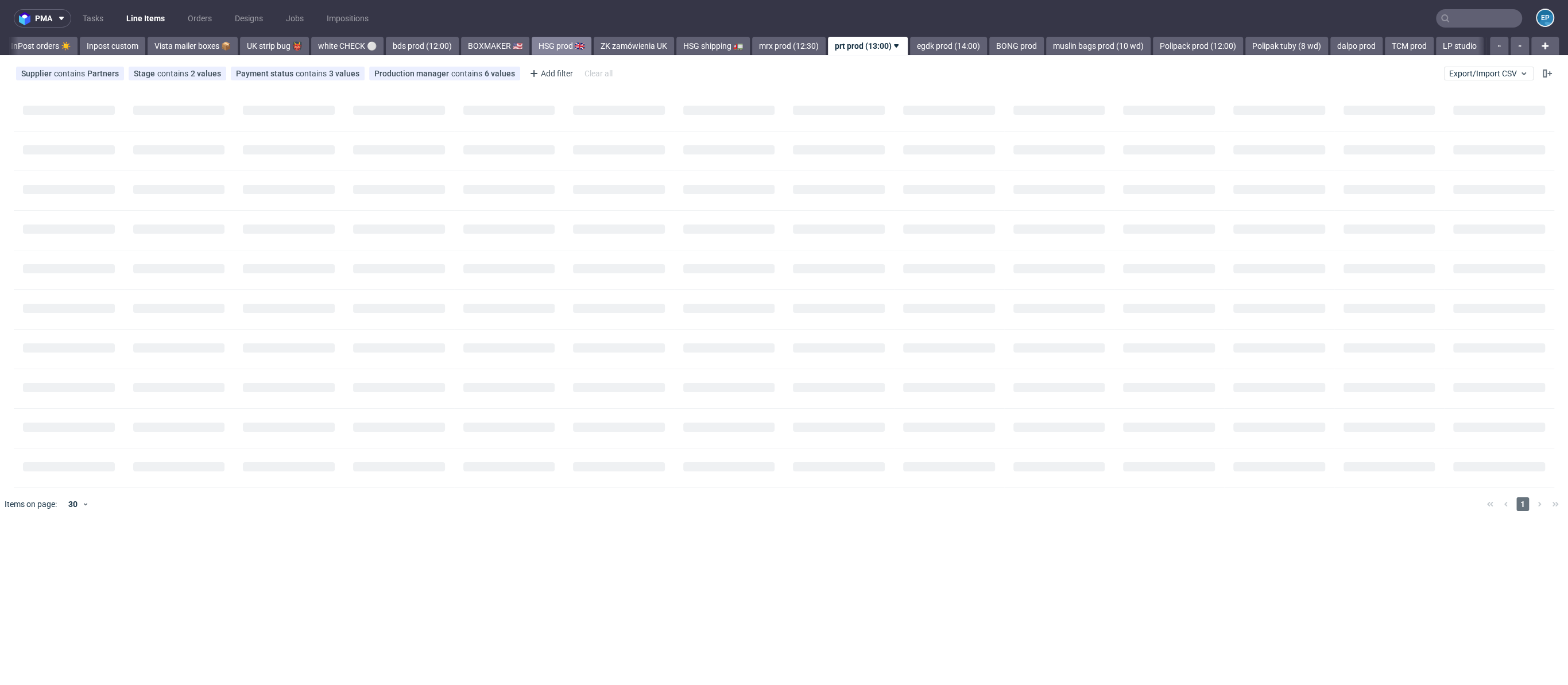
scroll to position [0, 833]
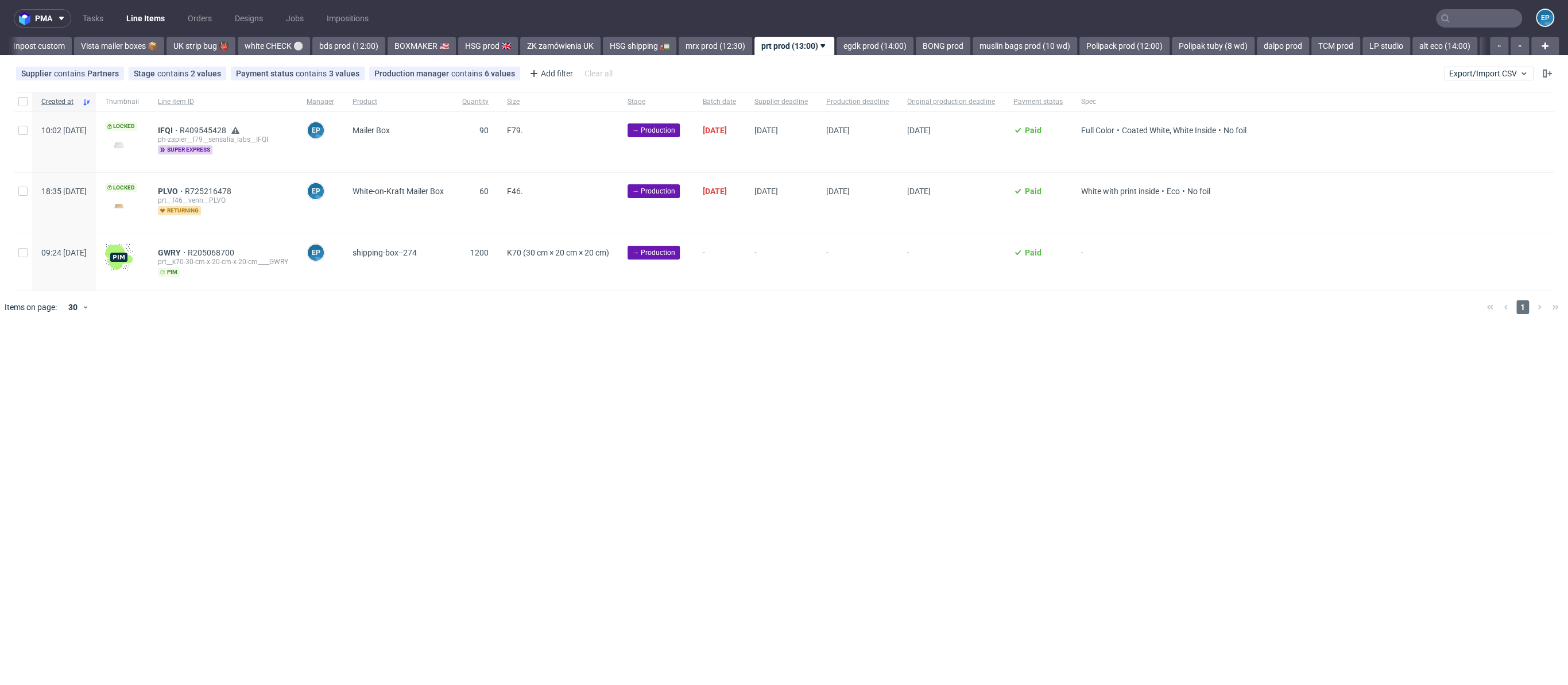
click at [30, 256] on div at bounding box center [23, 262] width 18 height 57
checkbox input "true"
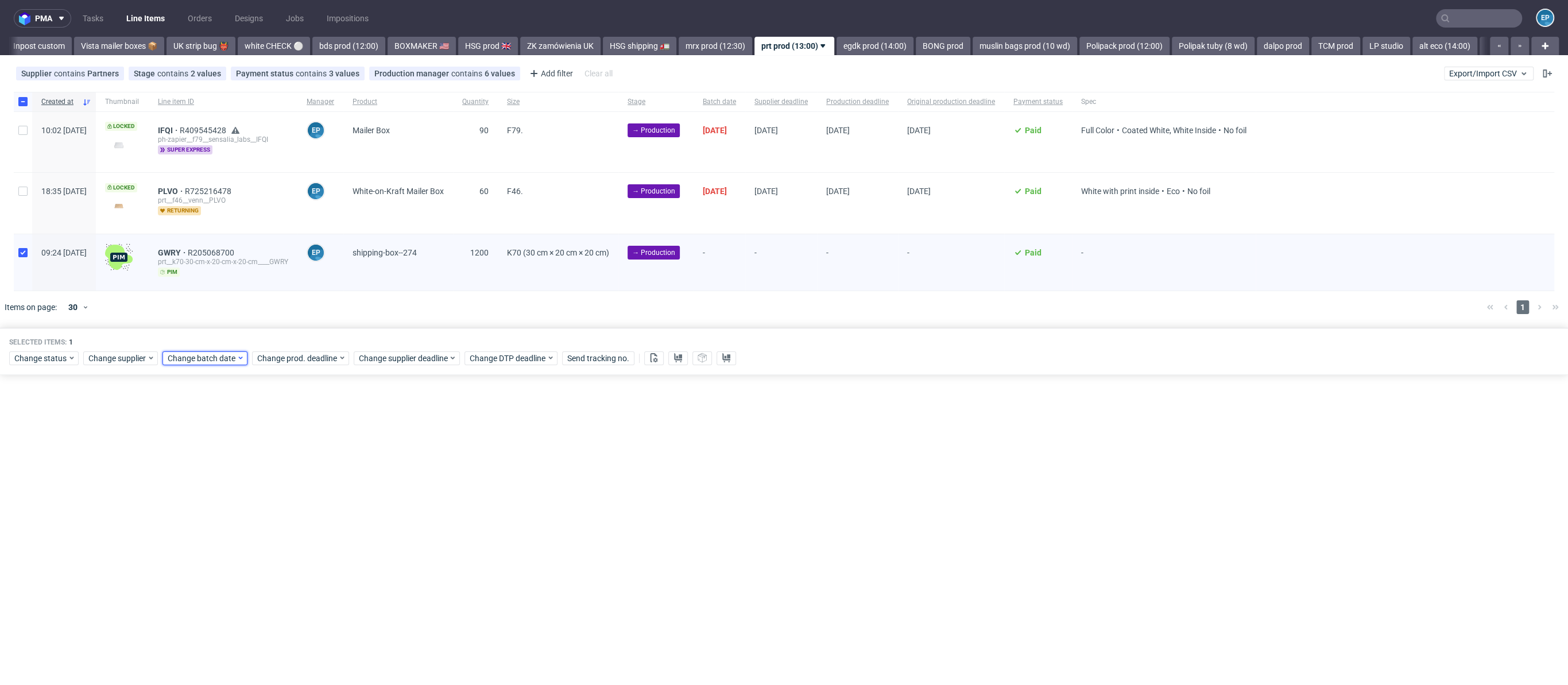
click at [230, 355] on span "Change batch date" at bounding box center [201, 358] width 69 height 11
click at [244, 432] on button "1" at bounding box center [240, 430] width 17 height 18
click at [311, 552] on button "Save" at bounding box center [299, 550] width 28 height 18
click at [430, 365] on div "Selected items: 1 Change status Change supplier Change batch date Change prod. …" at bounding box center [784, 351] width 1568 height 48
click at [429, 360] on span "Change supplier deadline" at bounding box center [403, 358] width 90 height 11
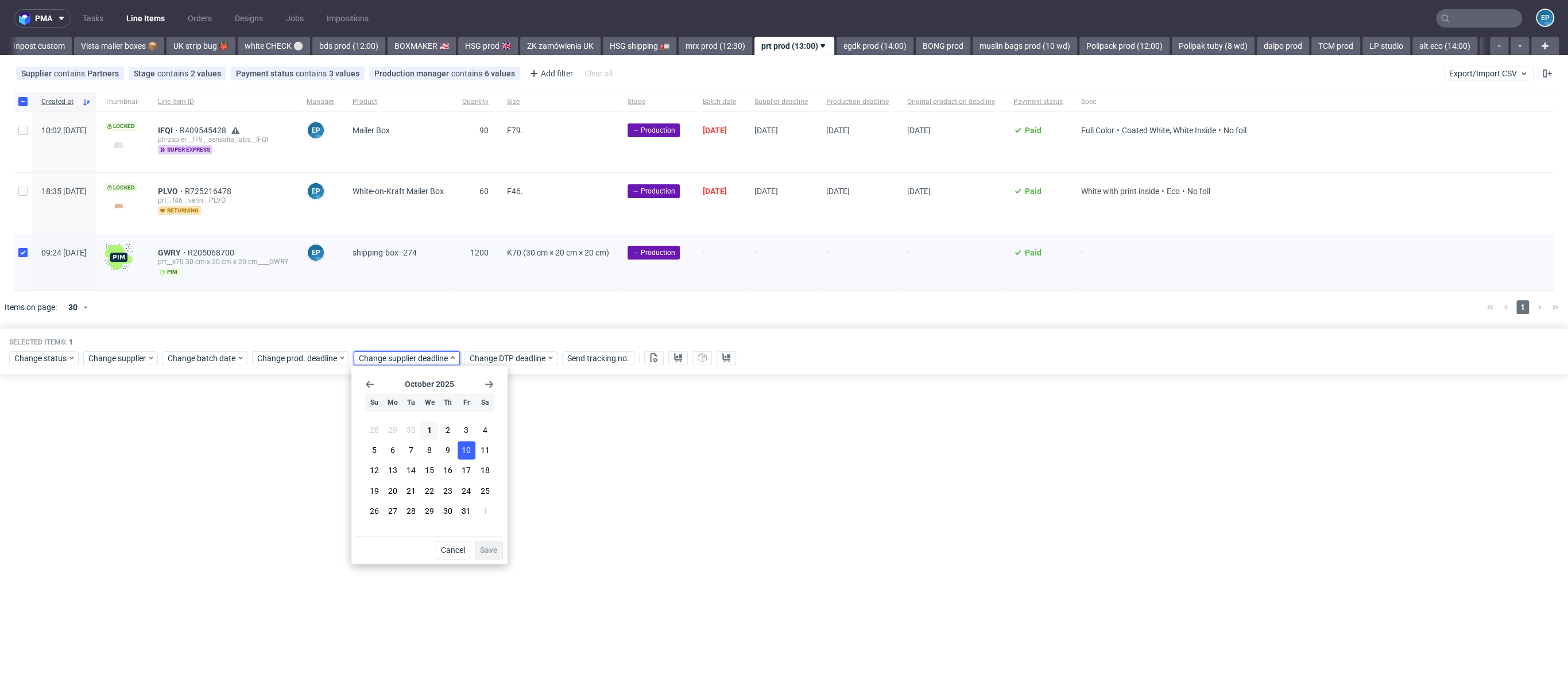
click at [461, 453] on button "10" at bounding box center [466, 451] width 17 height 18
click at [497, 541] on button "Save" at bounding box center [489, 550] width 28 height 18
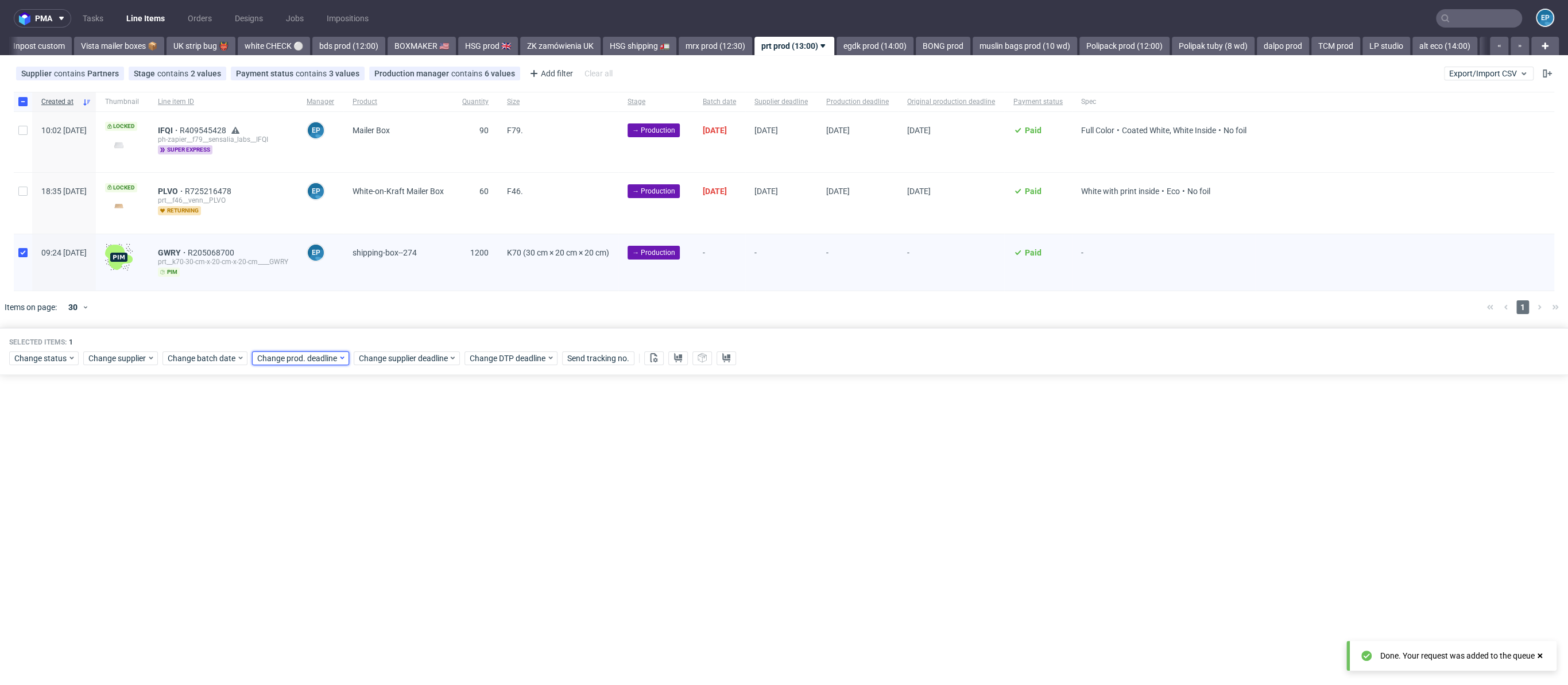
click at [330, 356] on span "Change prod. deadline" at bounding box center [297, 358] width 81 height 11
click at [365, 451] on span "10" at bounding box center [365, 451] width 10 height 11
click at [396, 547] on span "Save" at bounding box center [387, 550] width 17 height 8
click at [836, 46] on link "egdk prod (14:00)" at bounding box center [875, 45] width 77 height 18
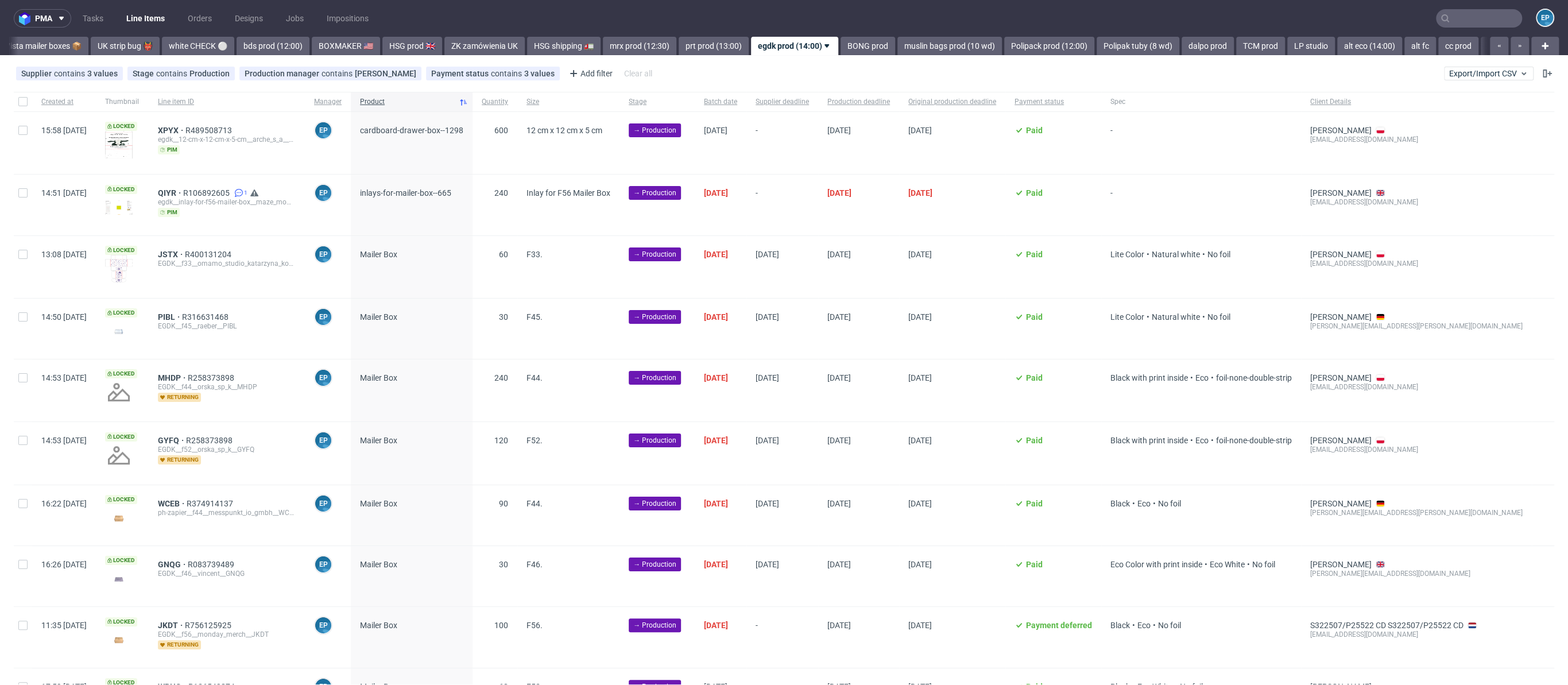
click at [24, 198] on div at bounding box center [23, 204] width 18 height 60
checkbox input "true"
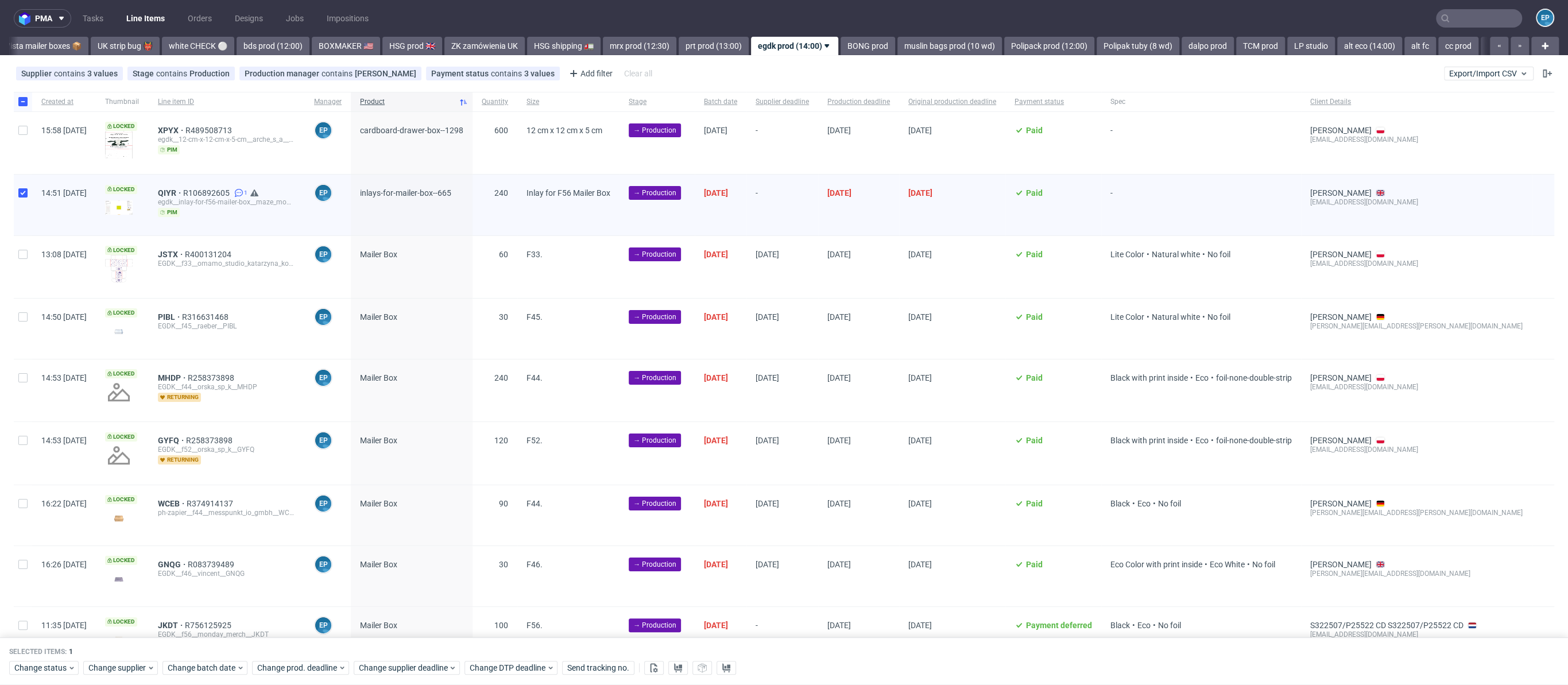
click at [16, 156] on div at bounding box center [23, 143] width 18 height 62
click at [237, 668] on icon at bounding box center [240, 668] width 8 height 10
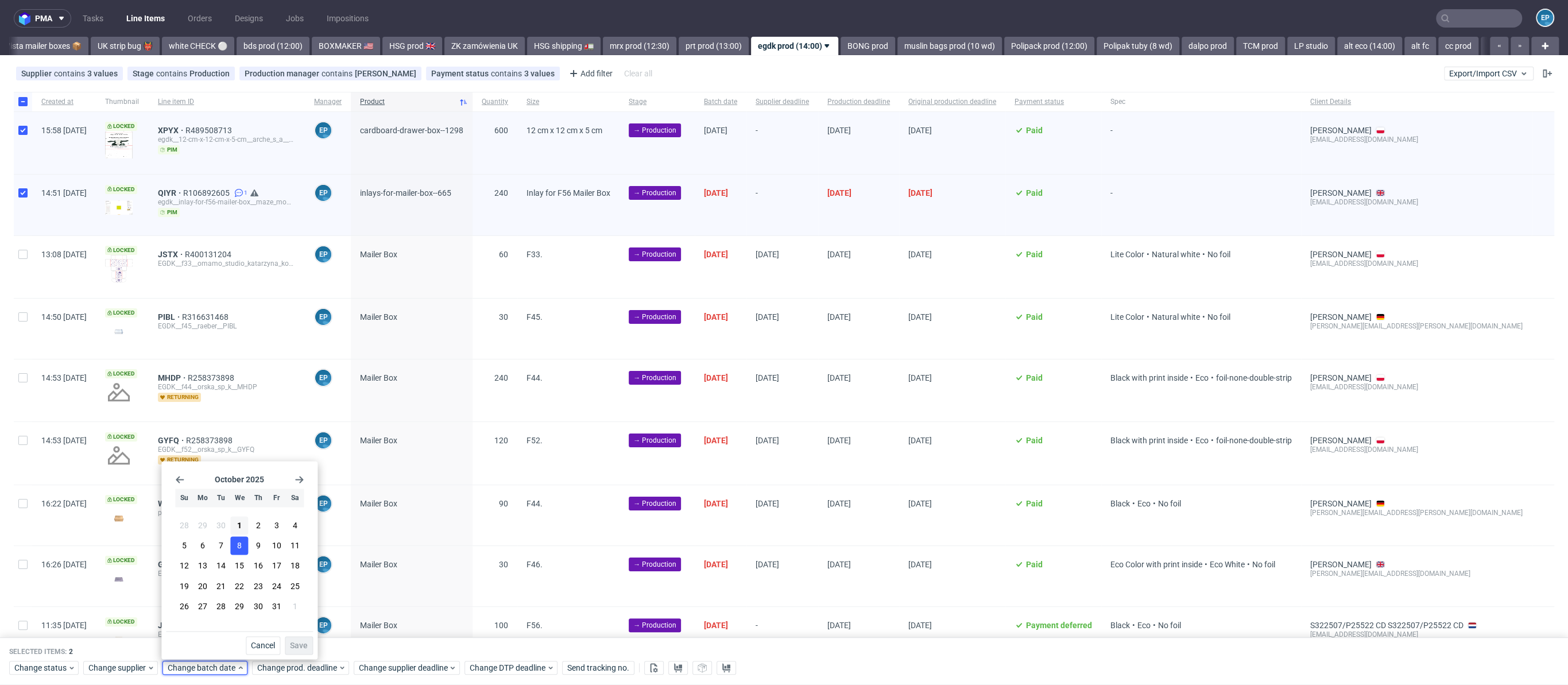
click at [235, 539] on button "8" at bounding box center [240, 546] width 17 height 18
click at [236, 534] on button "1" at bounding box center [240, 526] width 17 height 18
click at [302, 650] on button "Save" at bounding box center [299, 645] width 28 height 18
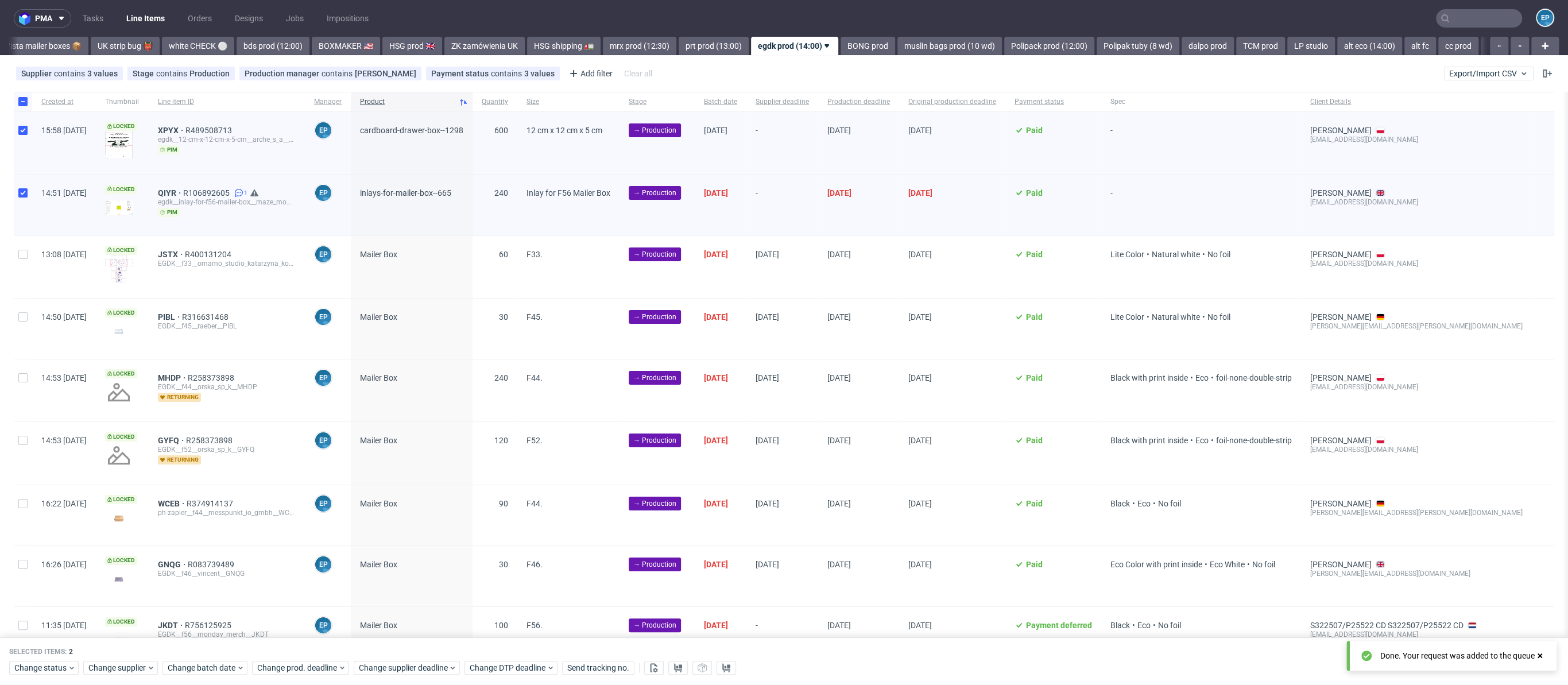
scroll to position [0, 914]
click at [19, 132] on input "checkbox" at bounding box center [23, 130] width 10 height 10
checkbox input "false"
click at [446, 668] on span "Change supplier deadline" at bounding box center [403, 668] width 90 height 11
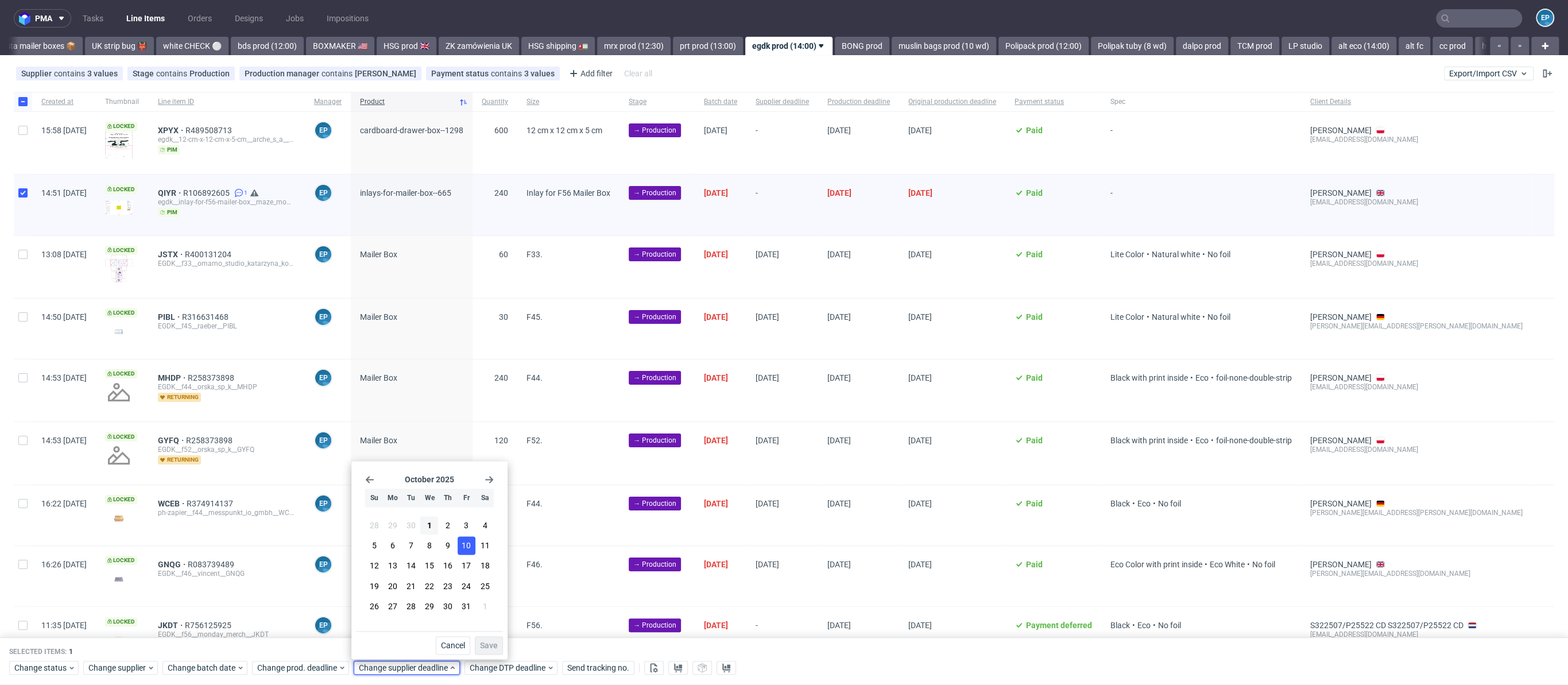
click at [463, 549] on span "10" at bounding box center [466, 546] width 10 height 11
click at [486, 639] on button "Save" at bounding box center [489, 645] width 28 height 18
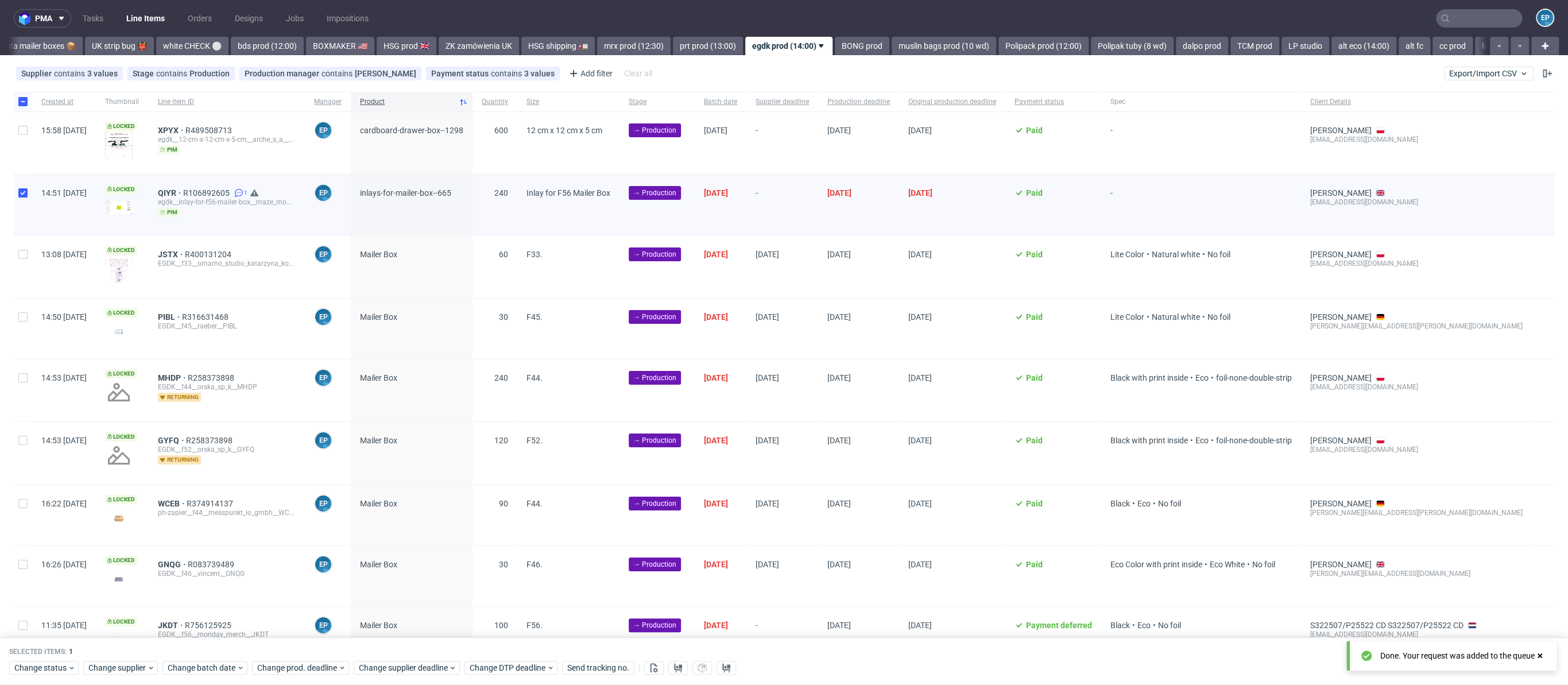
click at [310, 677] on div "Selected items: 1 Change status Change supplier Change batch date Change prod. …" at bounding box center [784, 661] width 1568 height 48
click at [312, 670] on span "Change prod. deadline" at bounding box center [297, 668] width 81 height 11
click at [368, 549] on span "10" at bounding box center [365, 546] width 10 height 11
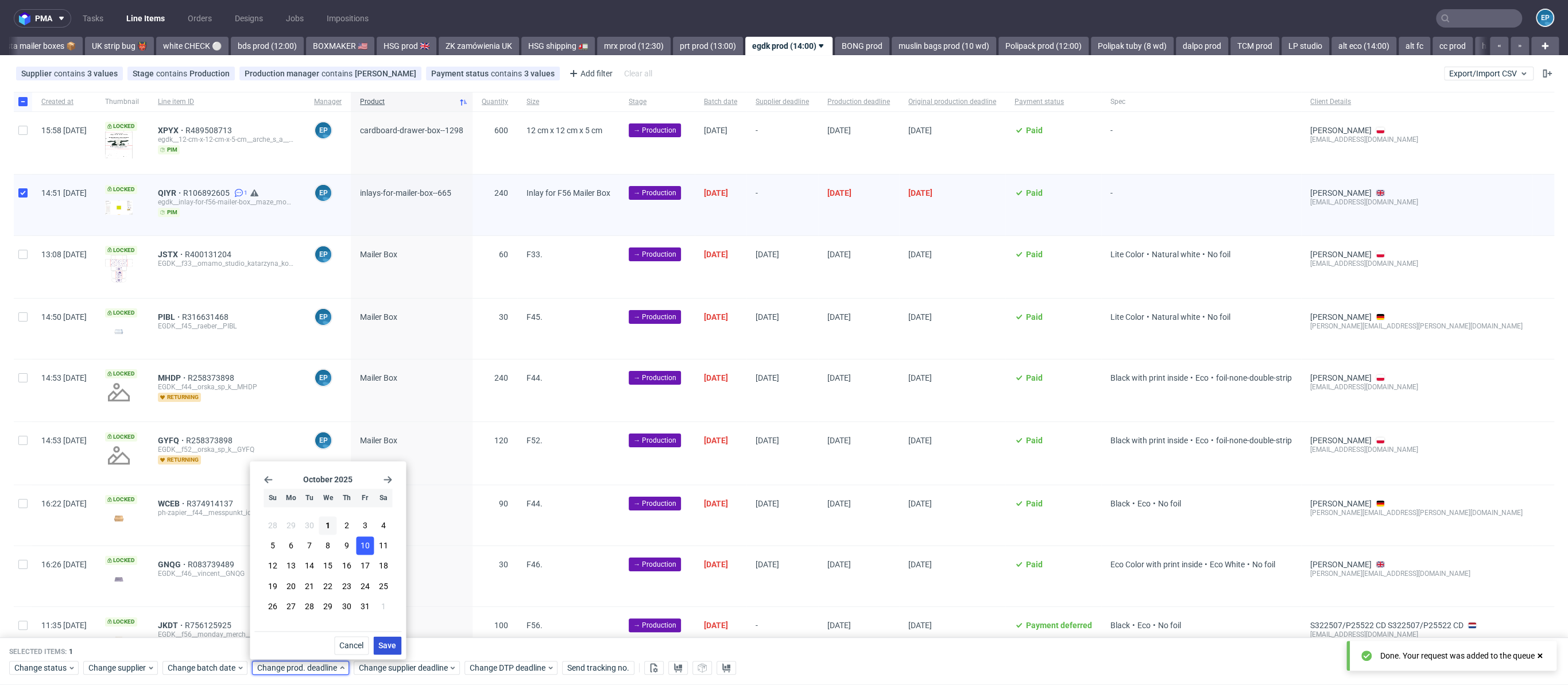
click at [400, 648] on button "Save" at bounding box center [387, 645] width 28 height 18
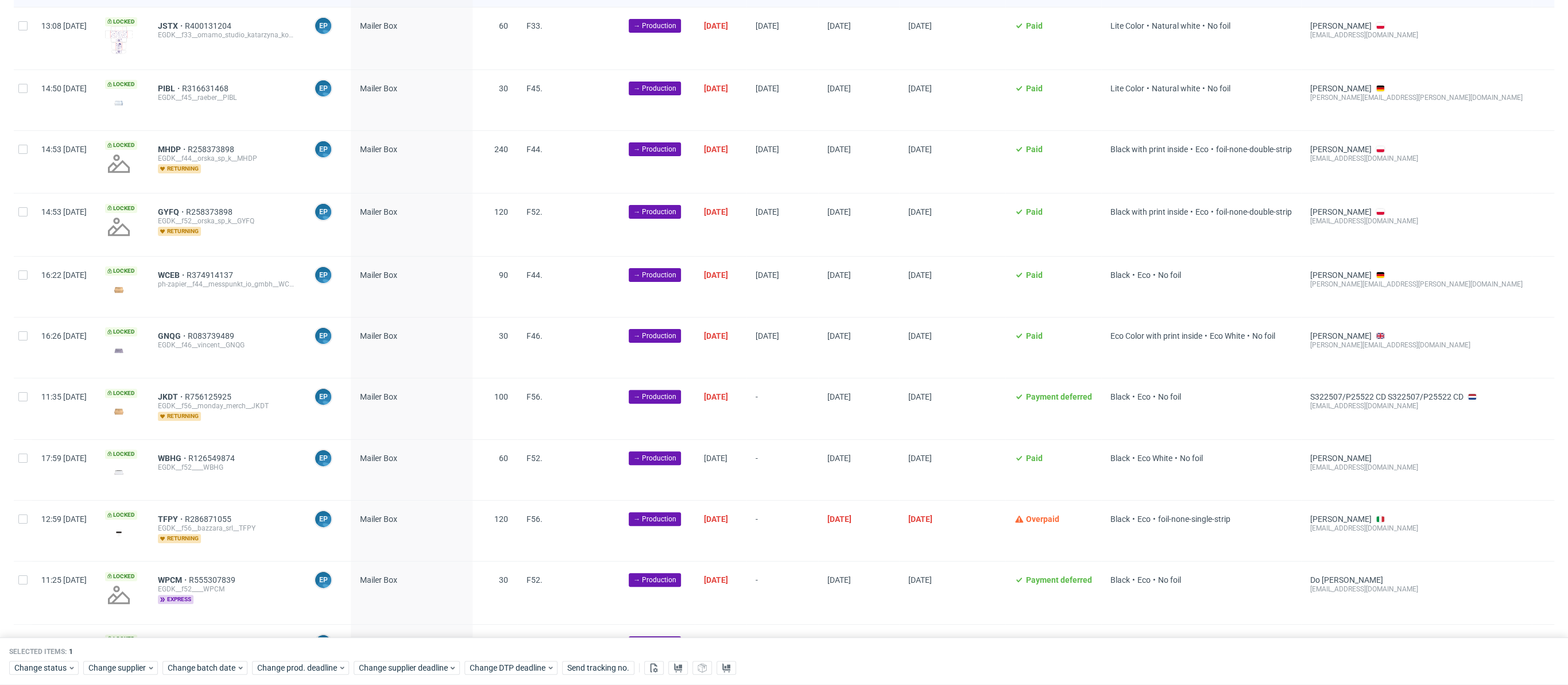
scroll to position [163, 0]
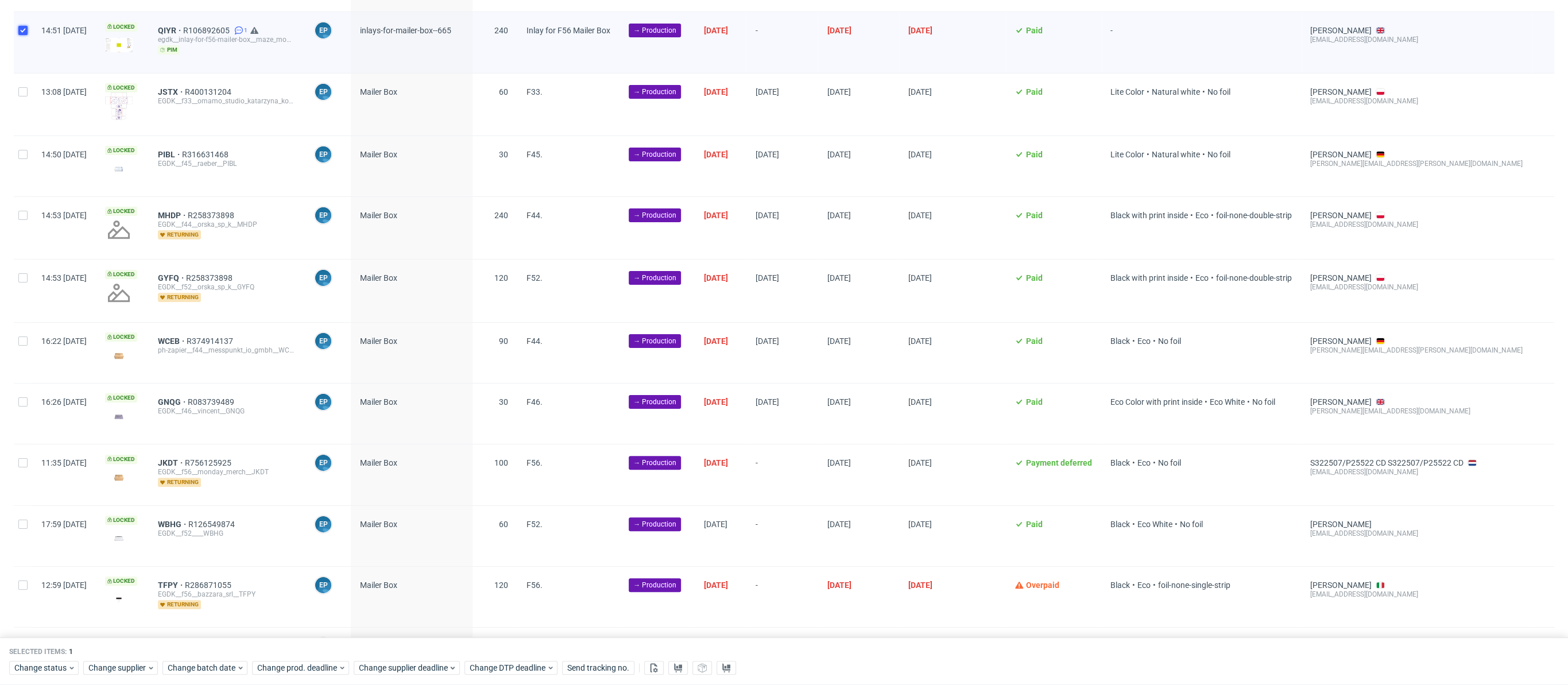
click at [22, 32] on input "checkbox" at bounding box center [23, 31] width 10 height 10
checkbox input "false"
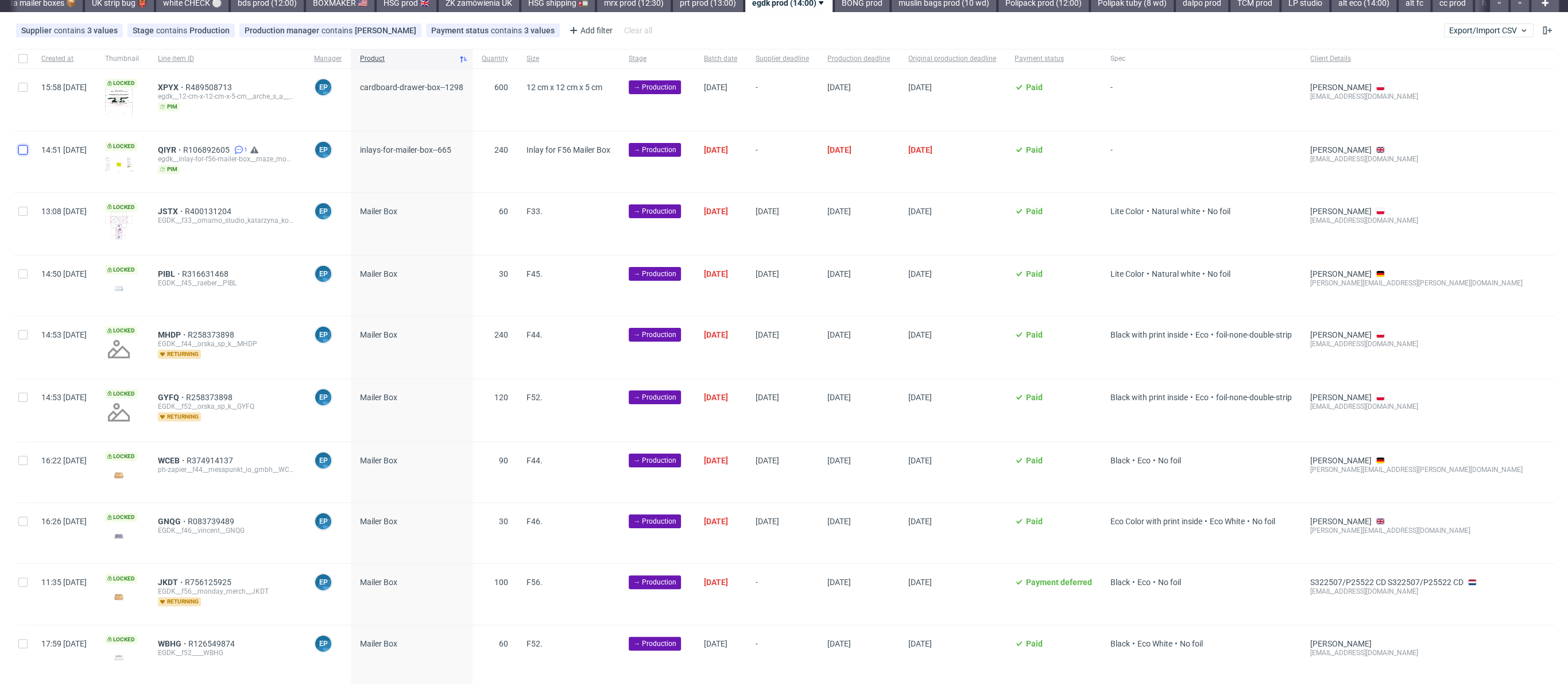
scroll to position [0, 0]
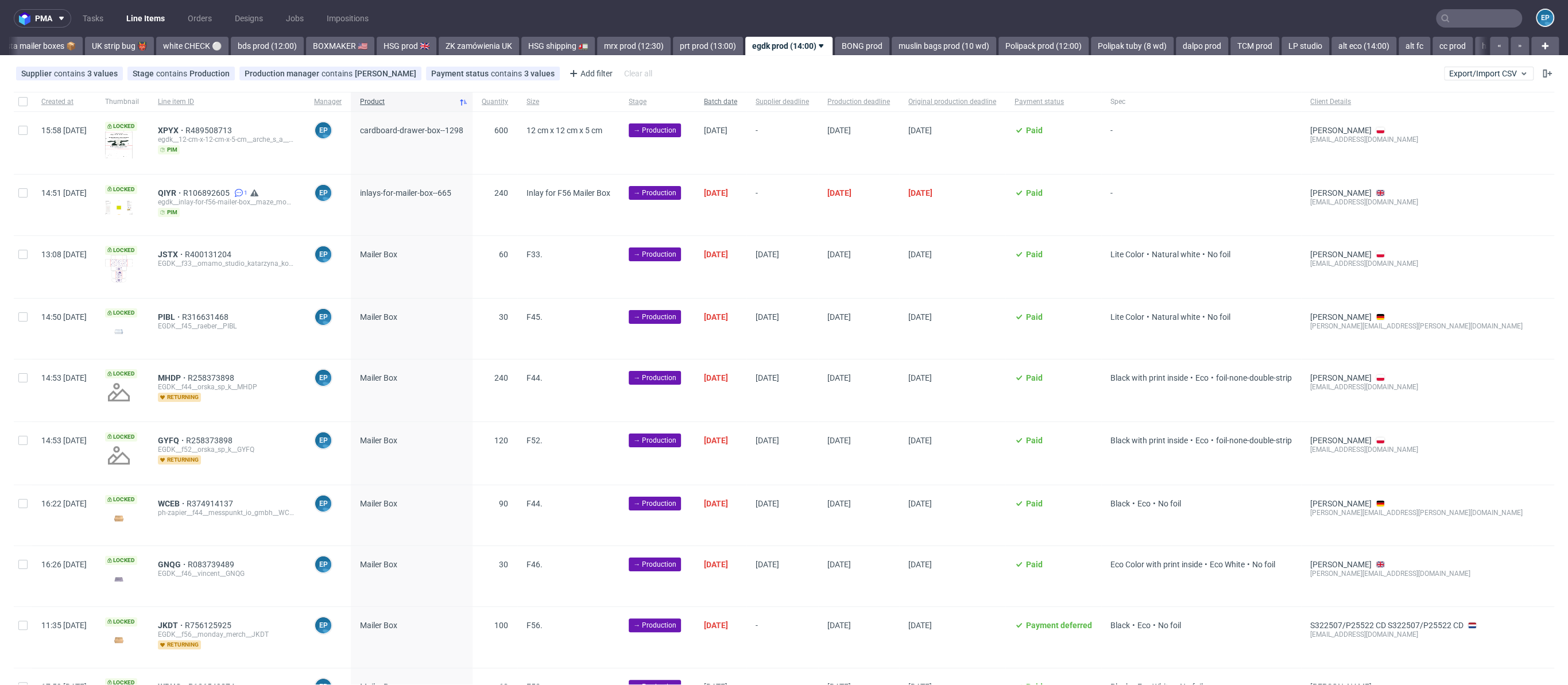
click at [737, 98] on span "Batch date" at bounding box center [720, 101] width 33 height 10
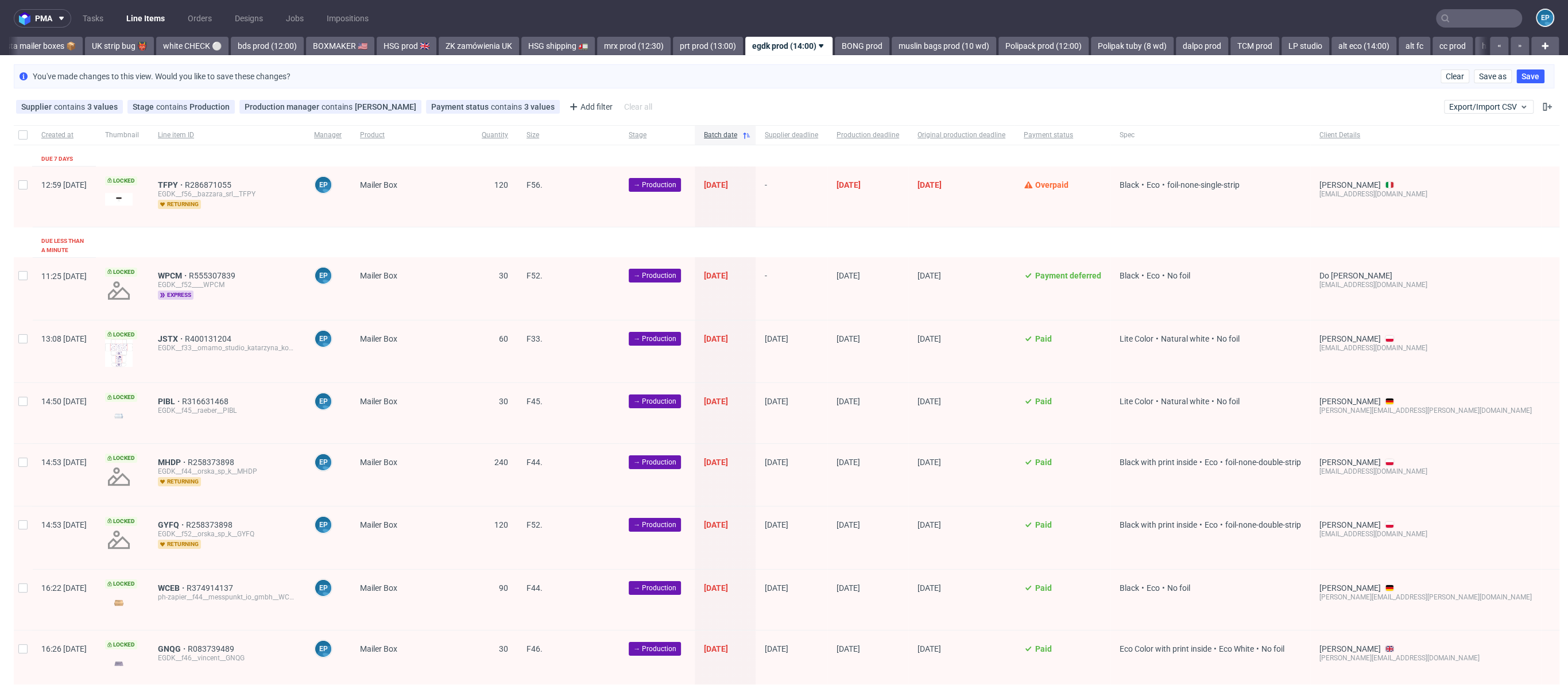
click at [30, 186] on div at bounding box center [23, 196] width 18 height 60
checkbox input "true"
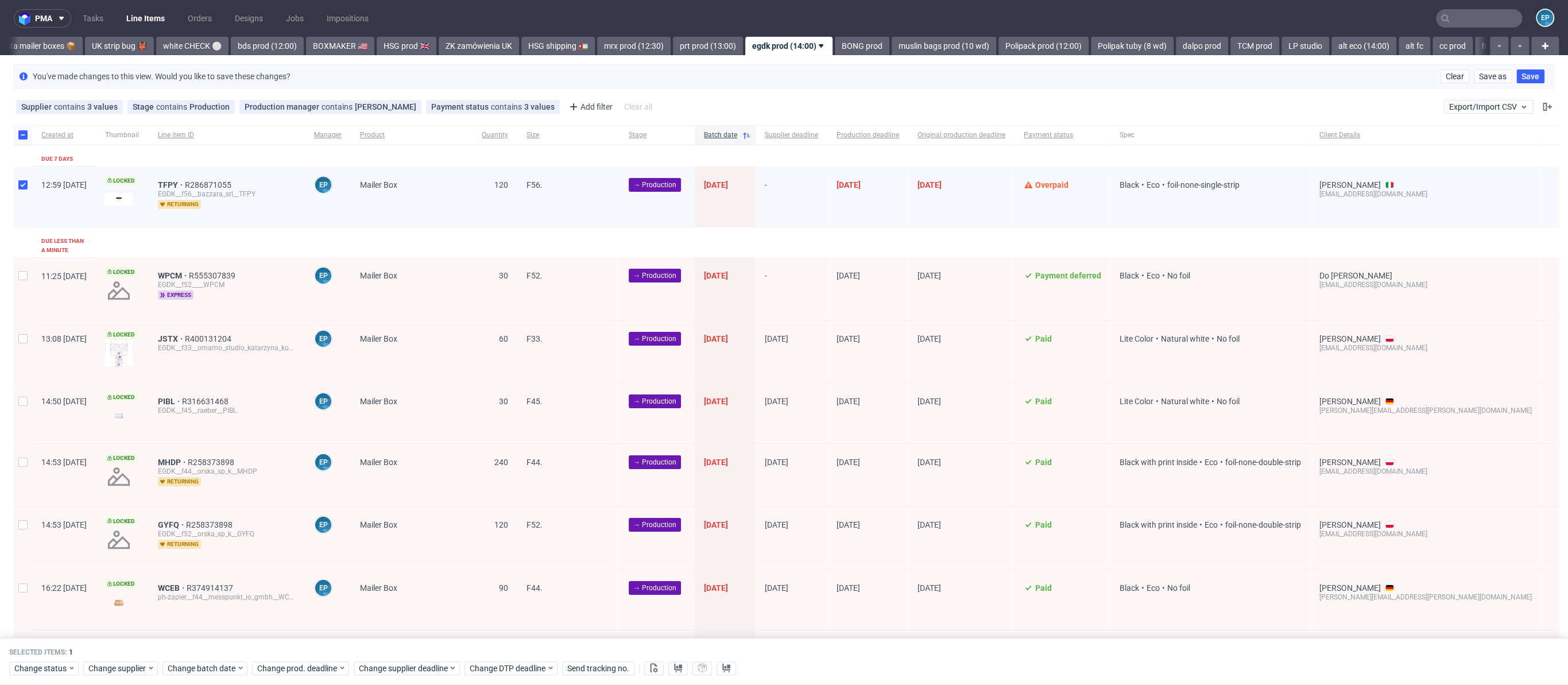
click at [202, 675] on div "Change batch date" at bounding box center [206, 668] width 85 height 14
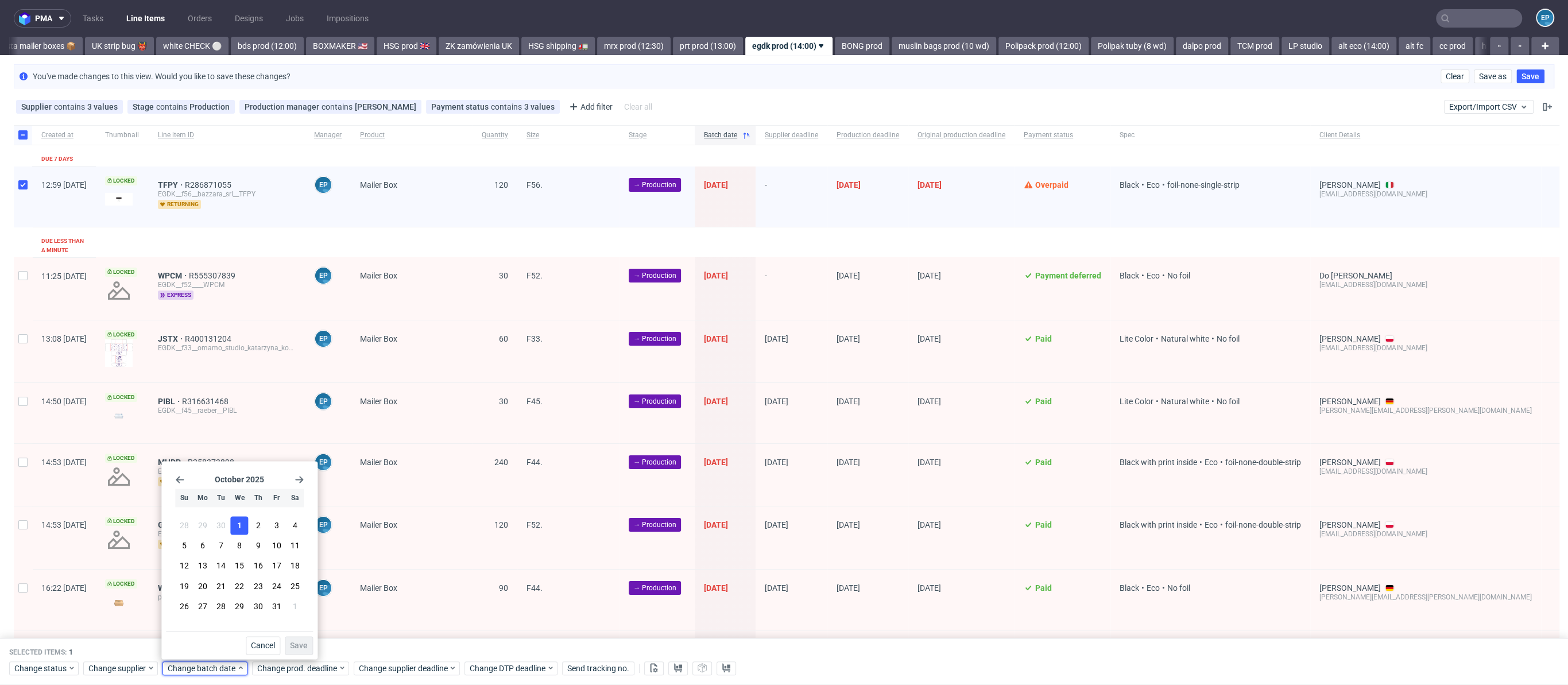
click at [240, 532] on button "1" at bounding box center [240, 526] width 17 height 18
click at [298, 651] on button "Save" at bounding box center [299, 645] width 28 height 18
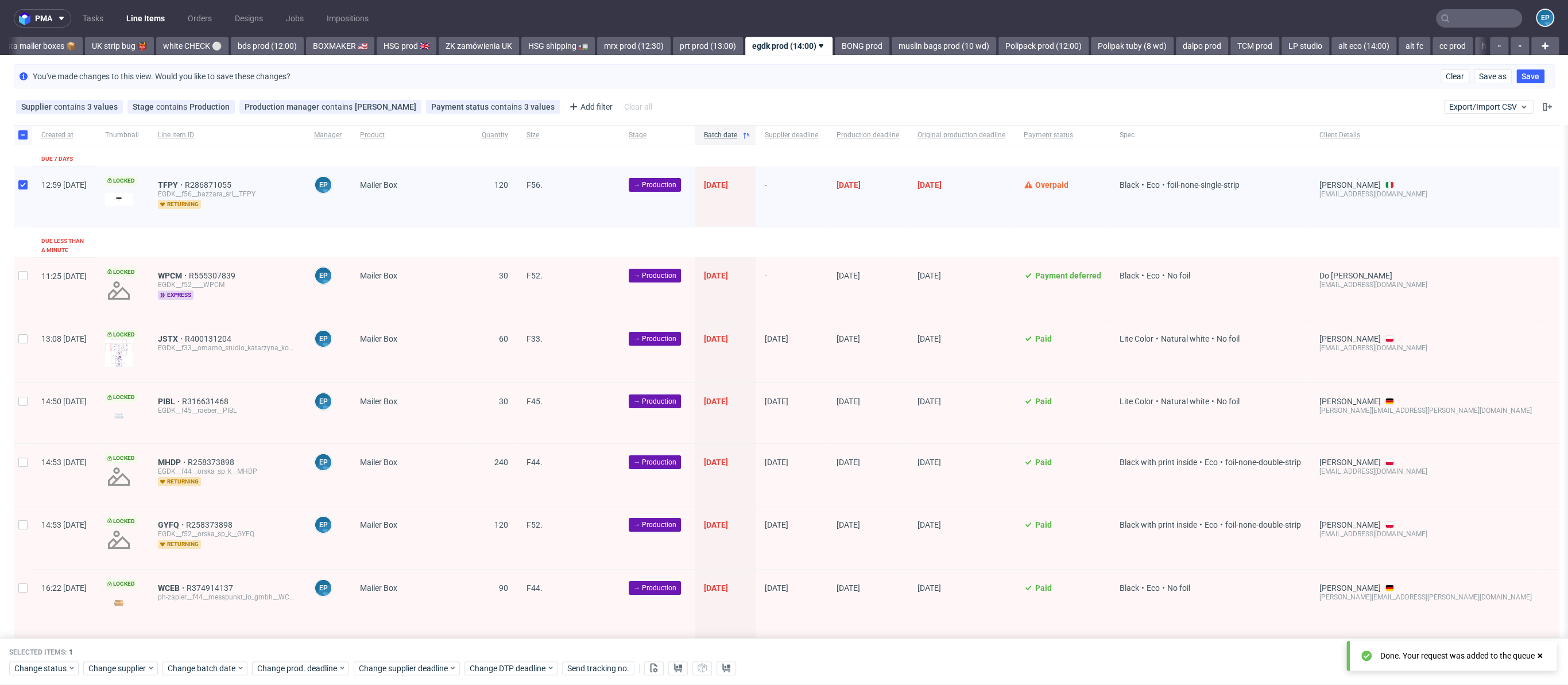
scroll to position [0, 914]
click at [395, 670] on span "Change supplier deadline" at bounding box center [403, 668] width 90 height 11
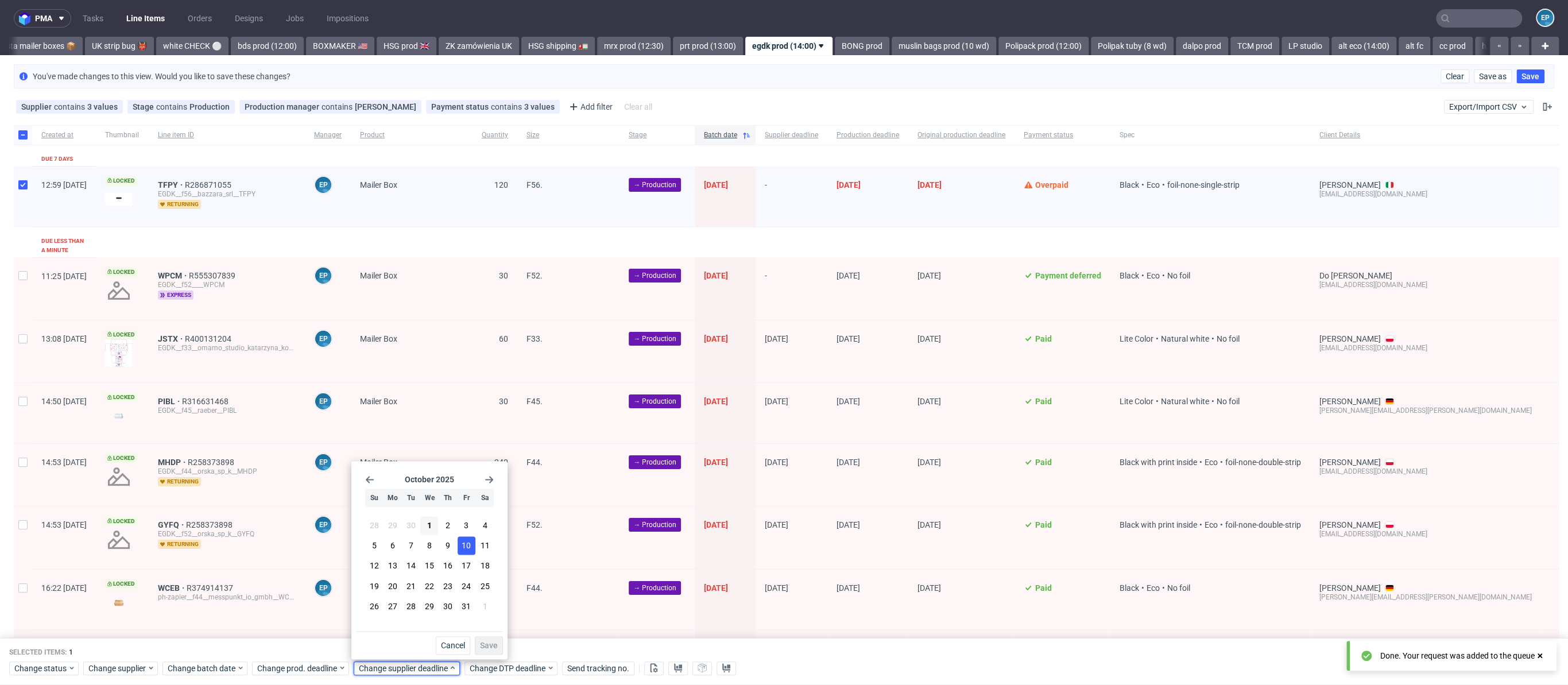
click at [462, 546] on span "10" at bounding box center [466, 546] width 10 height 11
click at [484, 639] on button "Save" at bounding box center [489, 645] width 28 height 18
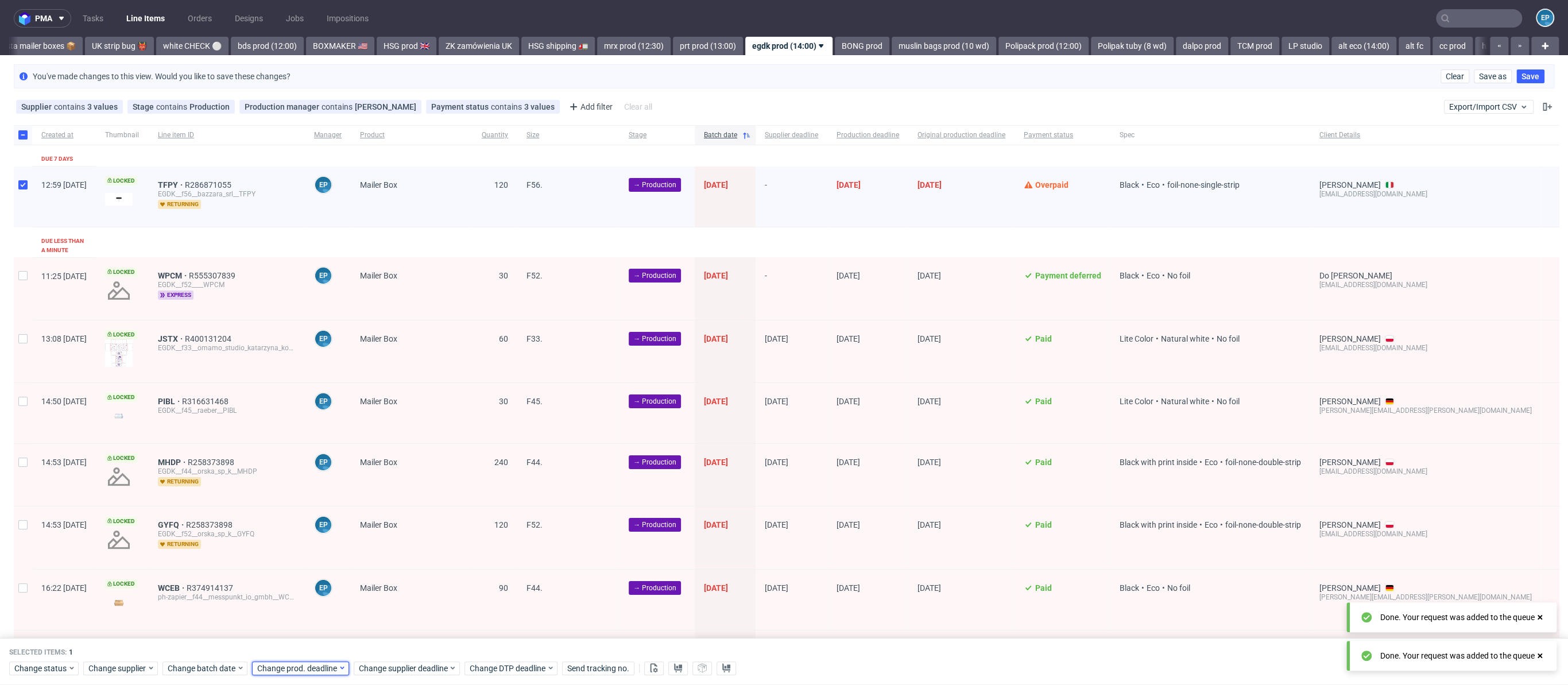
click at [309, 667] on span "Change prod. deadline" at bounding box center [297, 668] width 81 height 11
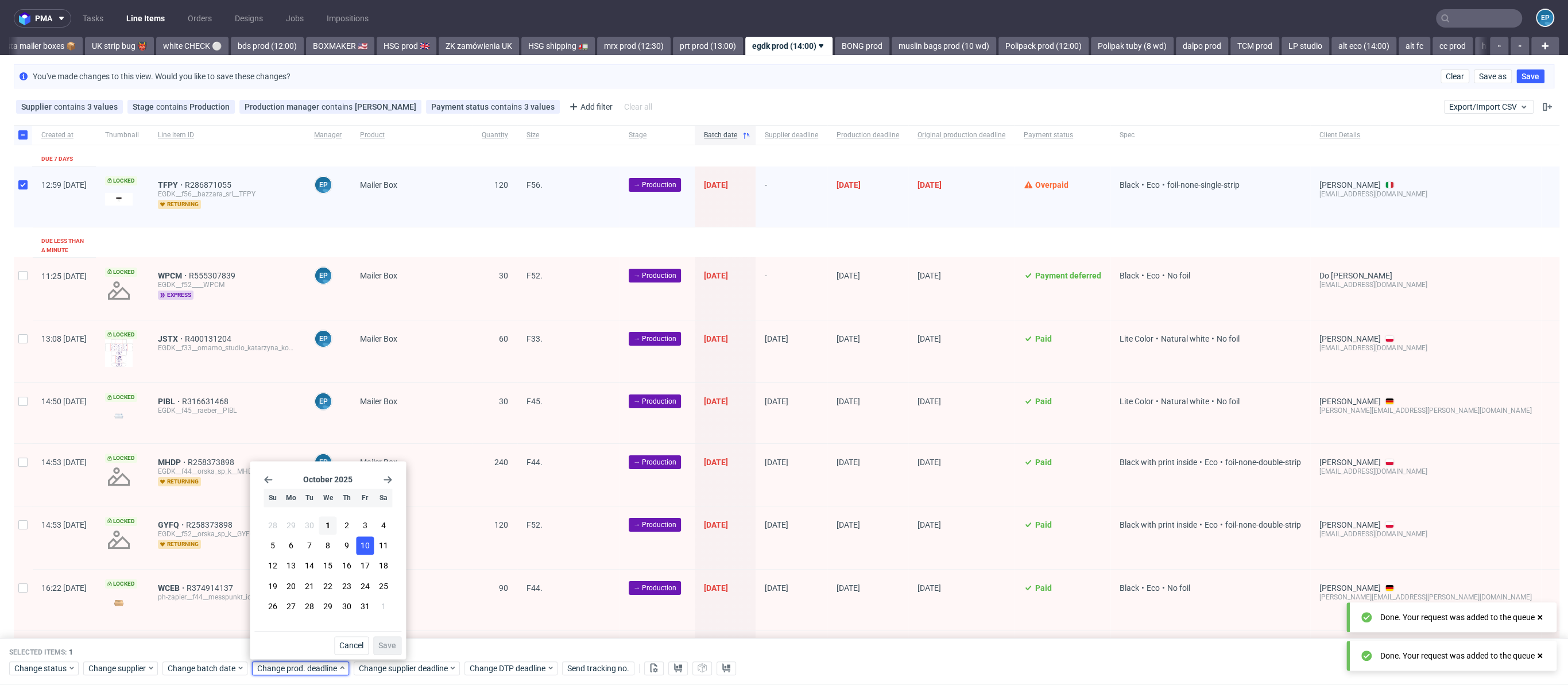
click at [367, 547] on span "10" at bounding box center [365, 546] width 10 height 11
click at [392, 648] on span "Save" at bounding box center [387, 645] width 17 height 8
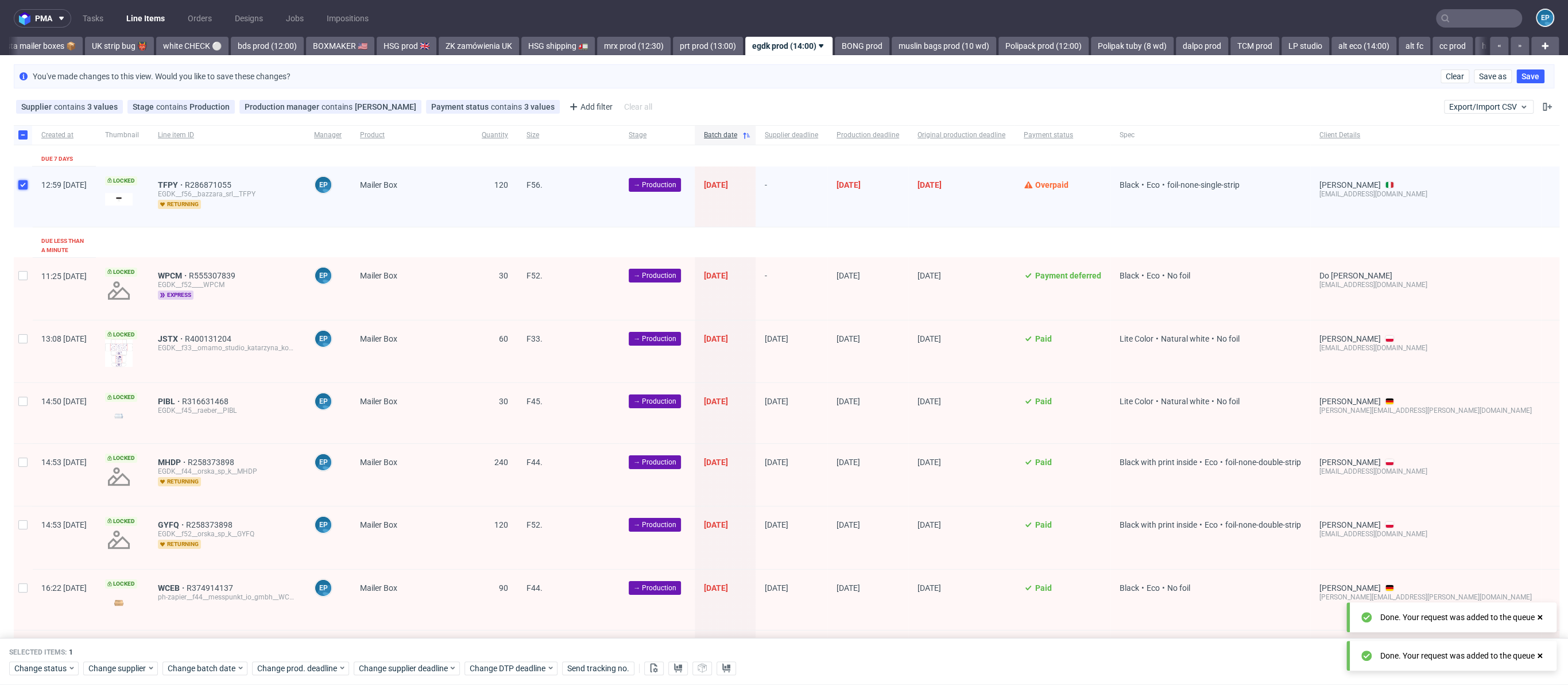
click at [21, 187] on input "checkbox" at bounding box center [23, 185] width 10 height 10
checkbox input "false"
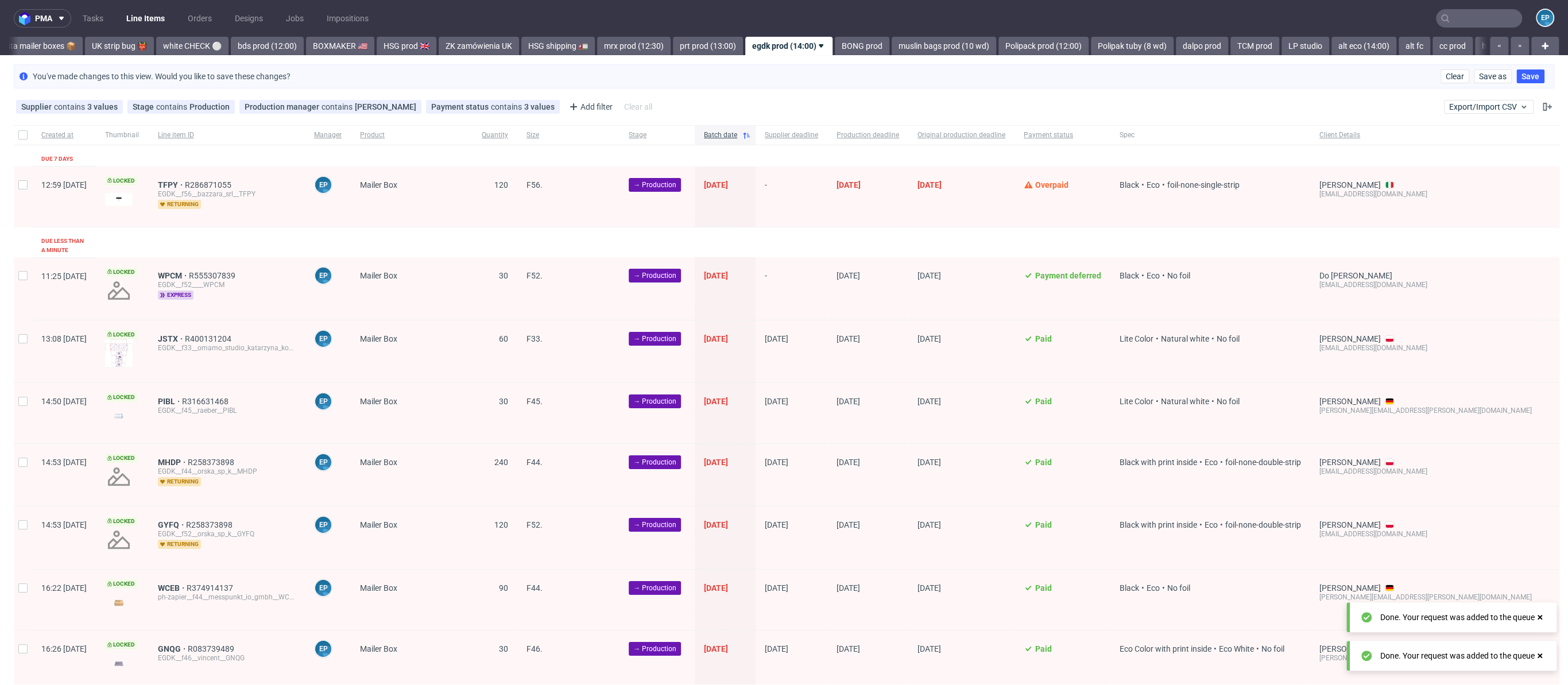
click at [16, 270] on div at bounding box center [23, 288] width 18 height 62
checkbox input "true"
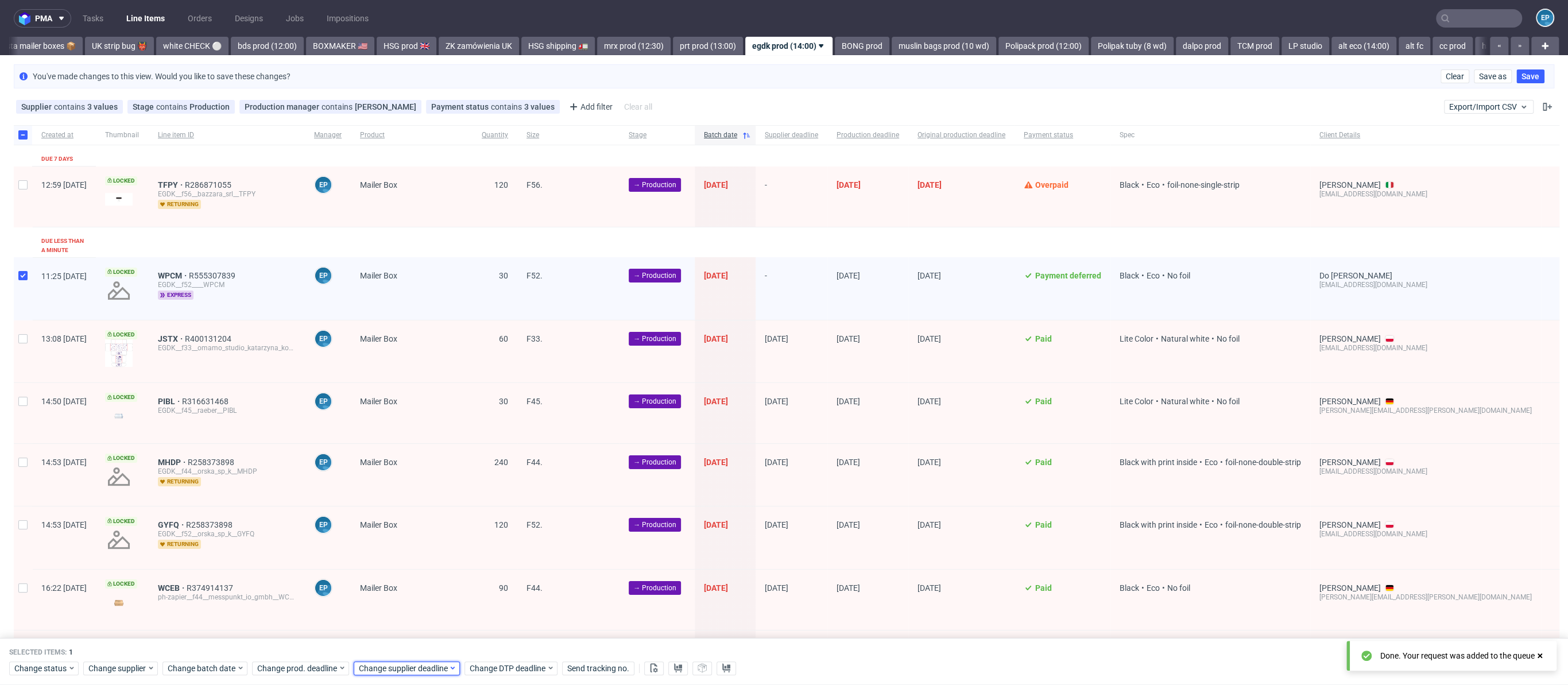
click at [417, 674] on span "Change supplier deadline" at bounding box center [403, 668] width 90 height 11
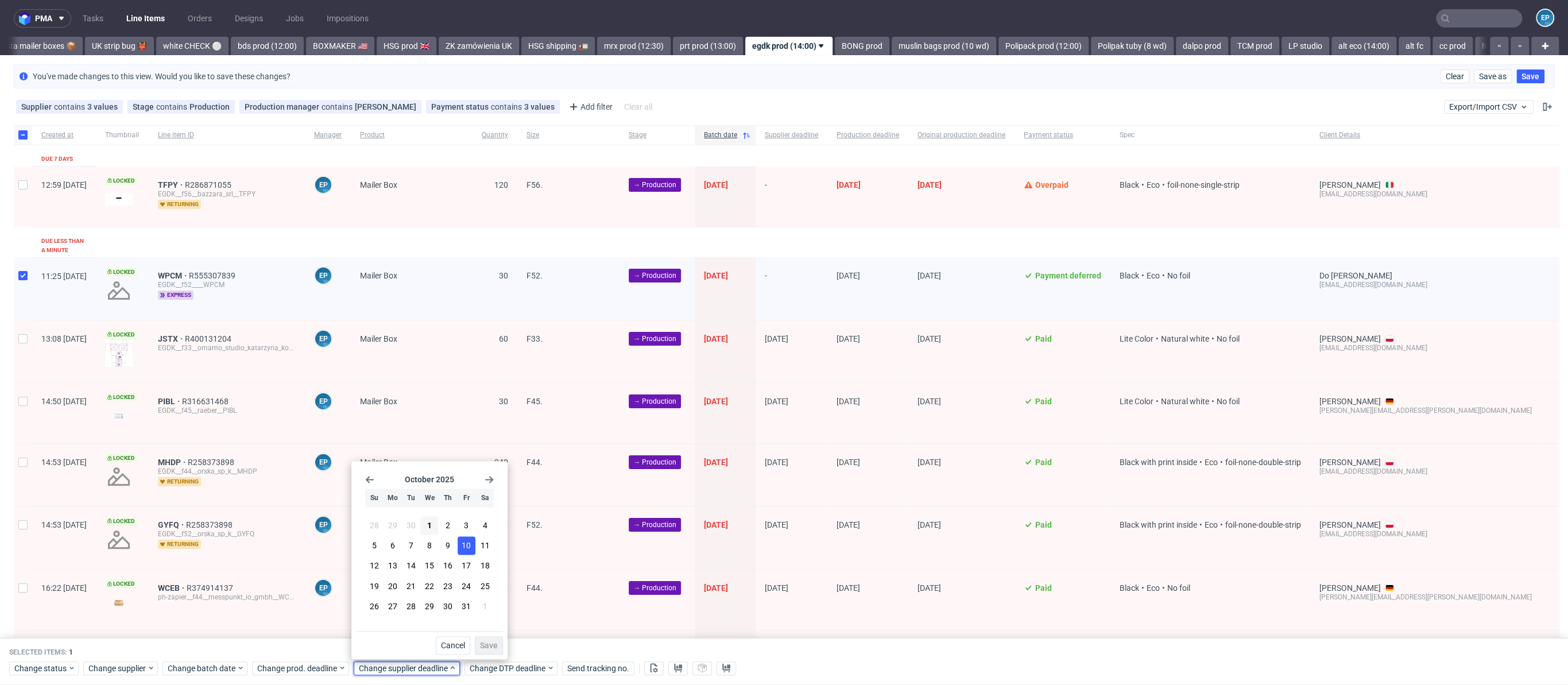
click at [465, 549] on span "10" at bounding box center [466, 546] width 10 height 11
click at [489, 637] on button "Save" at bounding box center [489, 645] width 28 height 18
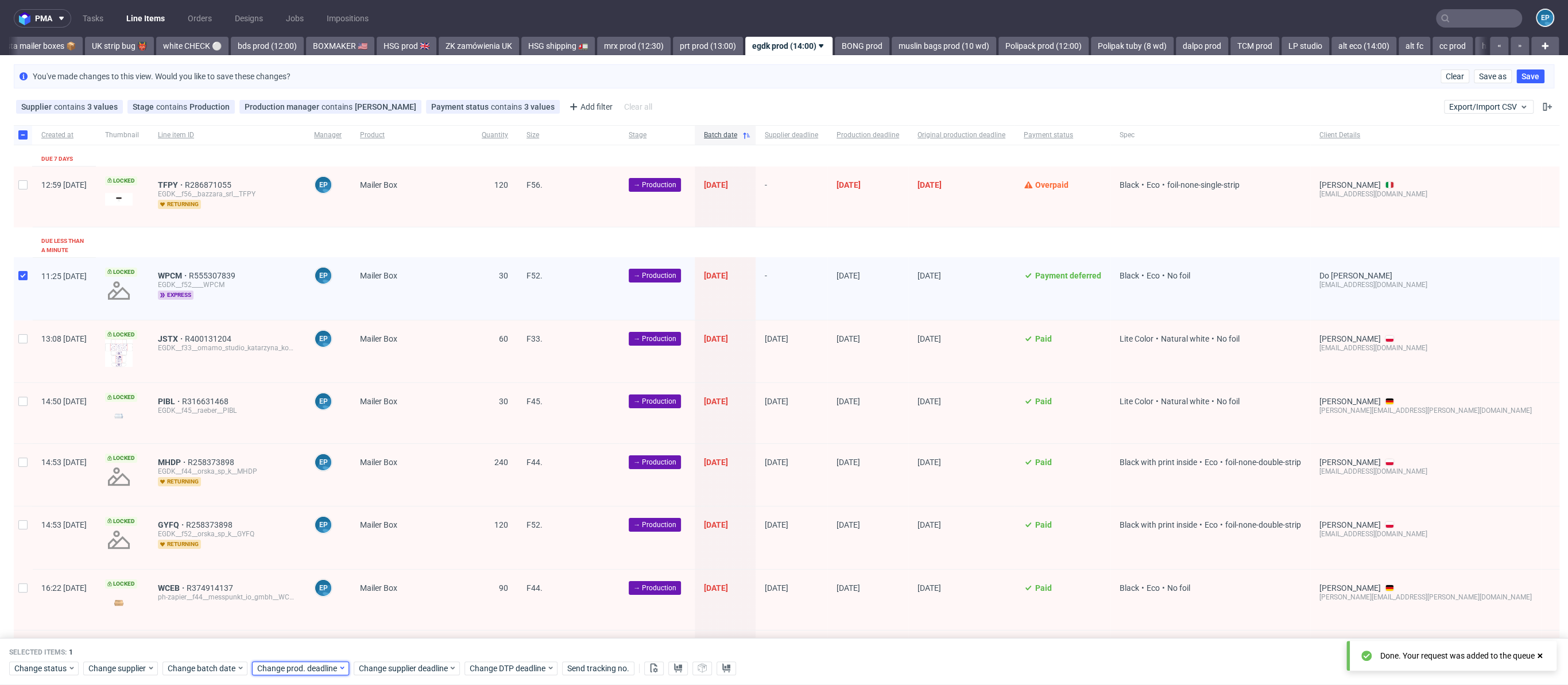
click at [260, 675] on span "Change prod. deadline" at bounding box center [297, 668] width 81 height 11
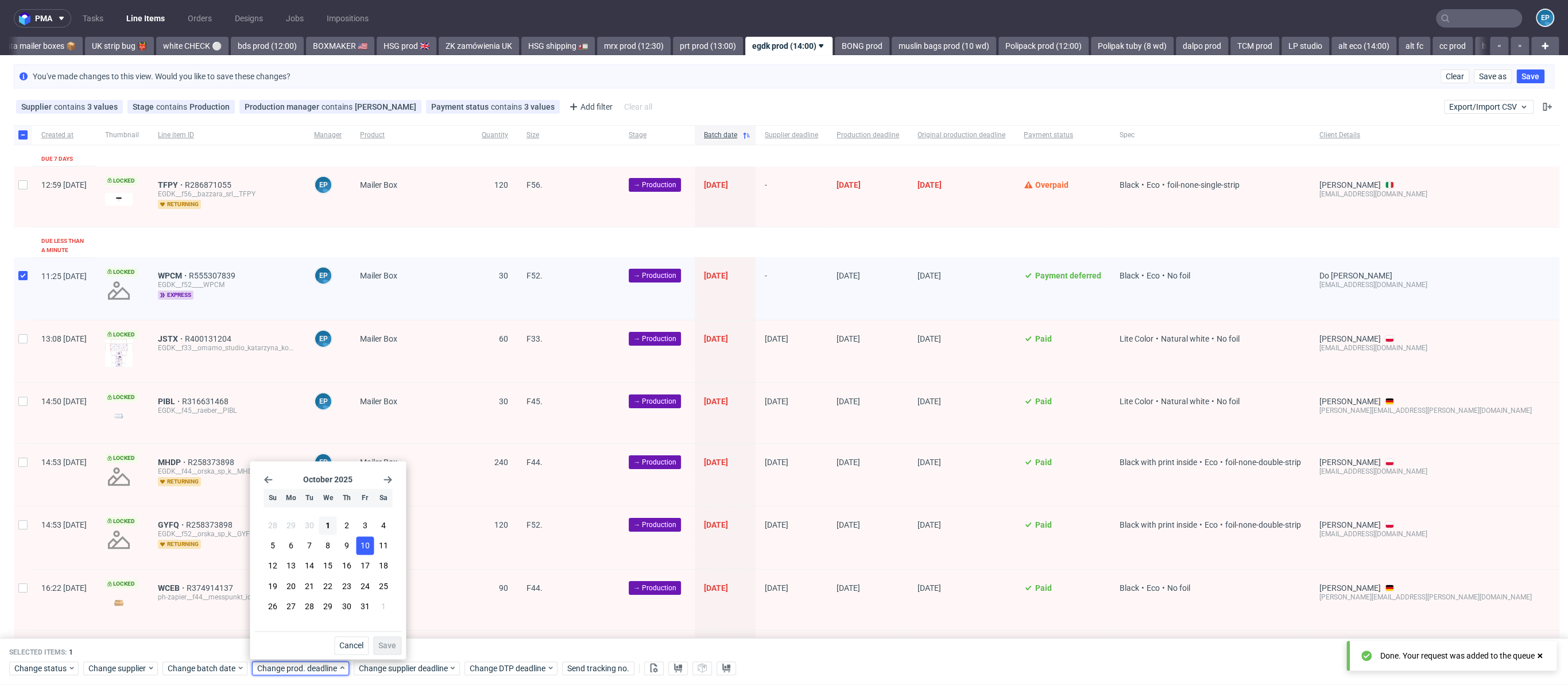
click at [371, 546] on button "10" at bounding box center [365, 546] width 17 height 18
click at [395, 649] on span "Save" at bounding box center [387, 645] width 17 height 8
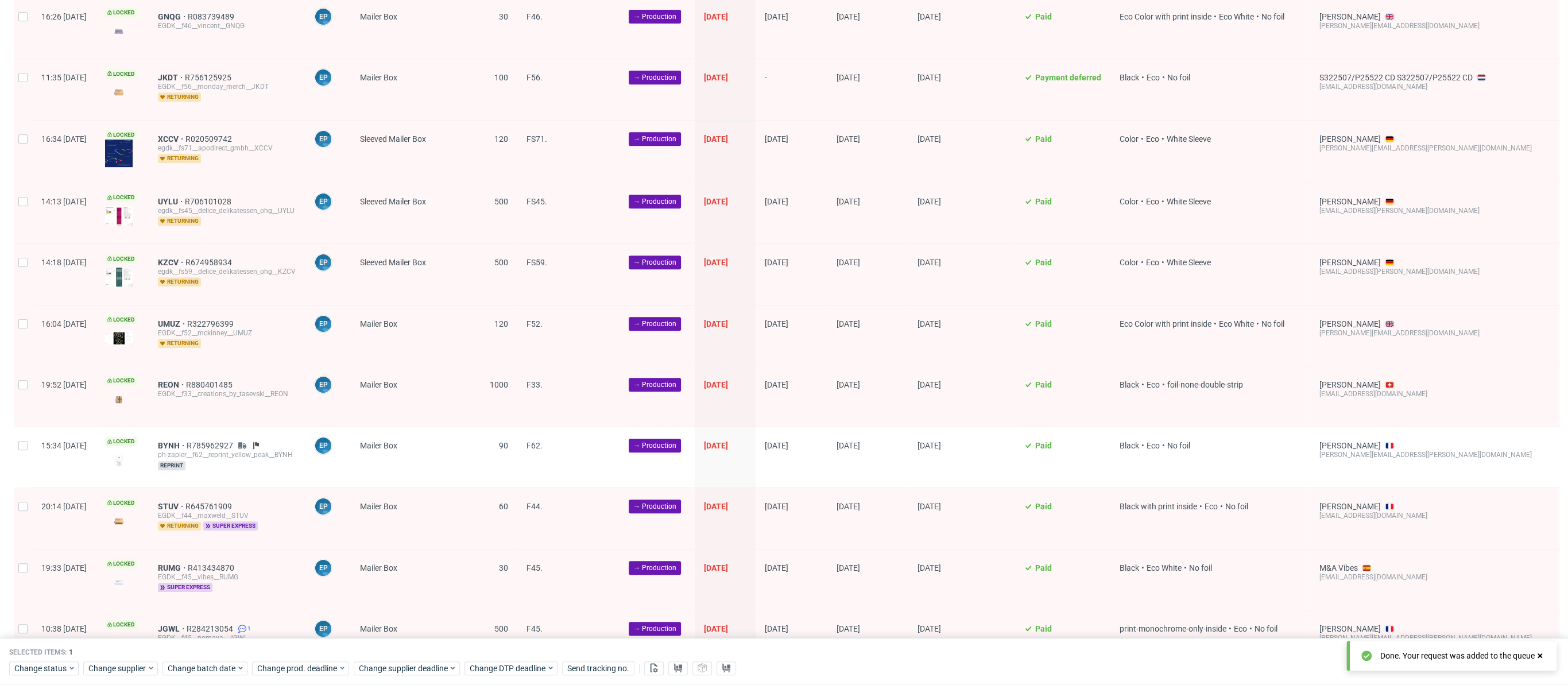
scroll to position [0, 0]
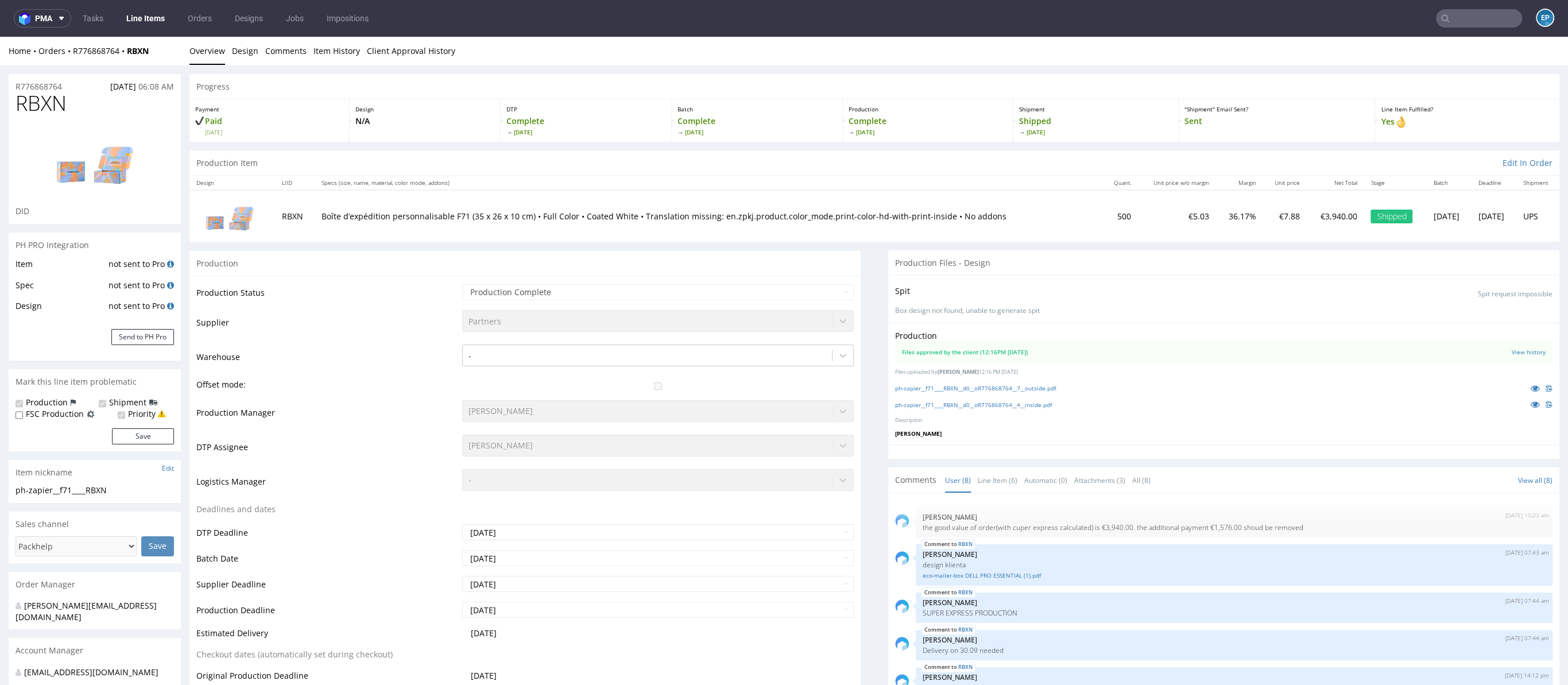
scroll to position [119, 0]
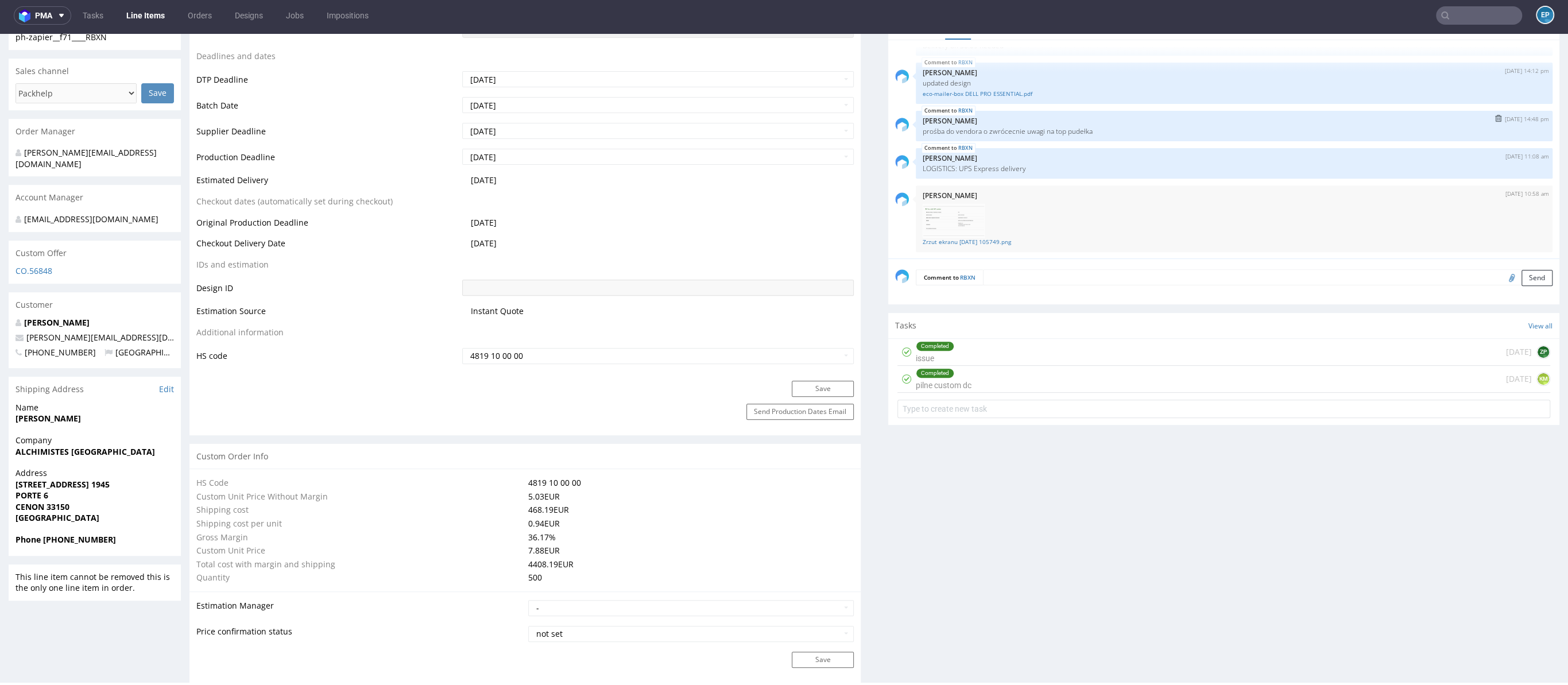
scroll to position [152, 0]
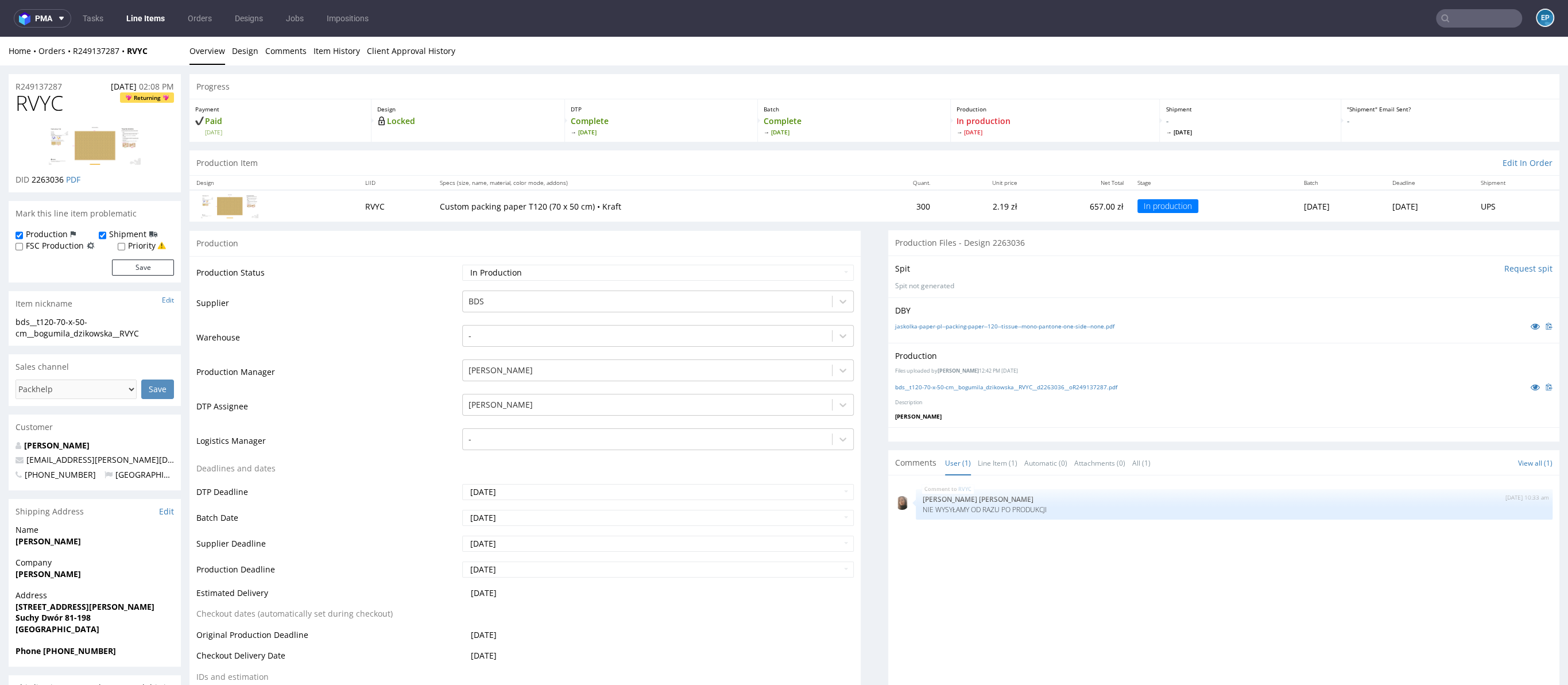
drag, startPoint x: 156, startPoint y: 53, endPoint x: 74, endPoint y: 48, distance: 82.2
click at [74, 48] on div "Home Orders R249137287 RVYC" at bounding box center [95, 51] width 172 height 11
copy div "R249137287 RVYC"
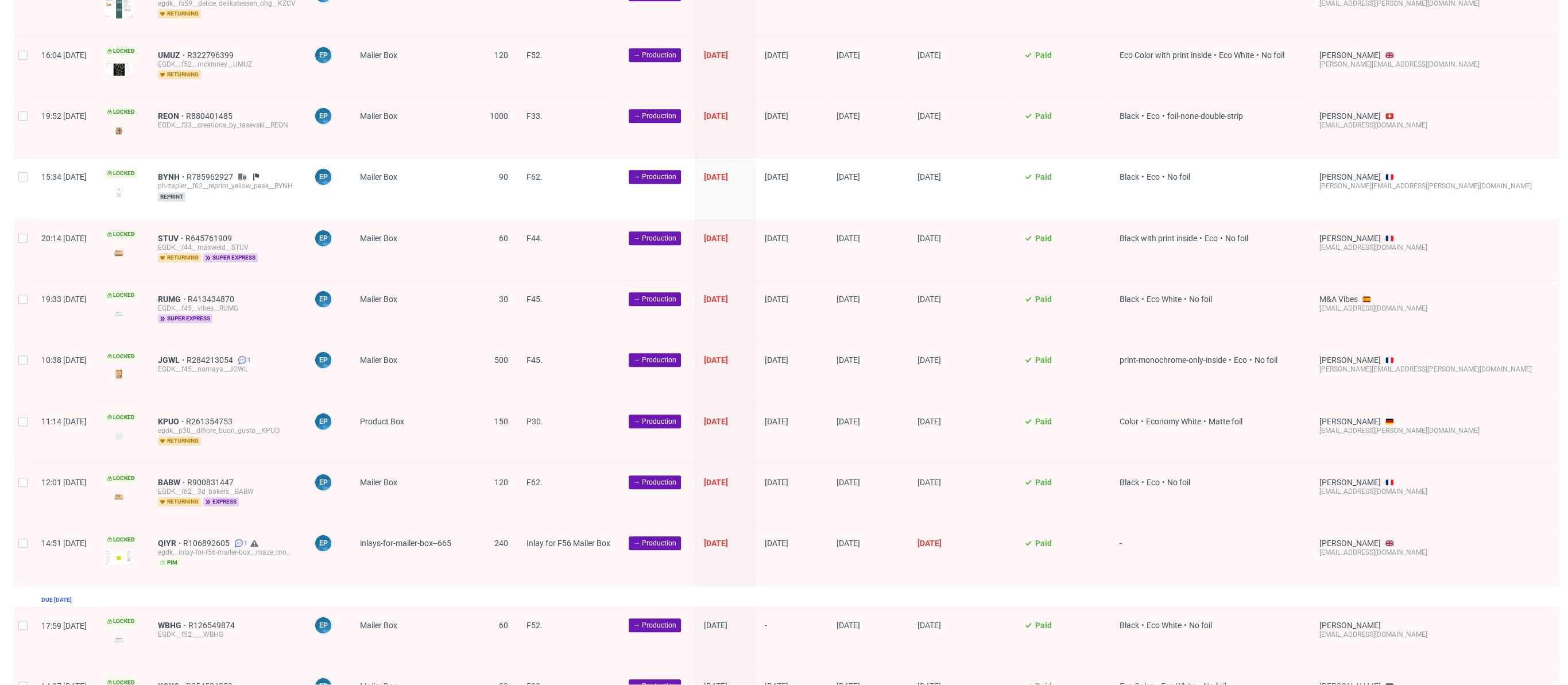
scroll to position [985, 0]
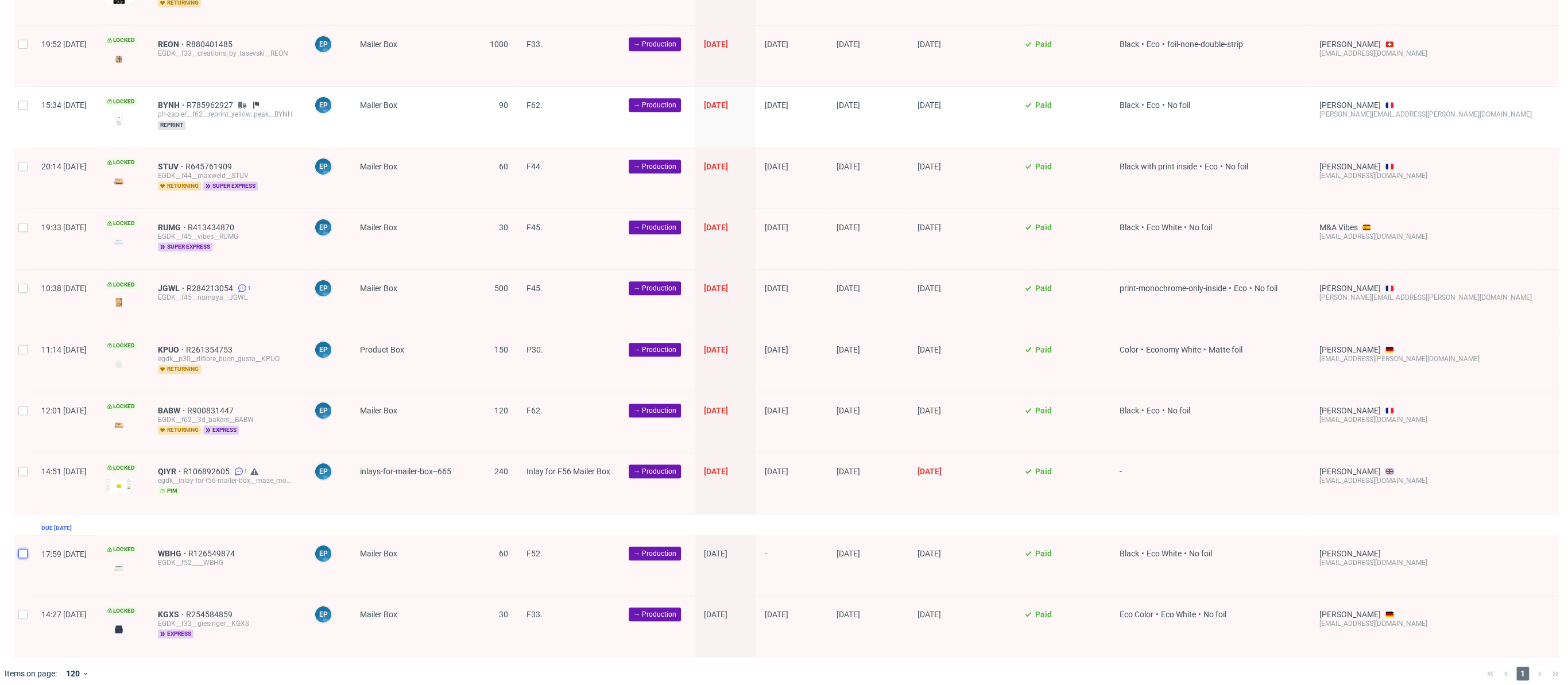
click at [18, 549] on input "checkbox" at bounding box center [23, 553] width 10 height 10
checkbox input "true"
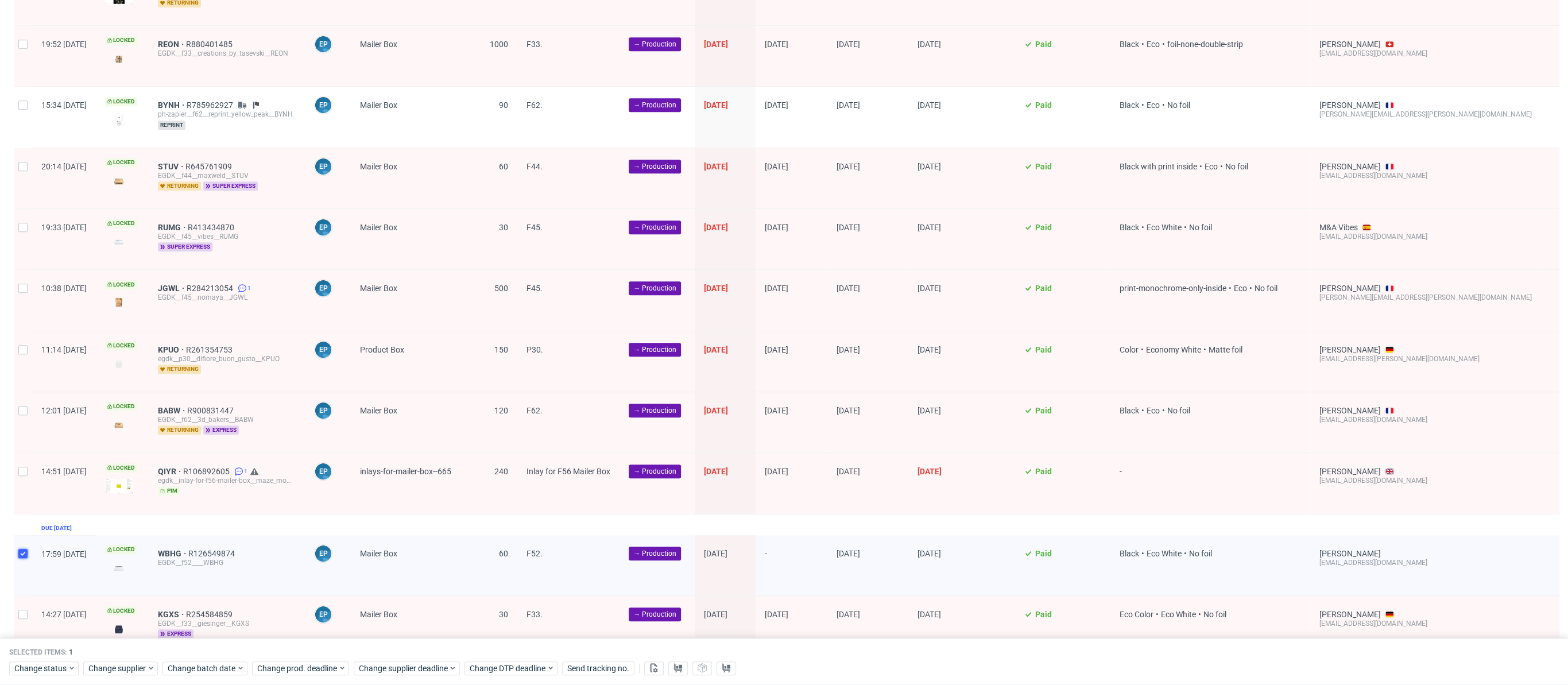
scroll to position [1032, 0]
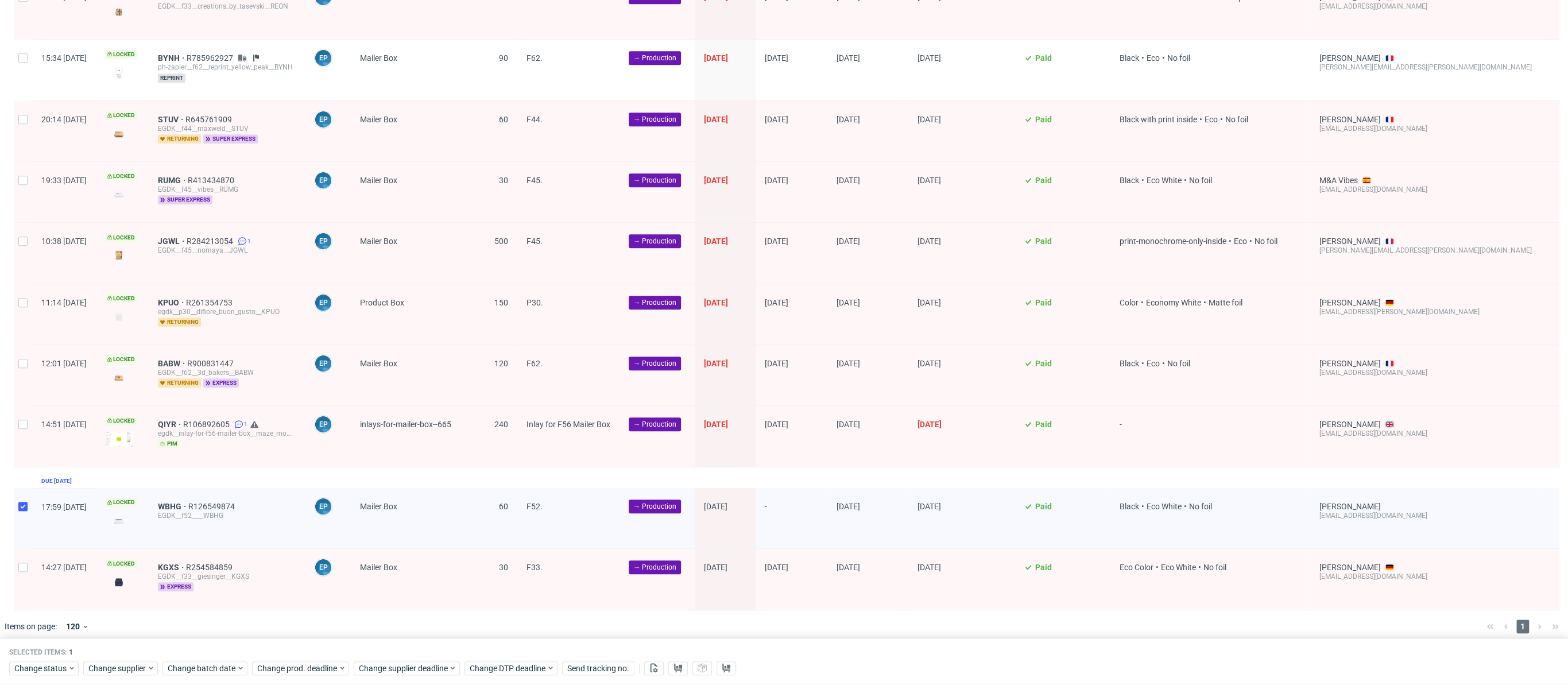
click at [22, 566] on div at bounding box center [23, 579] width 18 height 60
checkbox input "true"
click at [186, 668] on span "Change batch date" at bounding box center [201, 668] width 69 height 11
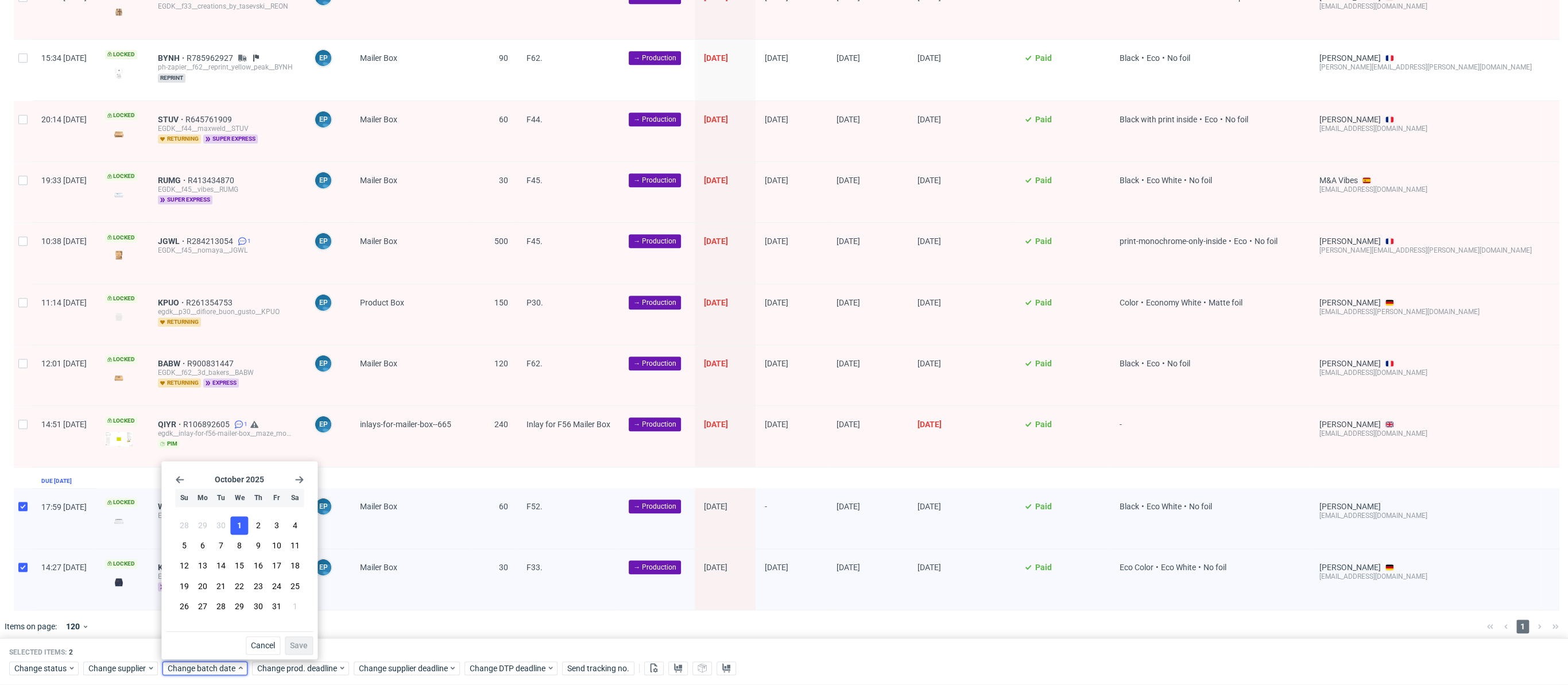
drag, startPoint x: 243, startPoint y: 520, endPoint x: 245, endPoint y: 528, distance: 8.2
click at [243, 520] on button "1" at bounding box center [240, 526] width 17 height 18
click at [299, 640] on button "Save" at bounding box center [299, 645] width 28 height 18
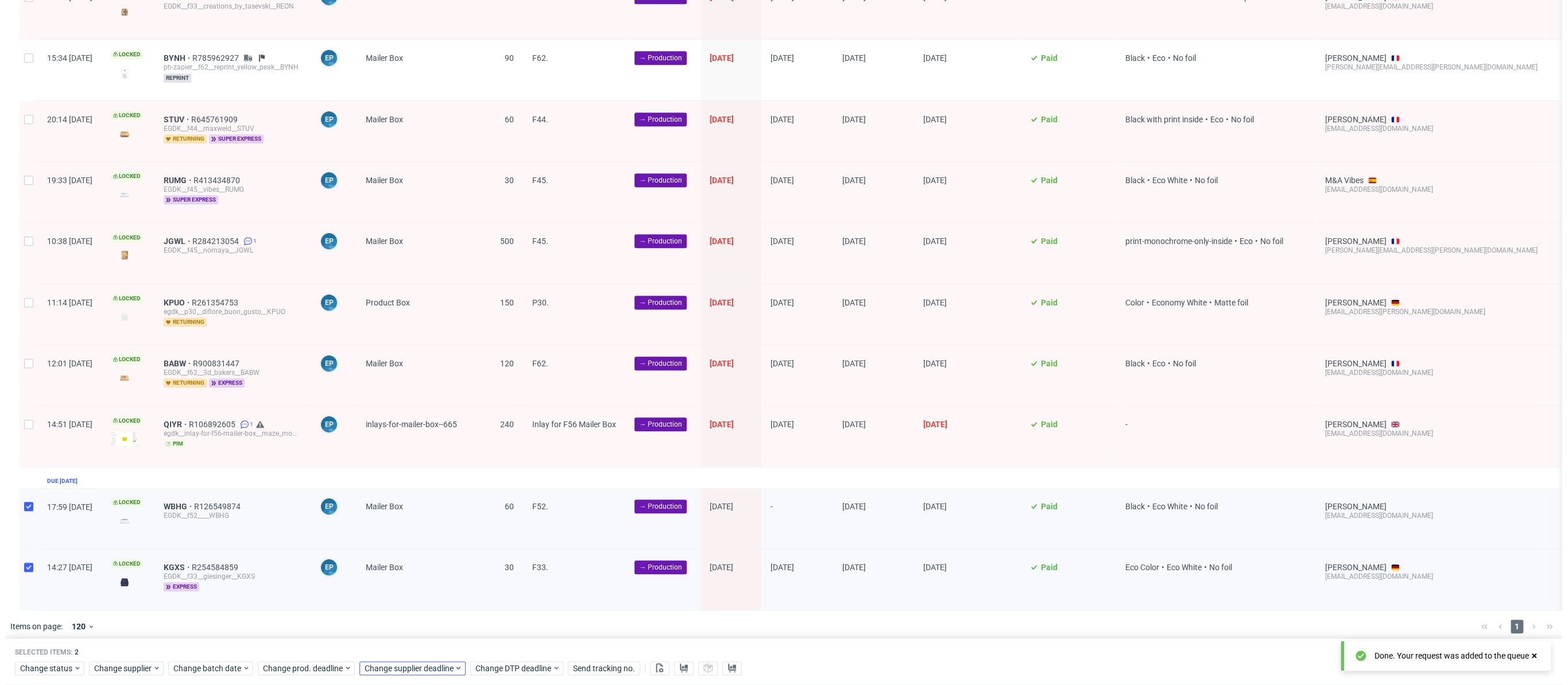
scroll to position [0, 914]
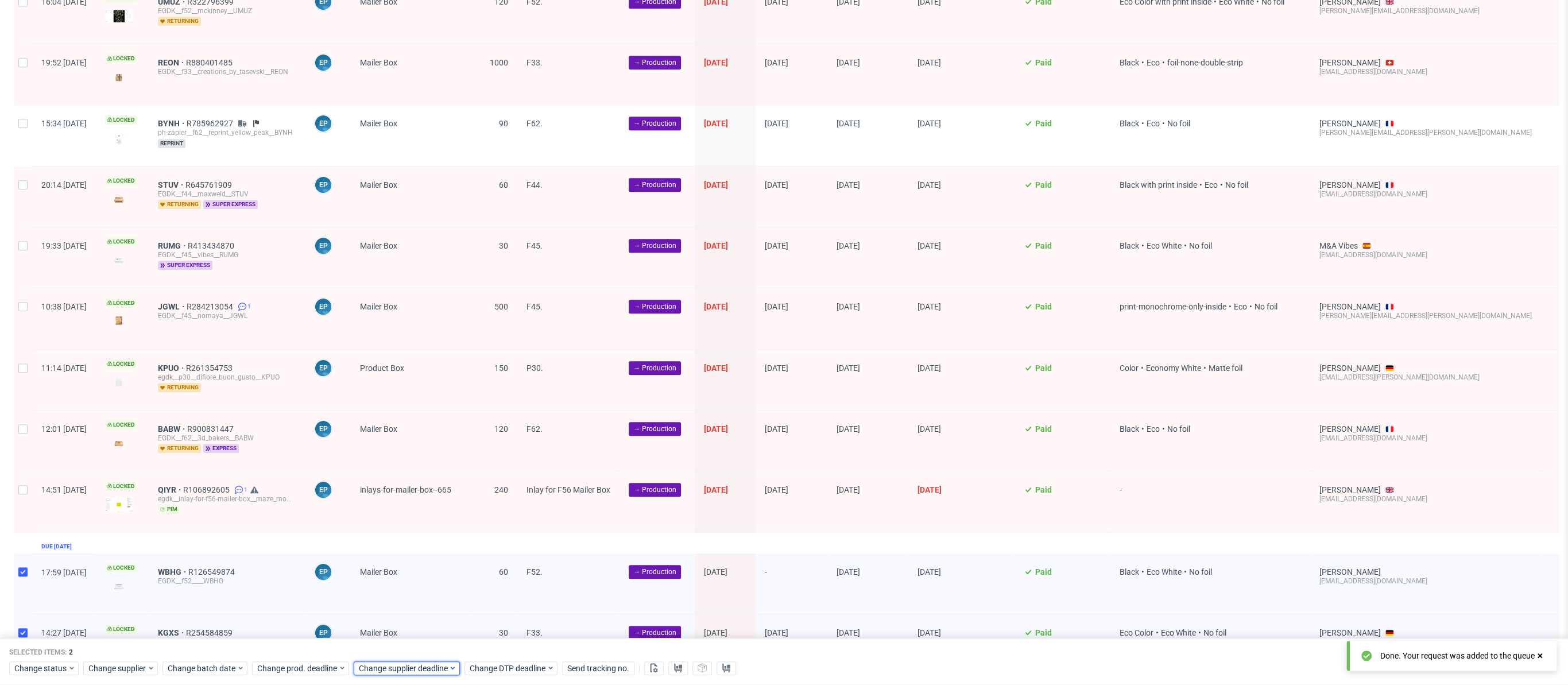
click at [416, 669] on span "Change supplier deadline" at bounding box center [403, 668] width 90 height 11
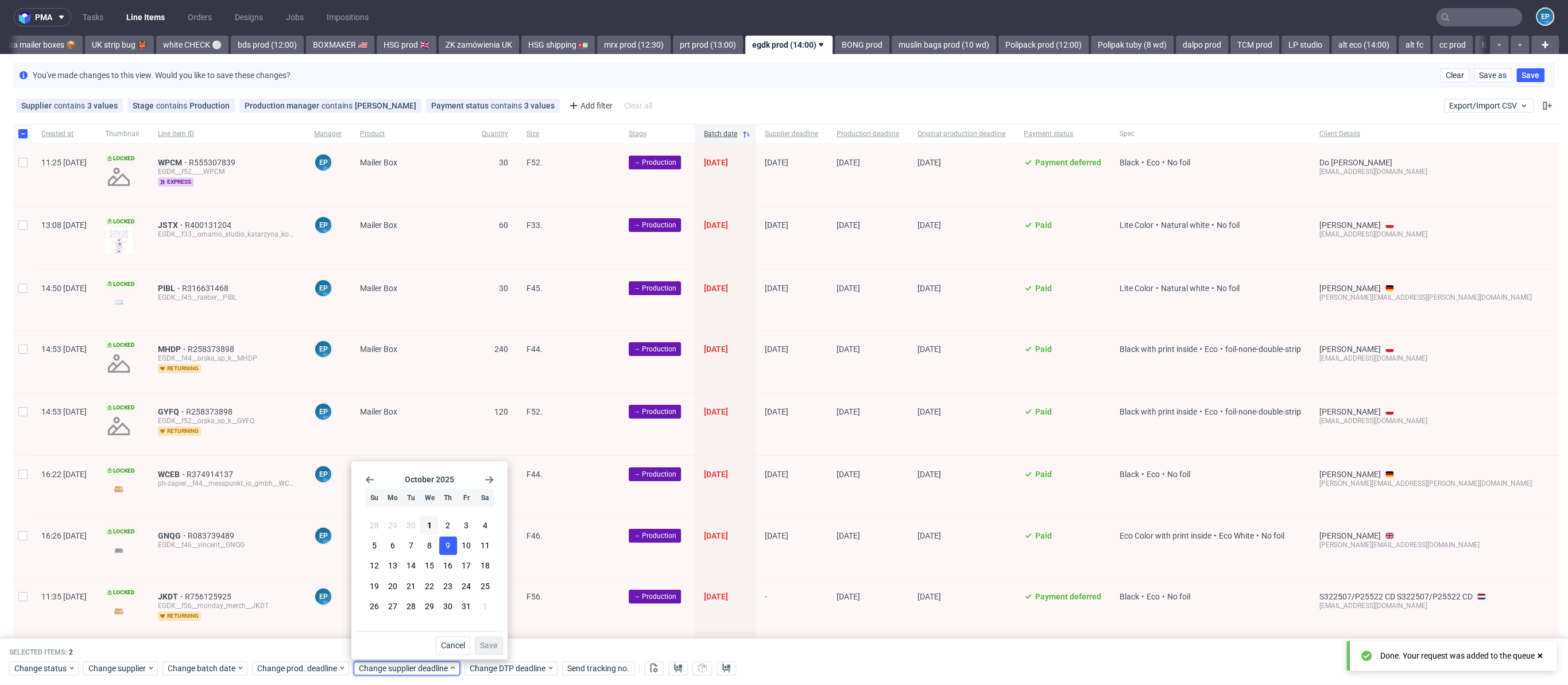
scroll to position [0, 0]
click at [466, 550] on span "10" at bounding box center [466, 546] width 10 height 11
click at [493, 644] on span "Save" at bounding box center [489, 645] width 17 height 8
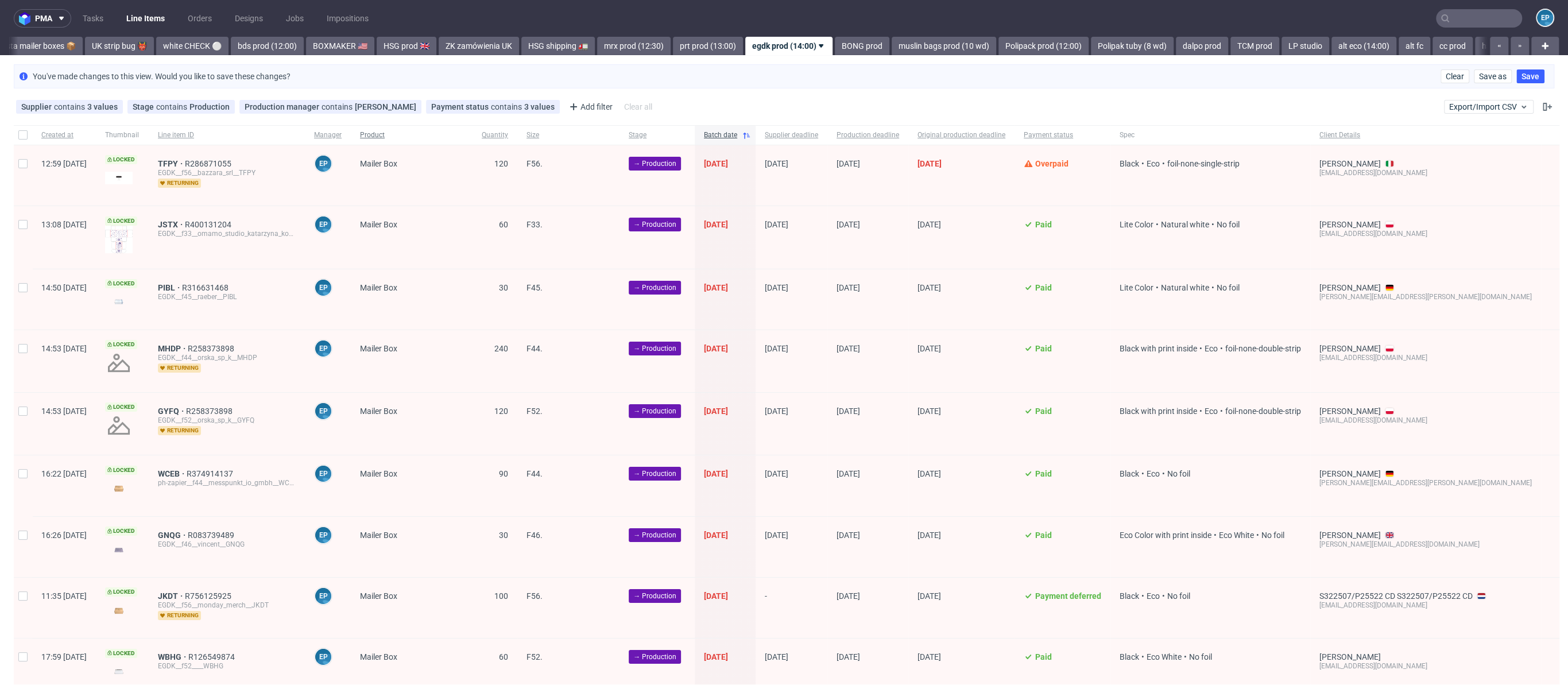
click at [396, 132] on span "Product" at bounding box center [411, 135] width 104 height 10
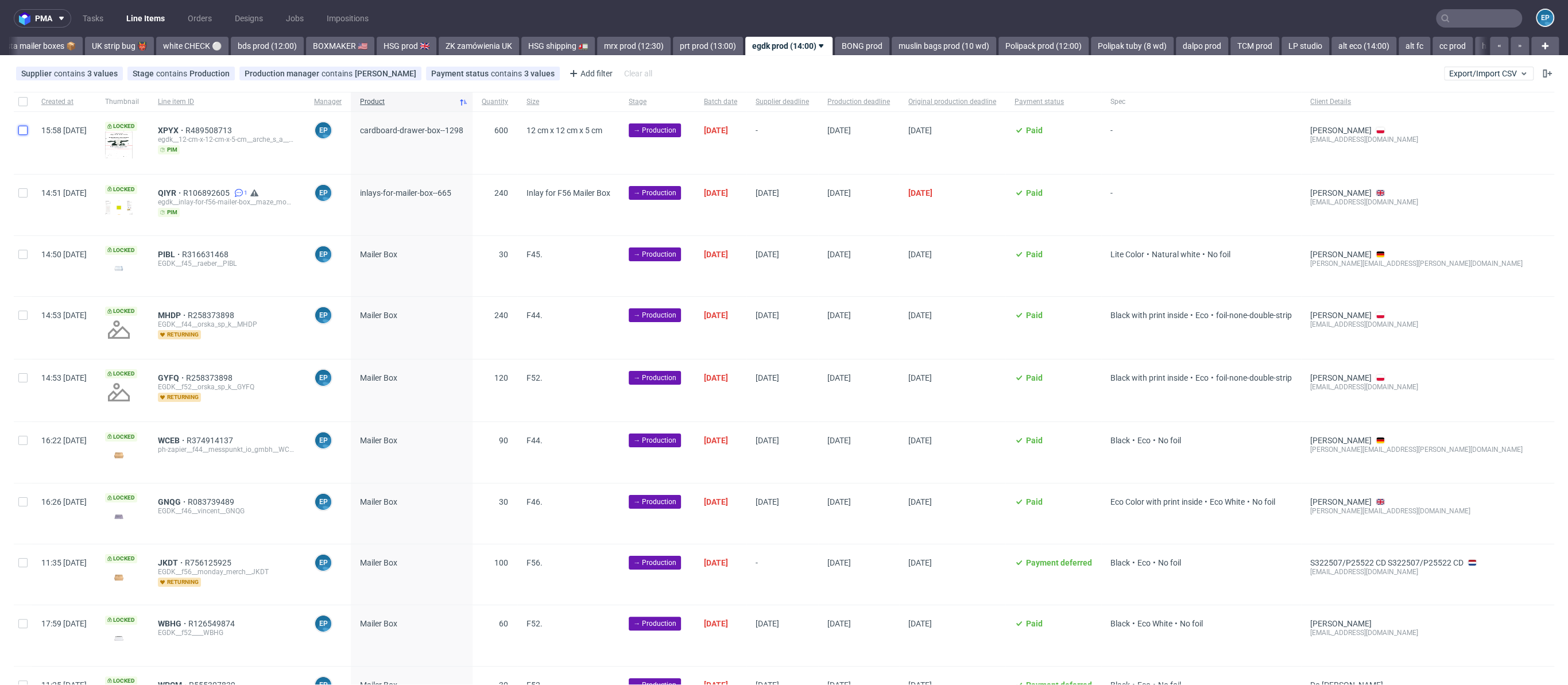
click at [27, 132] on input "checkbox" at bounding box center [23, 130] width 10 height 10
checkbox input "true"
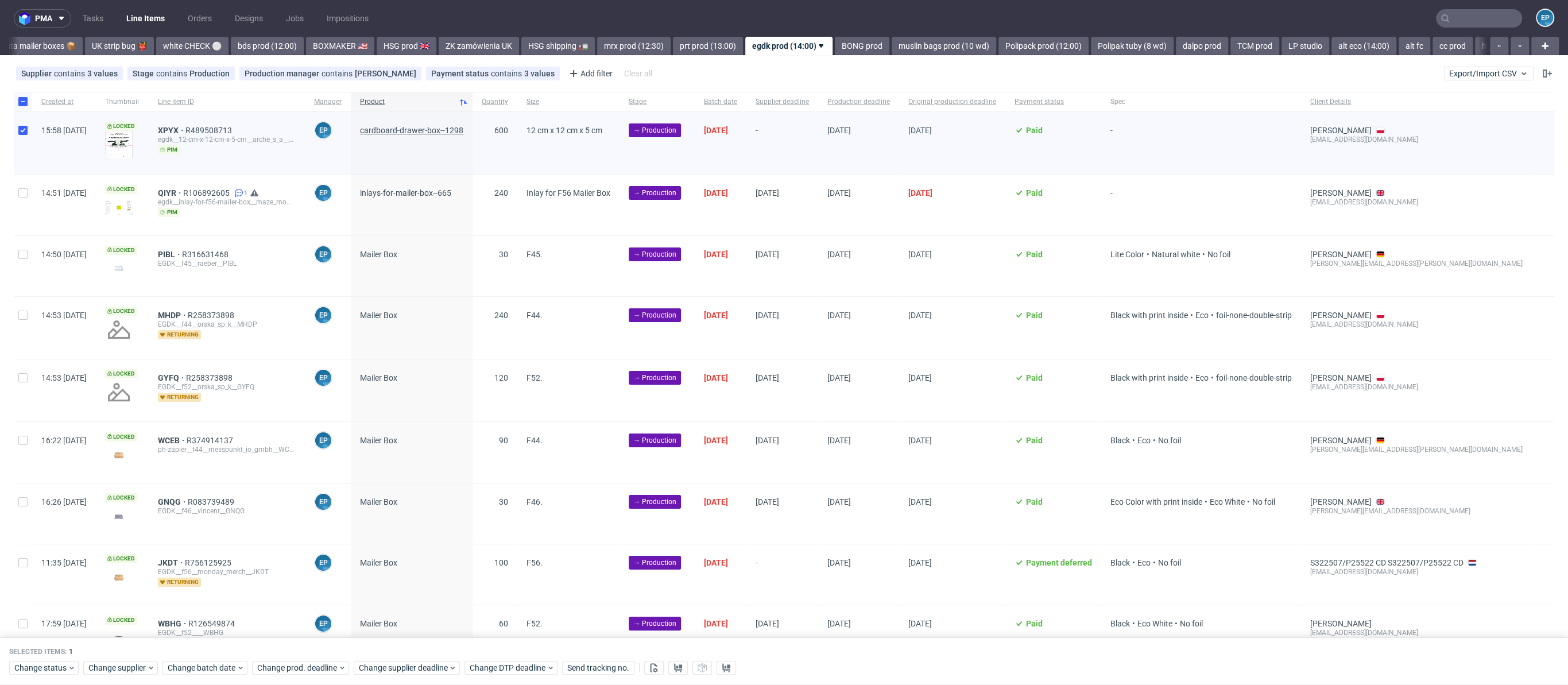
click at [463, 128] on span "cardboard-drawer-box--1298" at bounding box center [411, 130] width 104 height 10
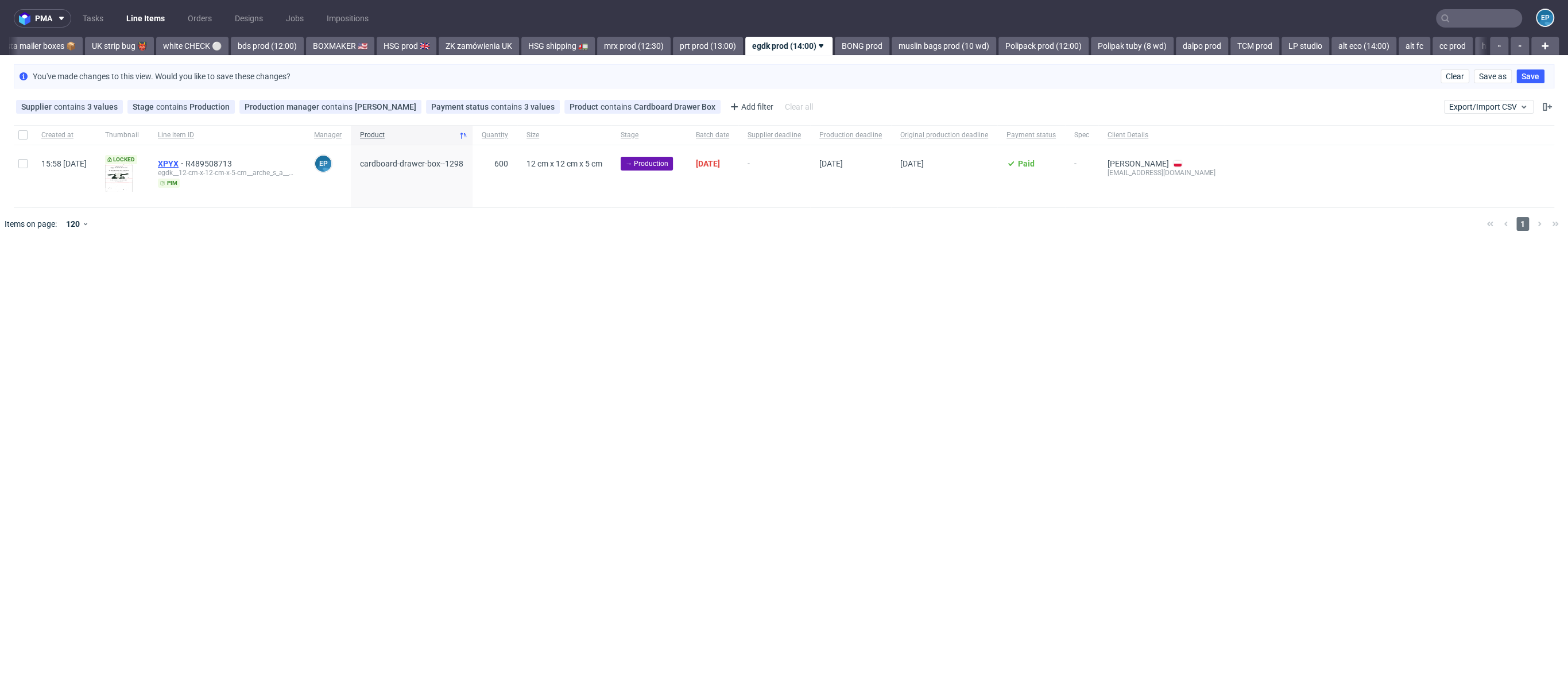
click at [186, 165] on span "XPYX" at bounding box center [172, 164] width 28 height 10
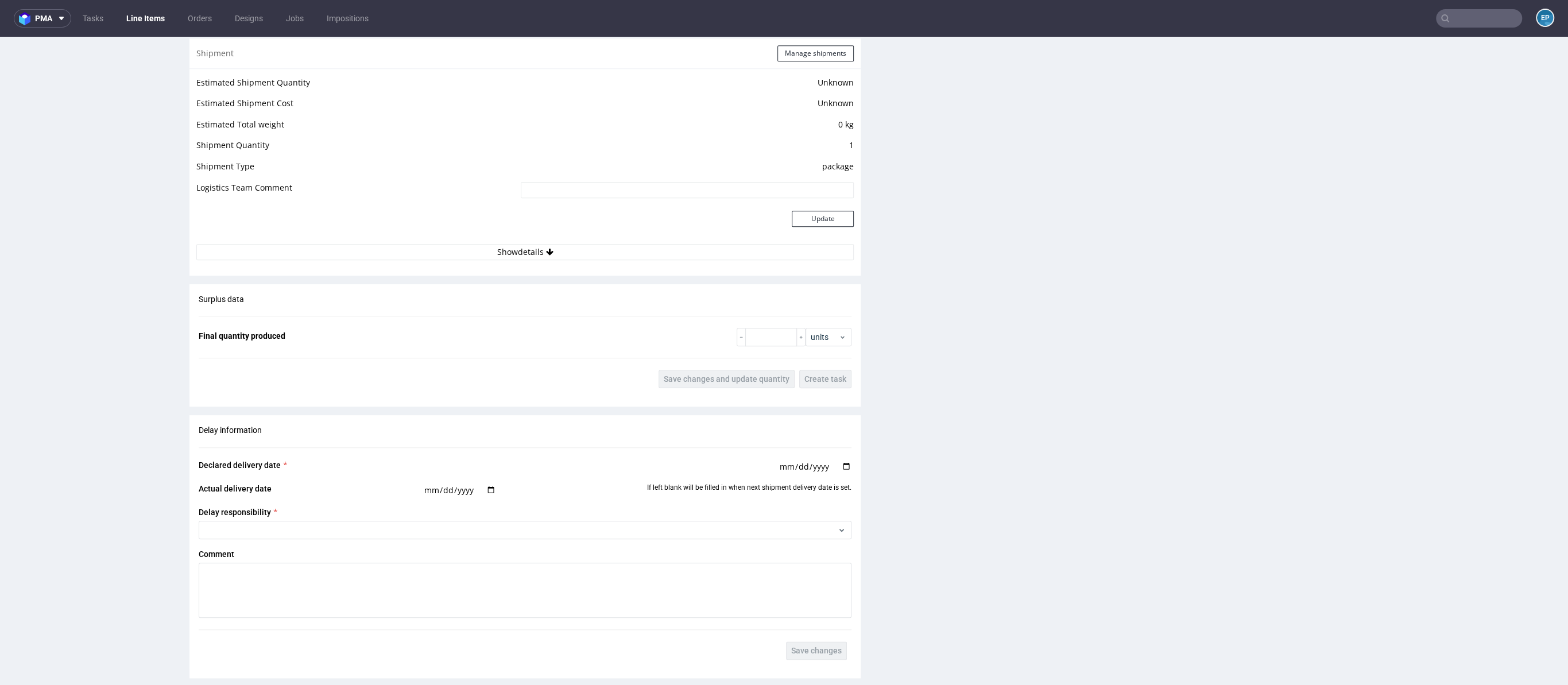
scroll to position [936, 0]
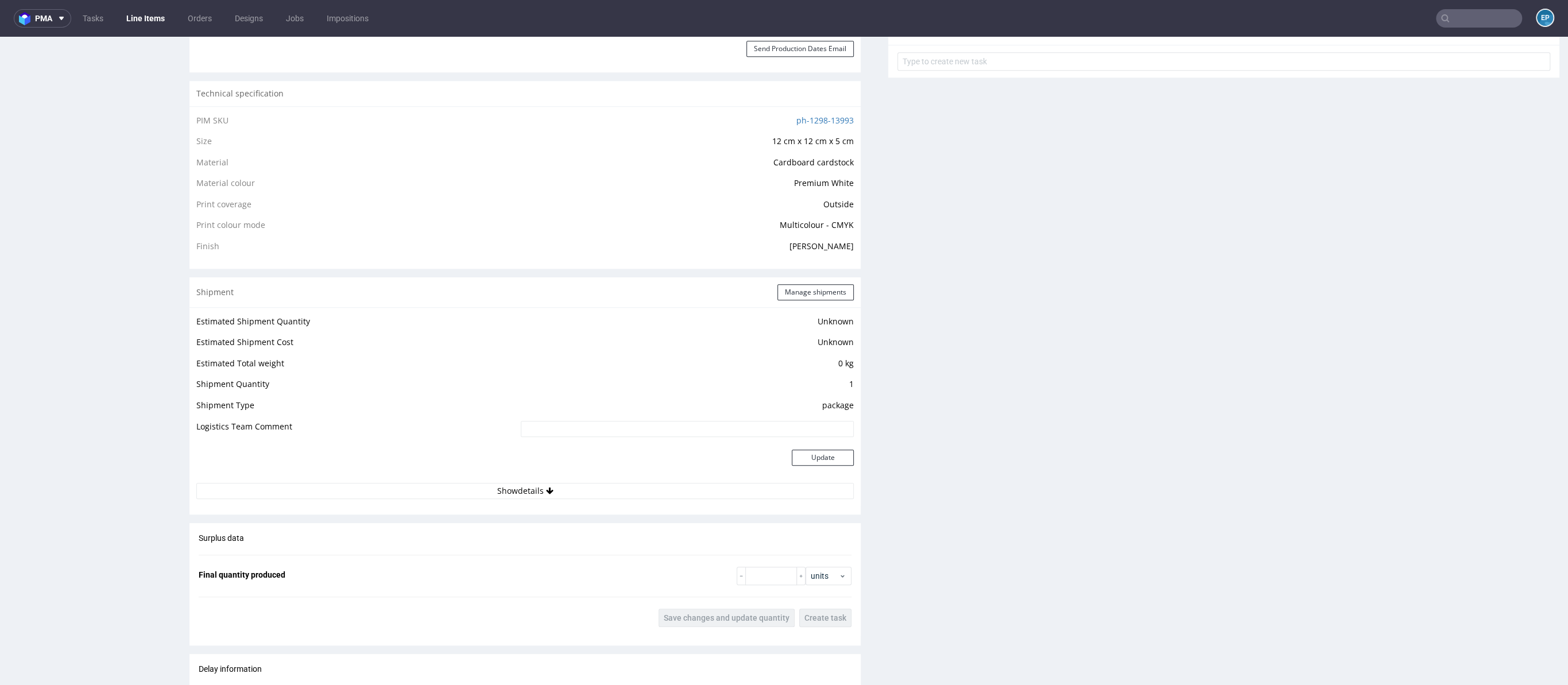
click at [833, 114] on td "ph-1298-13993" at bounding box center [656, 125] width 395 height 21
click at [827, 115] on link "ph-1298-13993" at bounding box center [825, 120] width 57 height 11
click at [153, 27] on link "Line Items" at bounding box center [145, 18] width 52 height 18
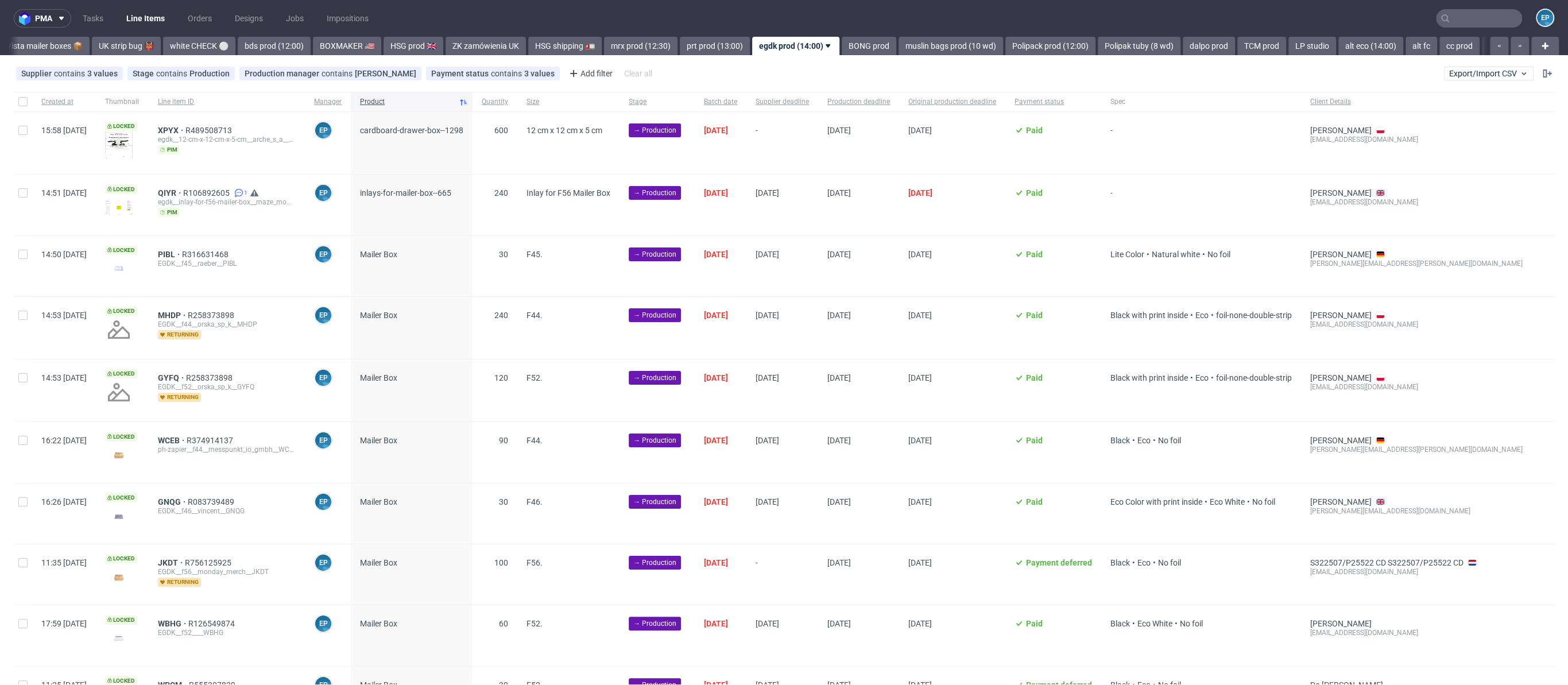
scroll to position [0, 914]
click at [23, 129] on input "checkbox" at bounding box center [23, 130] width 10 height 10
checkbox input "true"
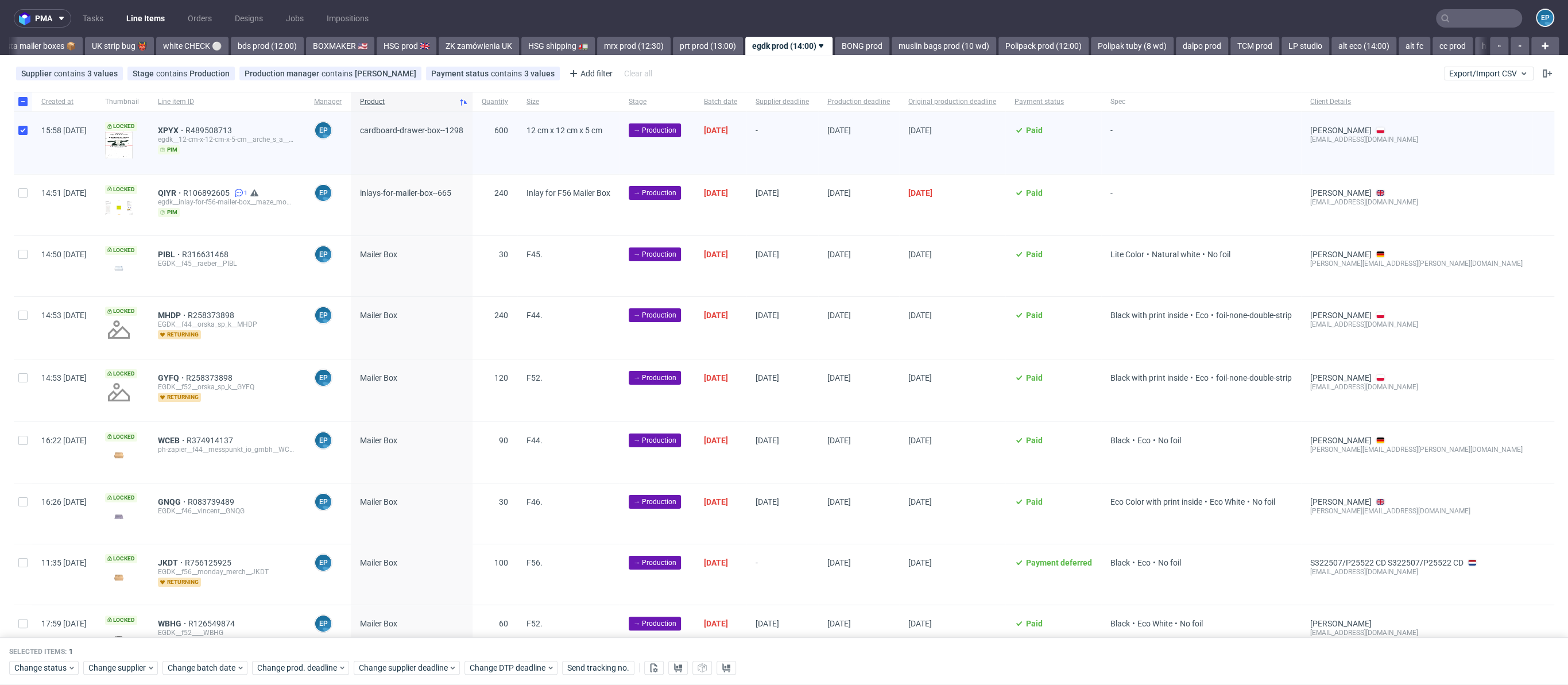
click at [433, 677] on div "Selected items: 1 Change status Change supplier Change batch date Change prod. …" at bounding box center [784, 661] width 1568 height 48
click at [424, 665] on span "Change supplier deadline" at bounding box center [403, 668] width 90 height 11
click at [436, 540] on button "8" at bounding box center [429, 546] width 17 height 18
click at [490, 638] on button "Save" at bounding box center [489, 645] width 28 height 18
click at [306, 666] on span "Change prod. deadline" at bounding box center [297, 668] width 81 height 11
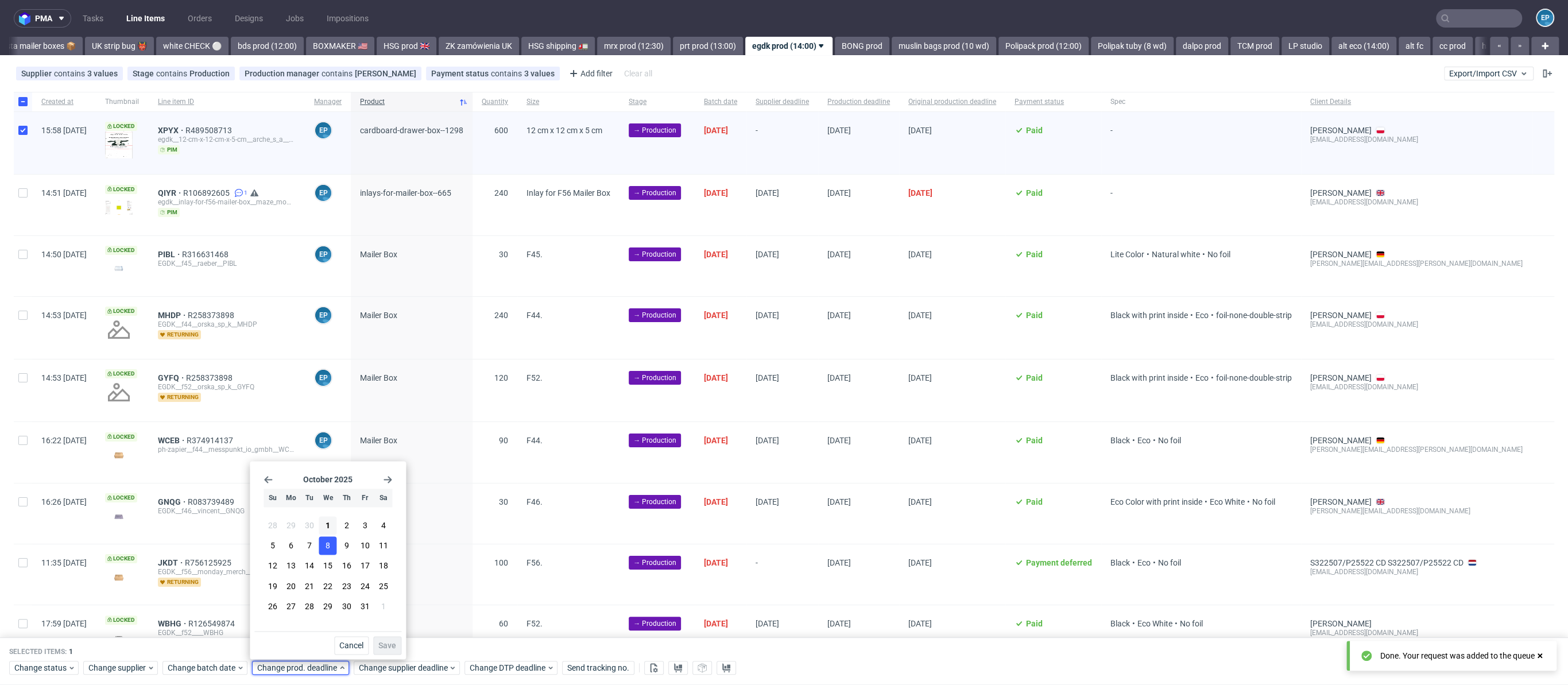
click at [326, 547] on span "8" at bounding box center [328, 546] width 4 height 11
click at [379, 636] on button "Save" at bounding box center [387, 645] width 28 height 18
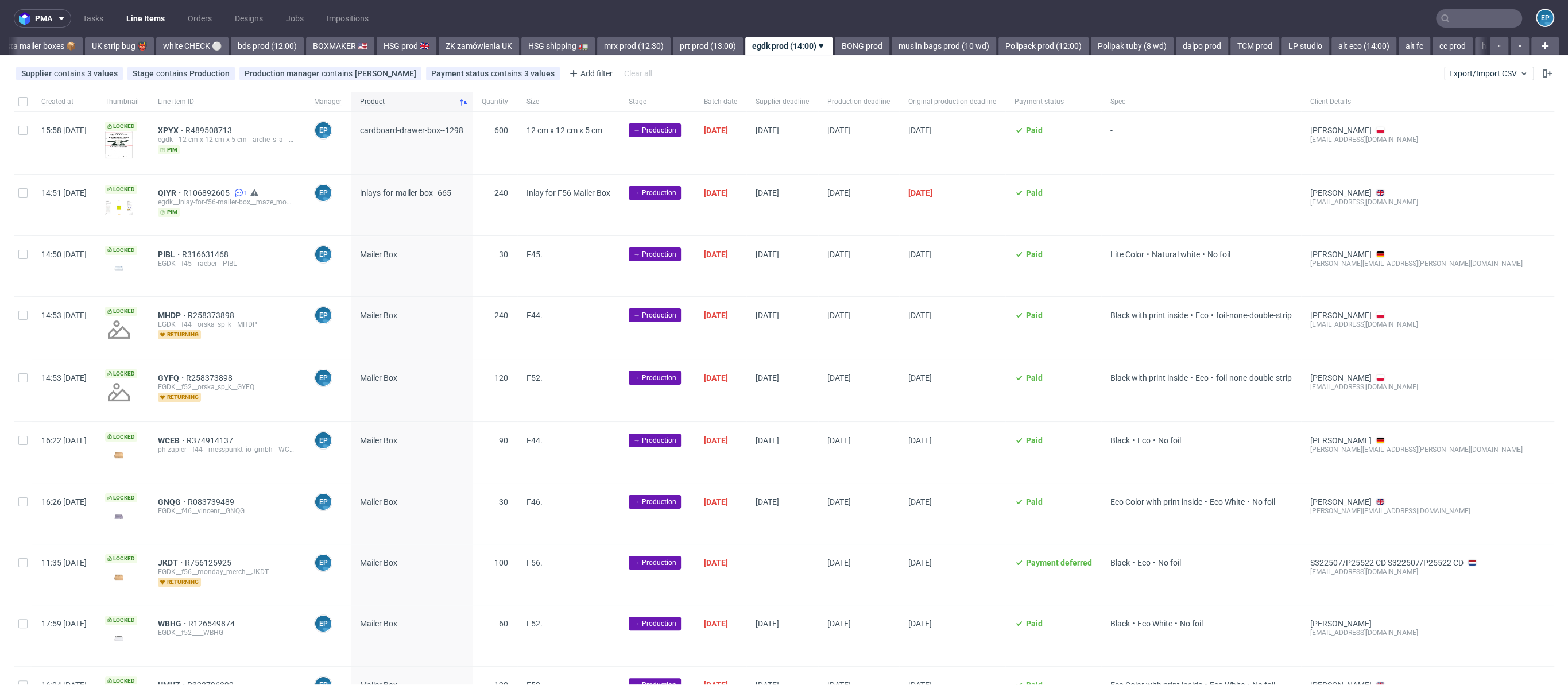
click at [17, 102] on div at bounding box center [23, 101] width 18 height 19
checkbox input "true"
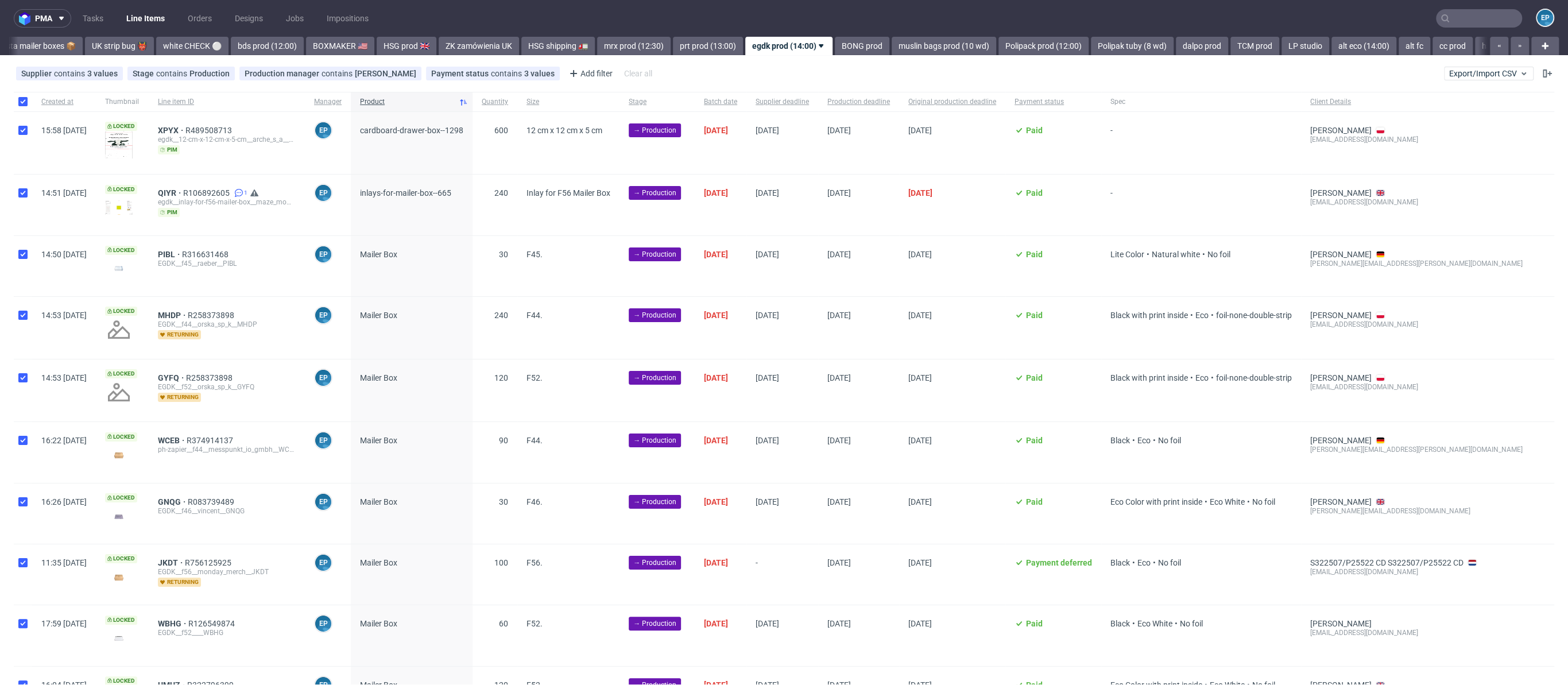
checkbox input "true"
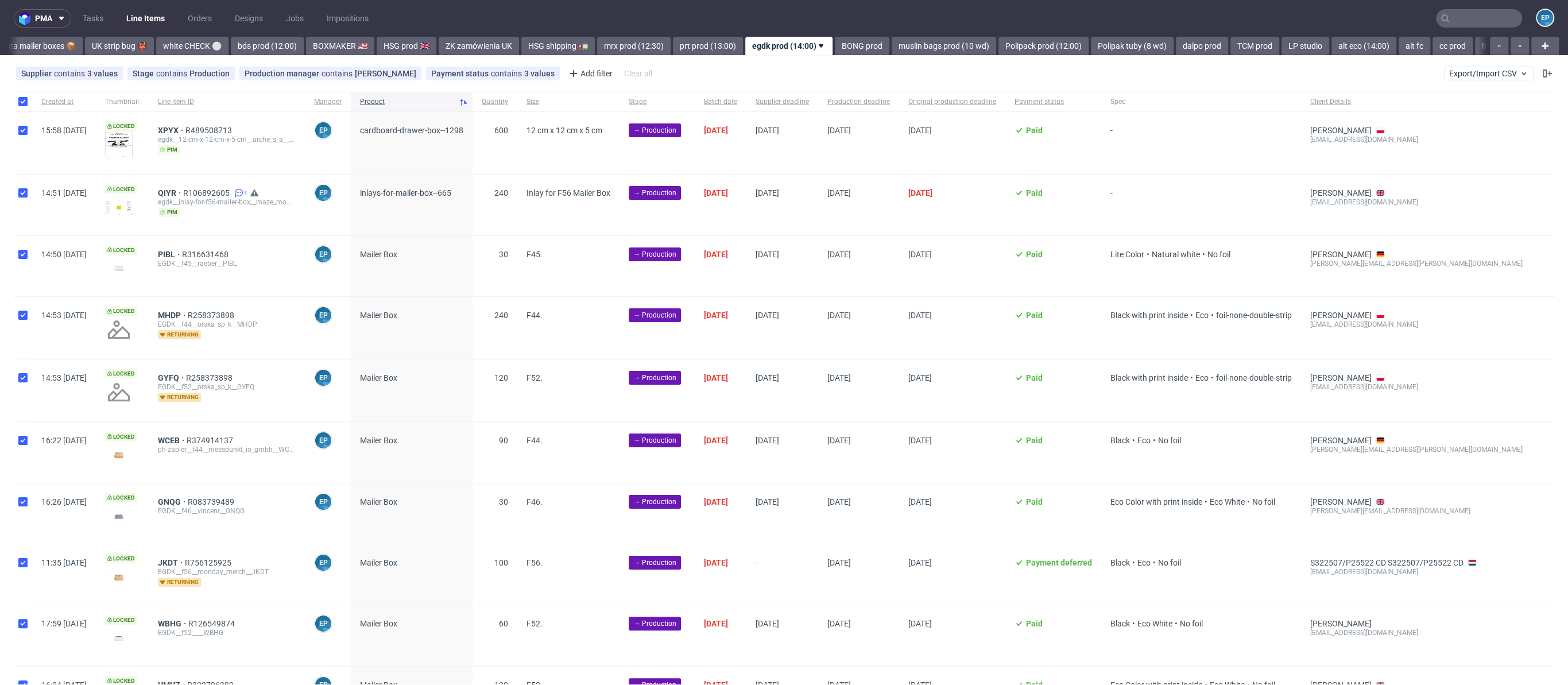
checkbox input "true"
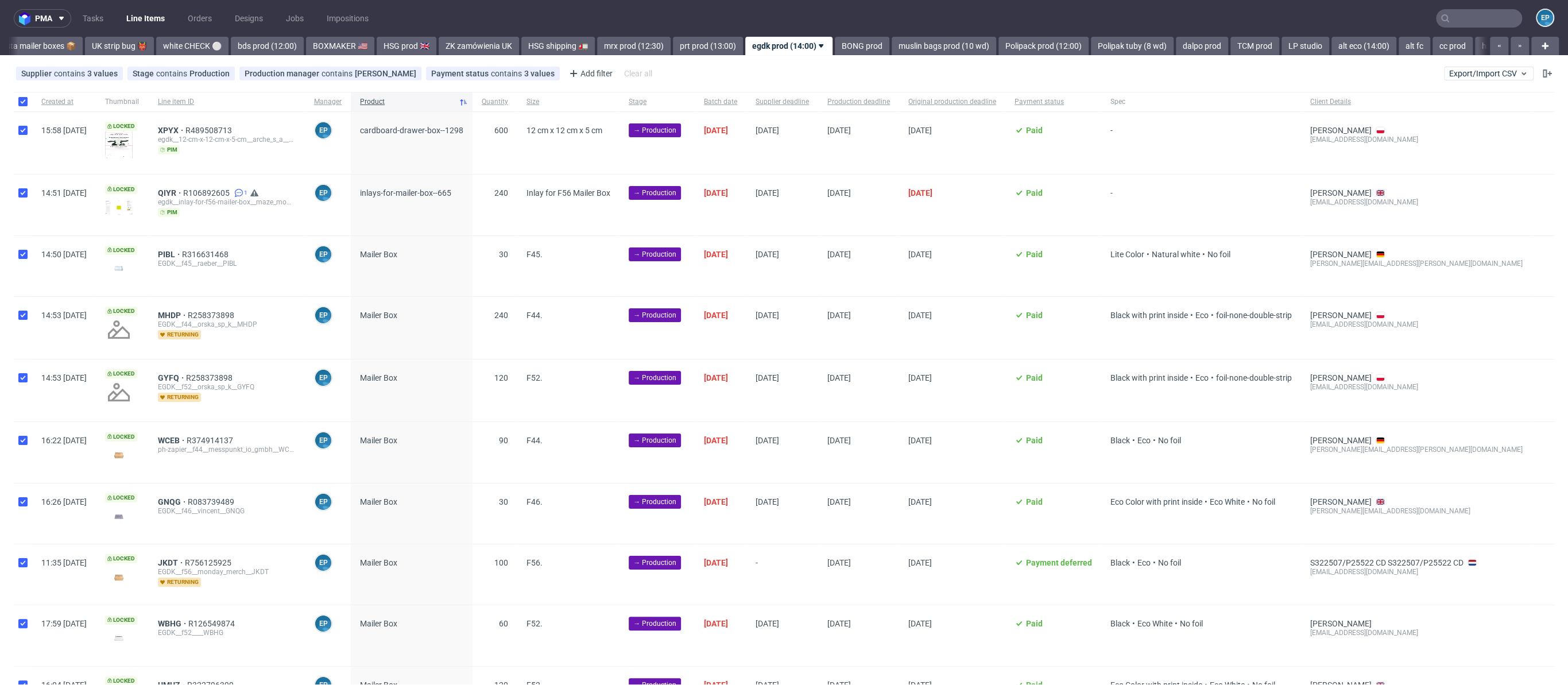
checkbox input "true"
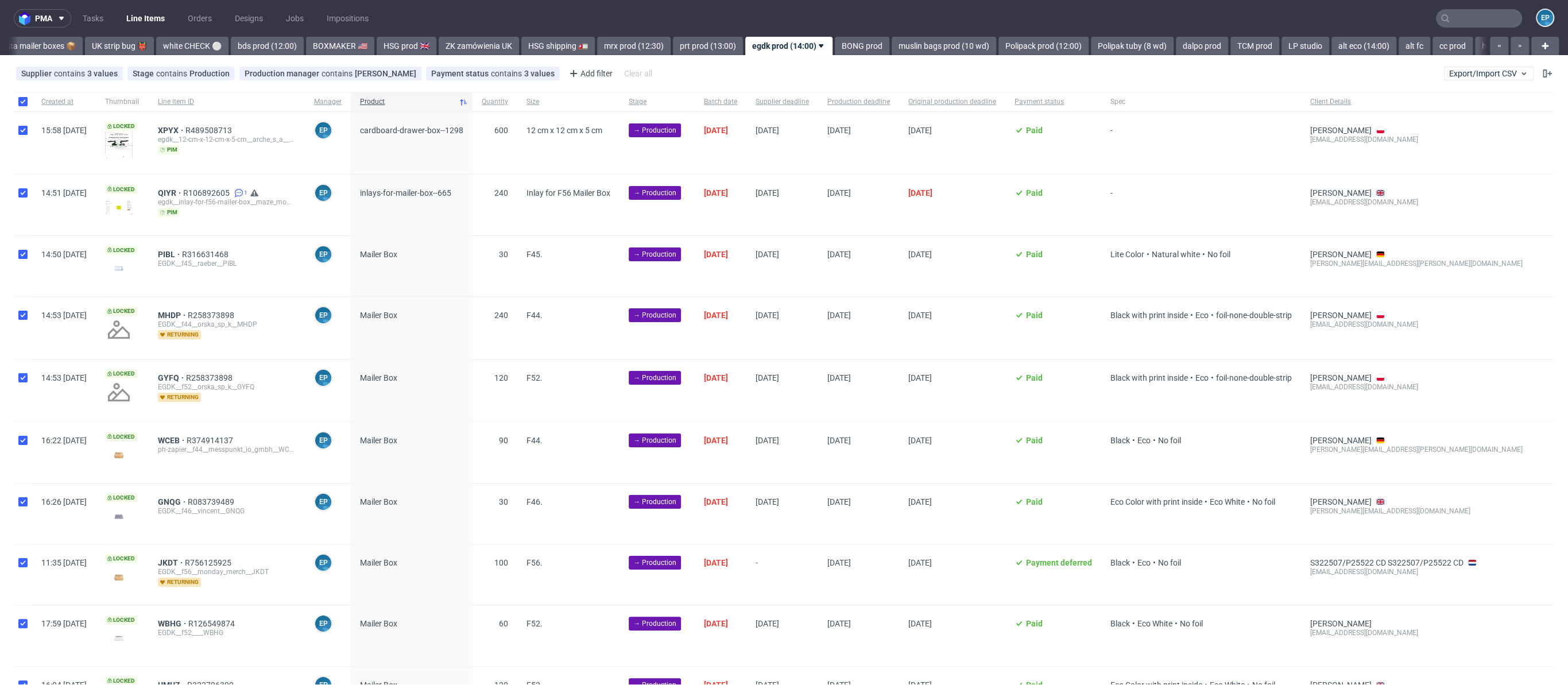
checkbox input "true"
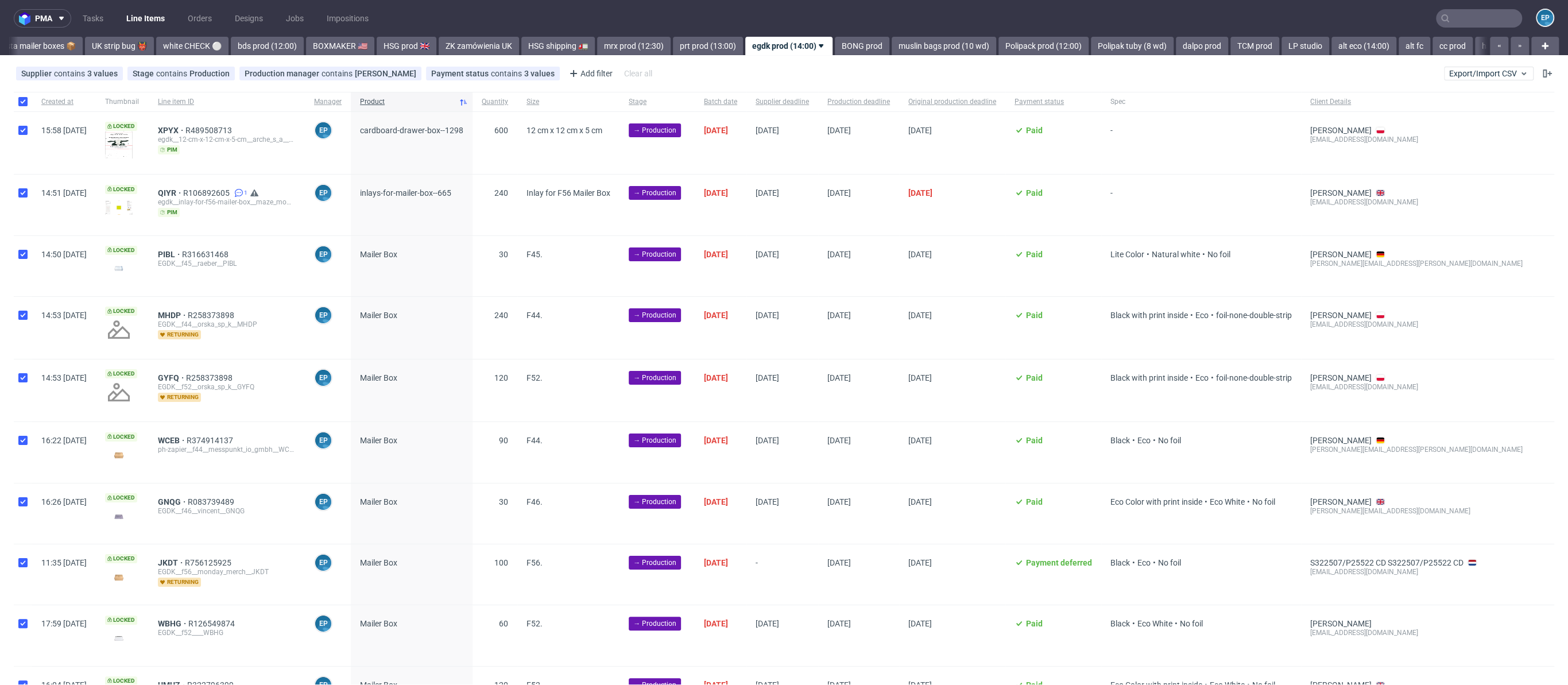
checkbox input "true"
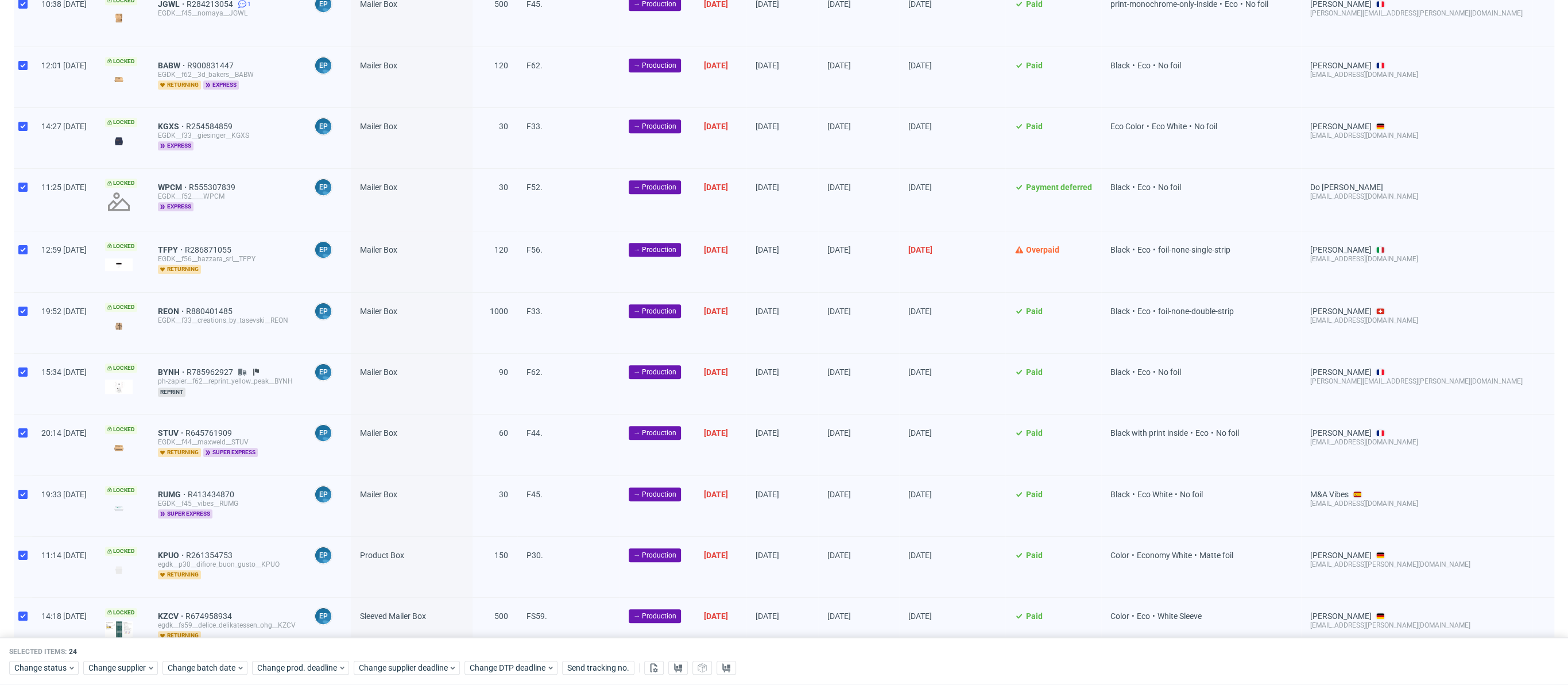
scroll to position [978, 0]
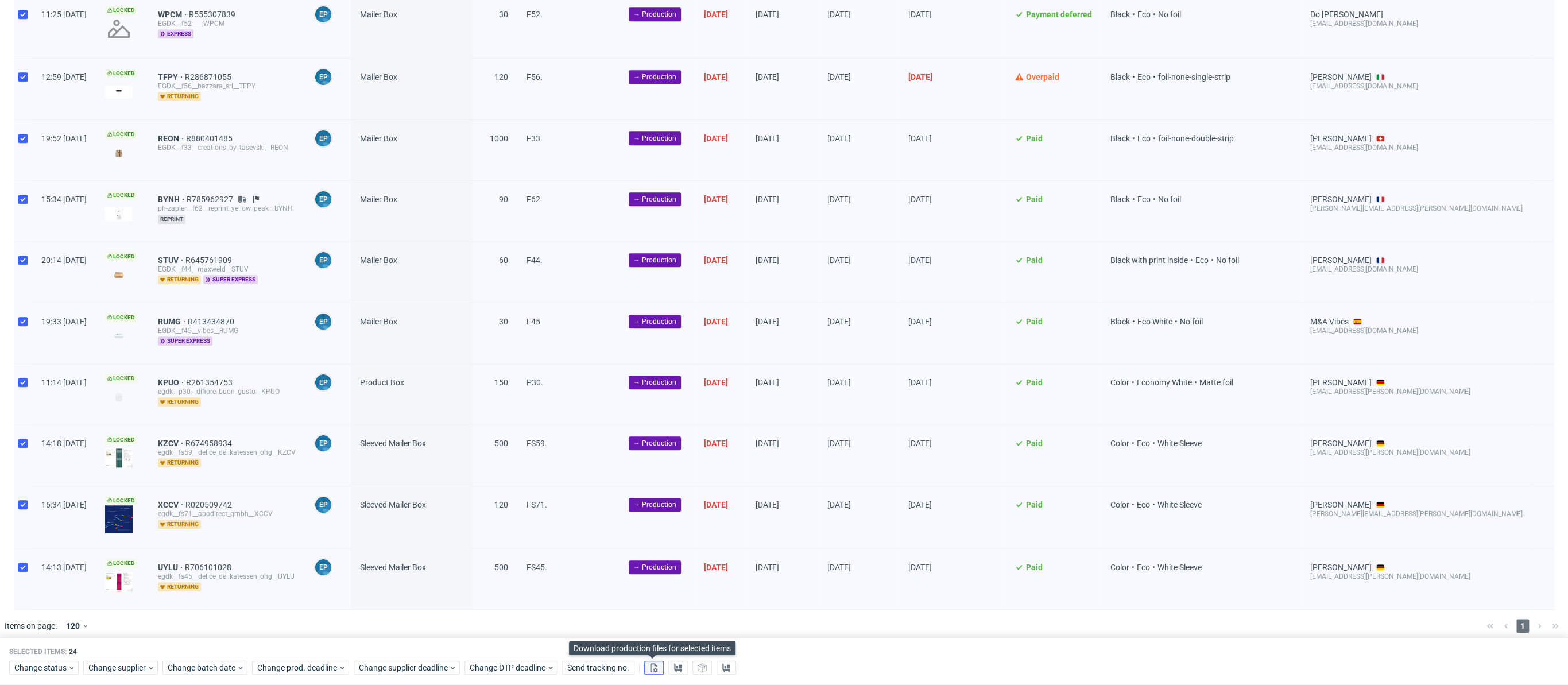
click at [654, 667] on use at bounding box center [654, 668] width 8 height 10
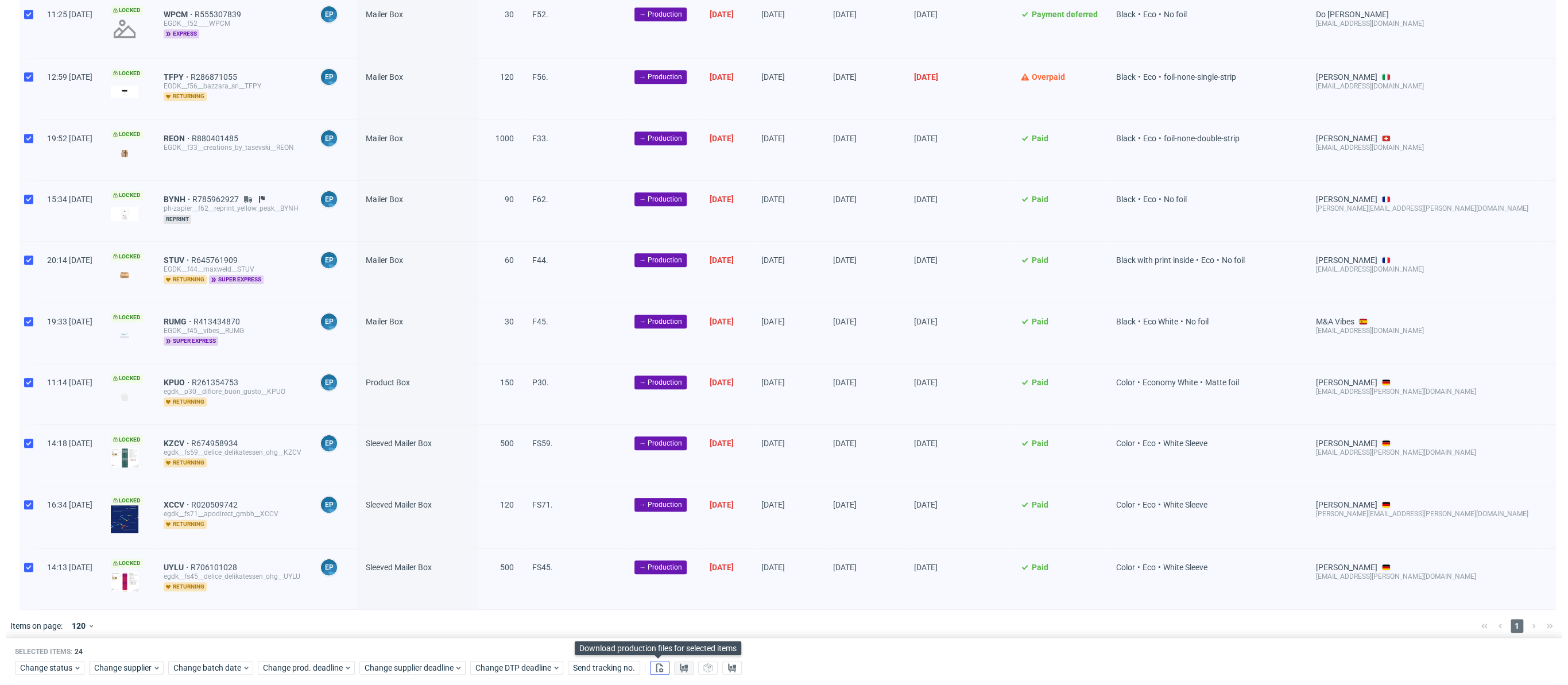
scroll to position [0, 914]
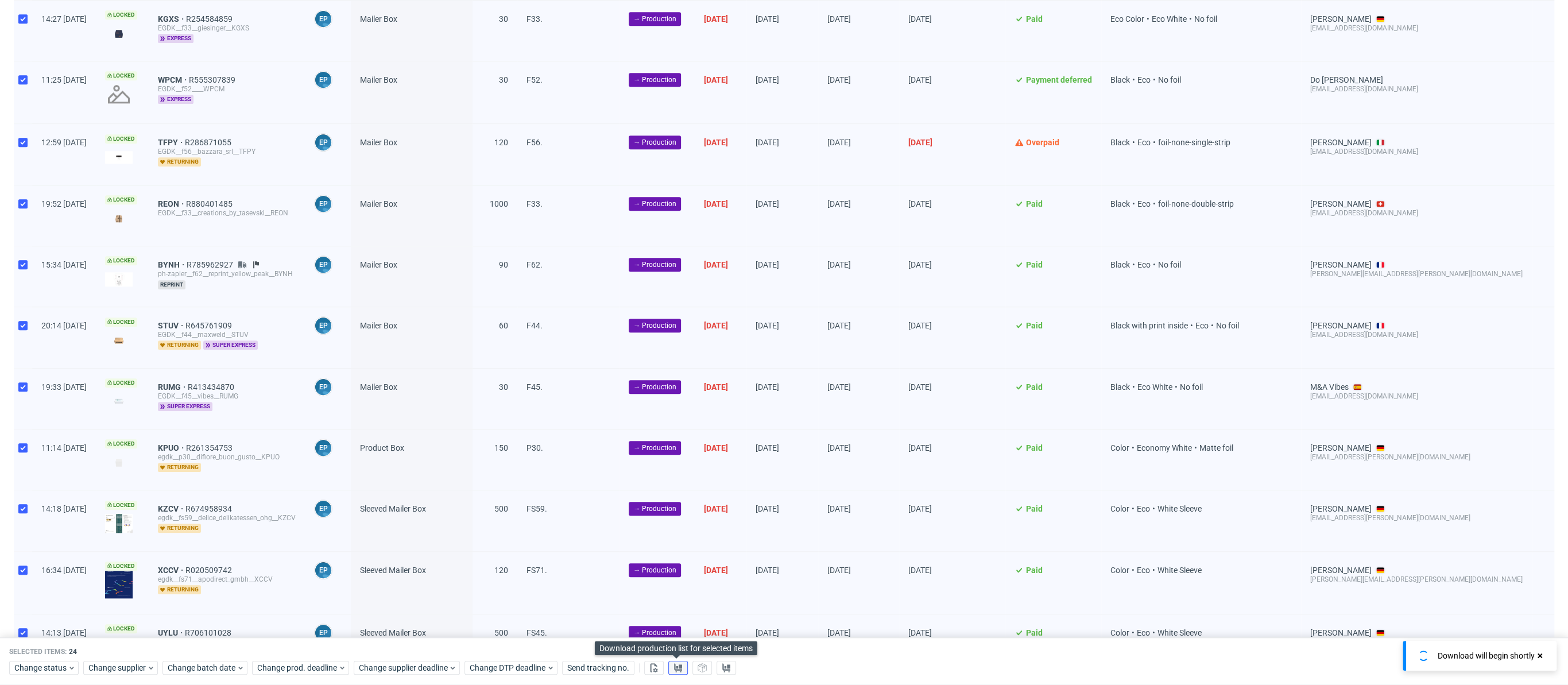
click at [673, 665] on icon at bounding box center [678, 668] width 10 height 10
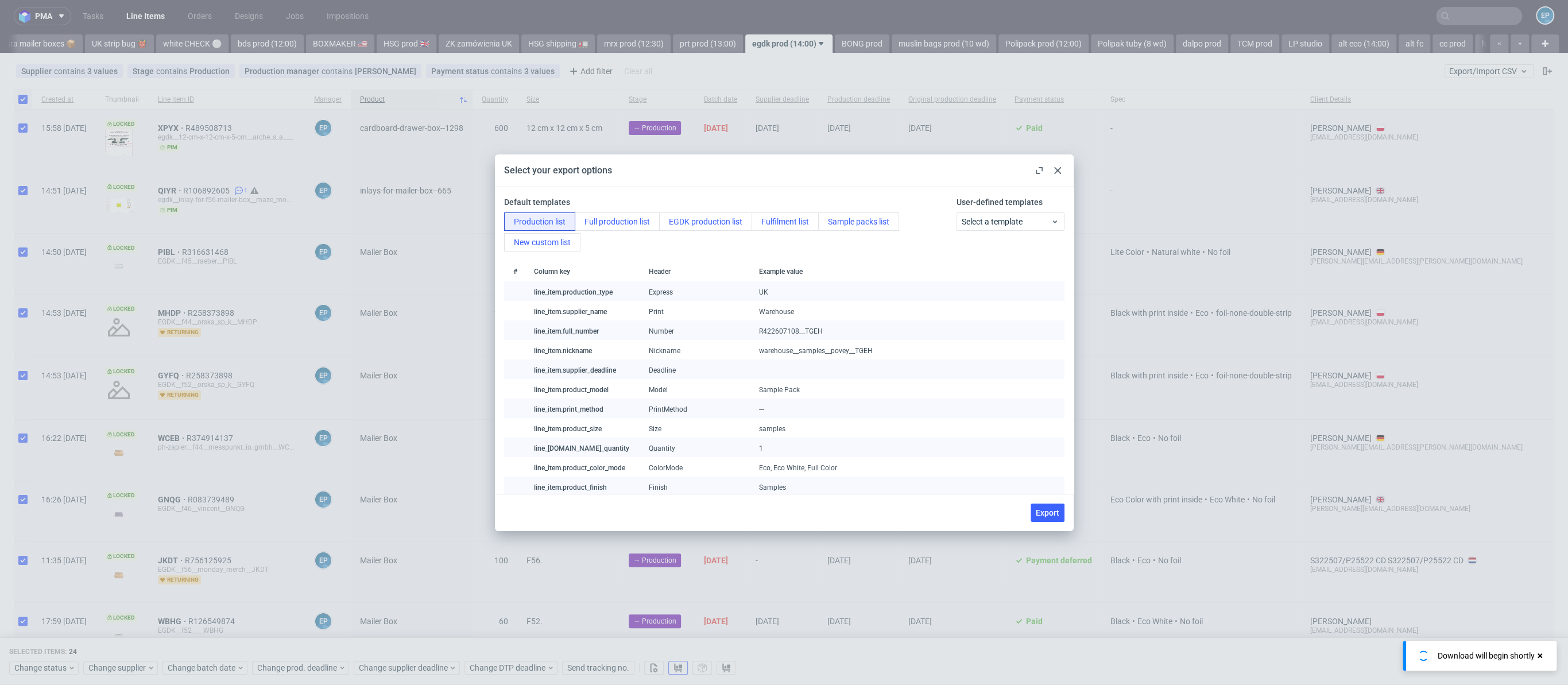
scroll to position [0, 0]
click at [704, 234] on div "Production list Full production list EGDK production list Fulfilment list Sampl…" at bounding box center [728, 232] width 449 height 39
click at [697, 226] on button "EGDK production list" at bounding box center [706, 221] width 93 height 18
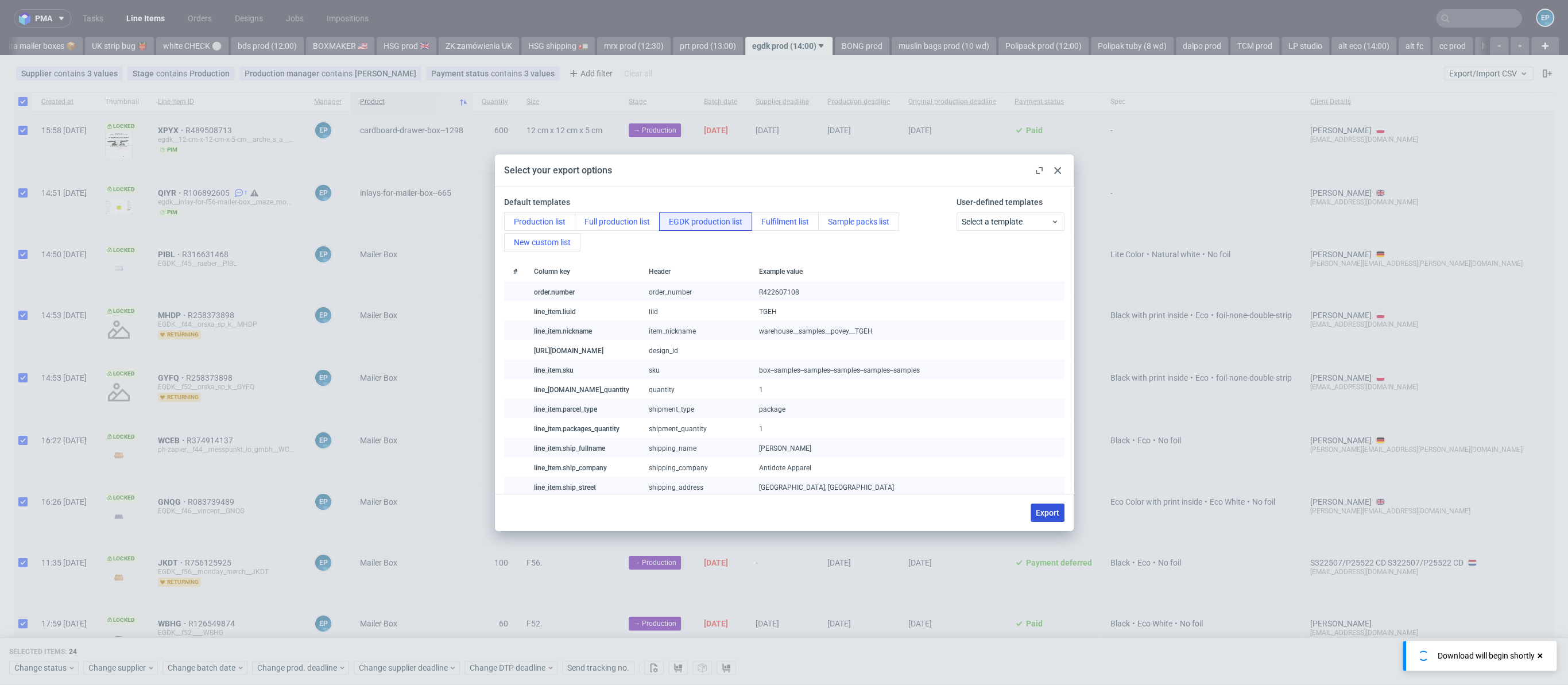
click at [1051, 512] on span "Export" at bounding box center [1047, 512] width 24 height 8
checkbox input "false"
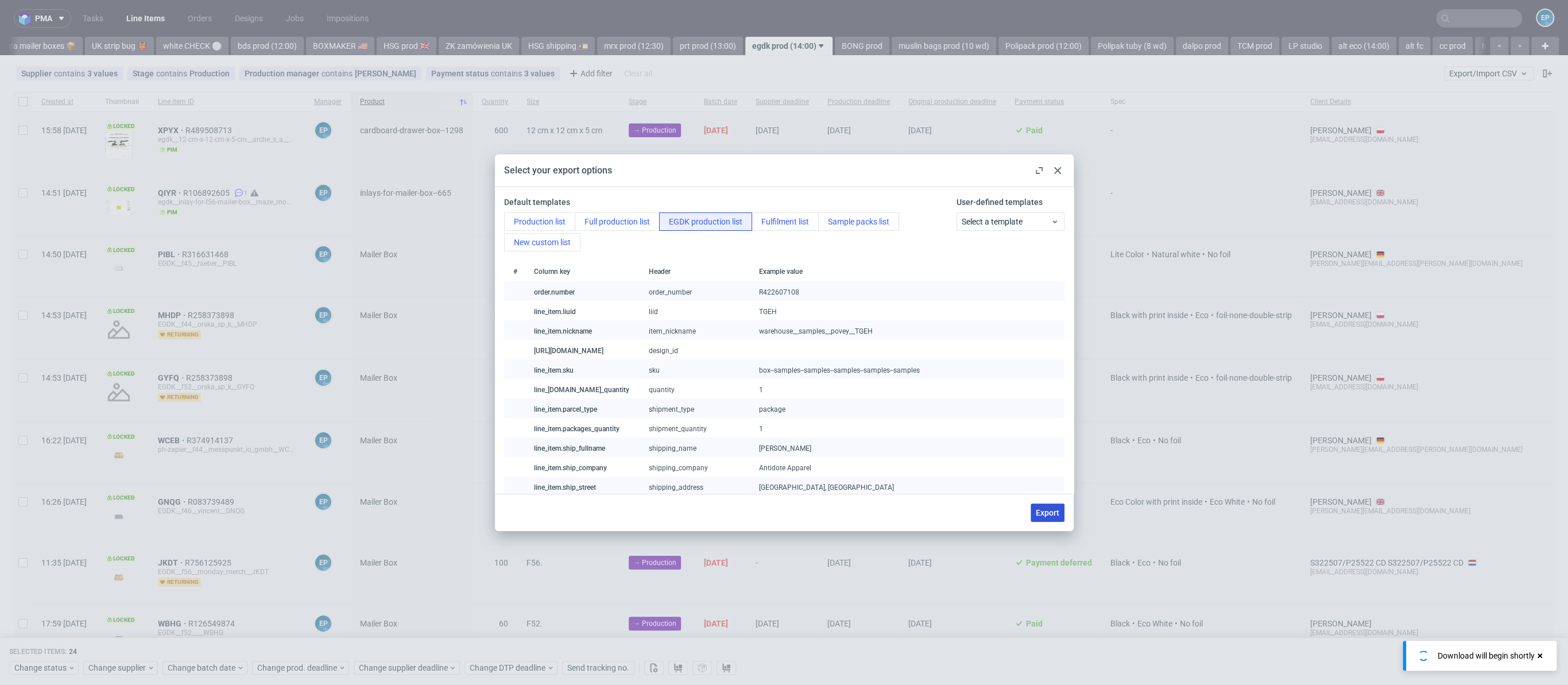
checkbox input "false"
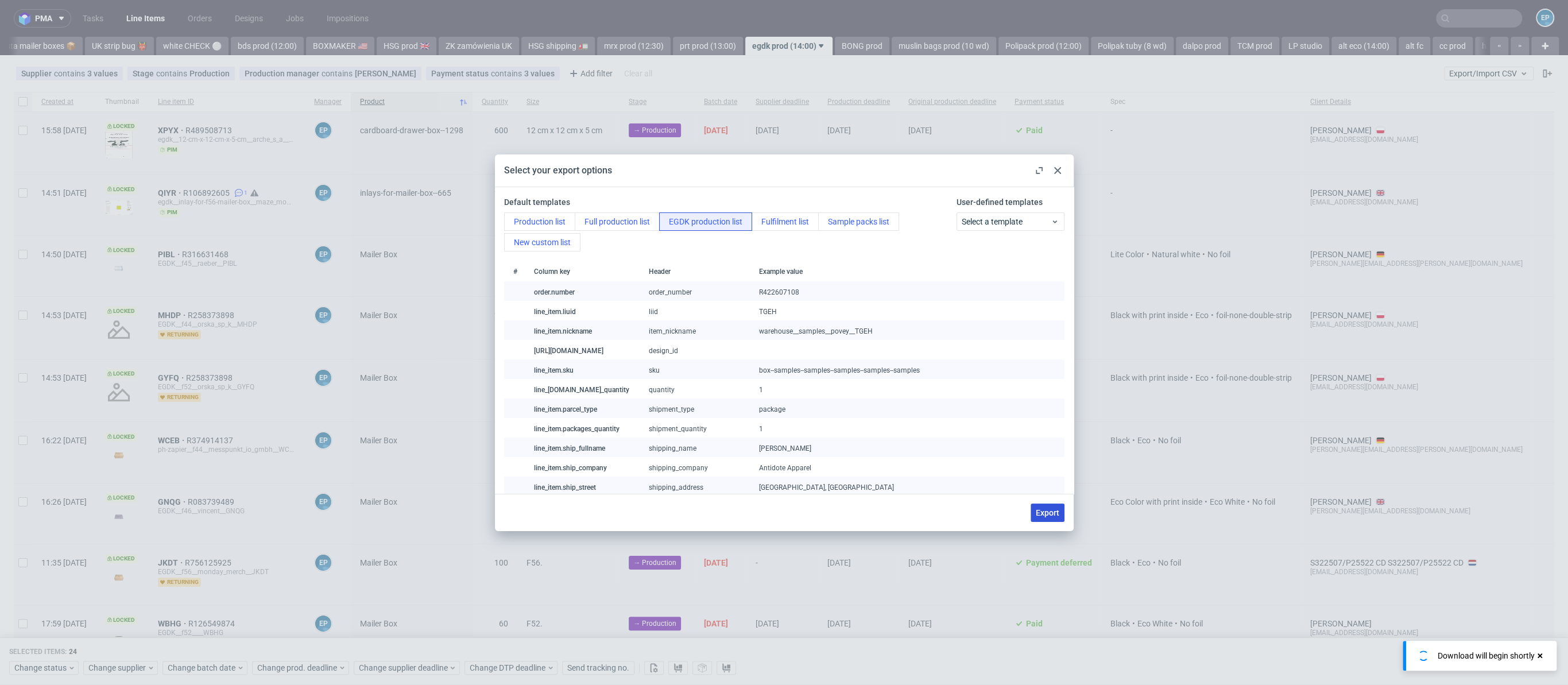
checkbox input "false"
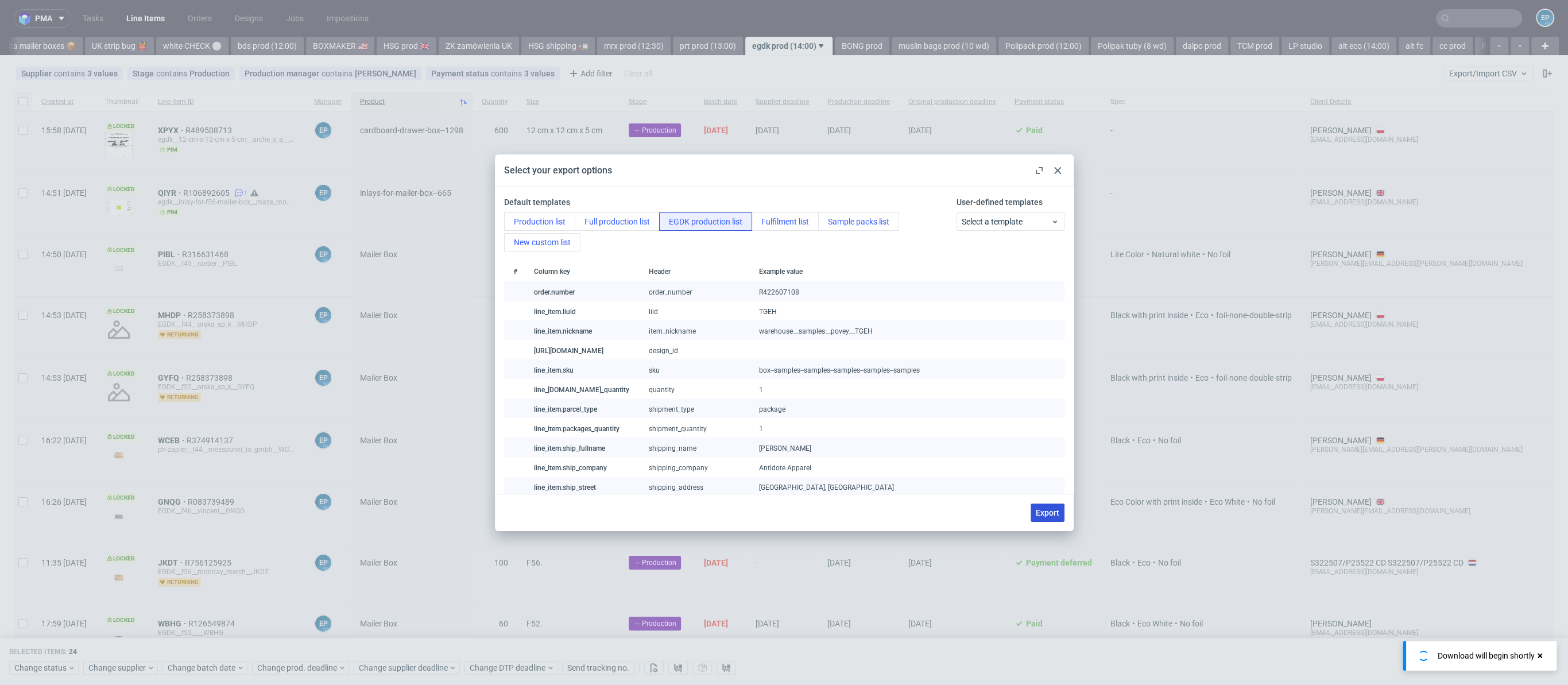
checkbox input "false"
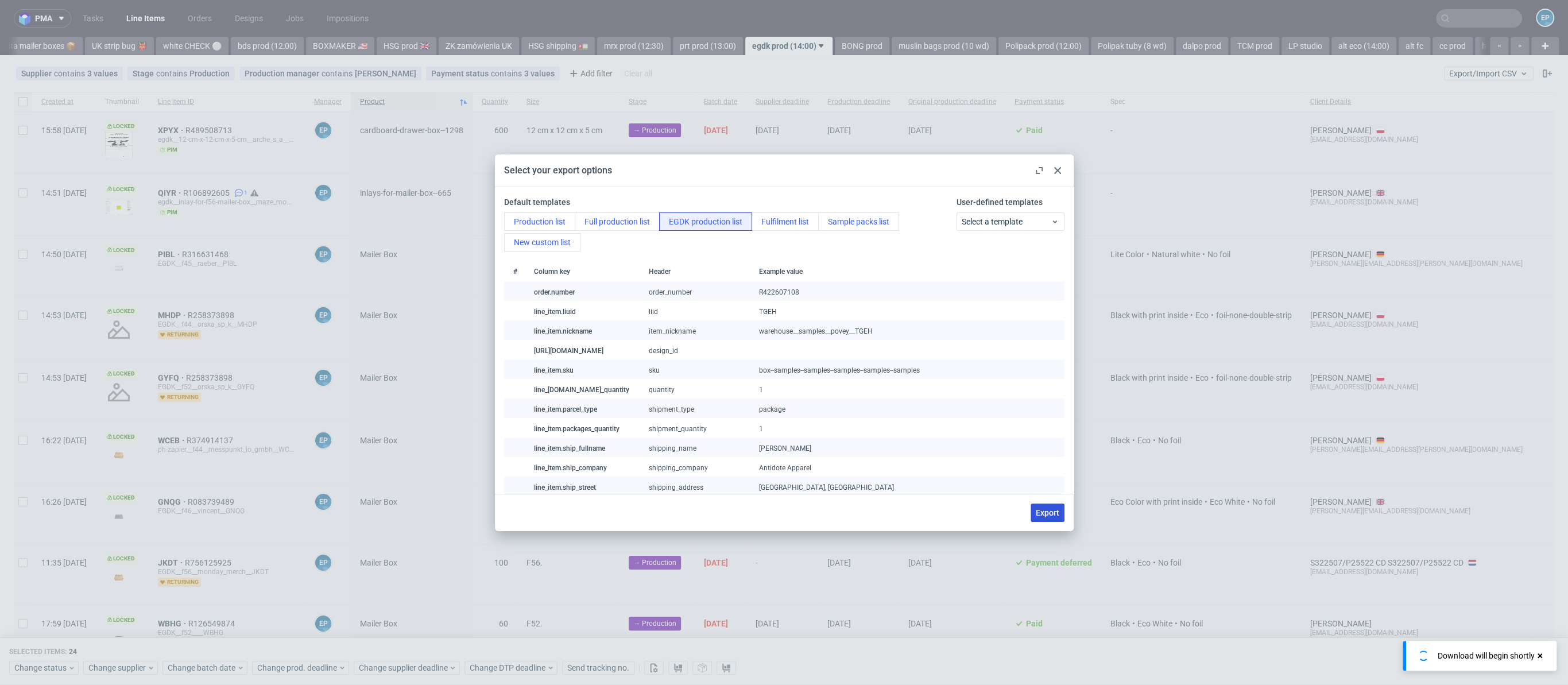
checkbox input "false"
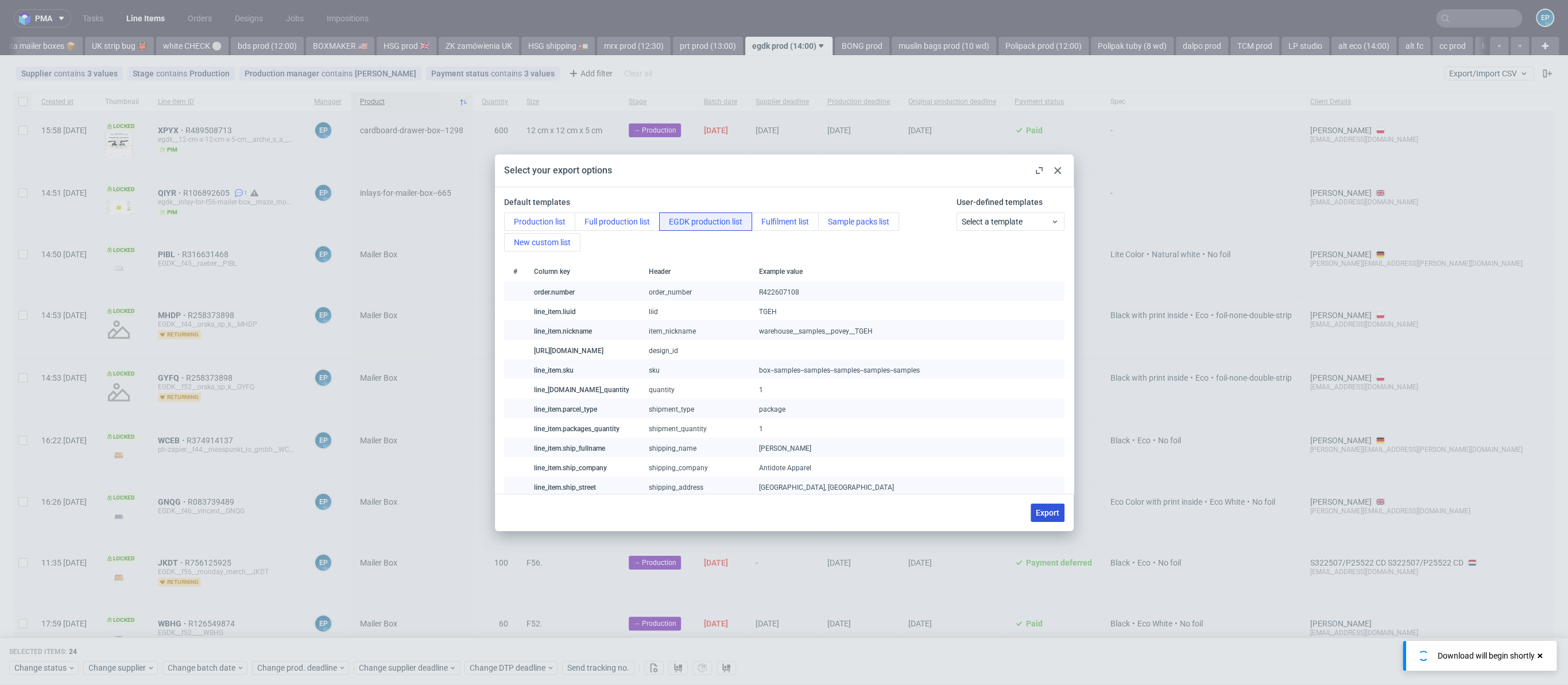
checkbox input "false"
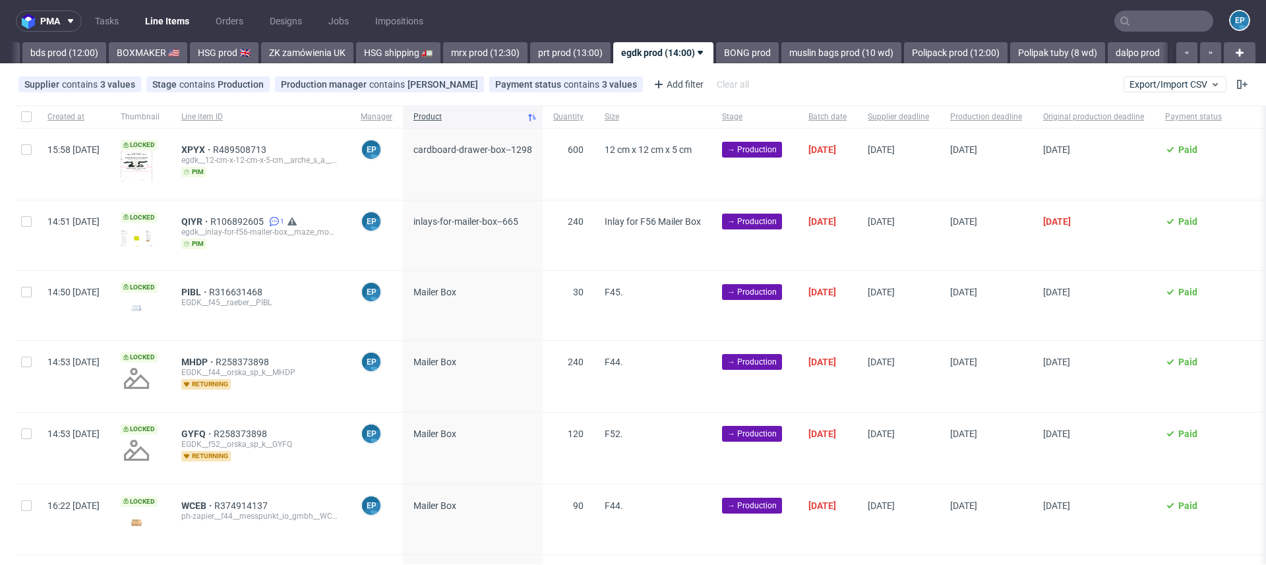
scroll to position [0, 1317]
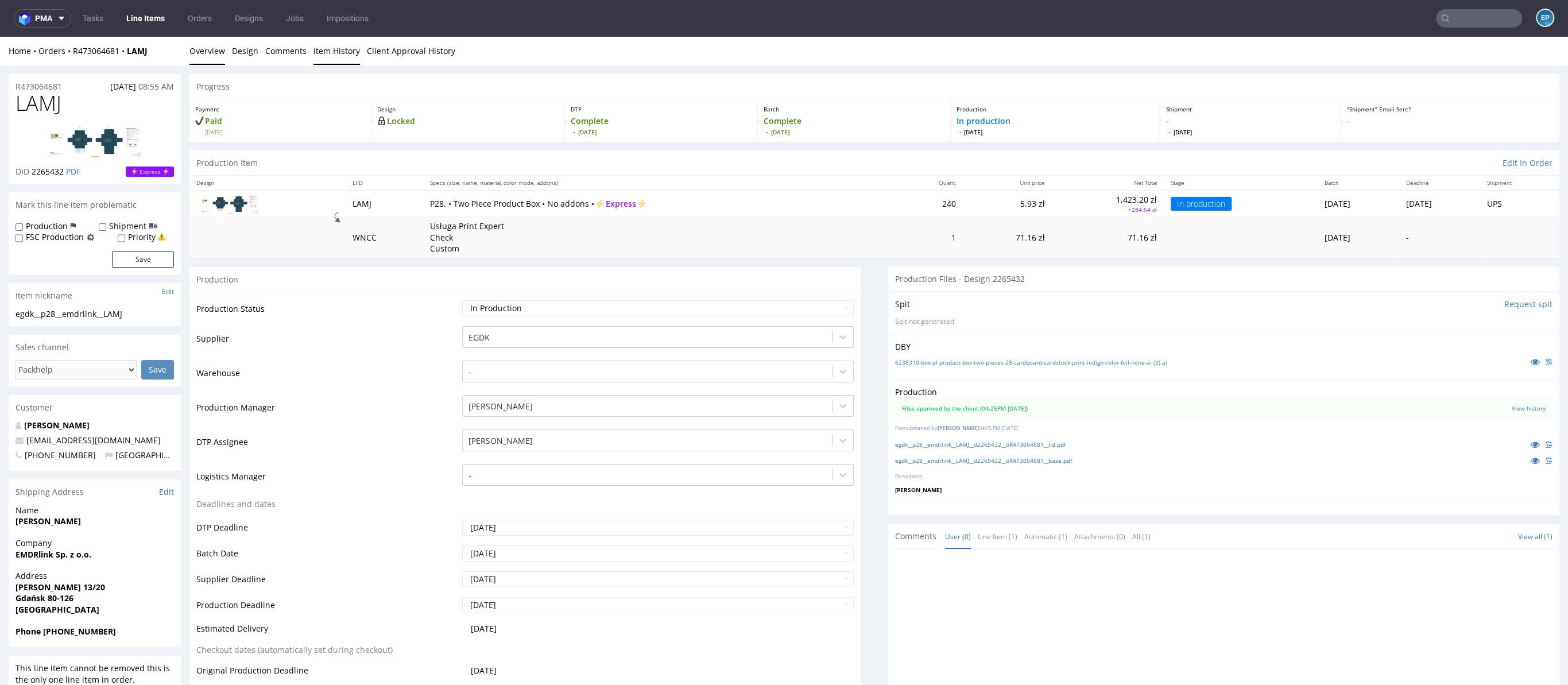
click at [342, 57] on link "Item History" at bounding box center [336, 51] width 46 height 28
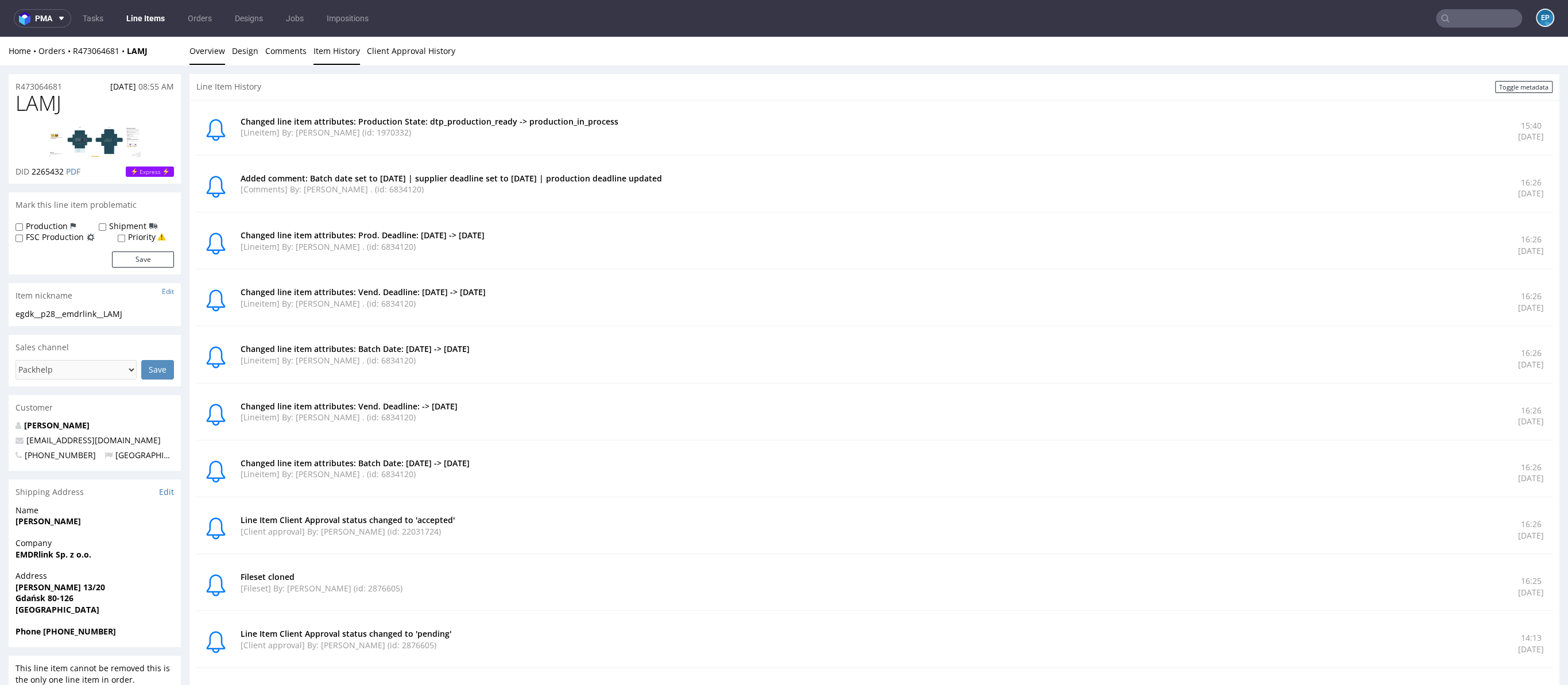
click at [217, 51] on link "Overview" at bounding box center [207, 51] width 36 height 28
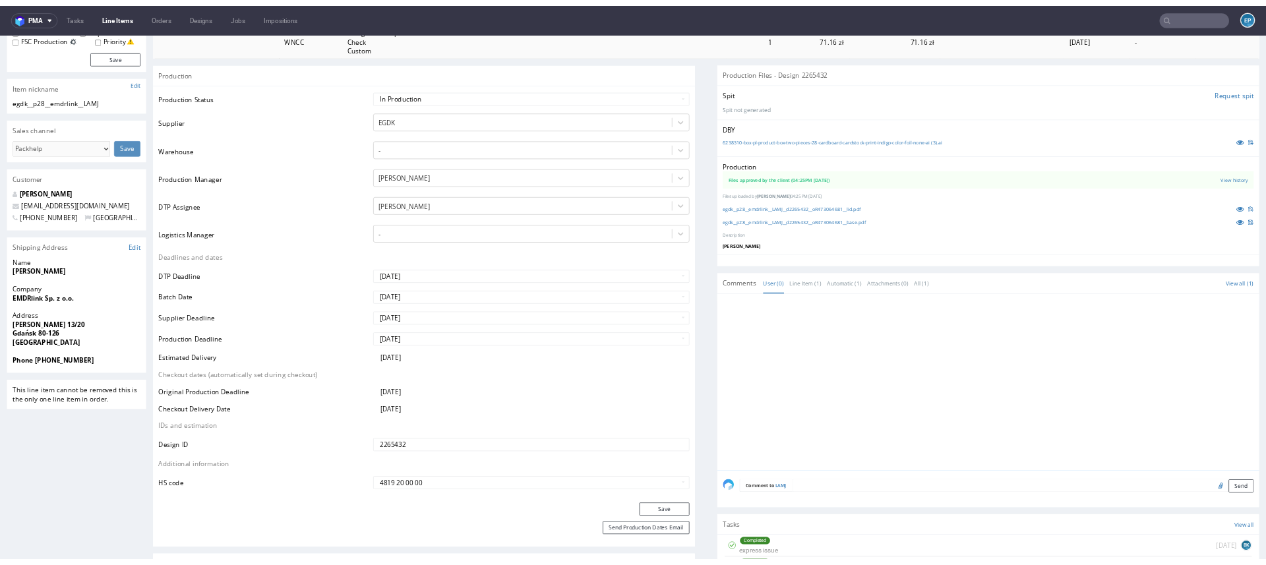
scroll to position [216, 0]
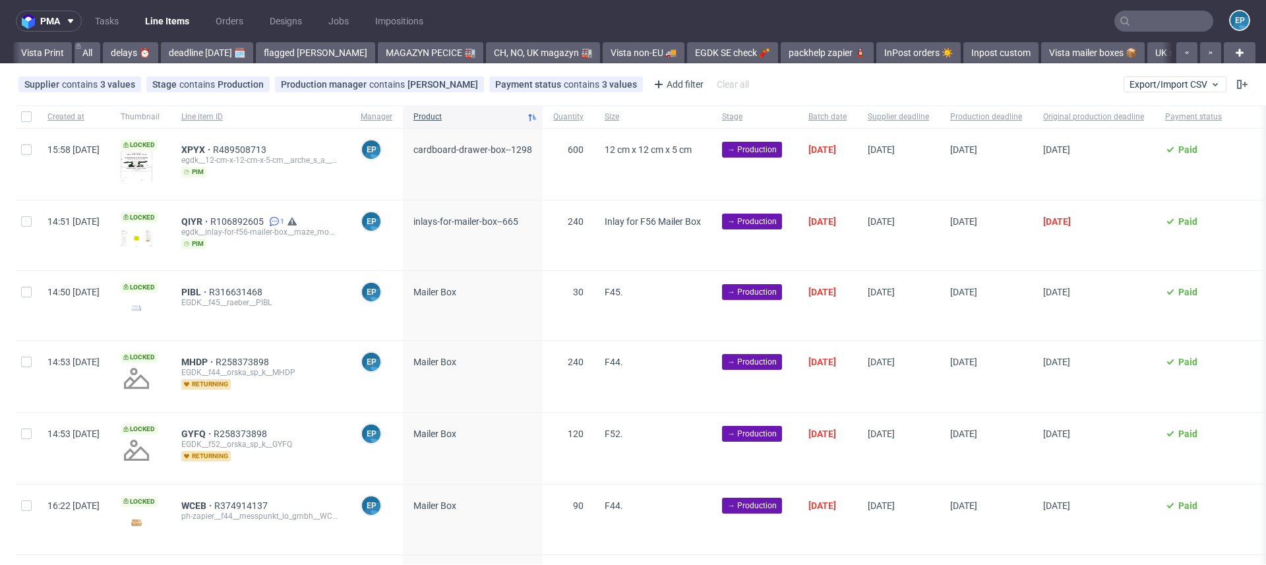
scroll to position [0, 1317]
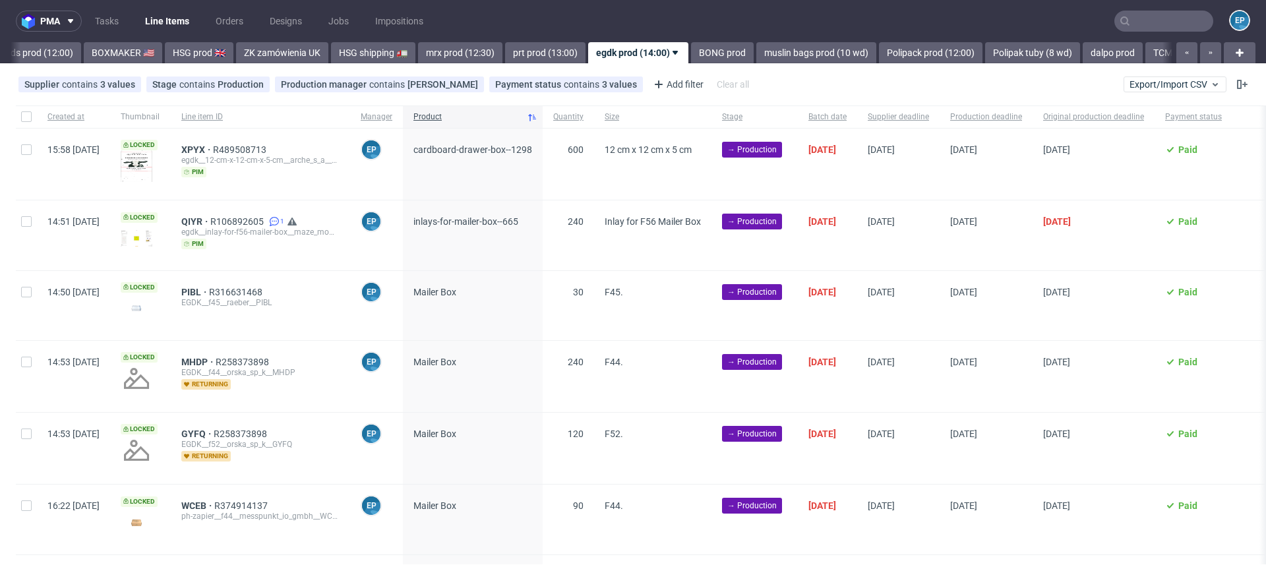
click at [1142, 28] on input "text" at bounding box center [1163, 21] width 99 height 21
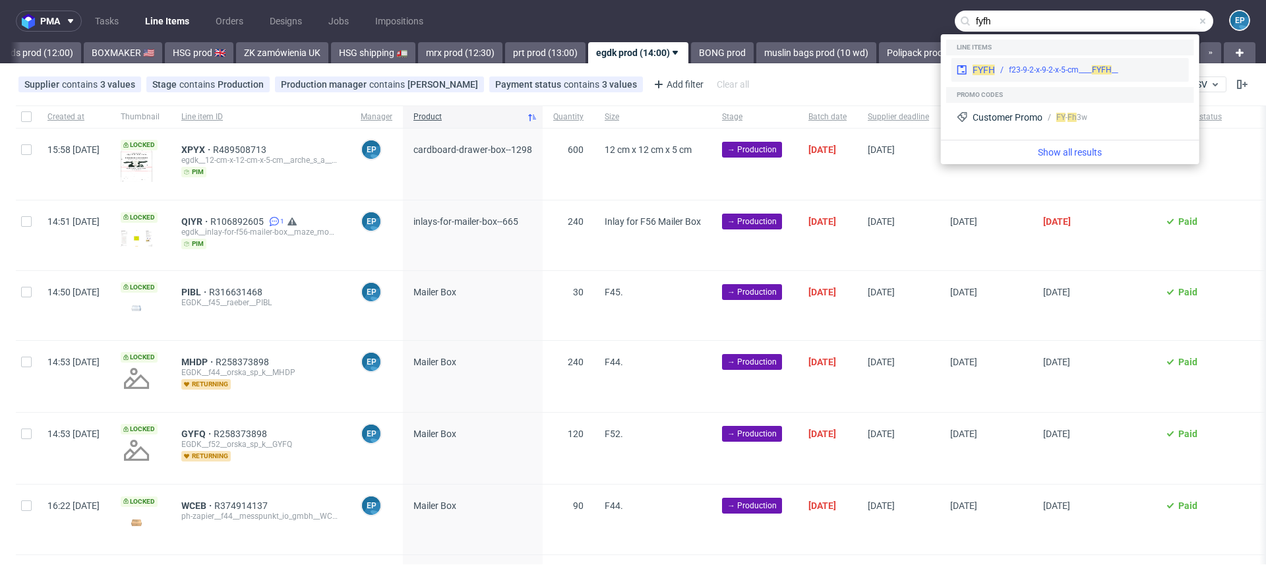
type input "fyfh"
click at [1032, 58] on div "FYFH __f23-9-2-x-9-2-x-5-cm____ FYFH" at bounding box center [1069, 70] width 237 height 24
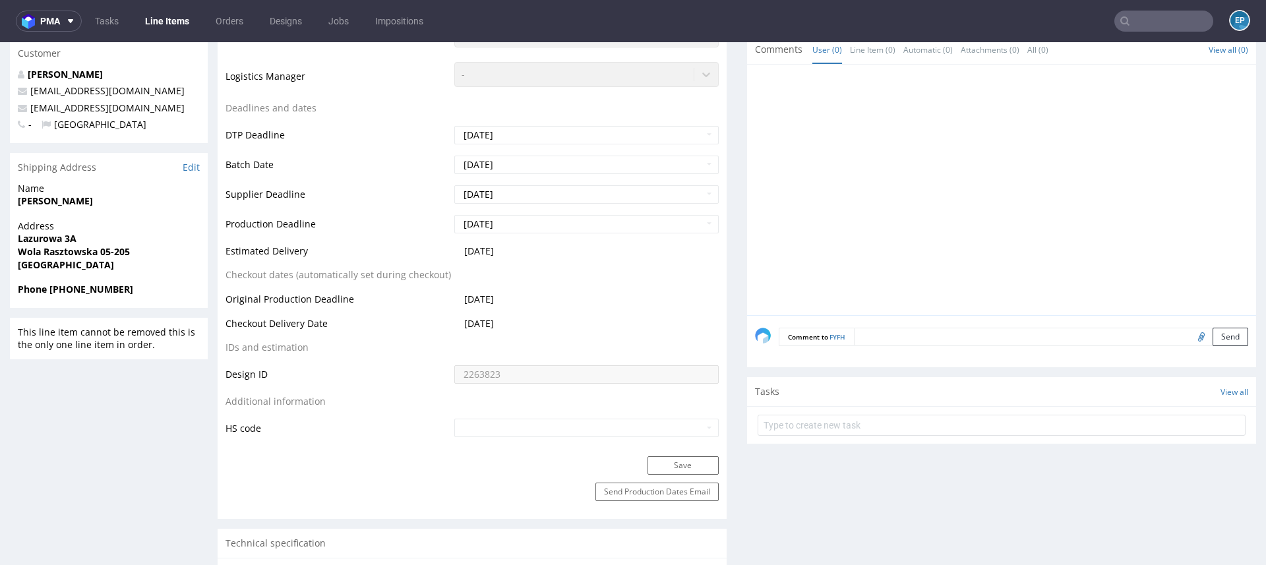
scroll to position [351, 0]
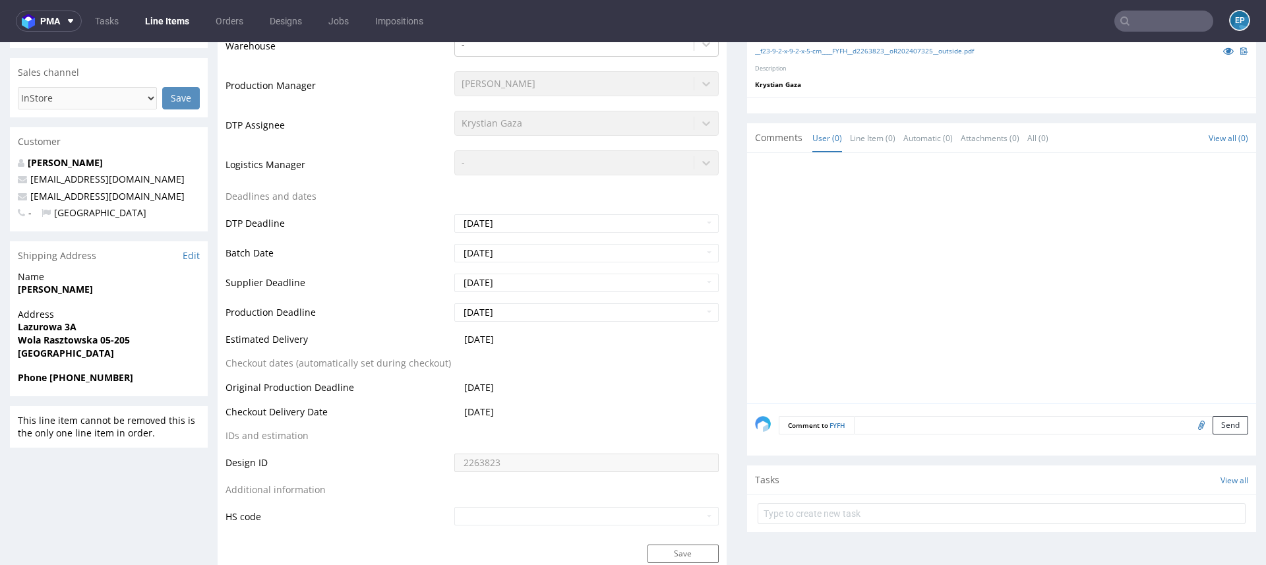
click at [132, 29] on ul "Tasks Line Items Orders Designs Jobs Impositions" at bounding box center [259, 21] width 355 height 21
click at [163, 24] on link "Line Items" at bounding box center [167, 21] width 60 height 21
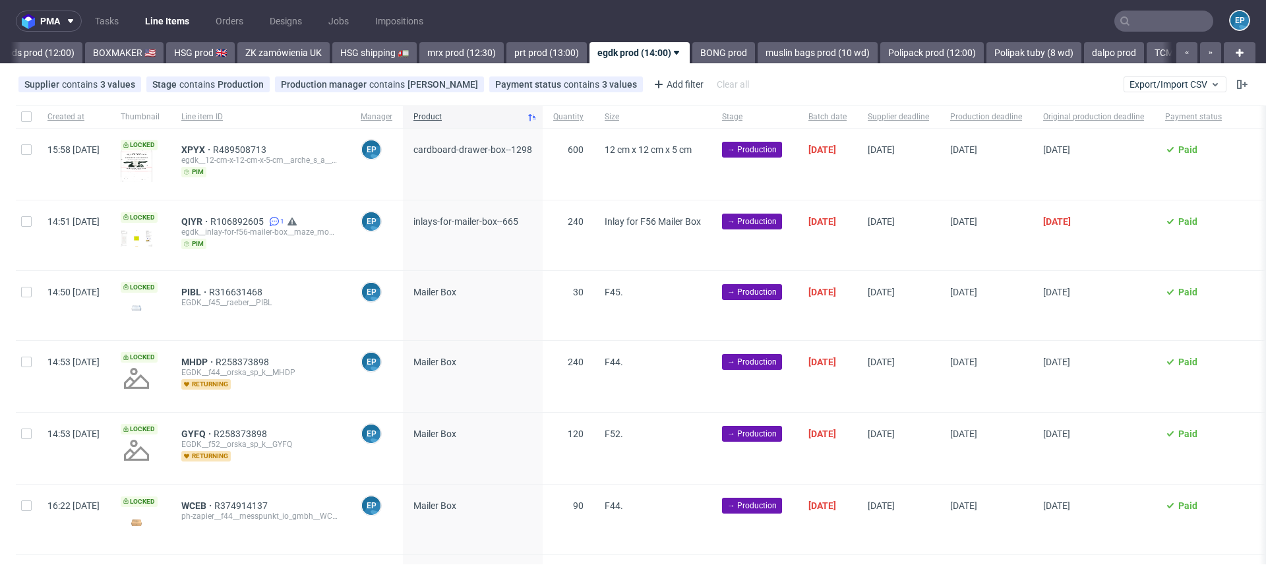
scroll to position [0, 1317]
click at [28, 119] on input "checkbox" at bounding box center [26, 116] width 11 height 11
checkbox input "true"
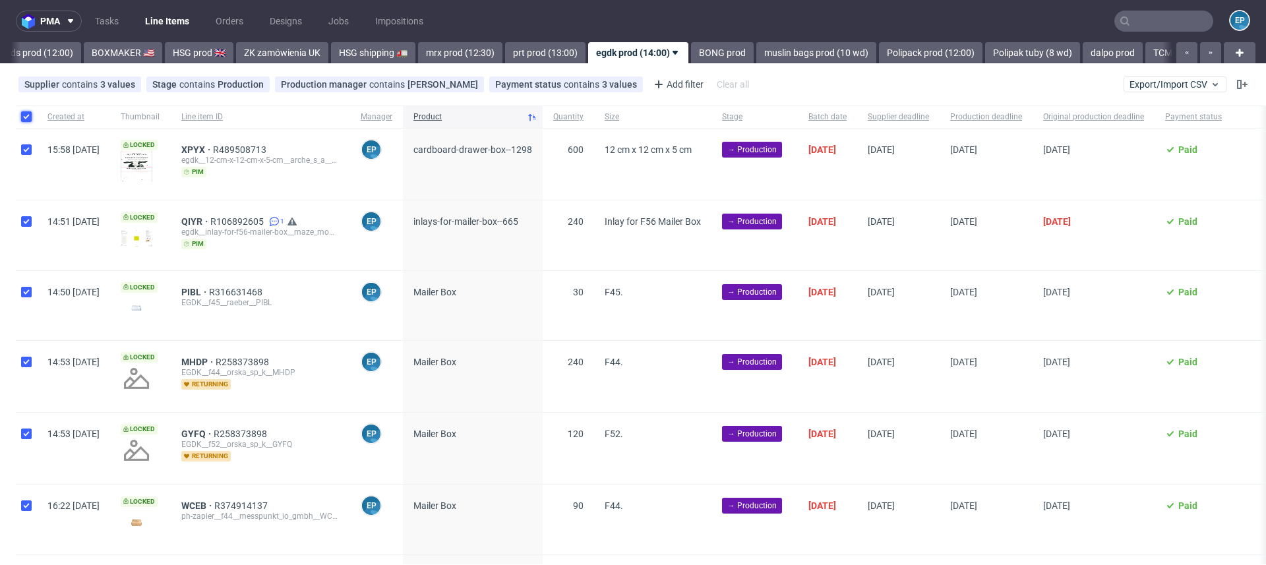
checkbox input "true"
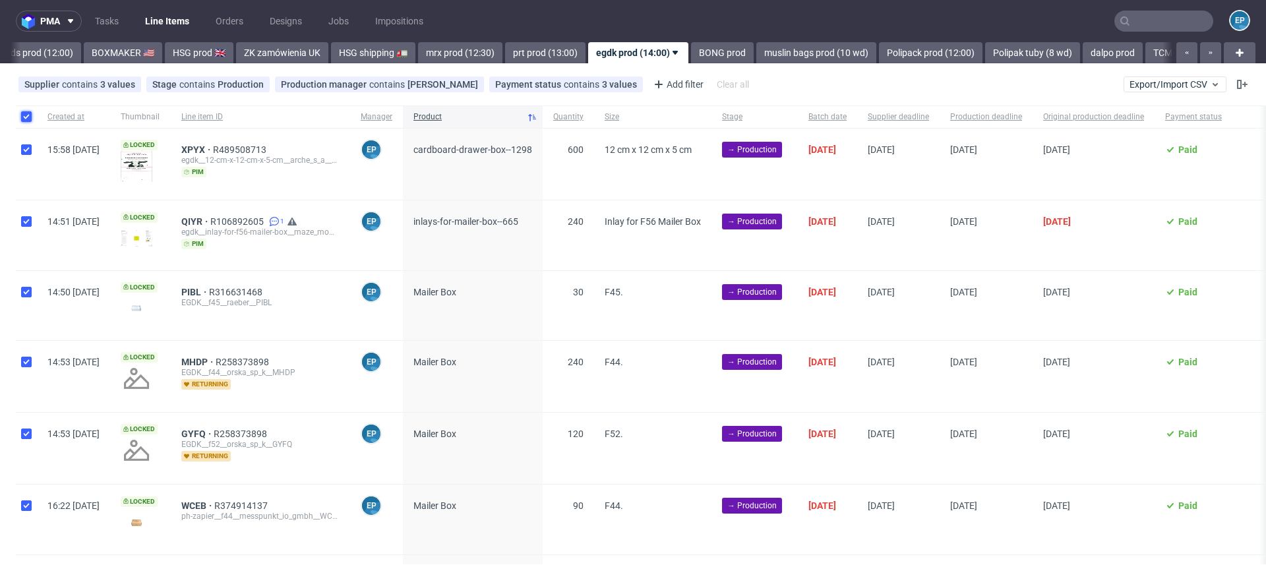
checkbox input "true"
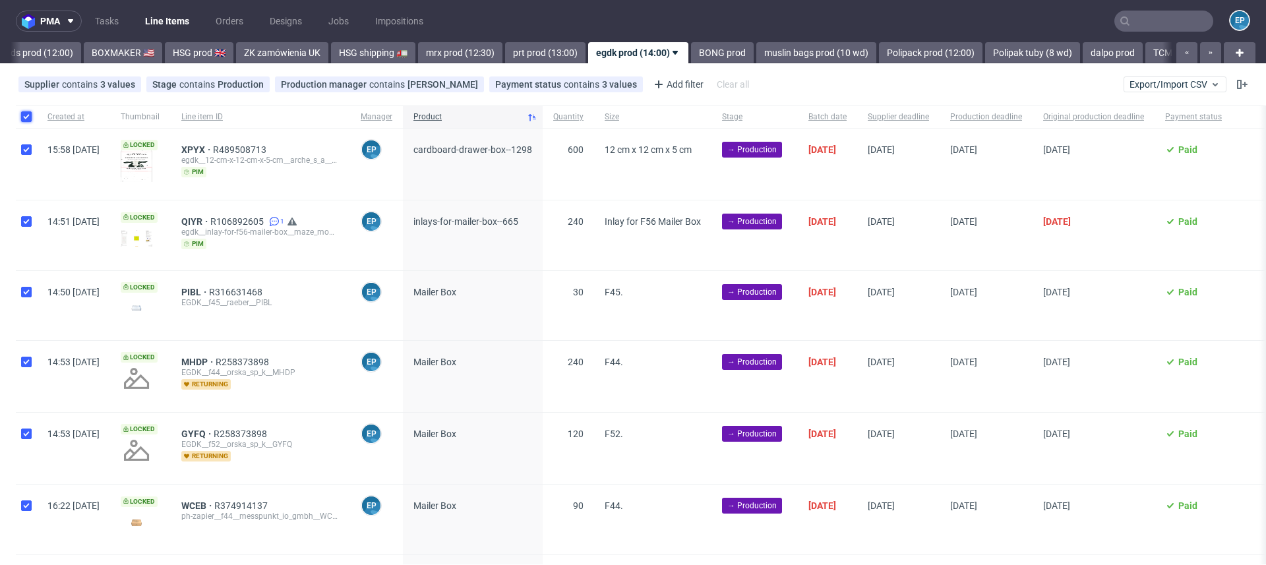
checkbox input "true"
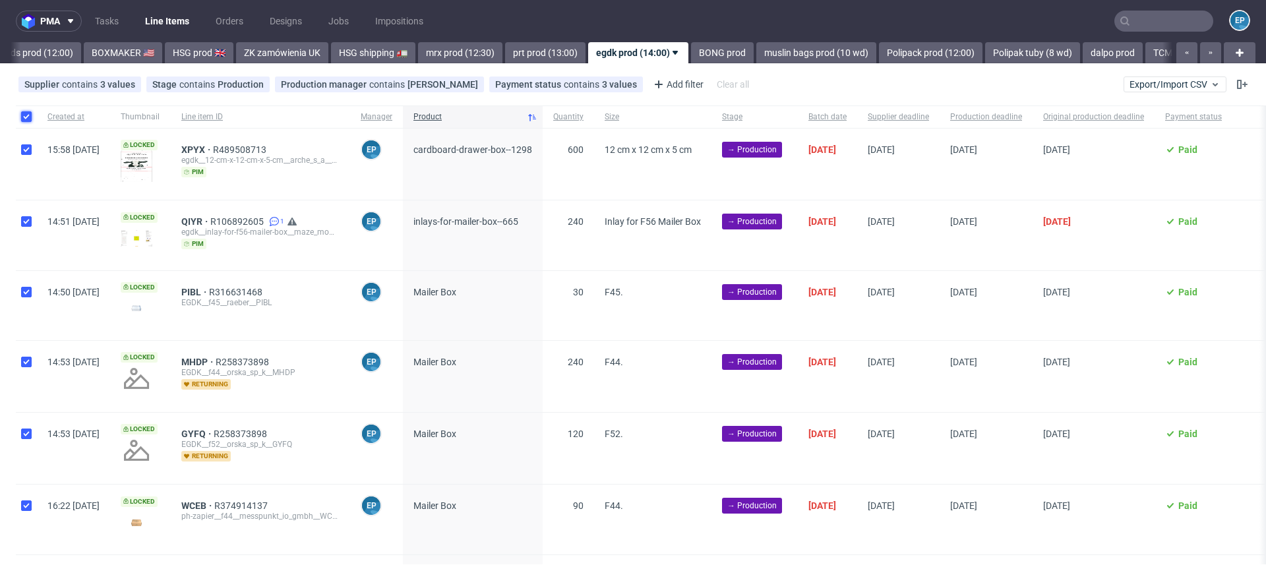
checkbox input "true"
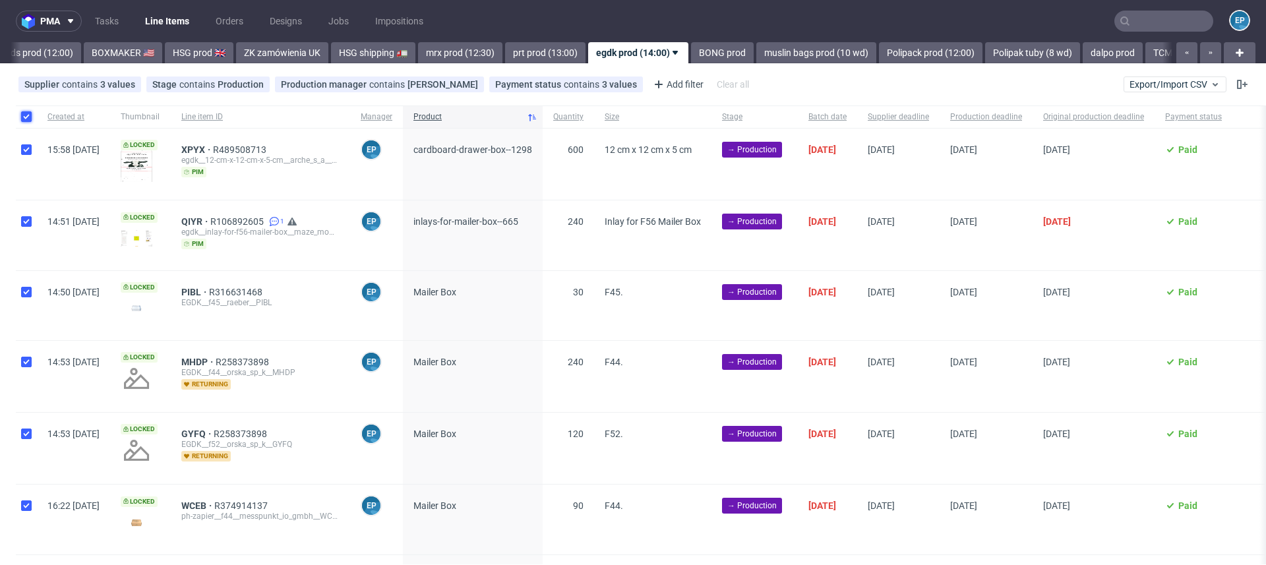
checkbox input "true"
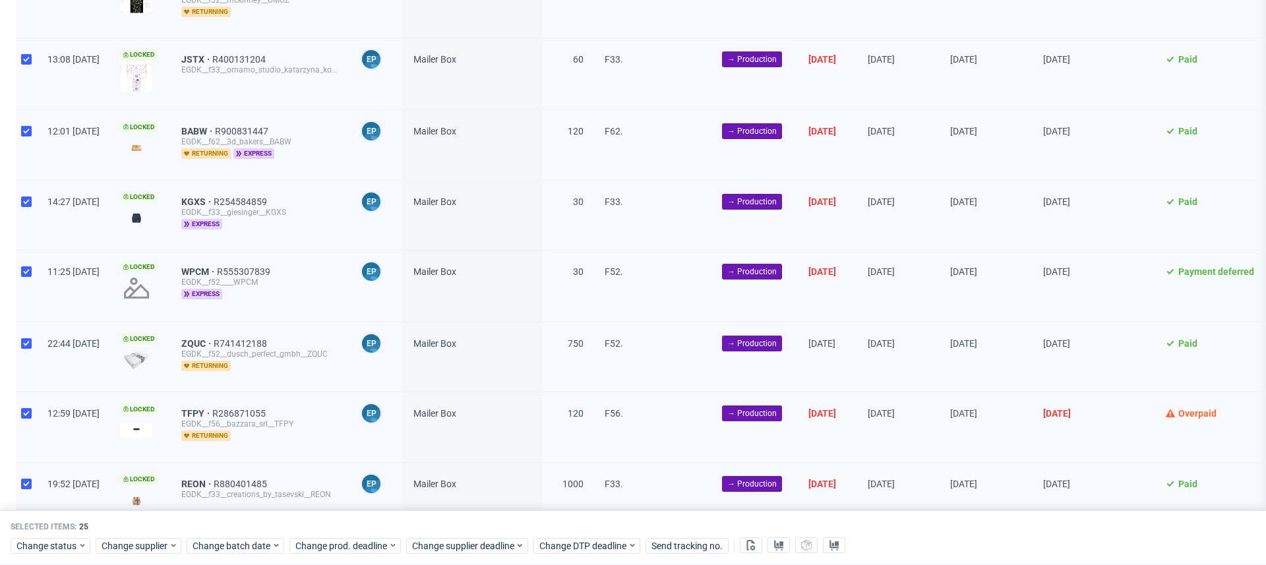
scroll to position [1413, 0]
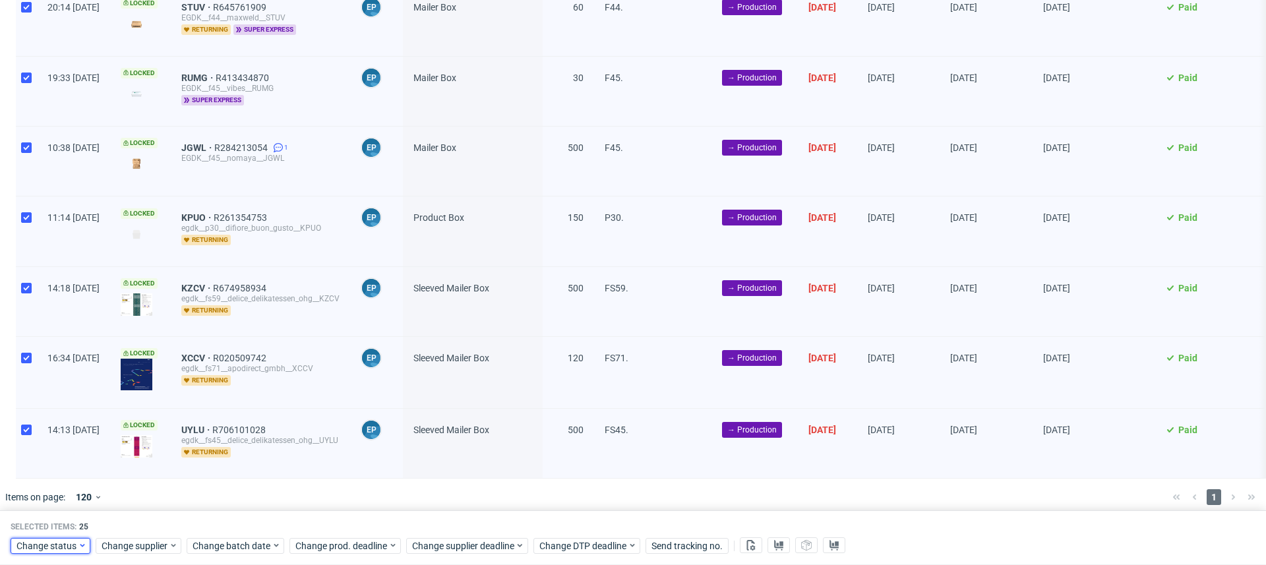
click at [58, 551] on span "Change status" at bounding box center [46, 545] width 61 height 13
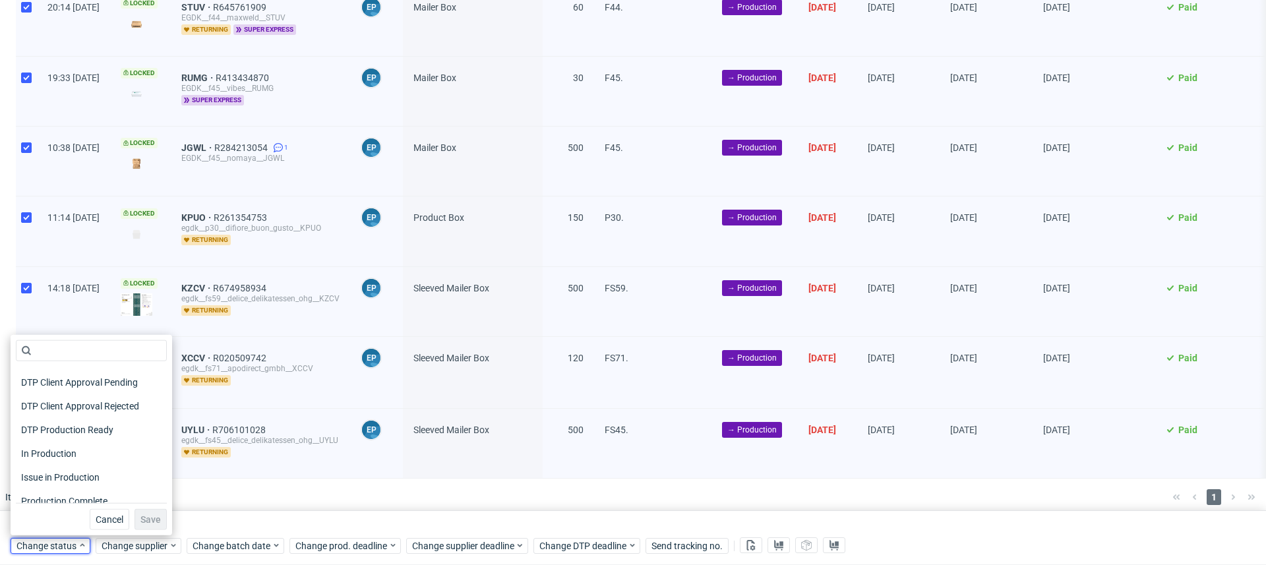
scroll to position [116, 0]
click at [72, 446] on span "In Production" at bounding box center [49, 452] width 67 height 18
click at [140, 521] on span "Save" at bounding box center [150, 519] width 20 height 9
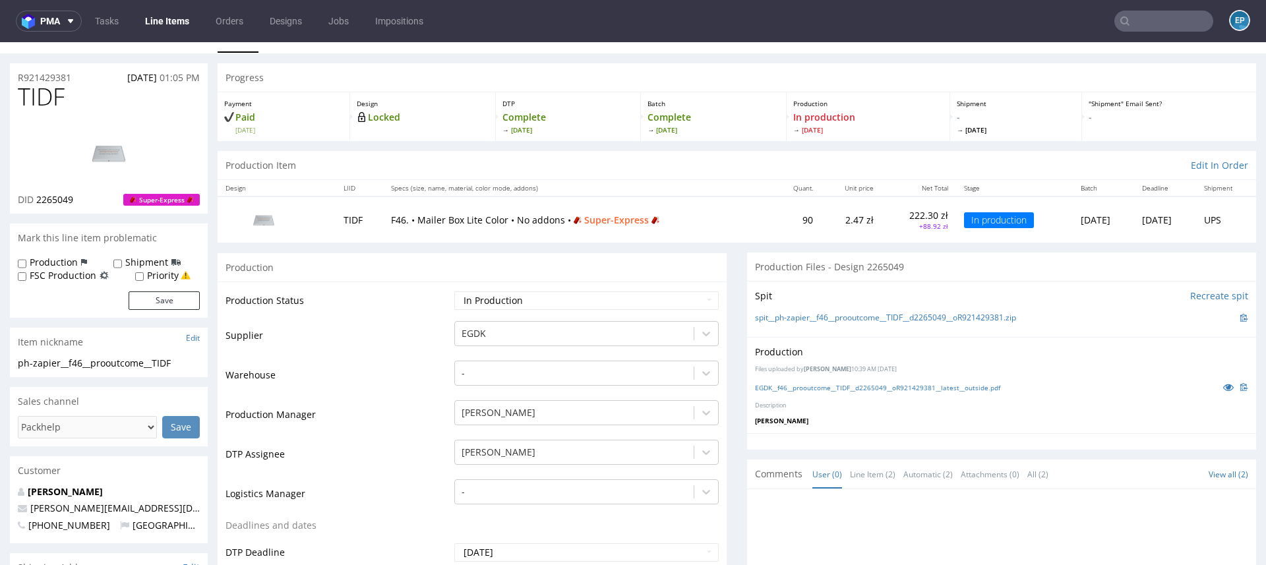
scroll to position [26, 0]
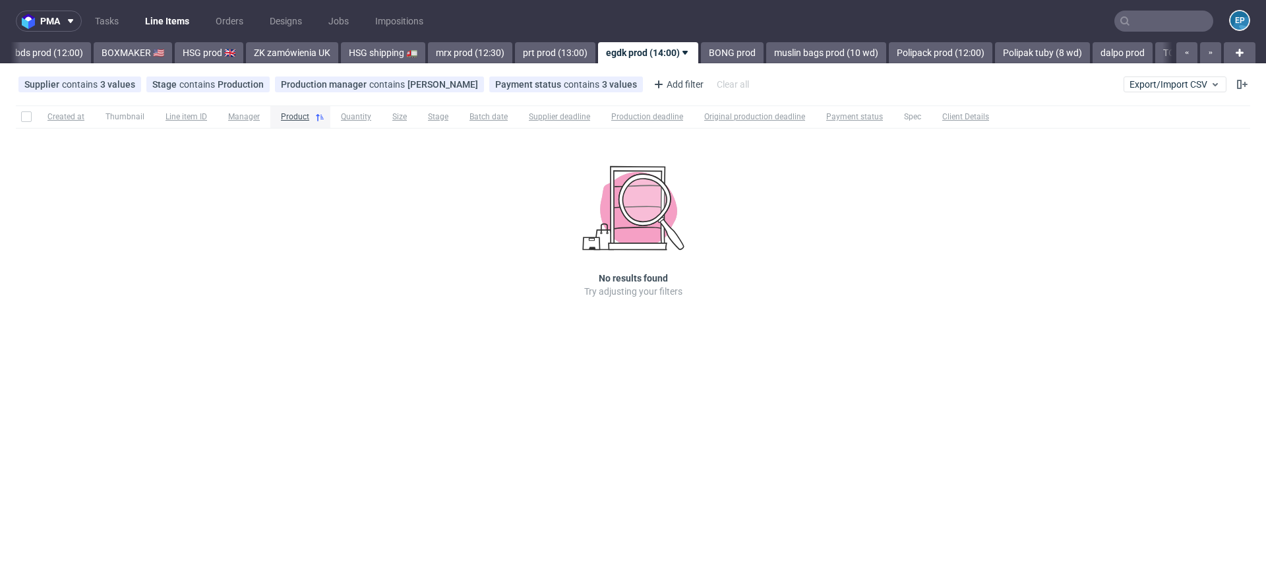
scroll to position [0, 1310]
click at [697, 42] on link "BONG prod" at bounding box center [728, 52] width 63 height 21
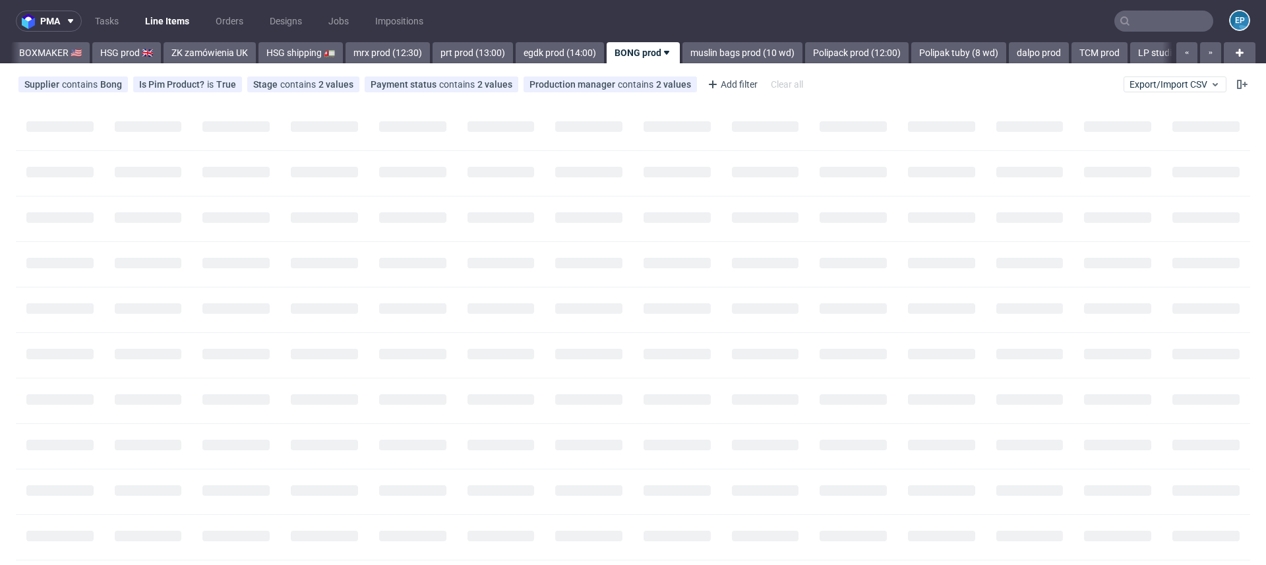
scroll to position [0, 1394]
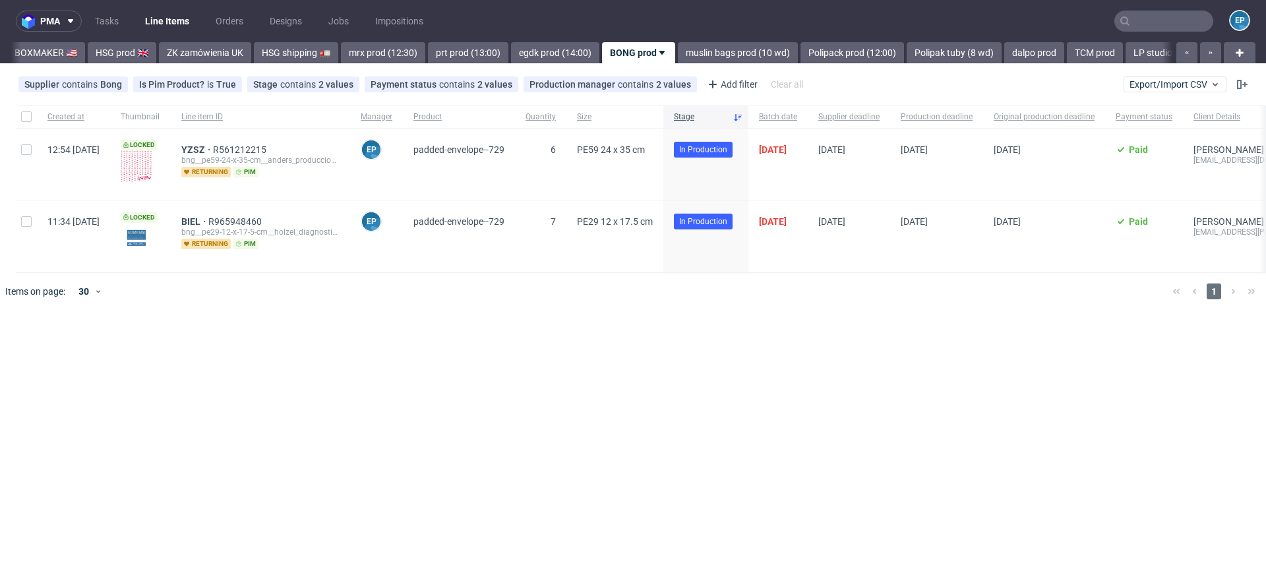
click at [678, 42] on link "muslin bags prod (10 wd)" at bounding box center [738, 52] width 120 height 21
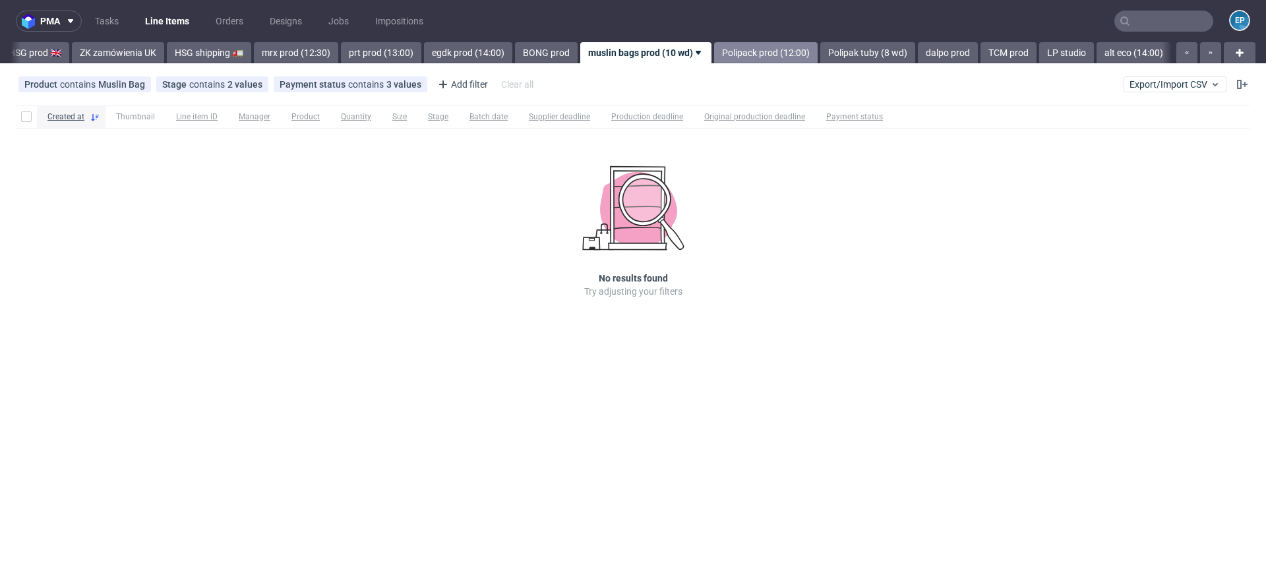
click at [714, 47] on link "Polipack prod (12:00)" at bounding box center [765, 52] width 103 height 21
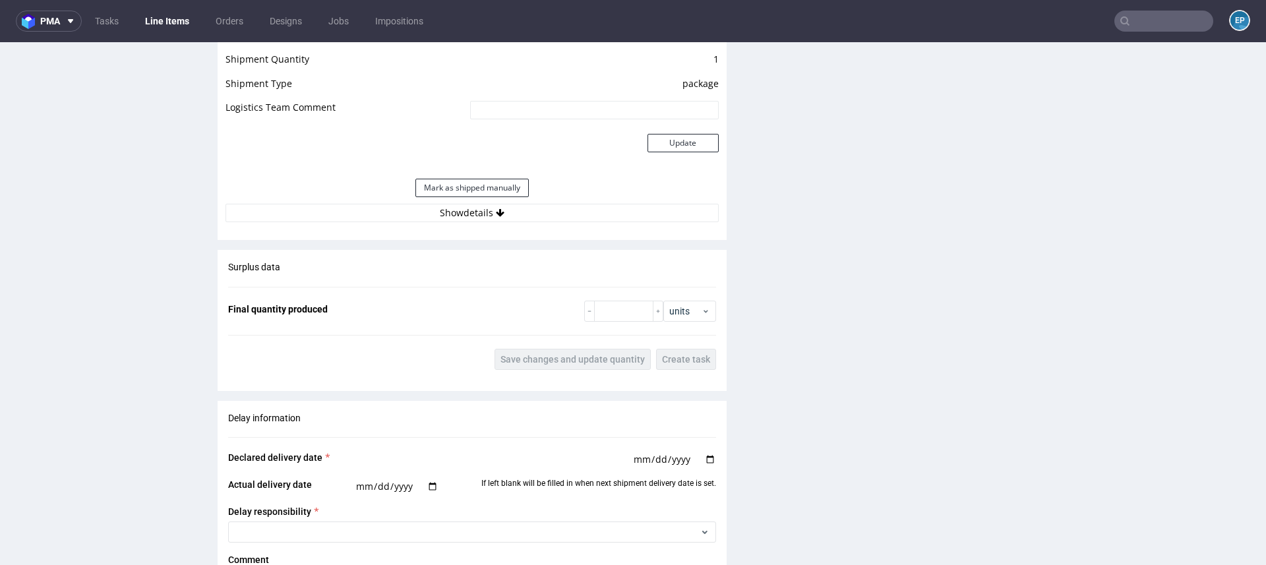
scroll to position [1211, 0]
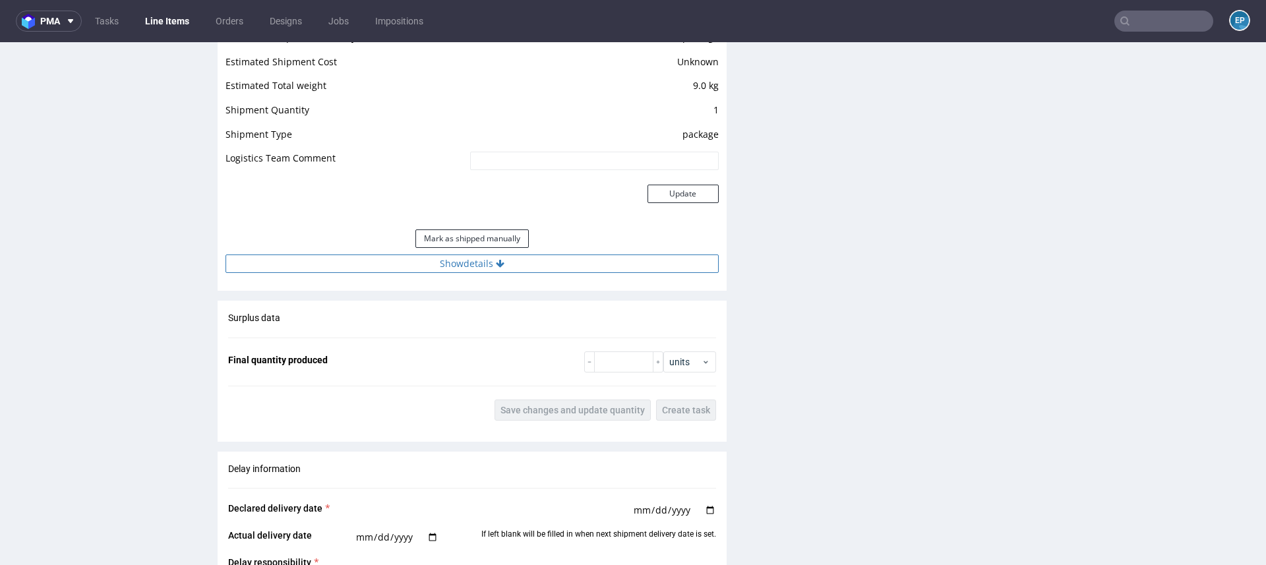
click at [502, 267] on button "Show details" at bounding box center [471, 263] width 493 height 18
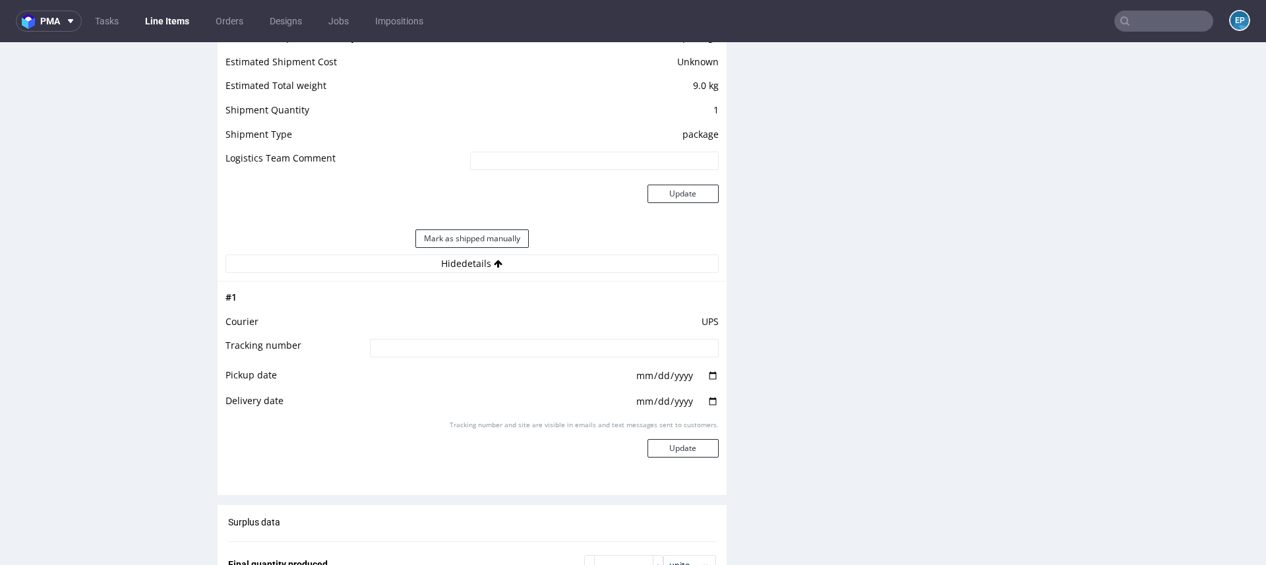
click at [478, 345] on input at bounding box center [544, 348] width 349 height 18
paste input "1ZW3745C6811392666"
type input "1ZW3745C6811392666"
click at [674, 444] on button "Update" at bounding box center [682, 448] width 71 height 18
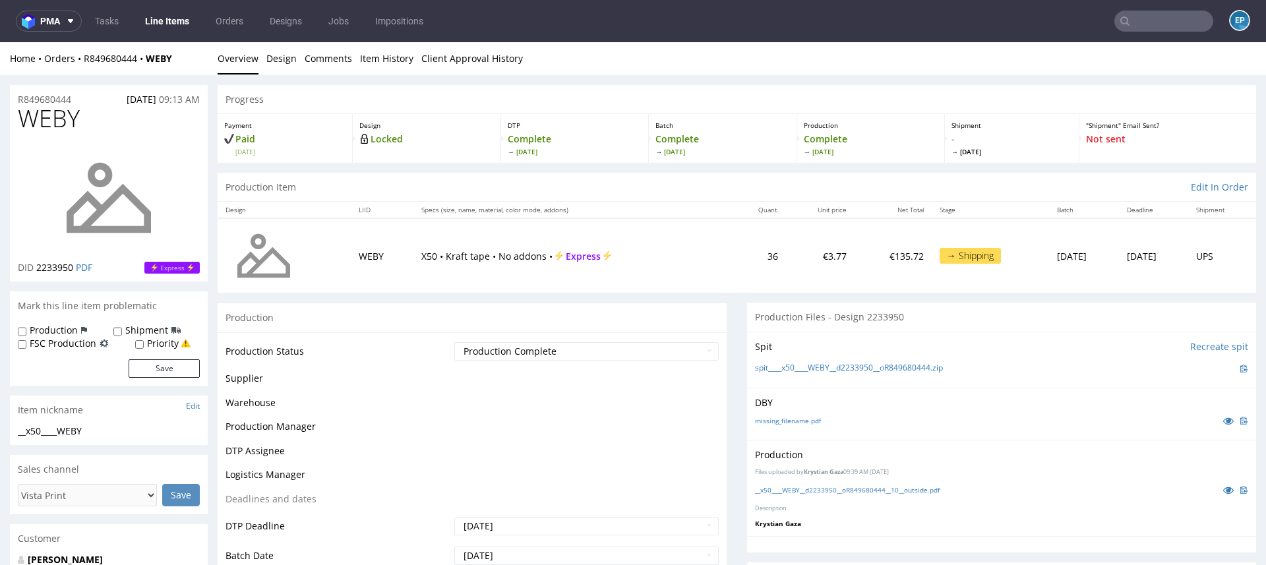
scroll to position [986, 0]
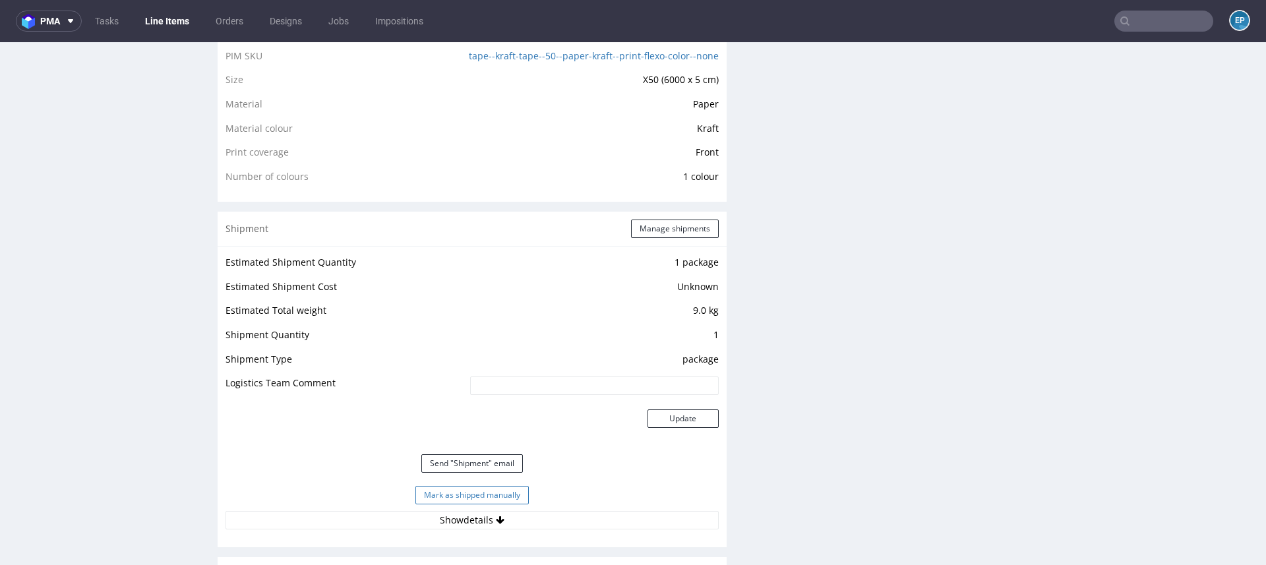
click at [493, 494] on button "Mark as shipped manually" at bounding box center [471, 495] width 113 height 18
click at [160, 24] on link "Line Items" at bounding box center [167, 21] width 60 height 21
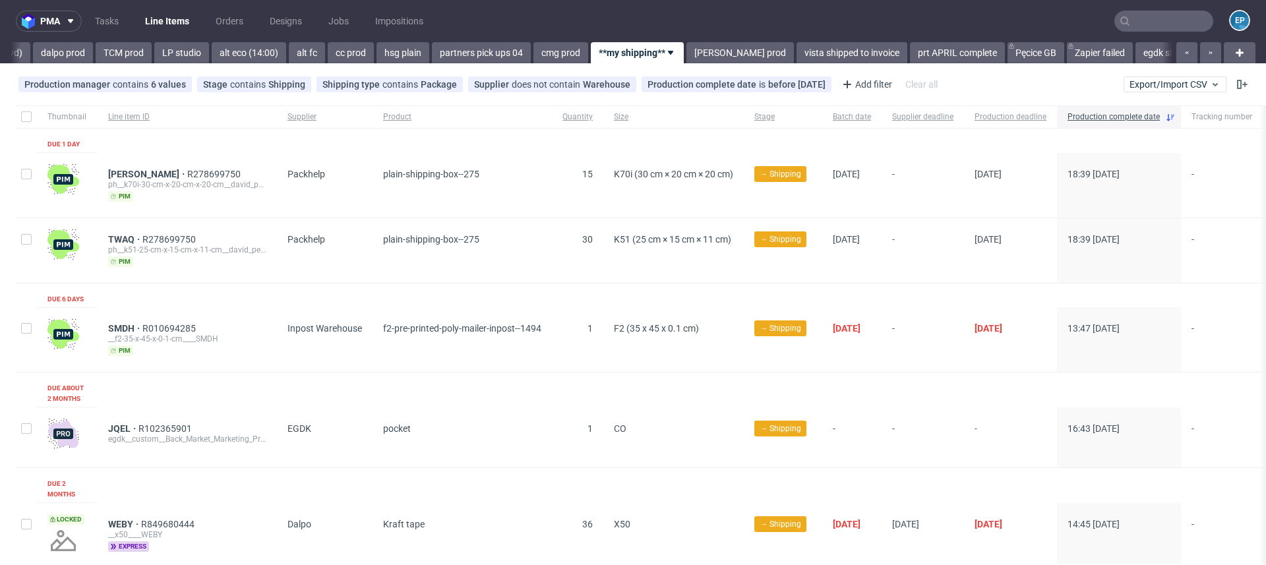
scroll to position [1, 0]
click at [119, 173] on span "[PERSON_NAME]" at bounding box center [147, 173] width 79 height 11
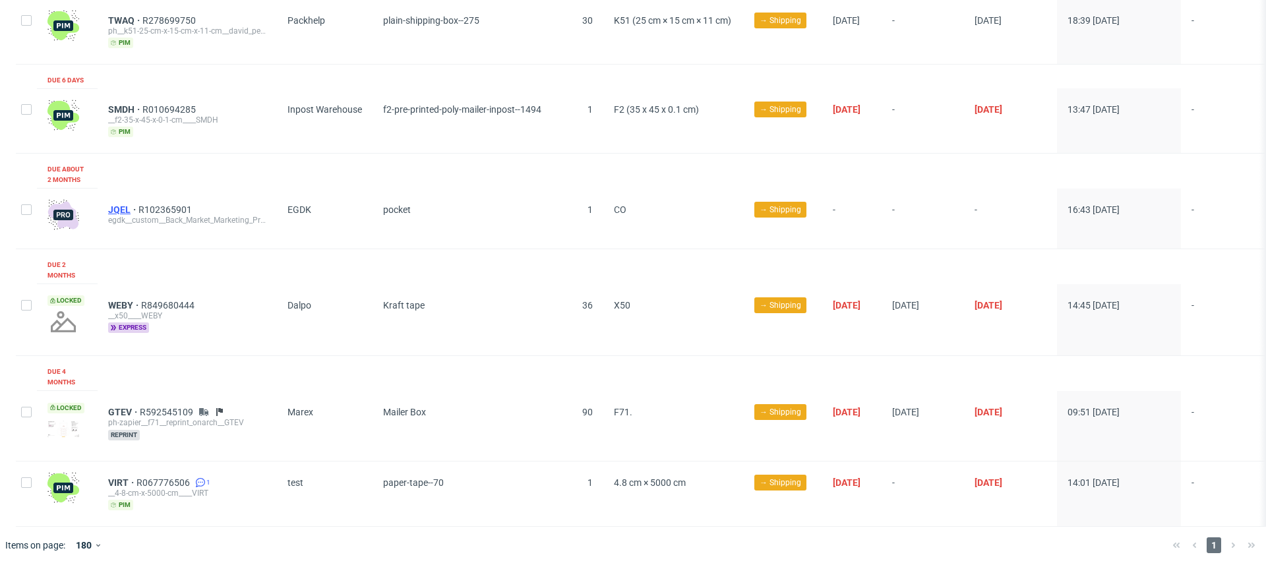
click at [117, 204] on span "JQEL" at bounding box center [123, 209] width 30 height 11
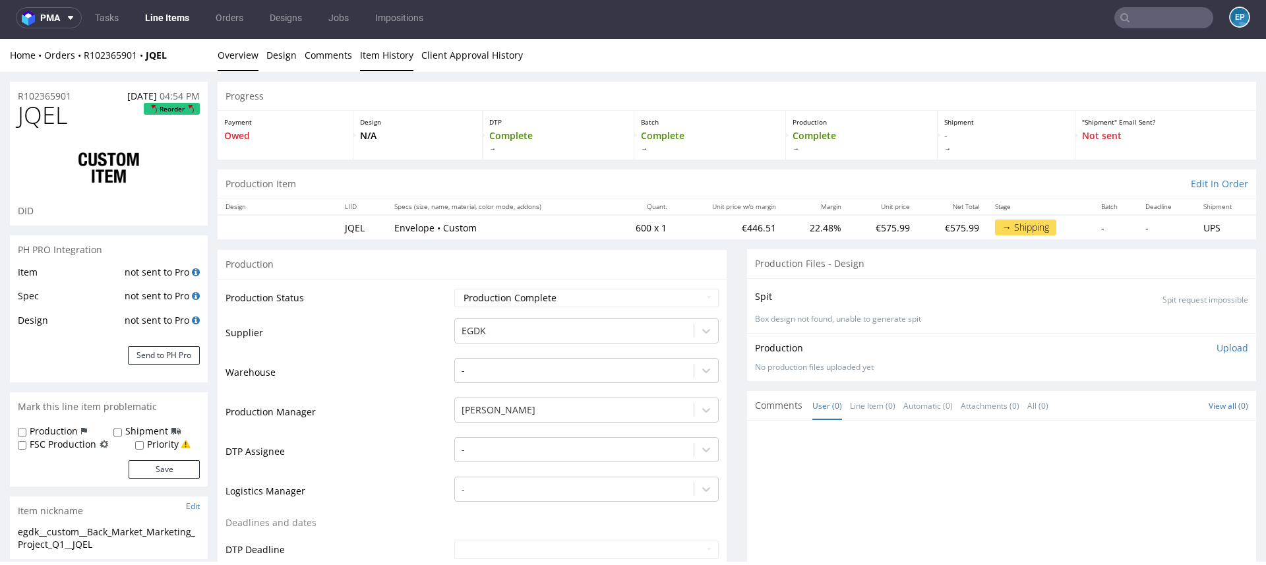
click at [382, 50] on link "Item History" at bounding box center [386, 55] width 53 height 32
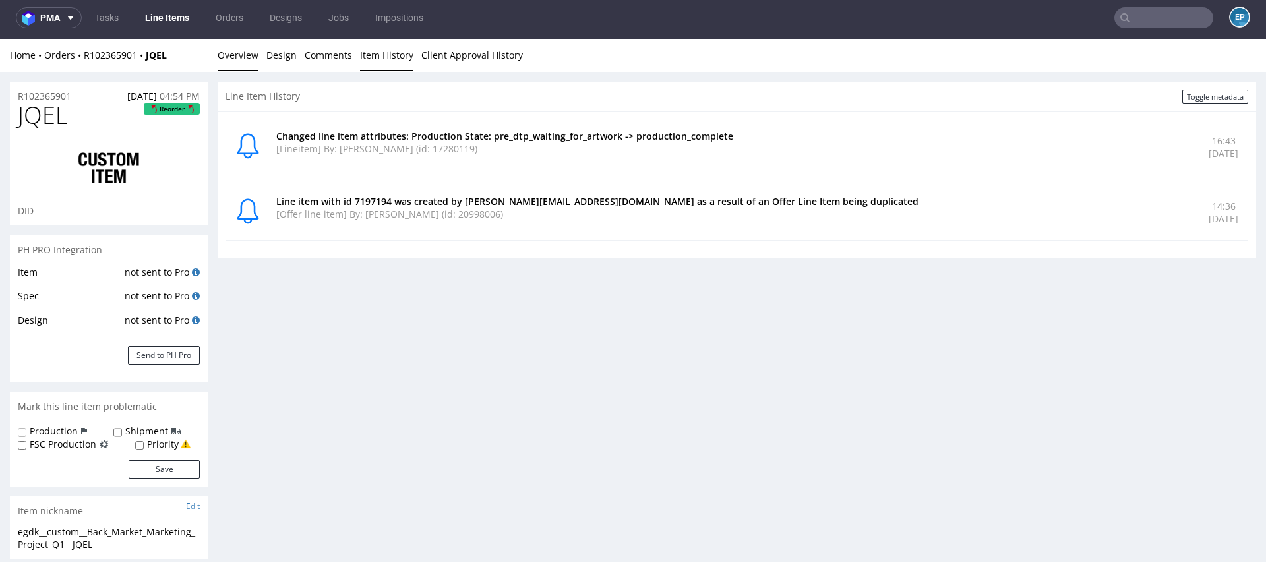
click at [225, 49] on link "Overview" at bounding box center [238, 55] width 41 height 32
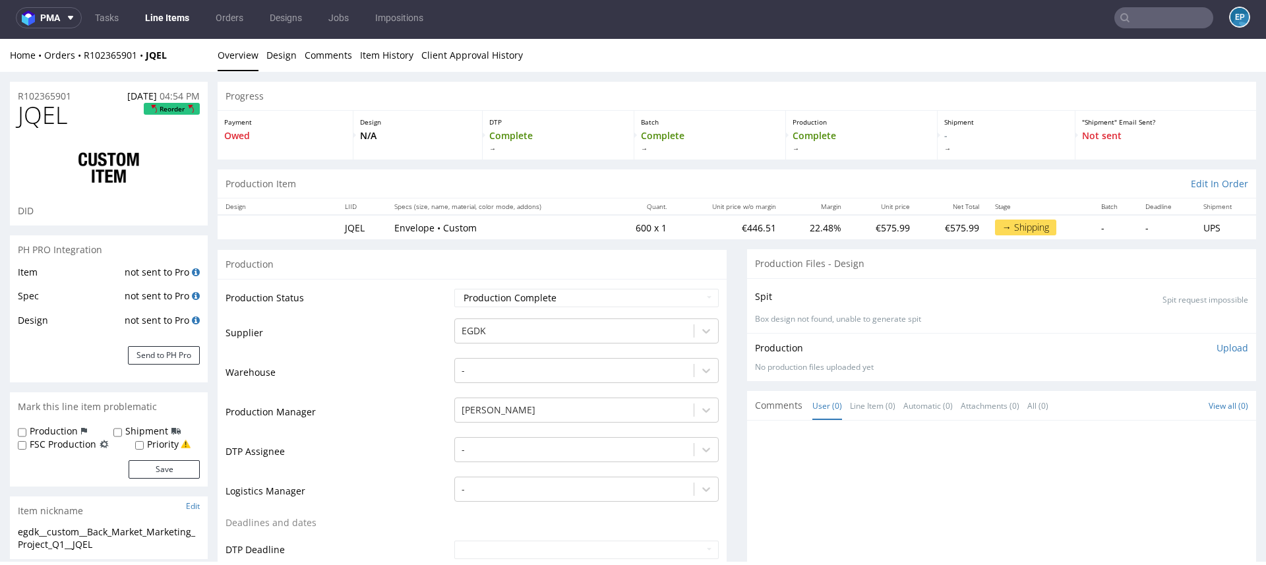
click at [155, 21] on link "Line Items" at bounding box center [167, 17] width 60 height 21
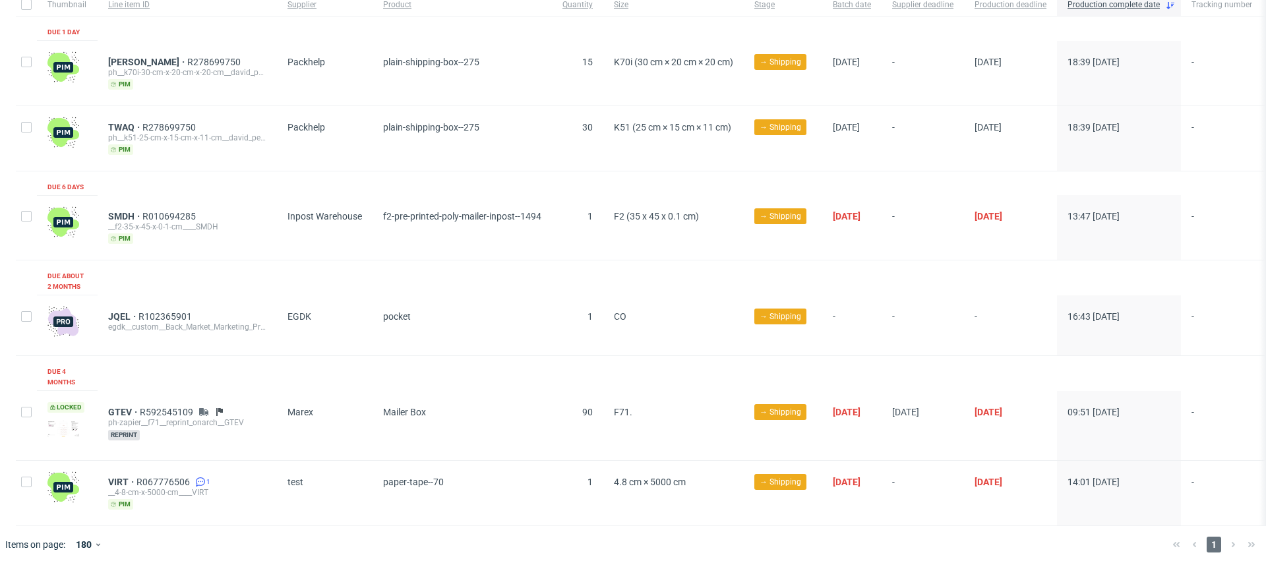
scroll to position [0, 2355]
click at [119, 407] on span "GTEV" at bounding box center [124, 412] width 32 height 11
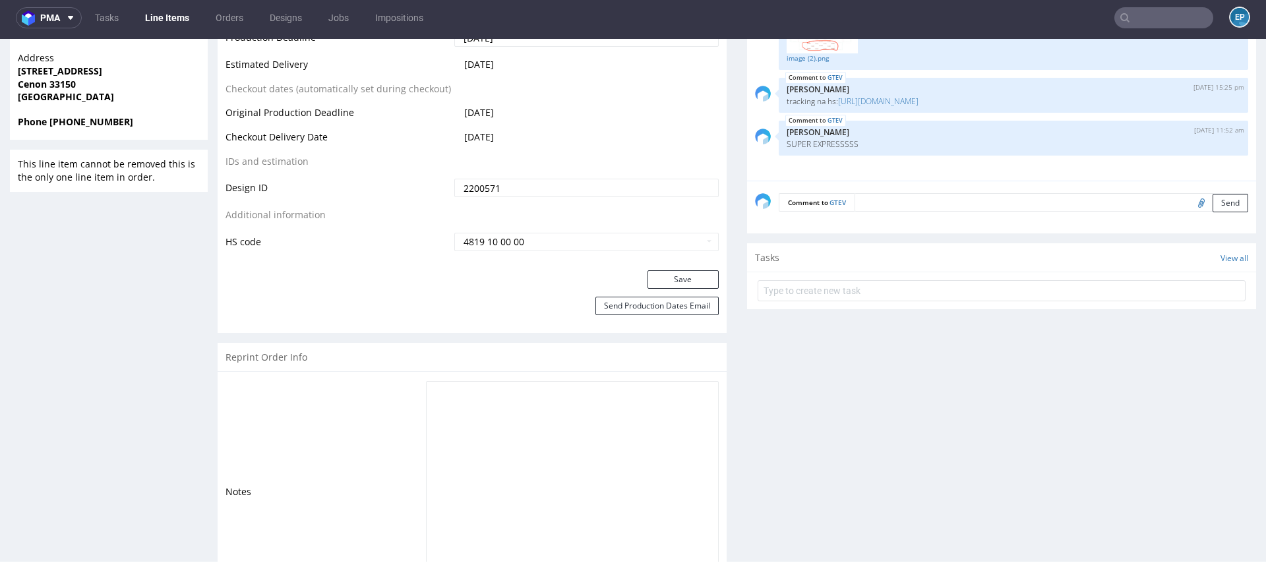
scroll to position [647, 0]
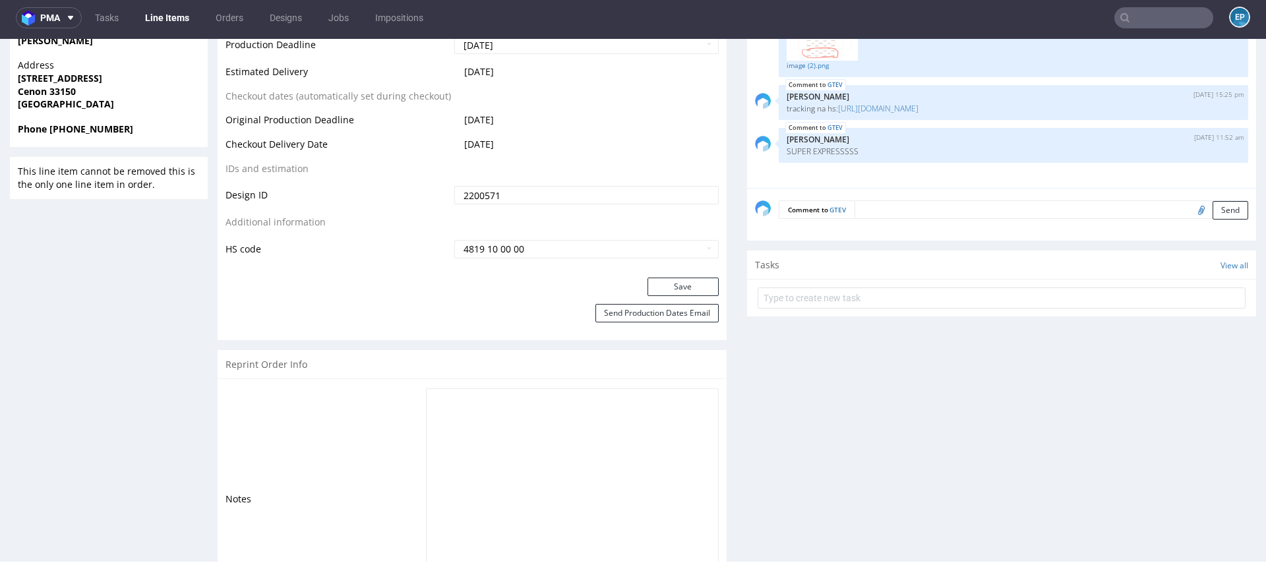
click at [918, 214] on textarea at bounding box center [1051, 209] width 394 height 18
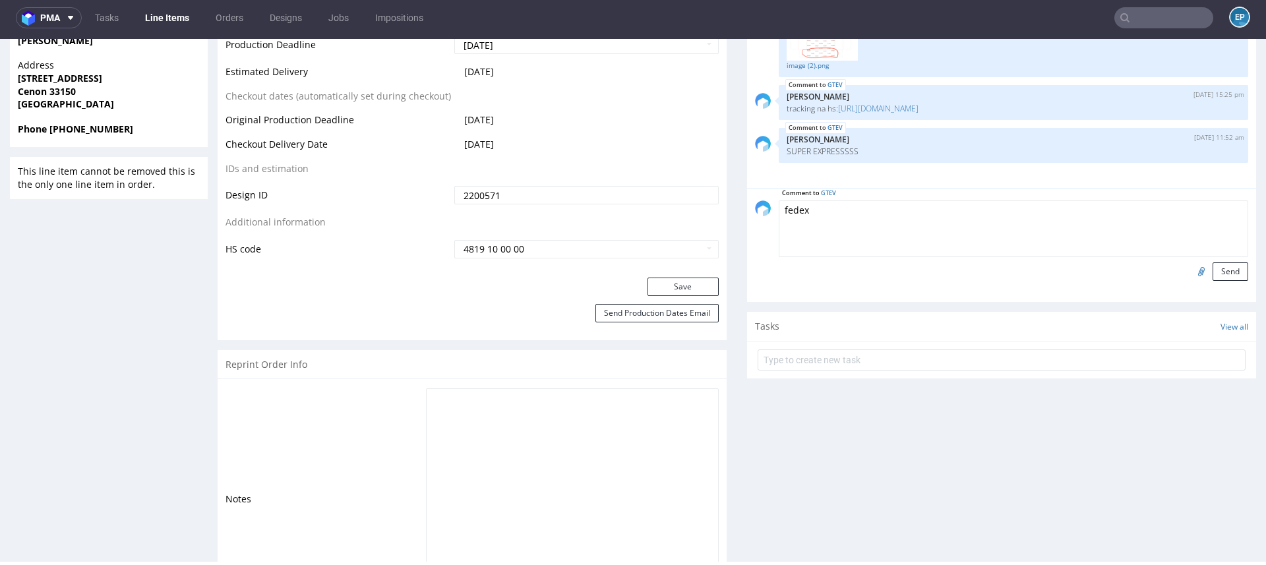
paste textarea "[DOMAIN_NAME][URL]"
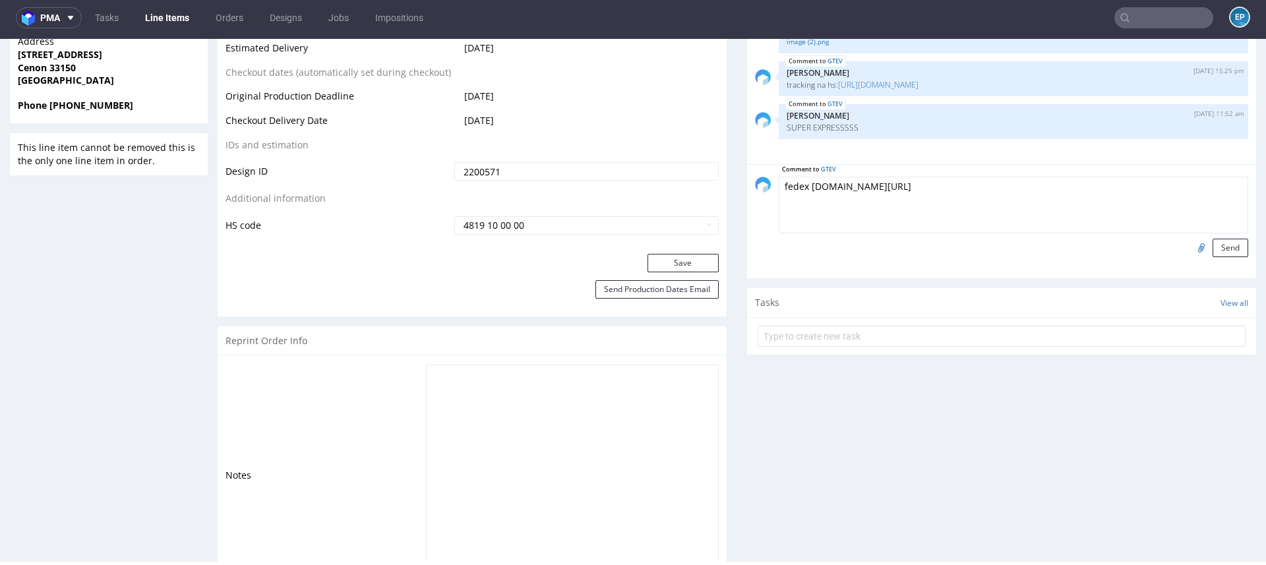
scroll to position [696, 0]
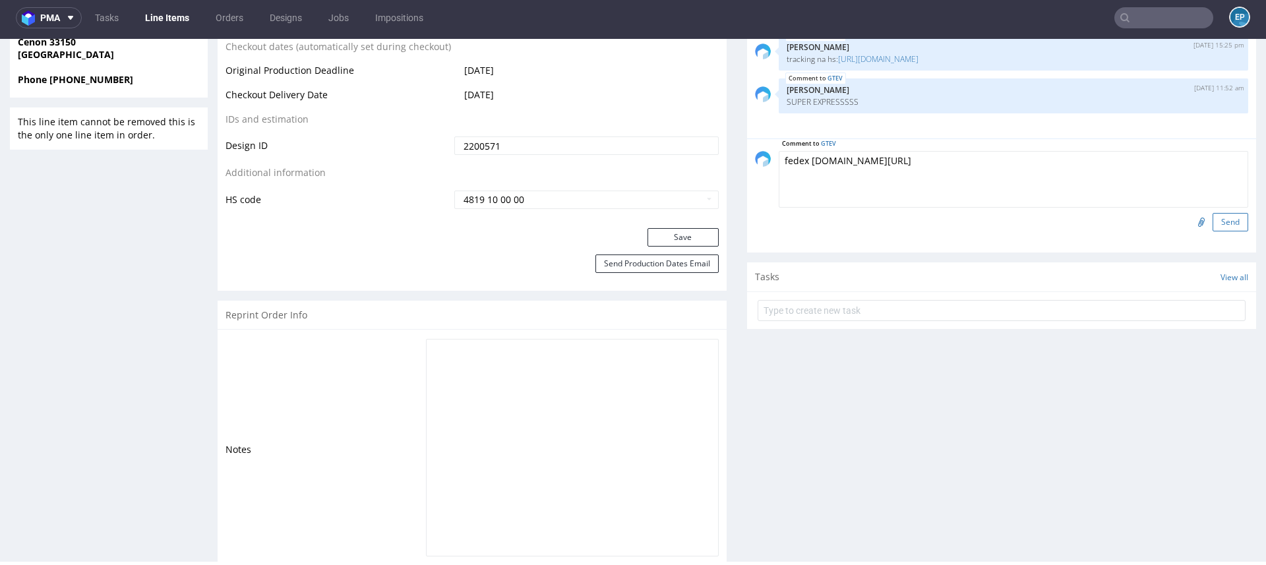
type textarea "fedex [DOMAIN_NAME][URL]"
click at [1212, 224] on button "Send" at bounding box center [1230, 222] width 36 height 18
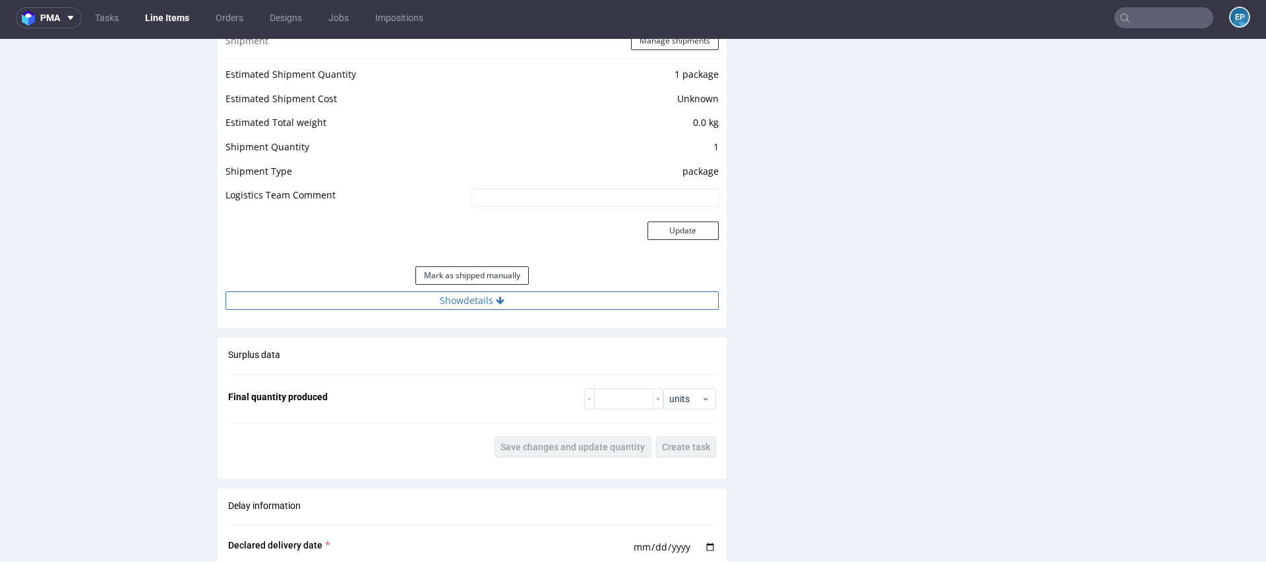
scroll to position [1748, 0]
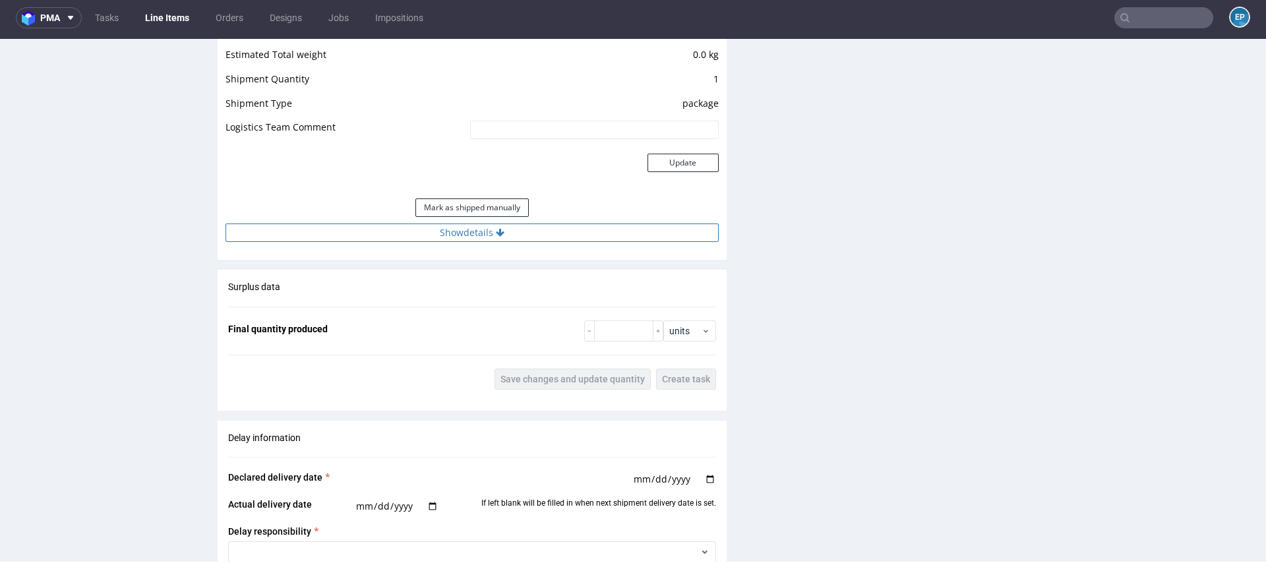
click at [555, 235] on button "Show details" at bounding box center [471, 232] width 493 height 18
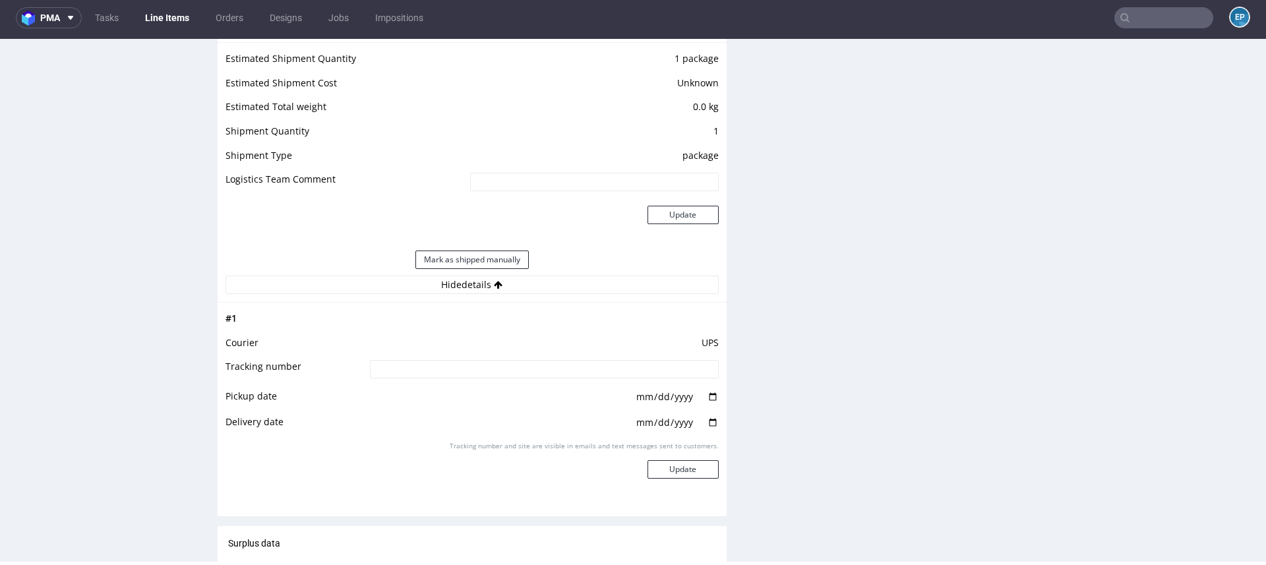
scroll to position [1647, 0]
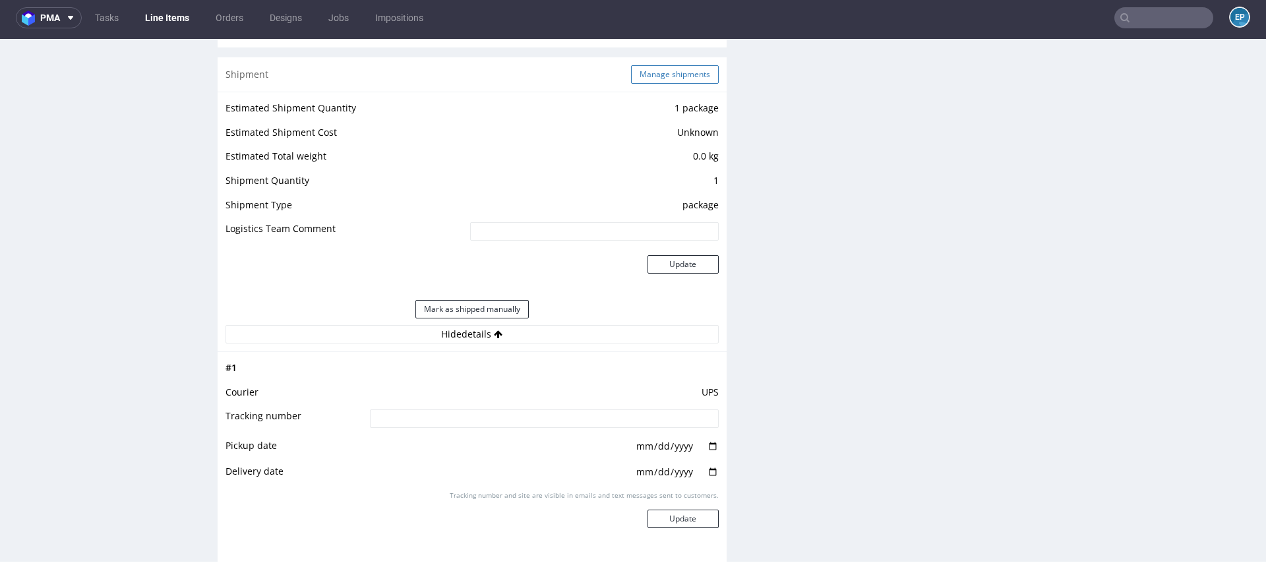
click at [670, 76] on button "Manage shipments" at bounding box center [675, 74] width 88 height 18
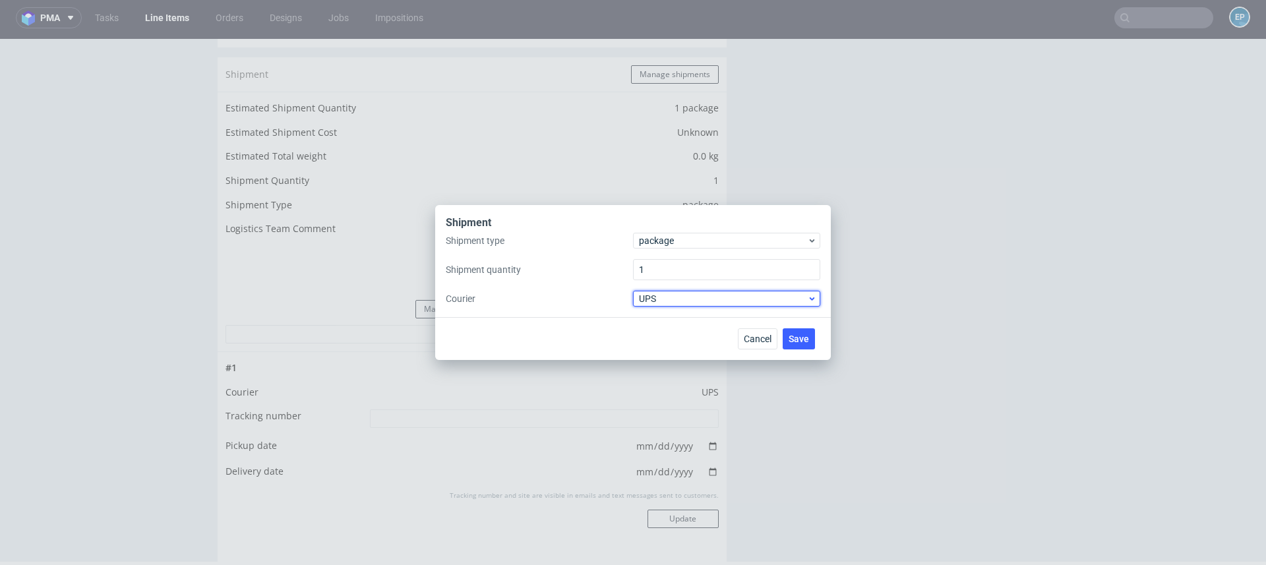
click at [653, 292] on span "UPS" at bounding box center [723, 298] width 168 height 13
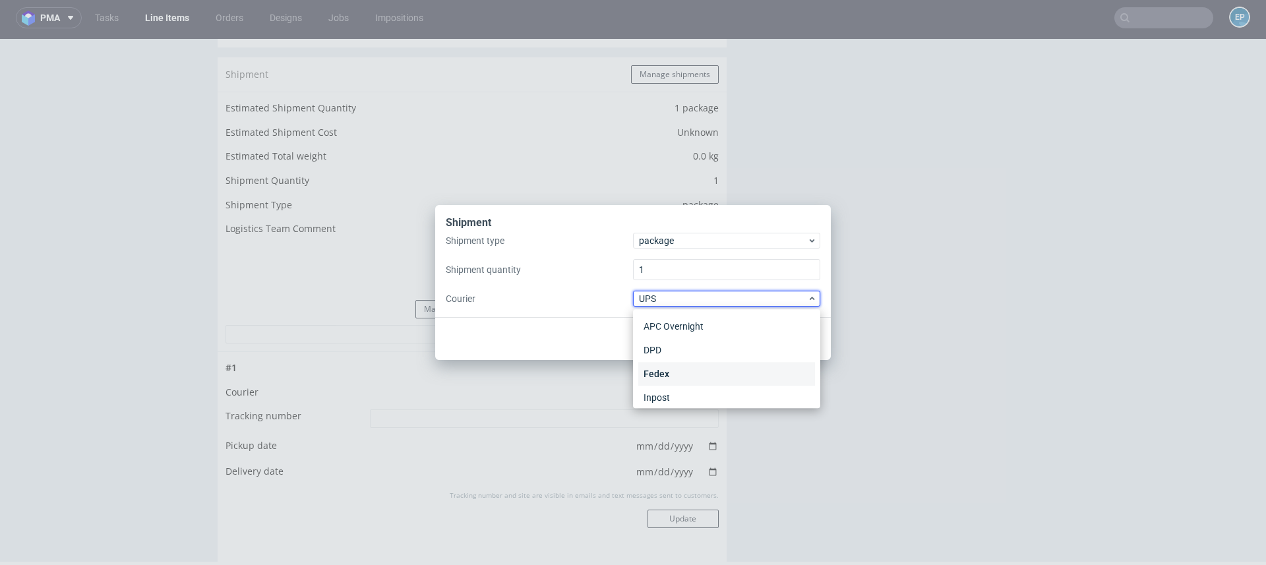
scroll to position [1, 0]
click at [658, 376] on div "Fedex" at bounding box center [726, 373] width 177 height 24
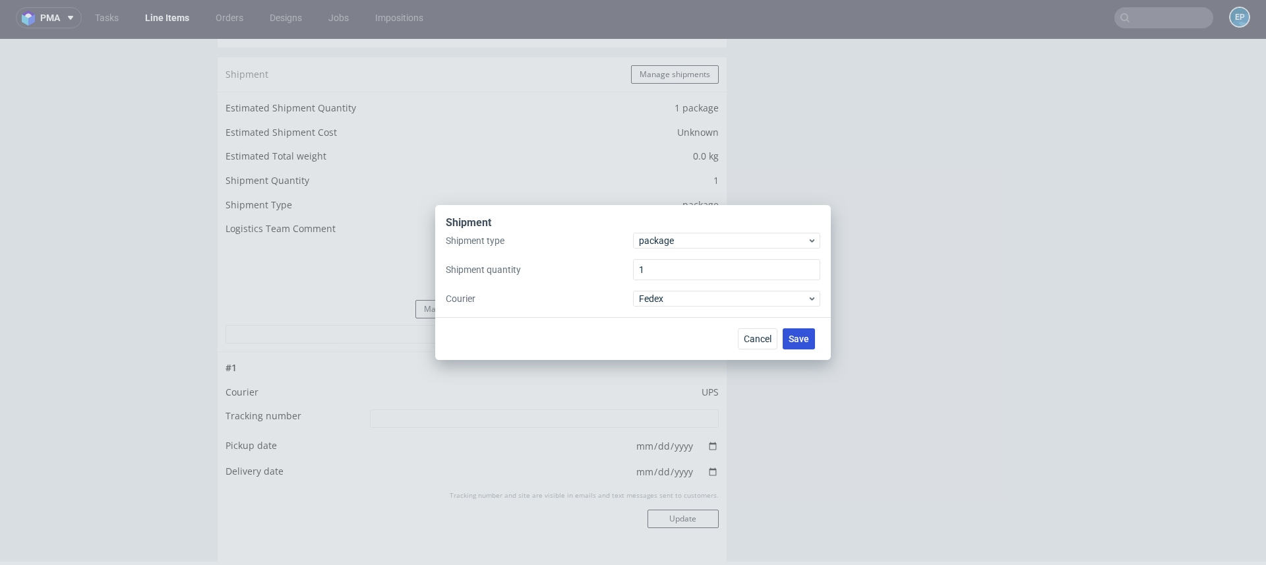
click at [798, 347] on button "Save" at bounding box center [798, 338] width 32 height 21
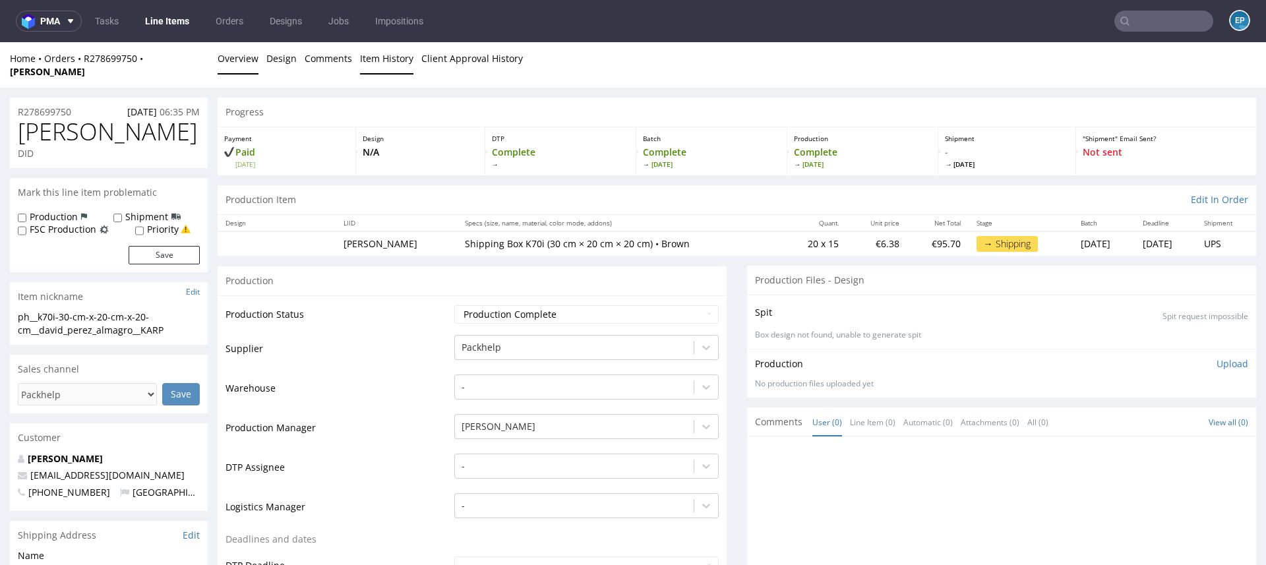
click at [388, 51] on link "Item History" at bounding box center [386, 58] width 53 height 32
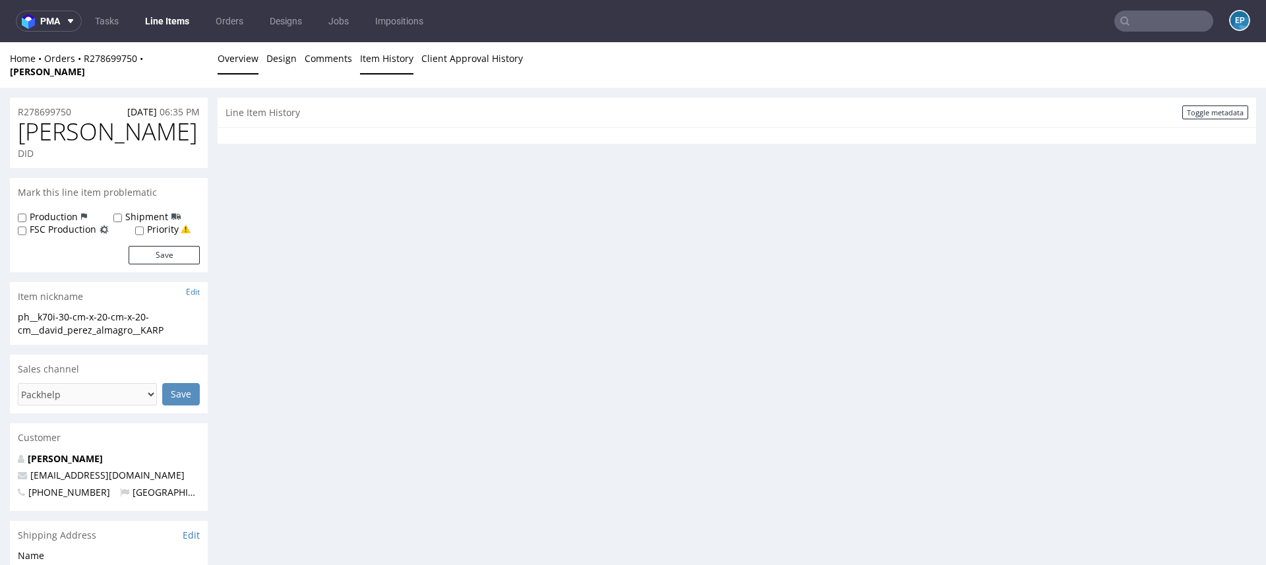
click at [231, 61] on link "Overview" at bounding box center [238, 58] width 41 height 32
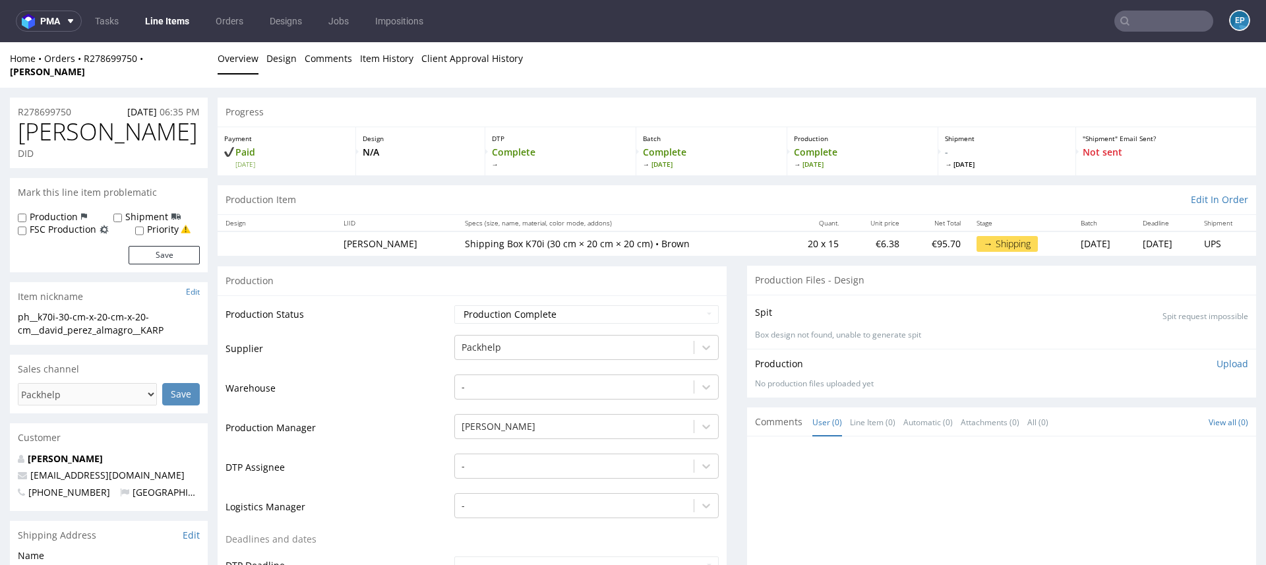
click at [1152, 28] on input "text" at bounding box center [1163, 21] width 99 height 21
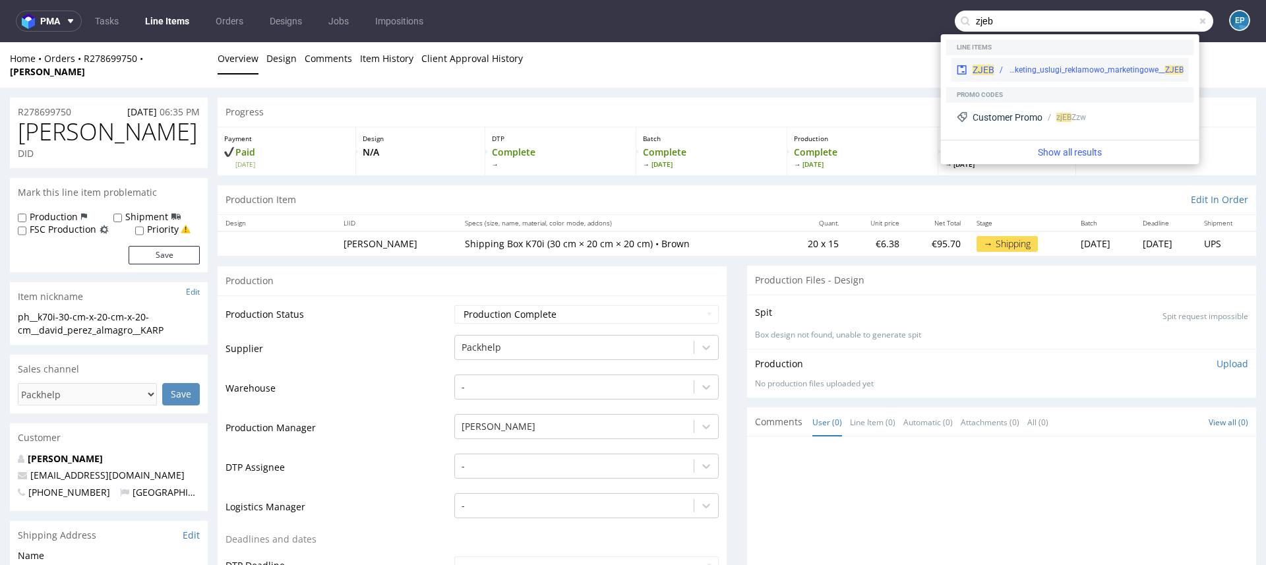
type input "zjeb"
click at [1018, 62] on div "ZJEB warehouse__f56__amj_marketing_uslugi_reklamowo_marketingowe__ ZJEB" at bounding box center [1069, 70] width 237 height 24
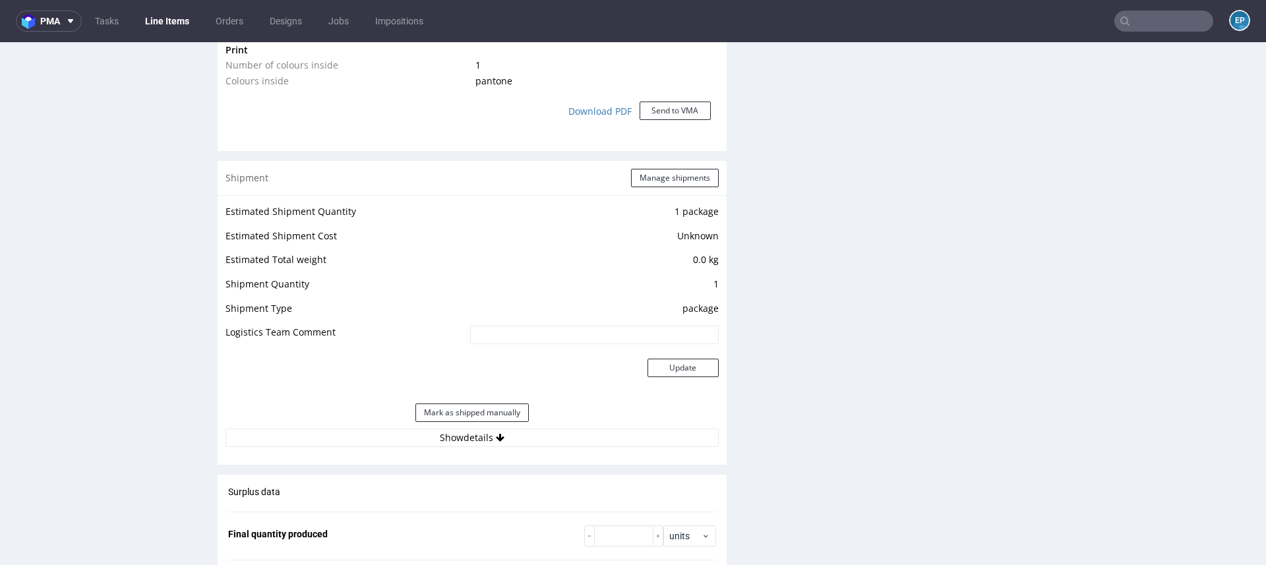
scroll to position [1575, 0]
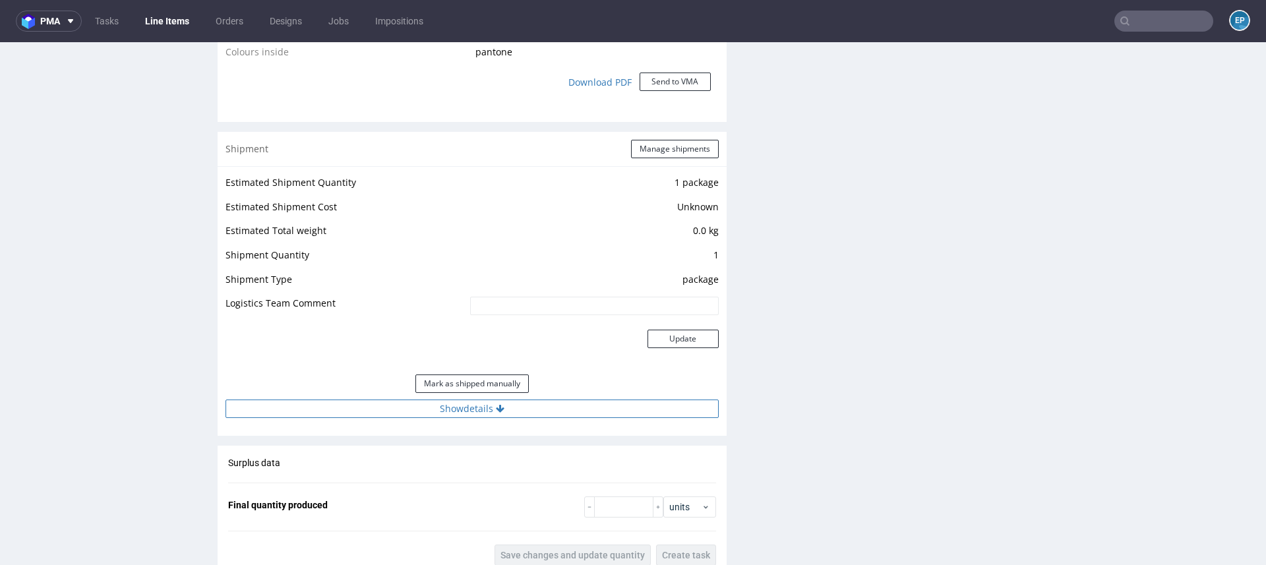
click at [521, 410] on button "Show details" at bounding box center [471, 408] width 493 height 18
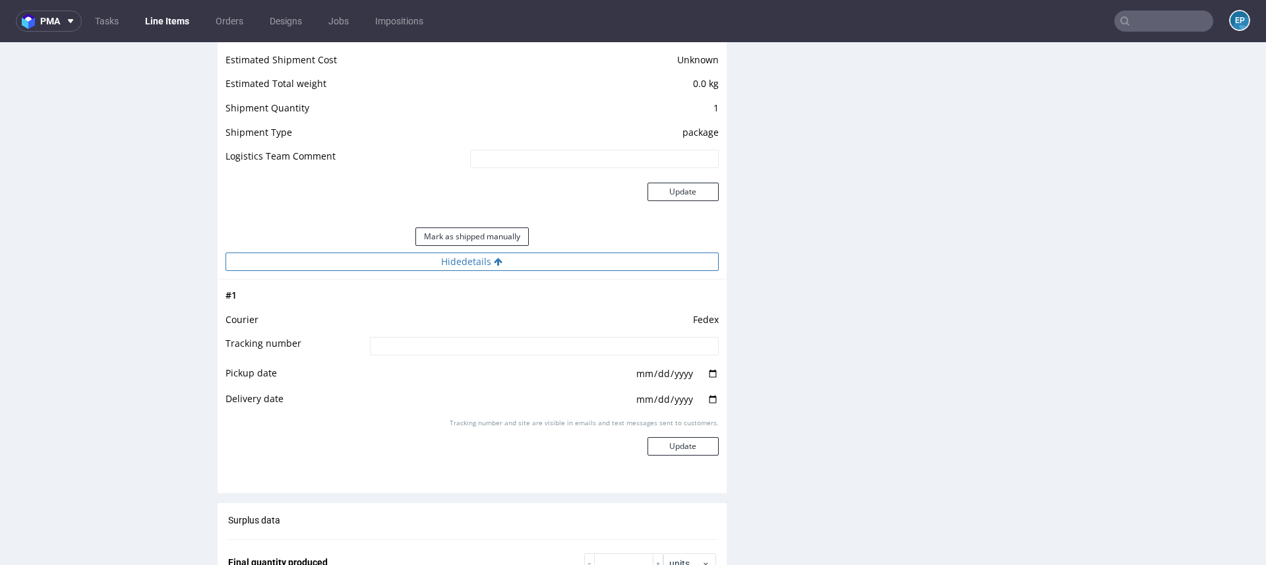
scroll to position [1742, 0]
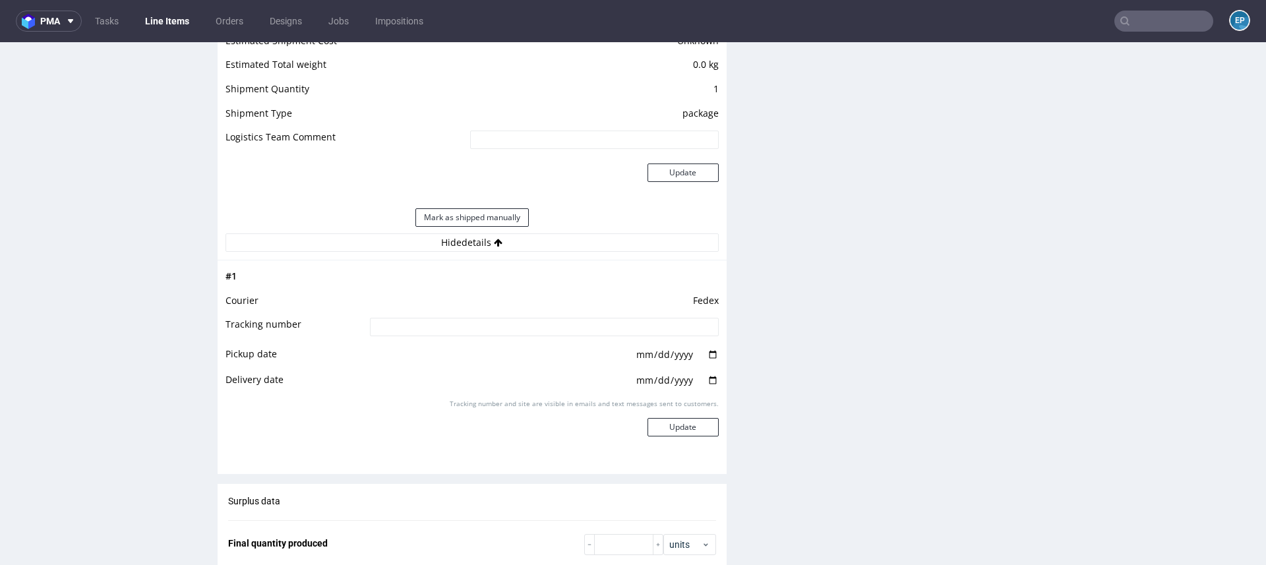
click at [525, 329] on input at bounding box center [544, 327] width 349 height 18
paste input "881939408241"
type input "881939408241"
click at [677, 421] on button "Update" at bounding box center [682, 427] width 71 height 18
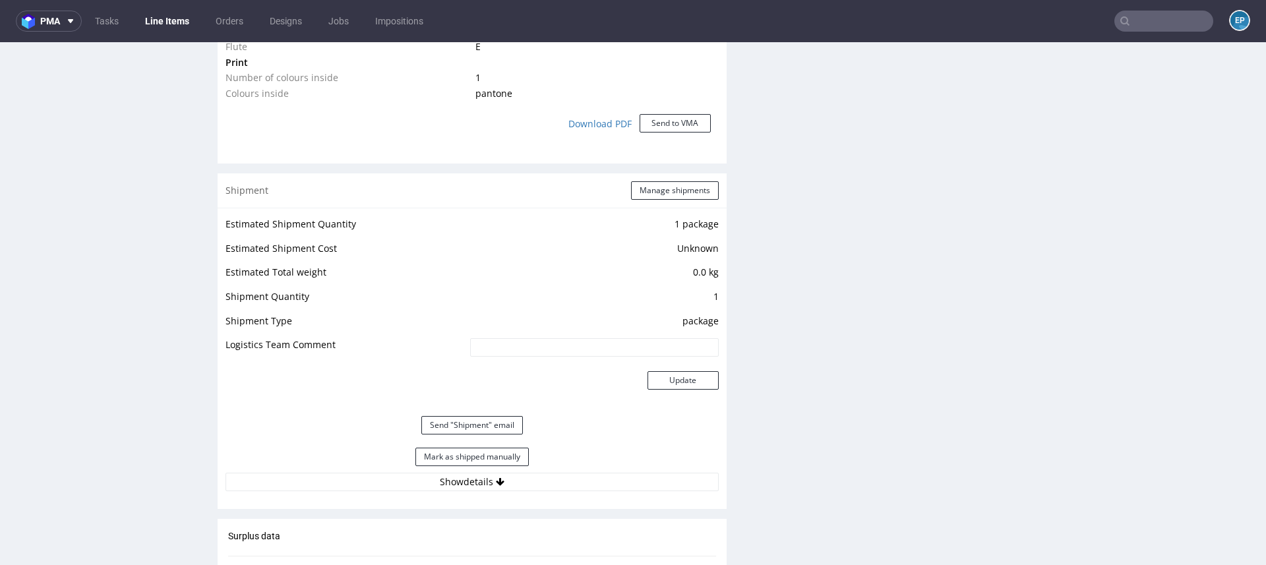
scroll to position [1533, 0]
click at [510, 450] on button "Mark as shipped manually" at bounding box center [471, 457] width 113 height 18
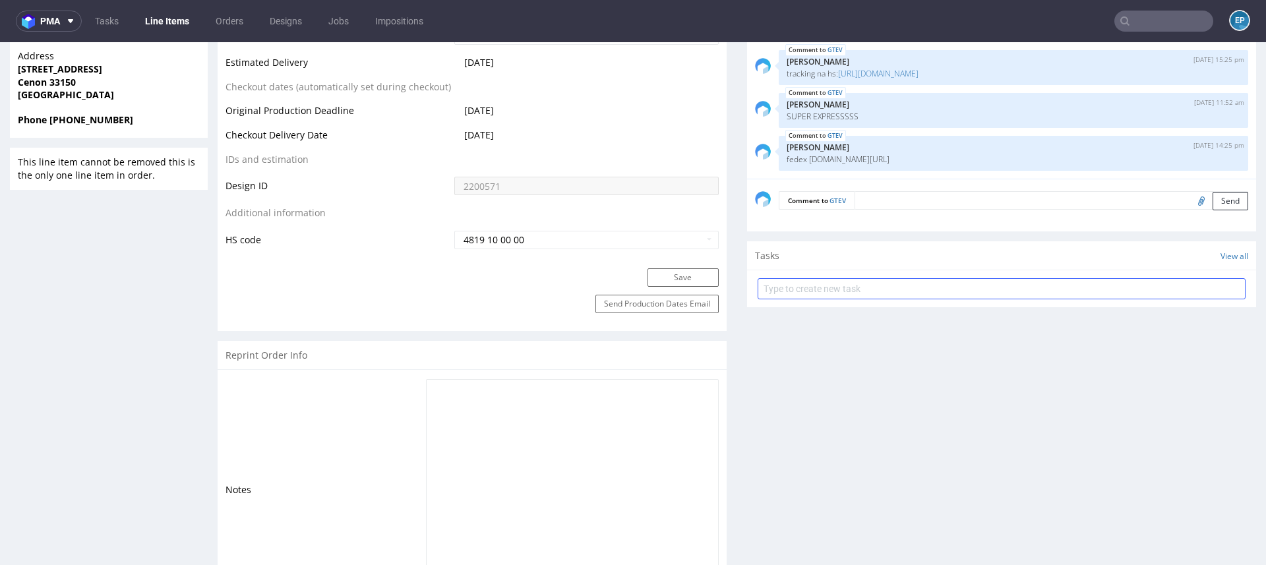
scroll to position [687, 0]
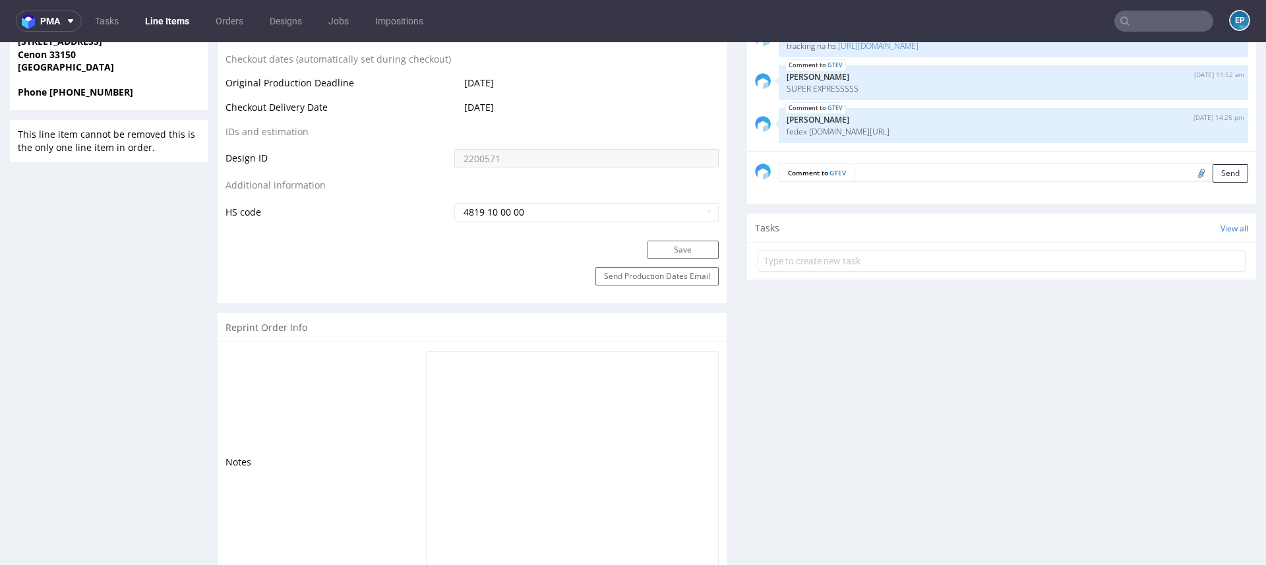
click at [891, 154] on div "Comment to GTEV Send" at bounding box center [1001, 177] width 509 height 53
click at [891, 160] on div "Comment to GTEV Send" at bounding box center [1001, 177] width 509 height 53
click at [894, 167] on textarea at bounding box center [1051, 172] width 394 height 18
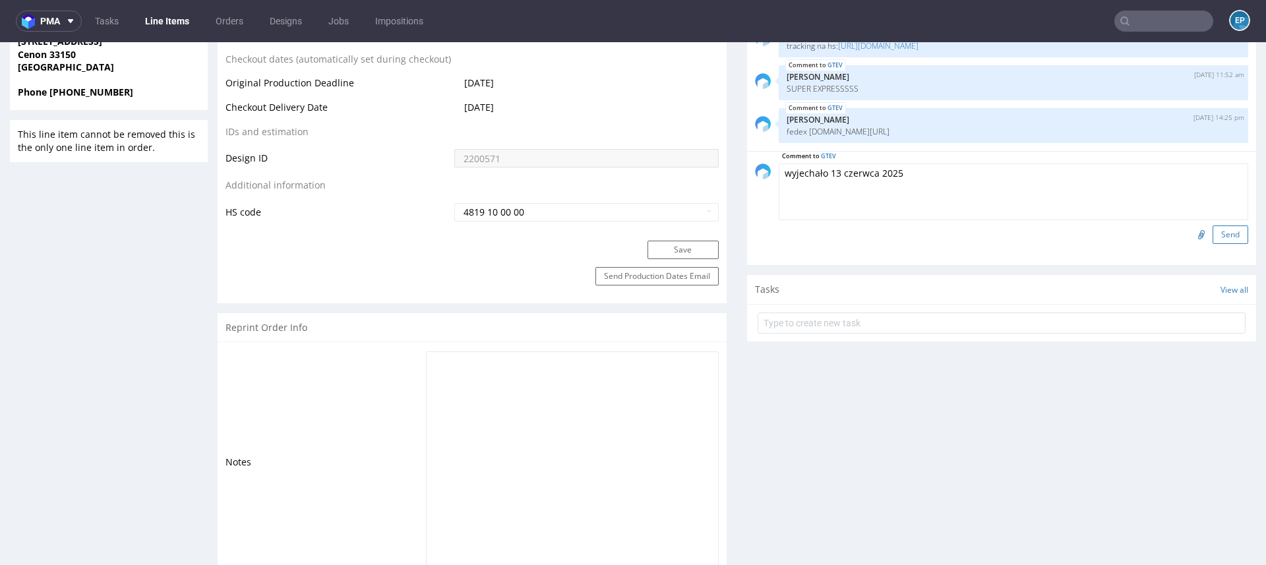
type textarea "wyjechało 13 czerwca 2025"
click at [1212, 236] on button "Send" at bounding box center [1230, 234] width 36 height 18
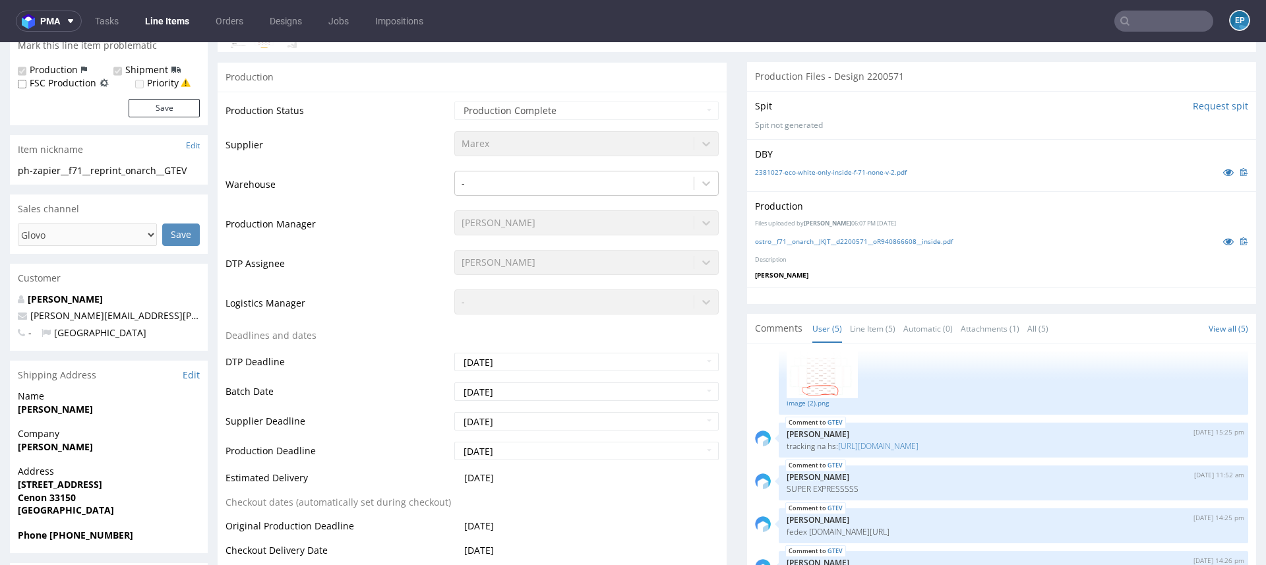
scroll to position [0, 0]
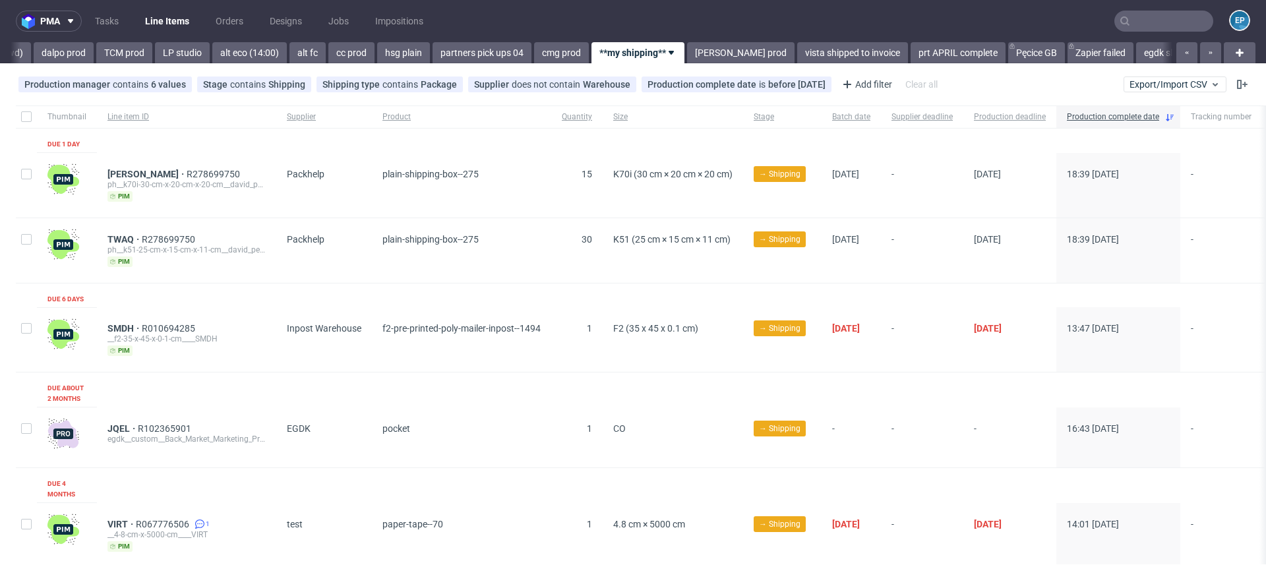
scroll to position [0, 2355]
